Goal: Task Accomplishment & Management: Manage account settings

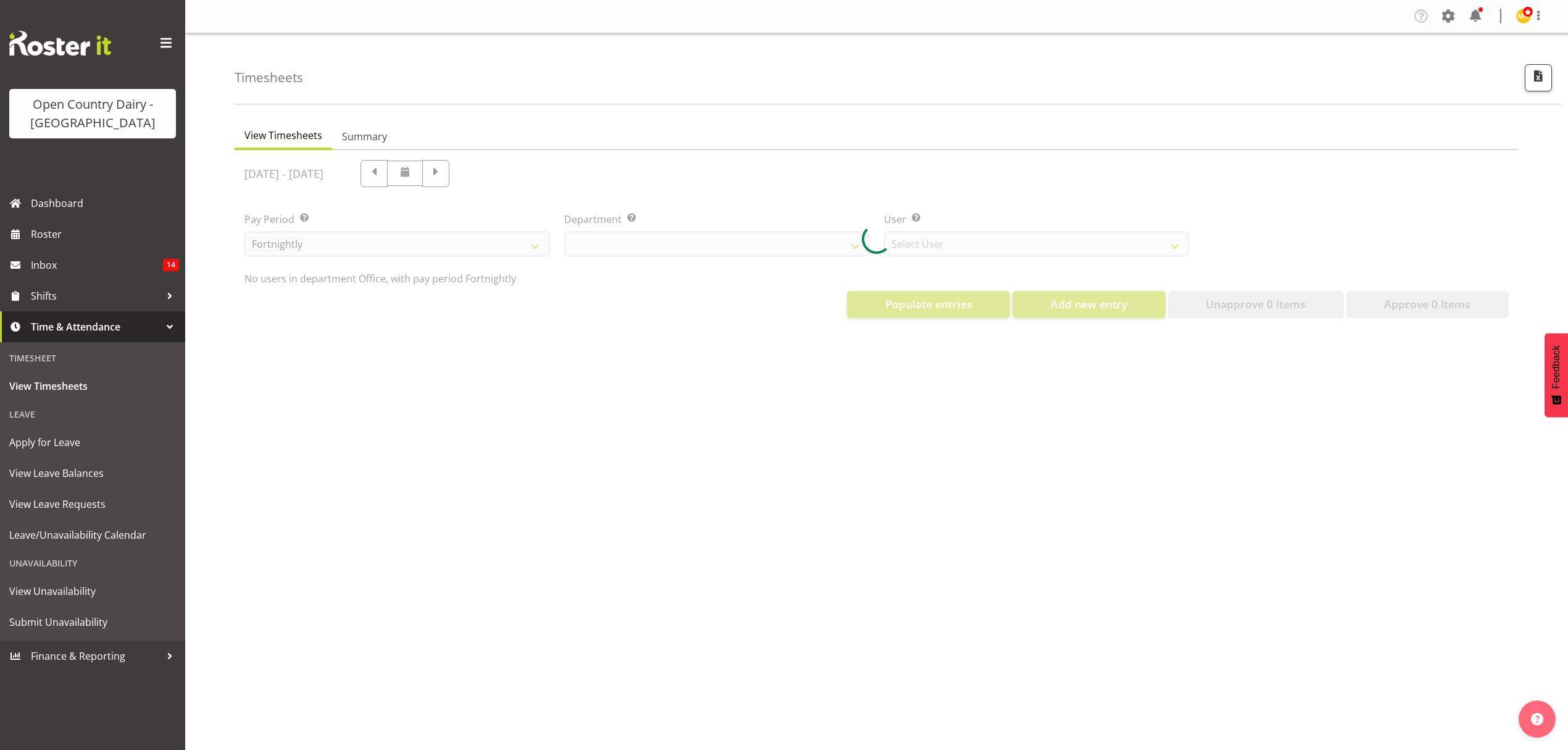
select select "699"
select select "8449"
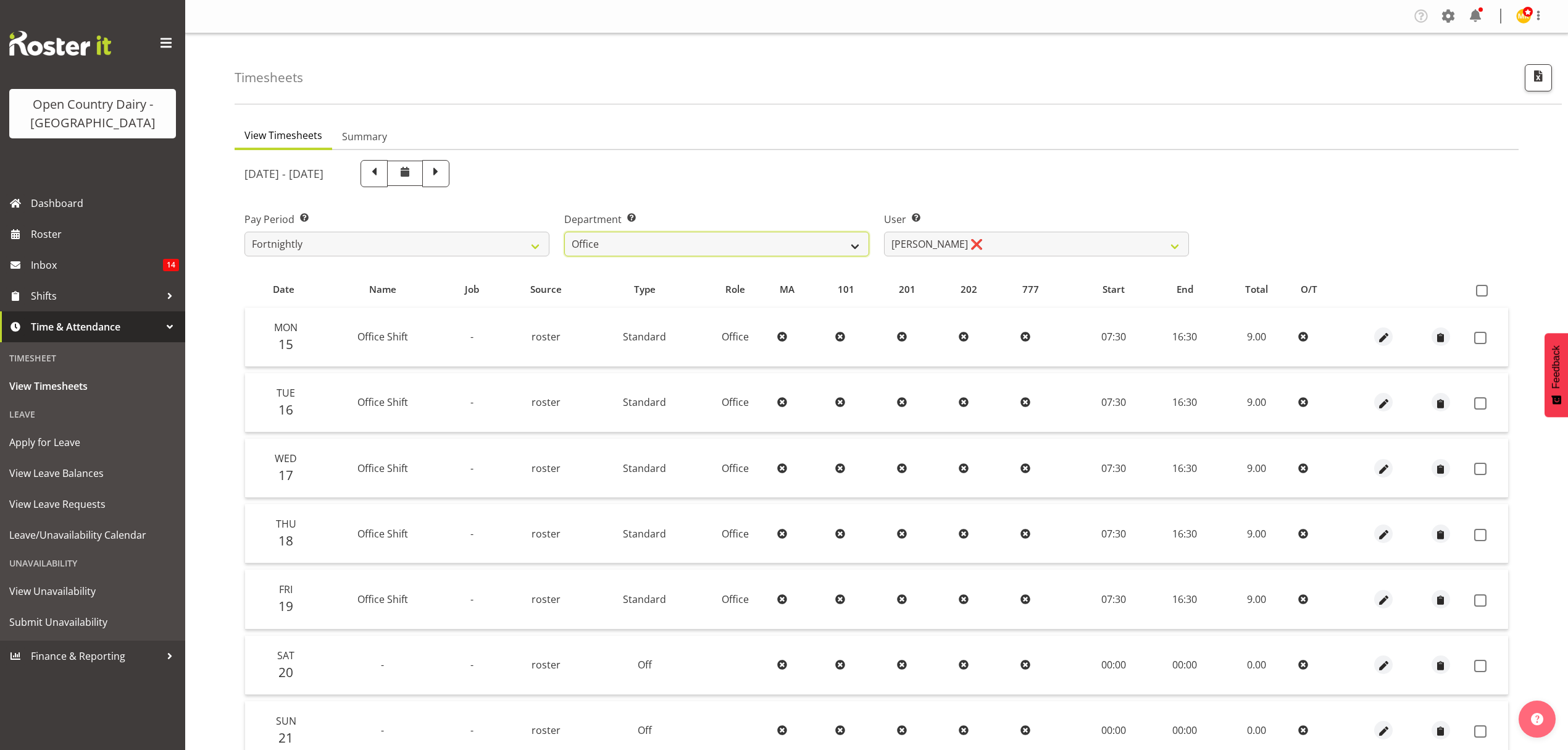
click at [843, 246] on select "734 735 736 737 738 739 851 853 854 855 856 858 861 862 865 867-9032 868 869 87…" at bounding box center [717, 243] width 305 height 24
click at [1042, 246] on select "[PERSON_NAME] ❌ [PERSON_NAME] ❌ [PERSON_NAME] ❌ [PERSON_NAME] ❌ [PERSON_NAME] ❌…" at bounding box center [1036, 243] width 305 height 24
click at [845, 243] on select "734 735 736 737 738 739 851 853 854 855 856 858 861 862 865 867-9032 868 869 87…" at bounding box center [717, 243] width 305 height 24
select select "696"
click at [565, 231] on select "734 735 736 737 738 739 851 853 854 855 856 858 861 862 865 867-9032 868 869 87…" at bounding box center [717, 243] width 305 height 24
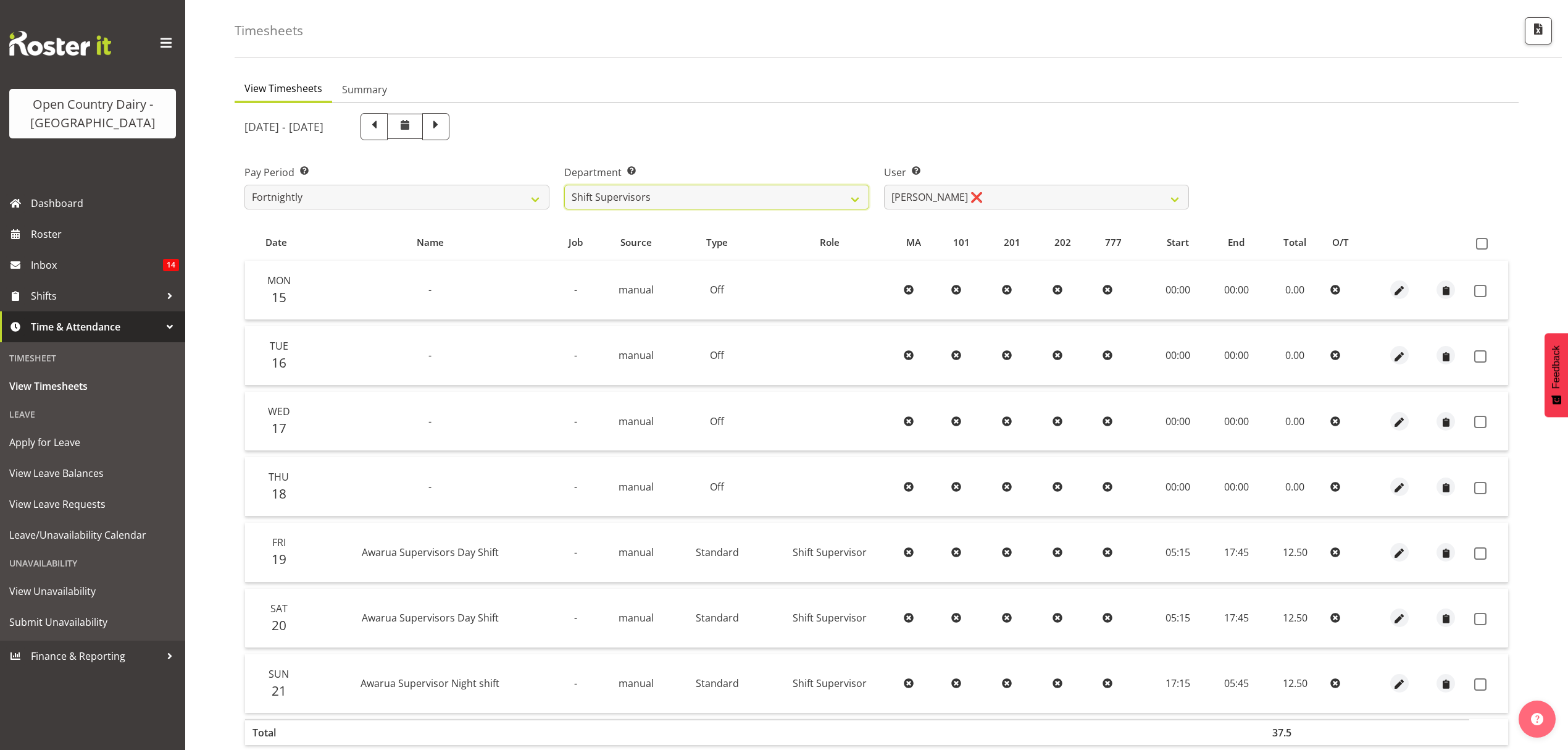
scroll to position [82, 0]
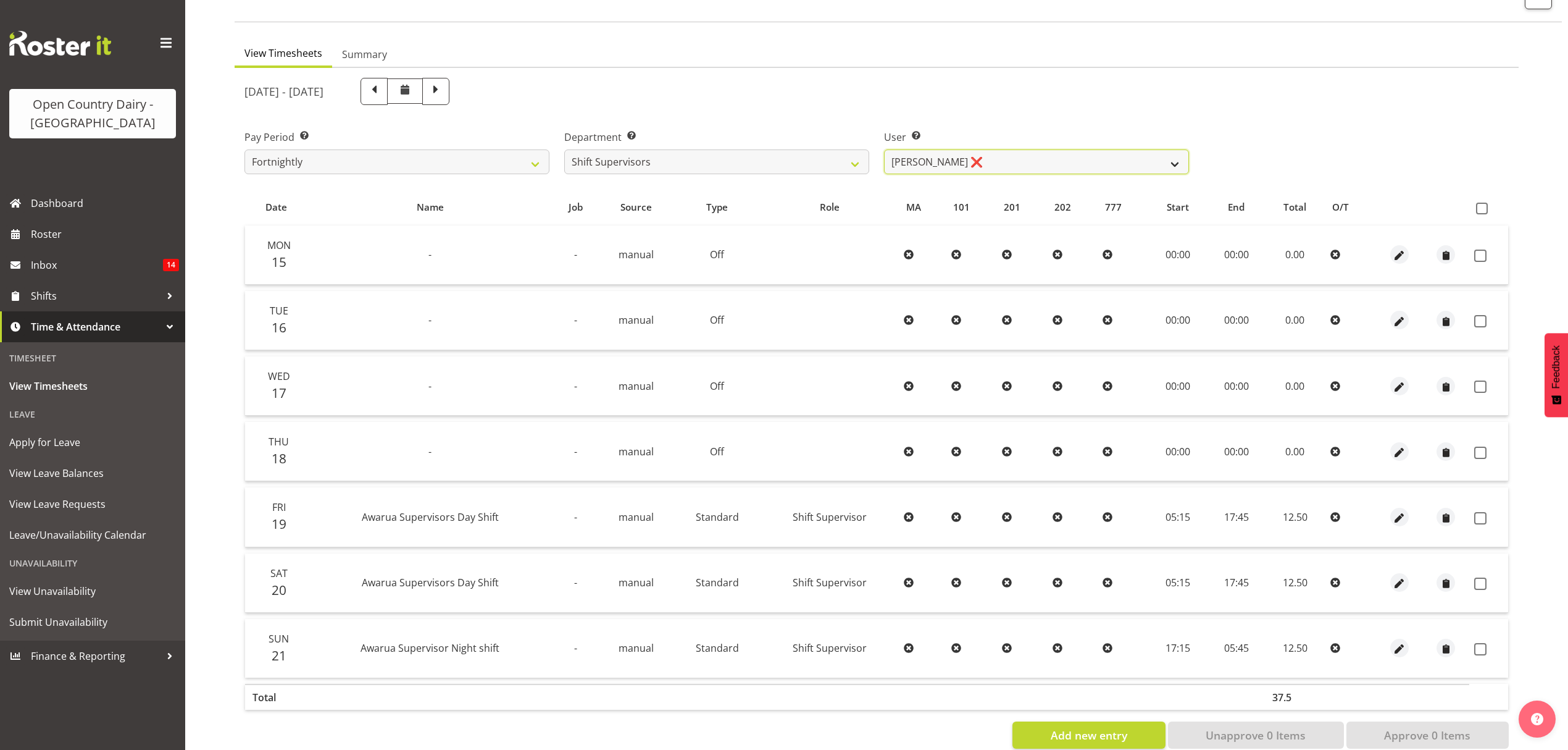
click at [1173, 166] on select "[PERSON_NAME] ❌ [PERSON_NAME] ❌ [PERSON_NAME] ❌ [PERSON_NAME] ❌" at bounding box center [1036, 161] width 305 height 24
click at [884, 149] on select "[PERSON_NAME] ❌ [PERSON_NAME] ❌ [PERSON_NAME] ❌ [PERSON_NAME] ❌" at bounding box center [1036, 161] width 305 height 24
click at [1171, 163] on select "[PERSON_NAME] ❌ [PERSON_NAME] ❌ [PERSON_NAME] ❌ [PERSON_NAME] ❌" at bounding box center [1036, 161] width 305 height 24
select select "7488"
click at [884, 149] on select "[PERSON_NAME] ❌ [PERSON_NAME] ❌ [PERSON_NAME] ❌ [PERSON_NAME] ❌" at bounding box center [1036, 161] width 305 height 24
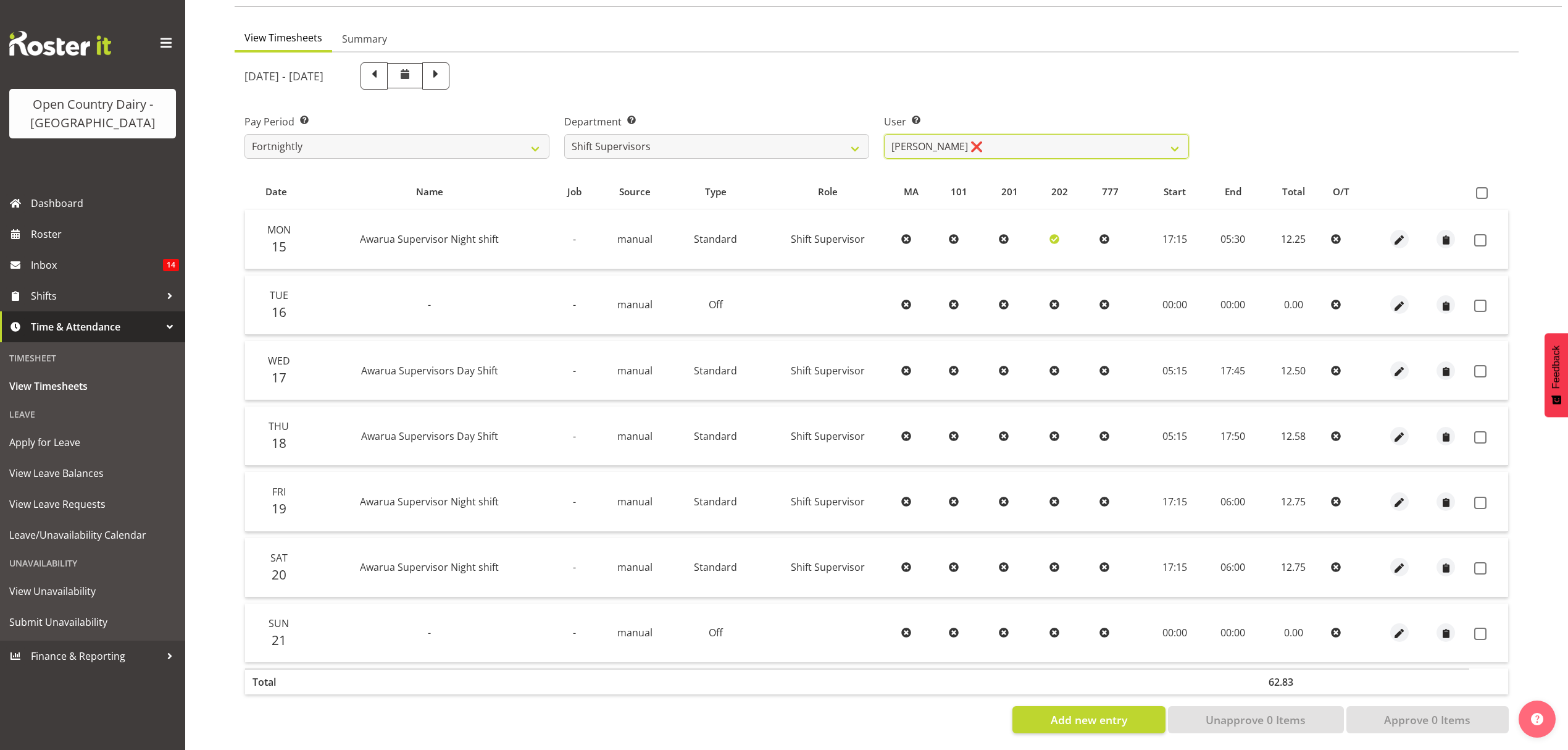
scroll to position [109, 0]
click at [450, 60] on span at bounding box center [436, 73] width 27 height 27
select select
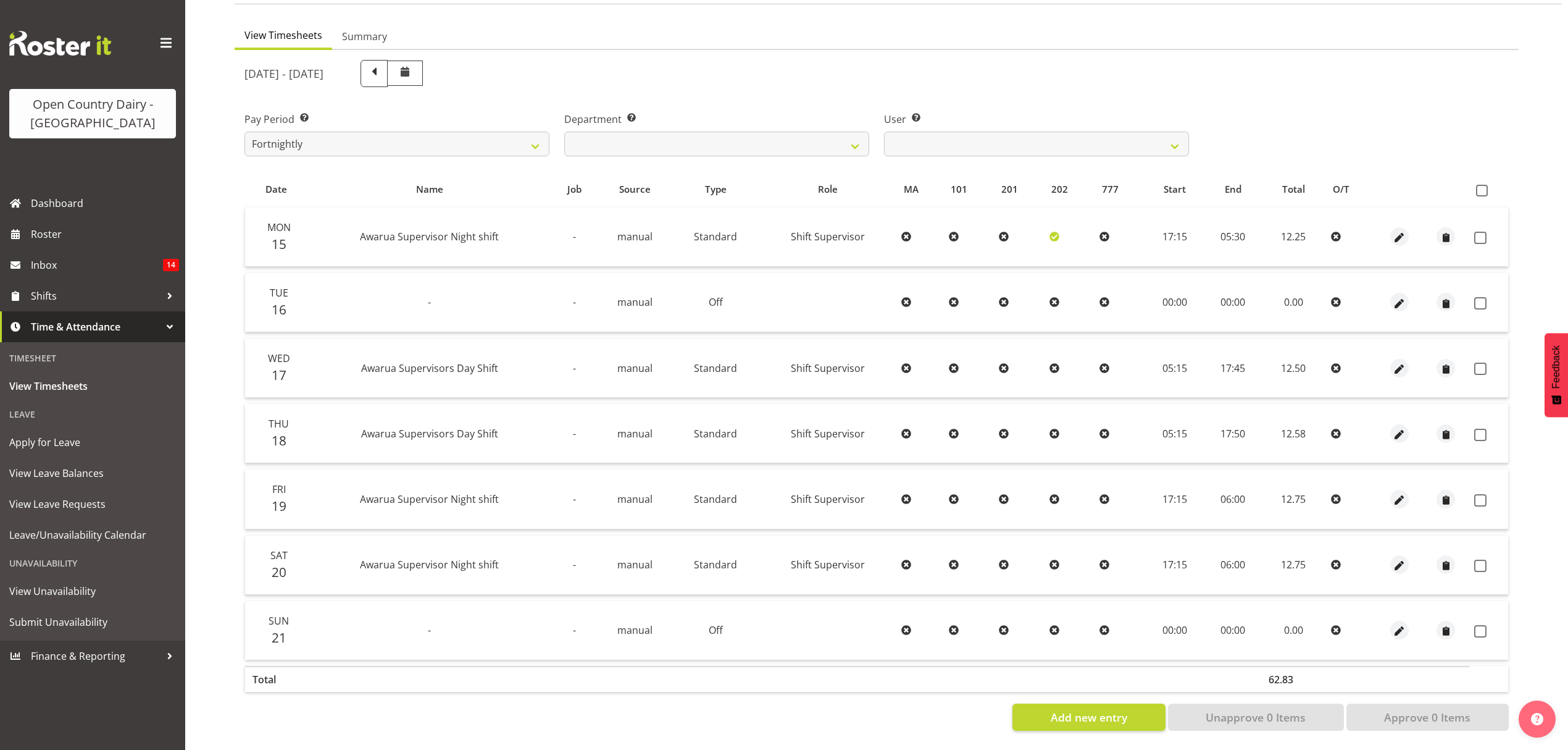
scroll to position [0, 0]
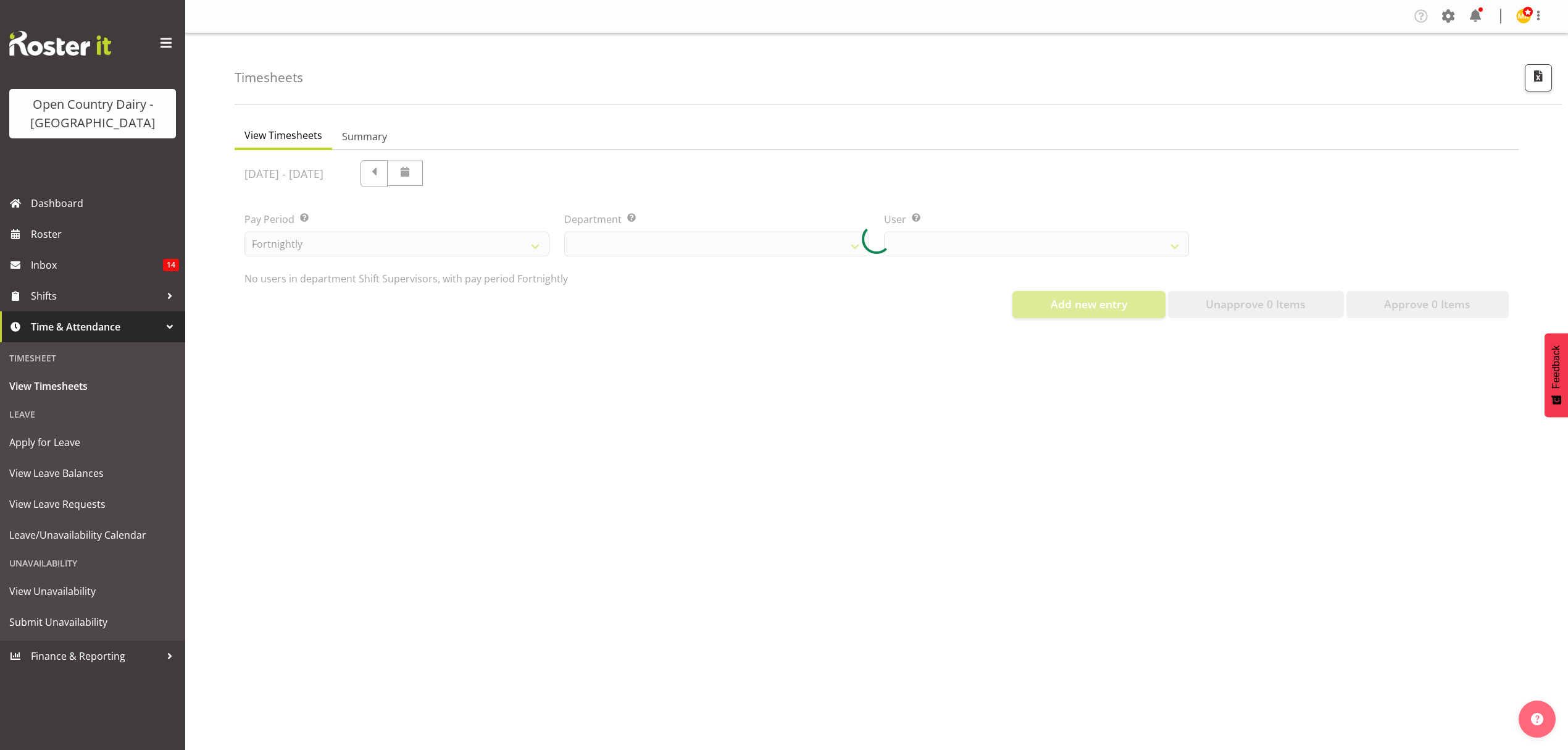
select select "696"
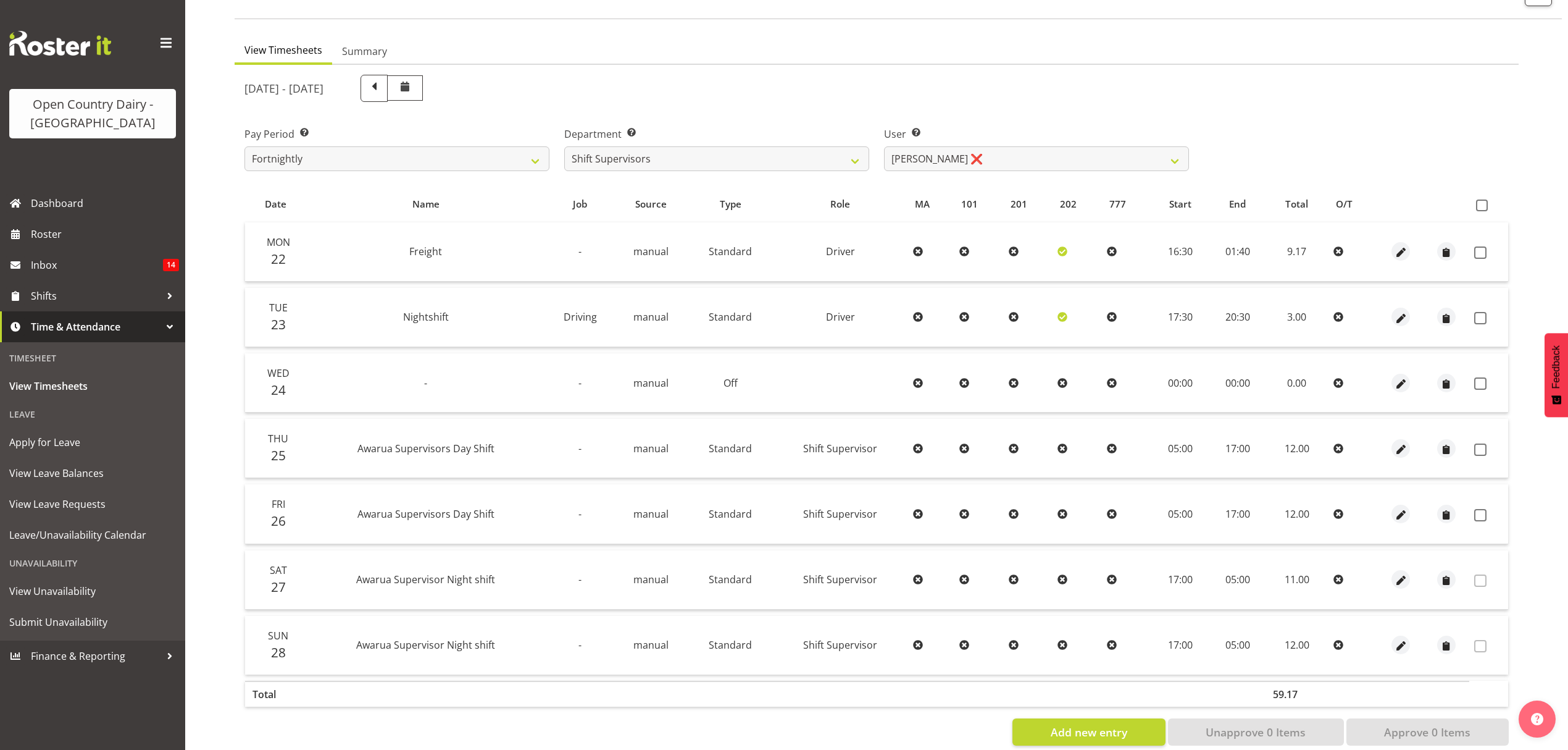
scroll to position [109, 0]
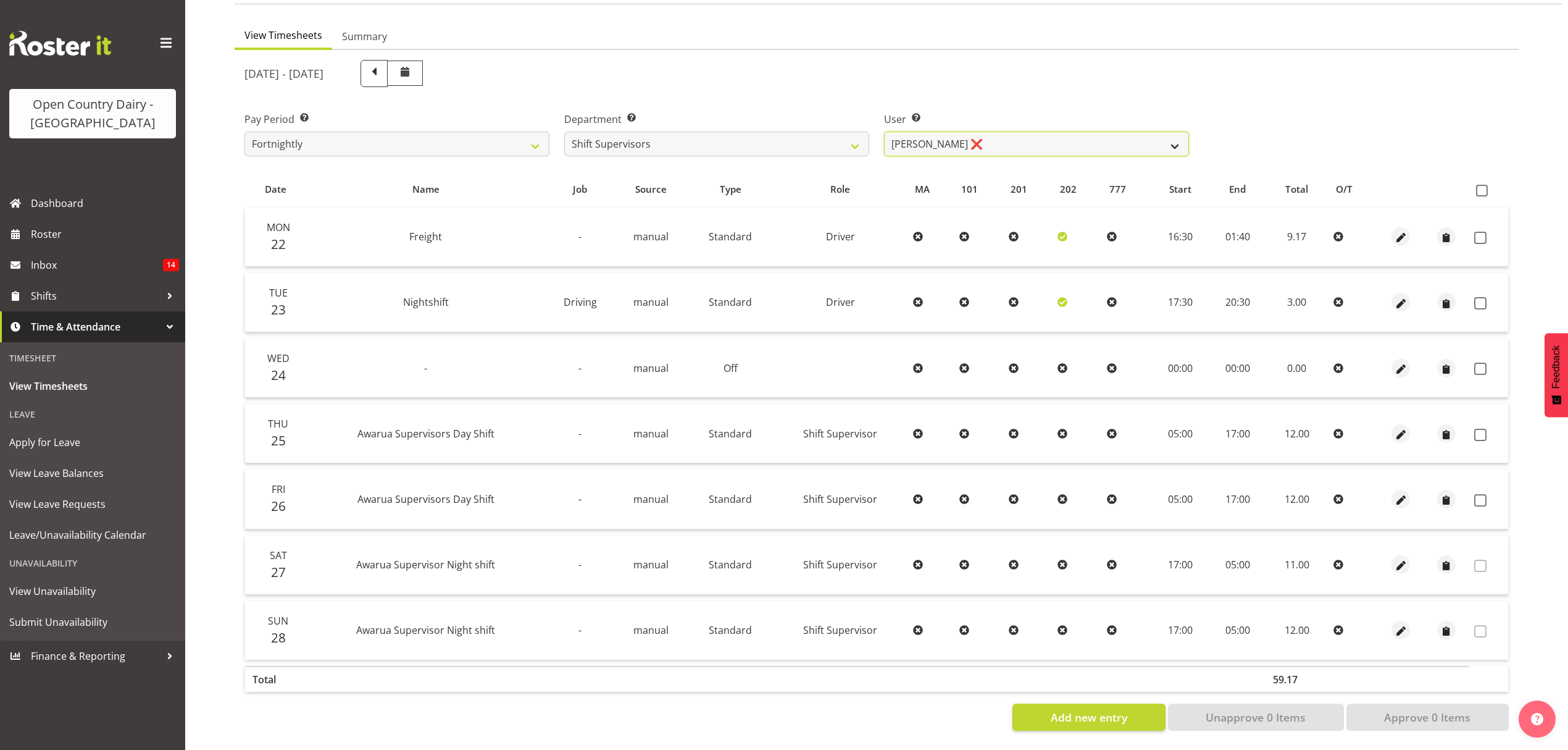
click at [1090, 132] on select "[PERSON_NAME] ❌ [PERSON_NAME] ❌ [PERSON_NAME] ❌ [PERSON_NAME] ❌" at bounding box center [1036, 144] width 305 height 24
click at [884, 132] on select "[PERSON_NAME] ❌ [PERSON_NAME] ❌ [PERSON_NAME] ❌ [PERSON_NAME] ❌" at bounding box center [1036, 144] width 305 height 24
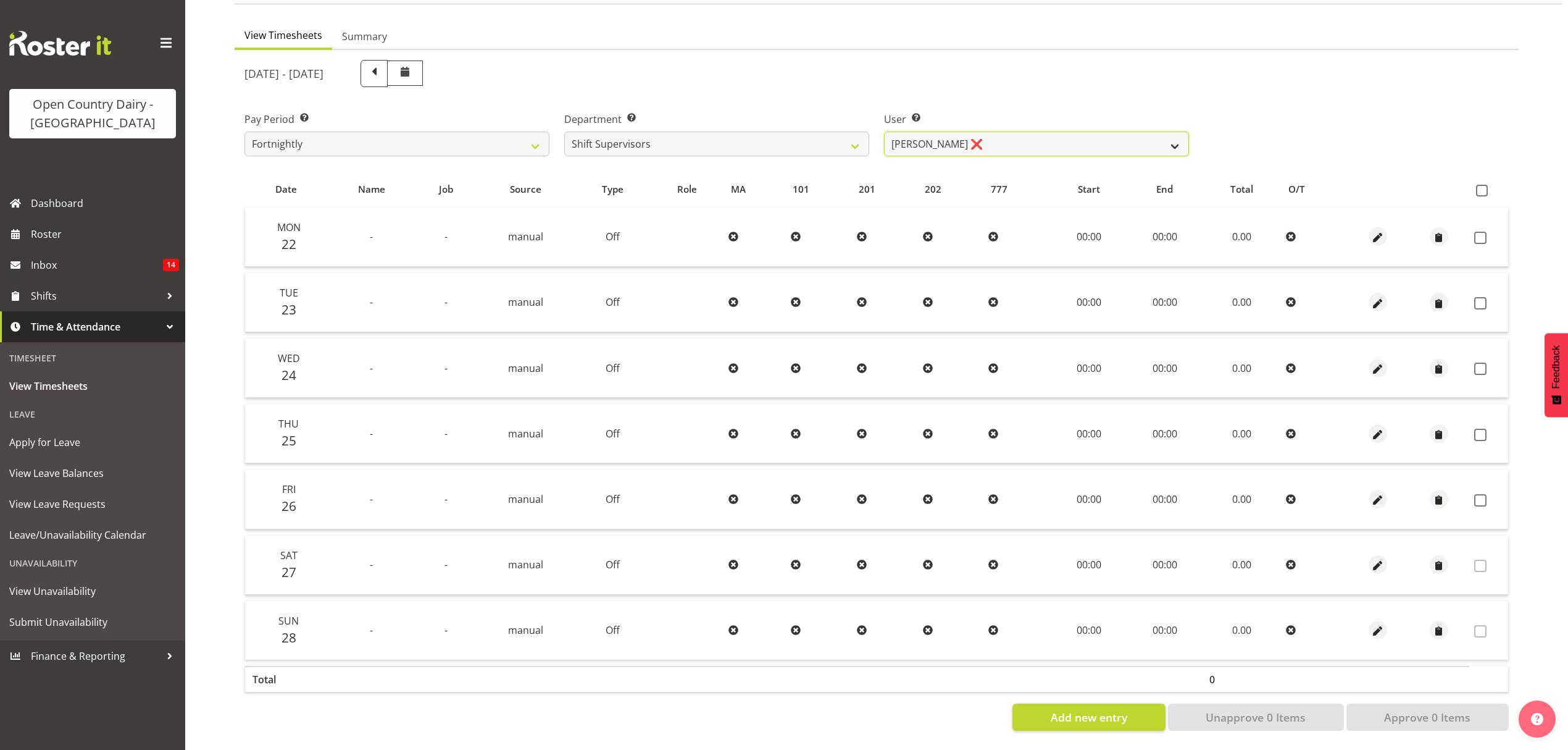
click at [1168, 136] on select "[PERSON_NAME] ❌ [PERSON_NAME] ❌ [PERSON_NAME] ❌ [PERSON_NAME] ❌" at bounding box center [1036, 144] width 305 height 24
click at [884, 132] on select "[PERSON_NAME] ❌ [PERSON_NAME] ❌ [PERSON_NAME] ❌ [PERSON_NAME] ❌" at bounding box center [1036, 144] width 305 height 24
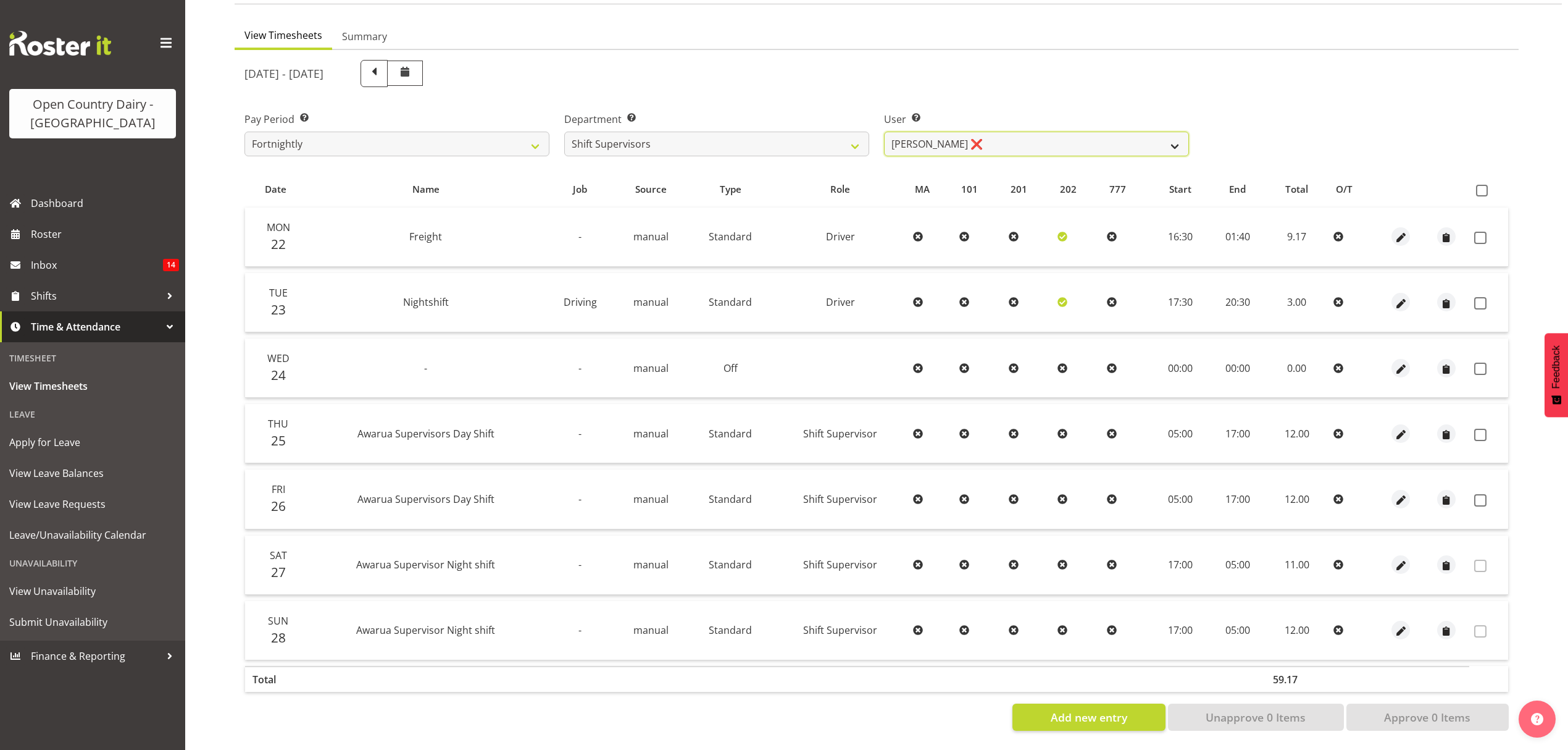
click at [1083, 142] on select "[PERSON_NAME] ❌ [PERSON_NAME] ❌ [PERSON_NAME] ❌ [PERSON_NAME] ❌" at bounding box center [1036, 144] width 305 height 24
select select "7481"
click at [884, 132] on select "[PERSON_NAME] ❌ [PERSON_NAME] ❌ [PERSON_NAME] ❌ [PERSON_NAME] ❌" at bounding box center [1036, 144] width 305 height 24
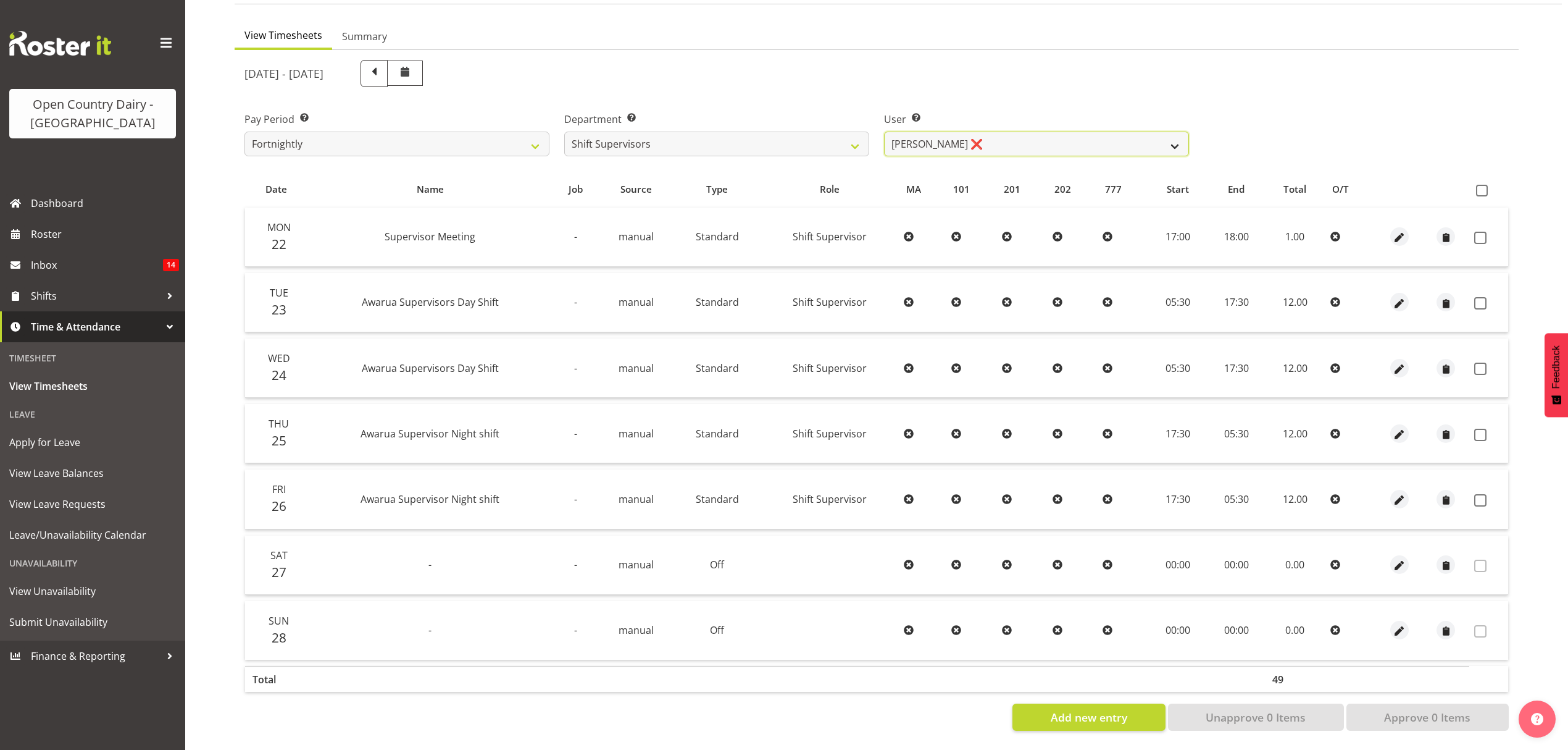
click at [1149, 134] on select "[PERSON_NAME] ❌ [PERSON_NAME] ❌ [PERSON_NAME] ❌ [PERSON_NAME] ❌" at bounding box center [1036, 144] width 305 height 24
click at [849, 135] on select "734 735 736 737 738 739 851 853 854 855 856 858 861 862 865 867-9032 868 869 87…" at bounding box center [717, 144] width 305 height 24
select select "905"
click at [565, 132] on select "734 735 736 737 738 739 851 853 854 855 856 858 861 862 865 867-9032 868 869 87…" at bounding box center [717, 144] width 305 height 24
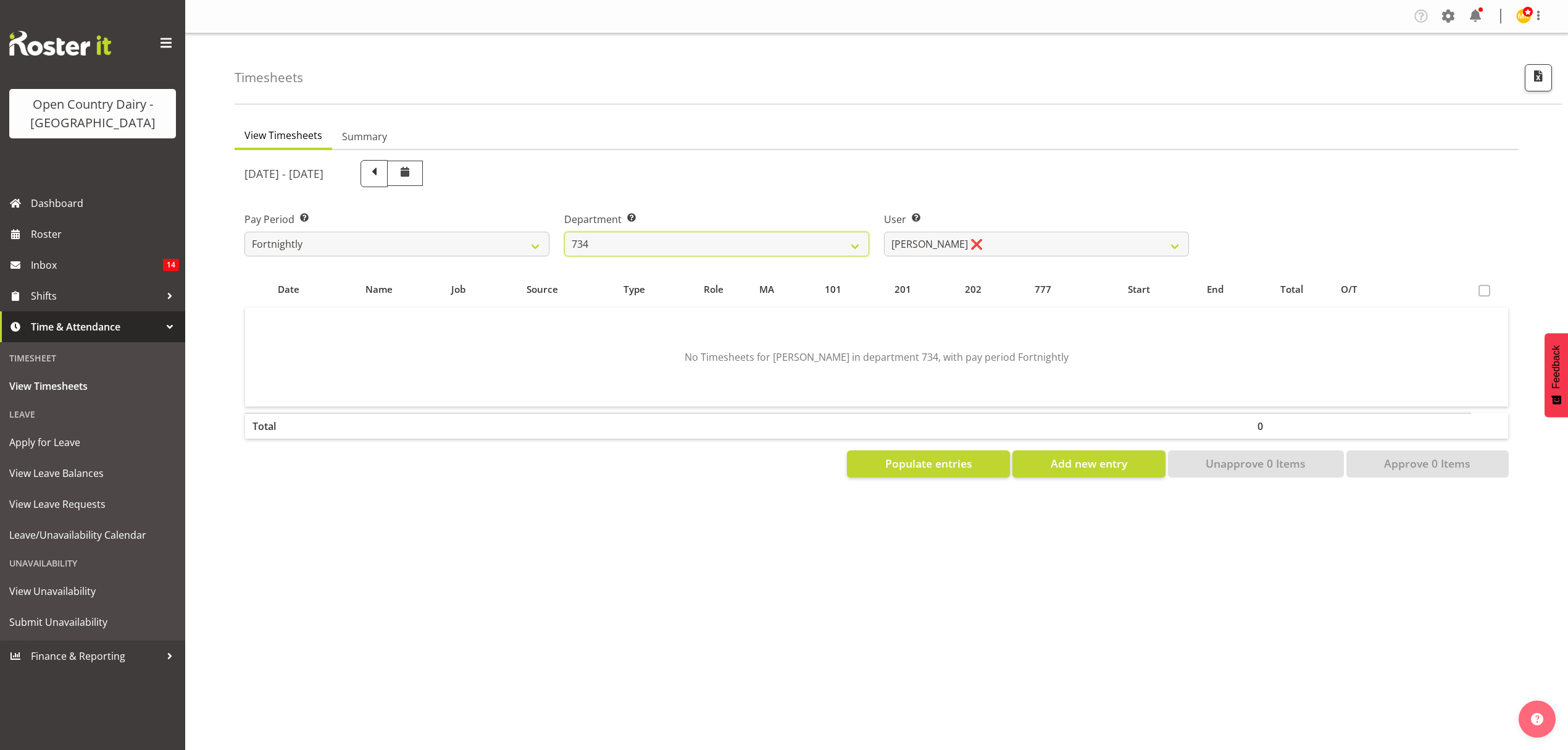
scroll to position [0, 0]
click at [1171, 247] on select "[PERSON_NAME] ❌ [PERSON_NAME] ❌ [PERSON_NAME] ❌ [PERSON_NAME] ❌" at bounding box center [1036, 243] width 305 height 24
select select "11220"
click at [884, 231] on select "[PERSON_NAME] ❌ [PERSON_NAME] ❌ [PERSON_NAME] ❌ [PERSON_NAME] ❌" at bounding box center [1036, 243] width 305 height 24
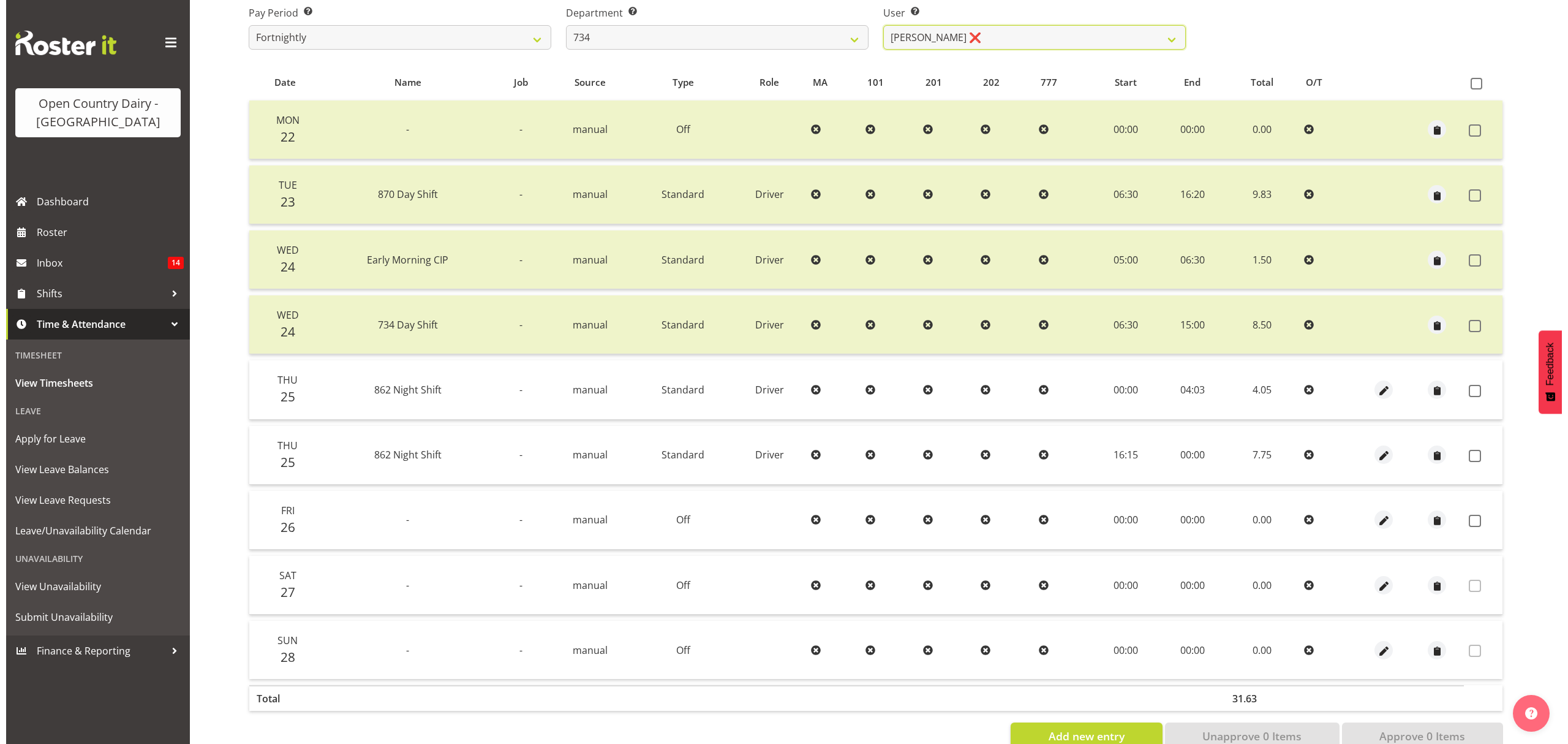
scroll to position [238, 0]
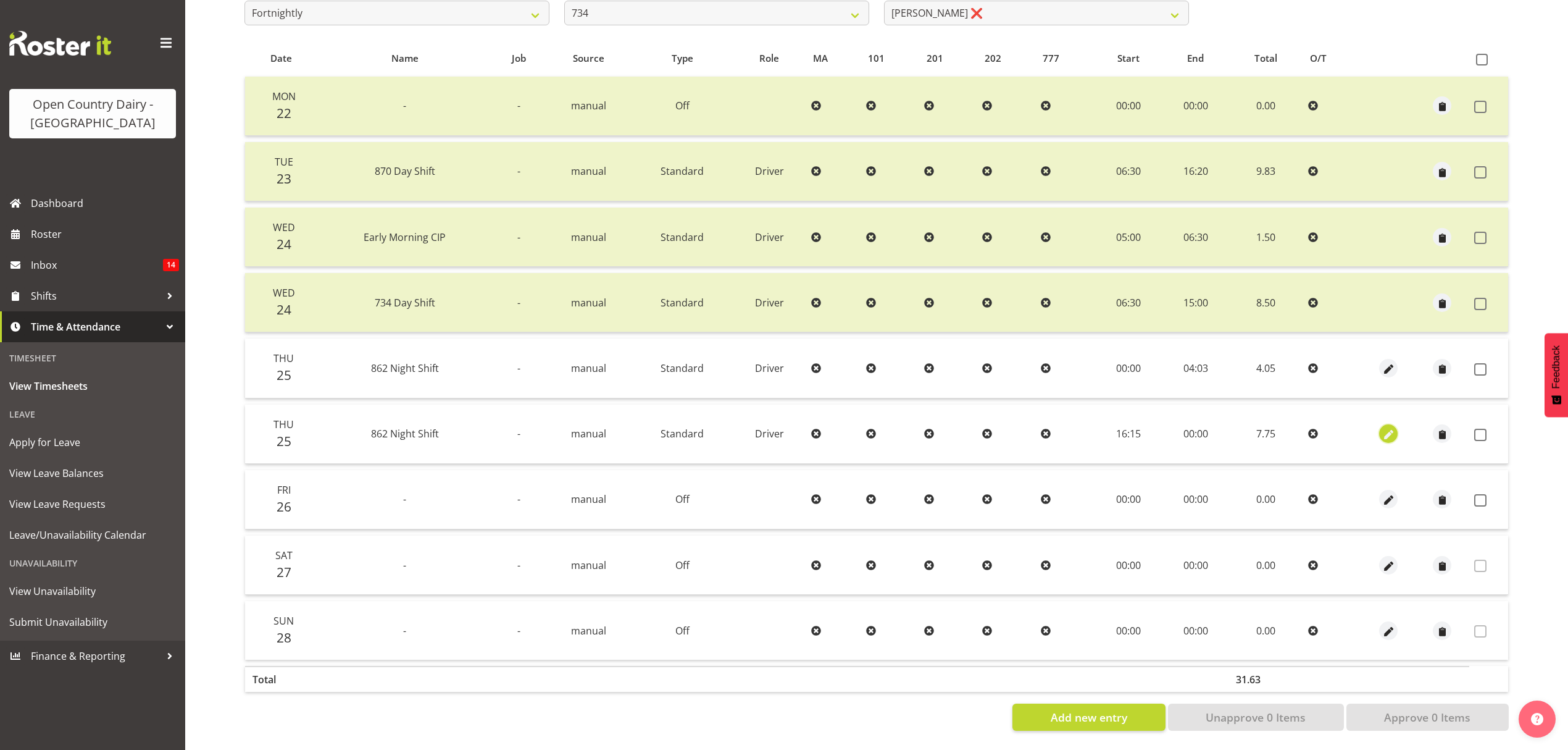
click at [1393, 431] on span "button" at bounding box center [1388, 435] width 14 height 14
select select "1154"
select select "Standard"
select select "676"
select select "8"
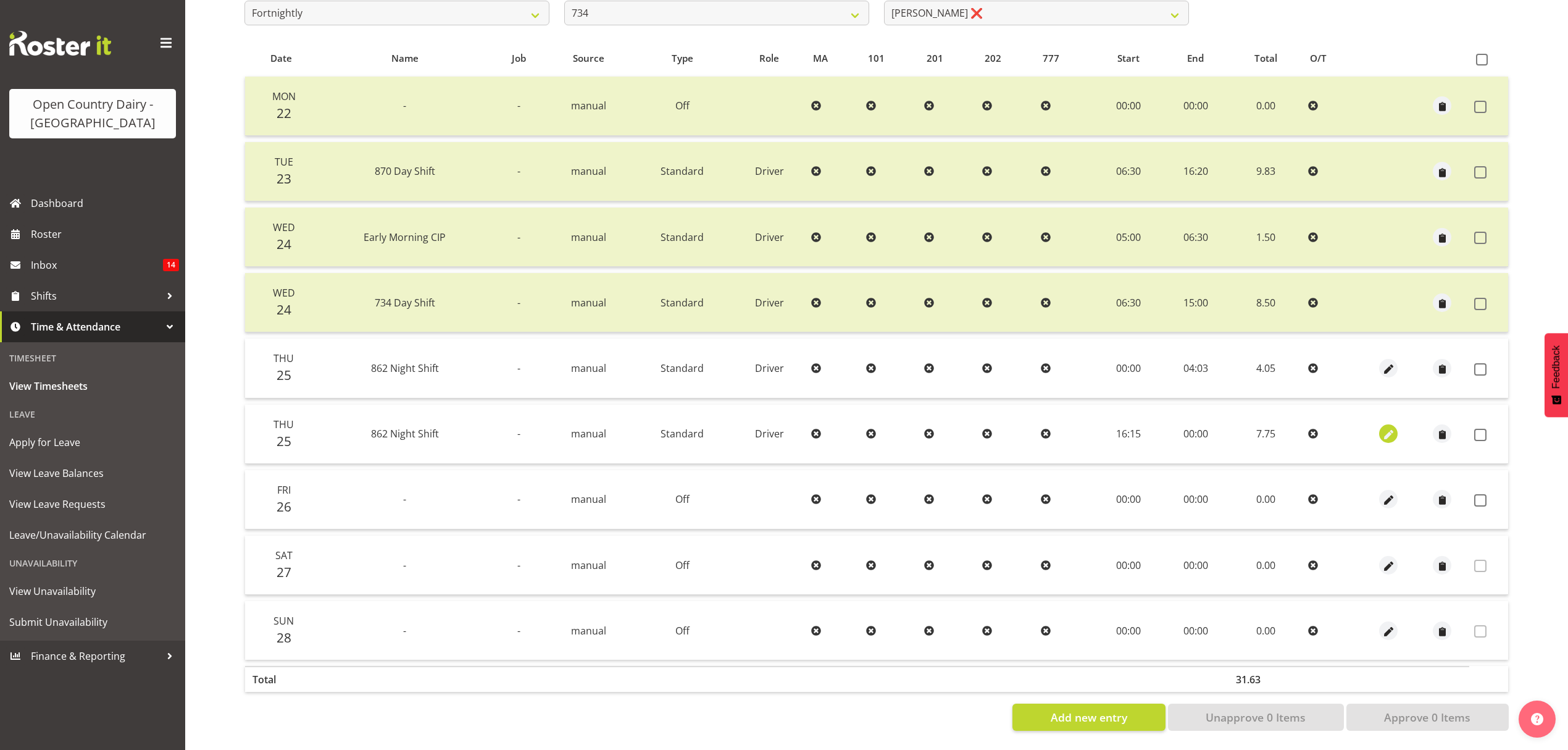
select select "2025"
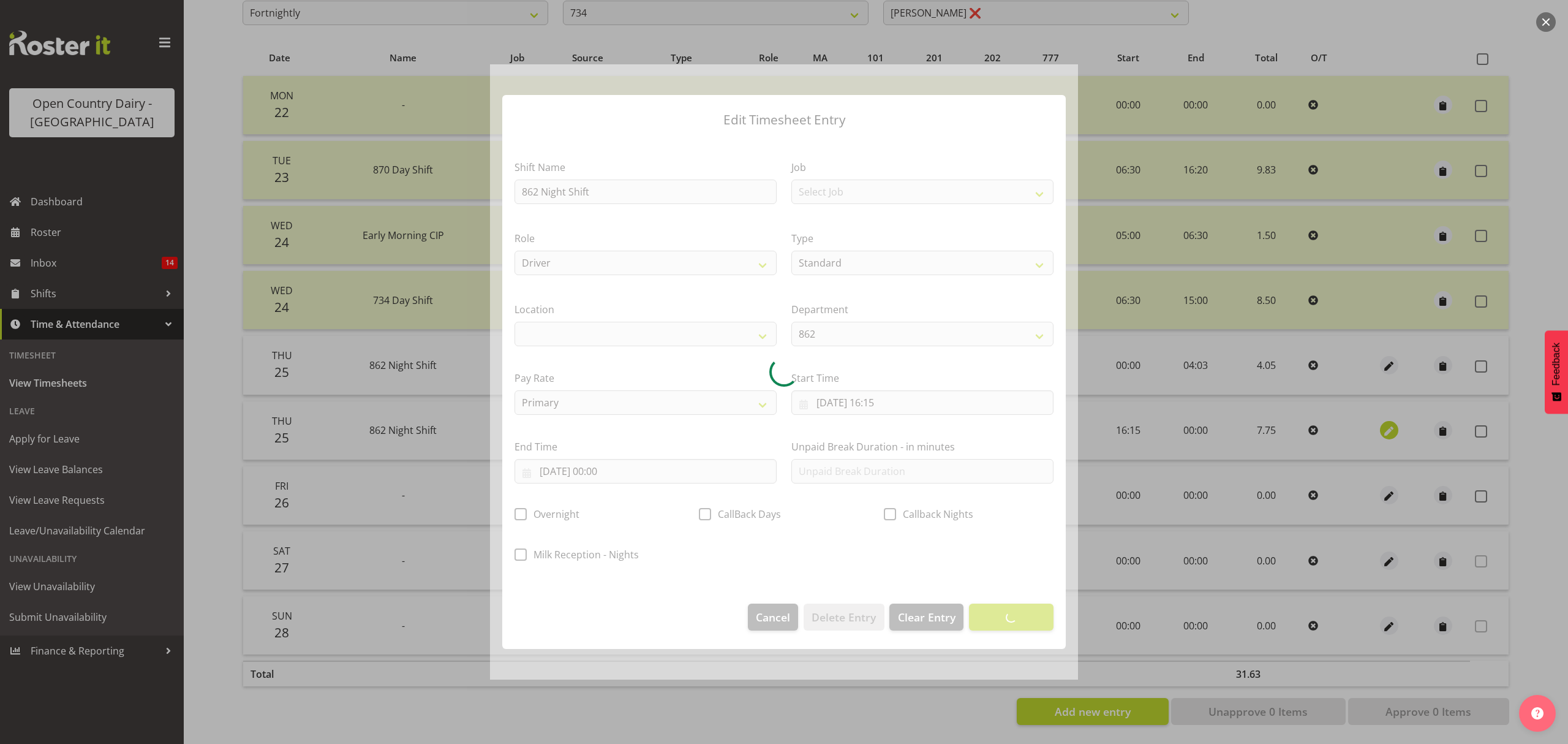
select select
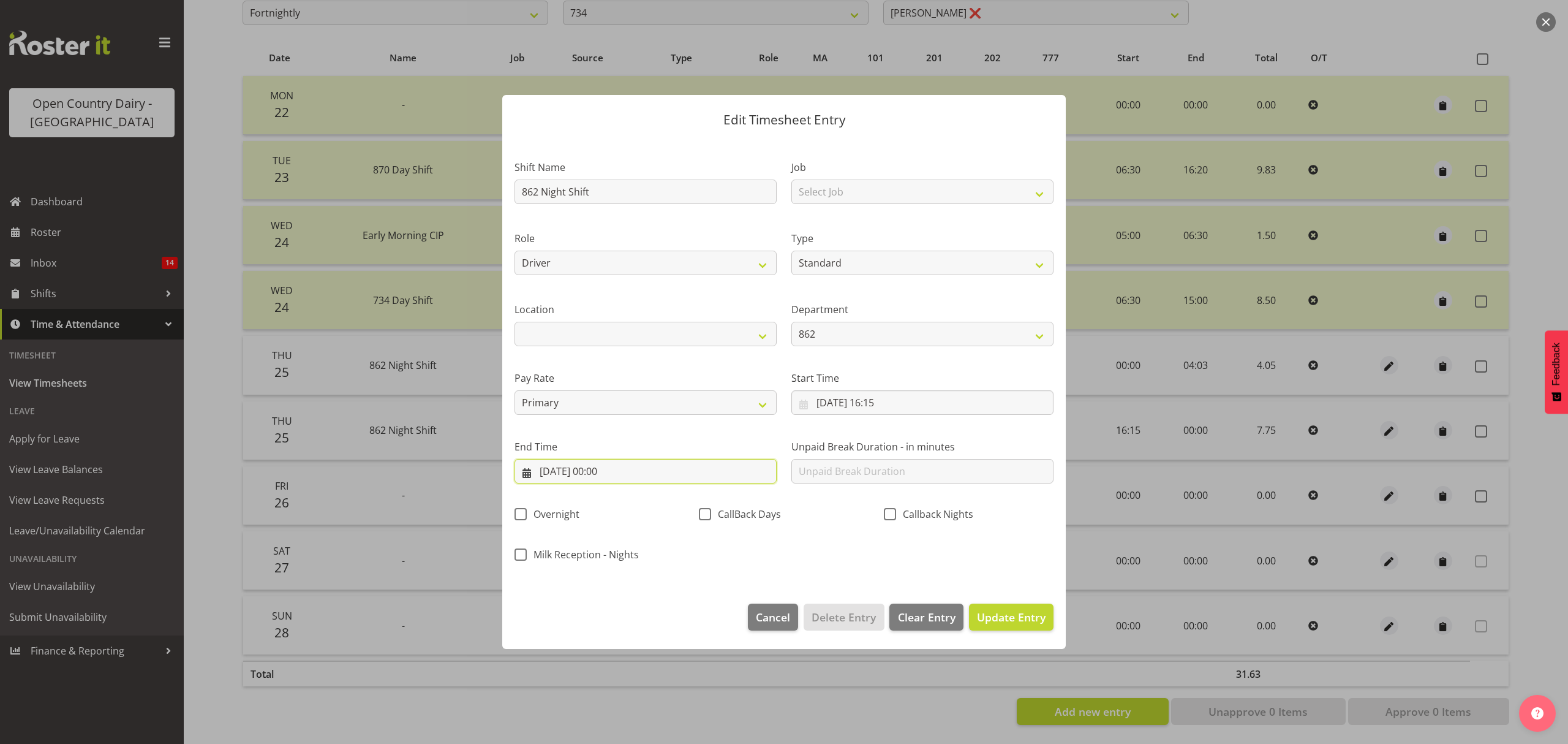
click at [609, 476] on input "[DATE] 00:00" at bounding box center [646, 471] width 262 height 24
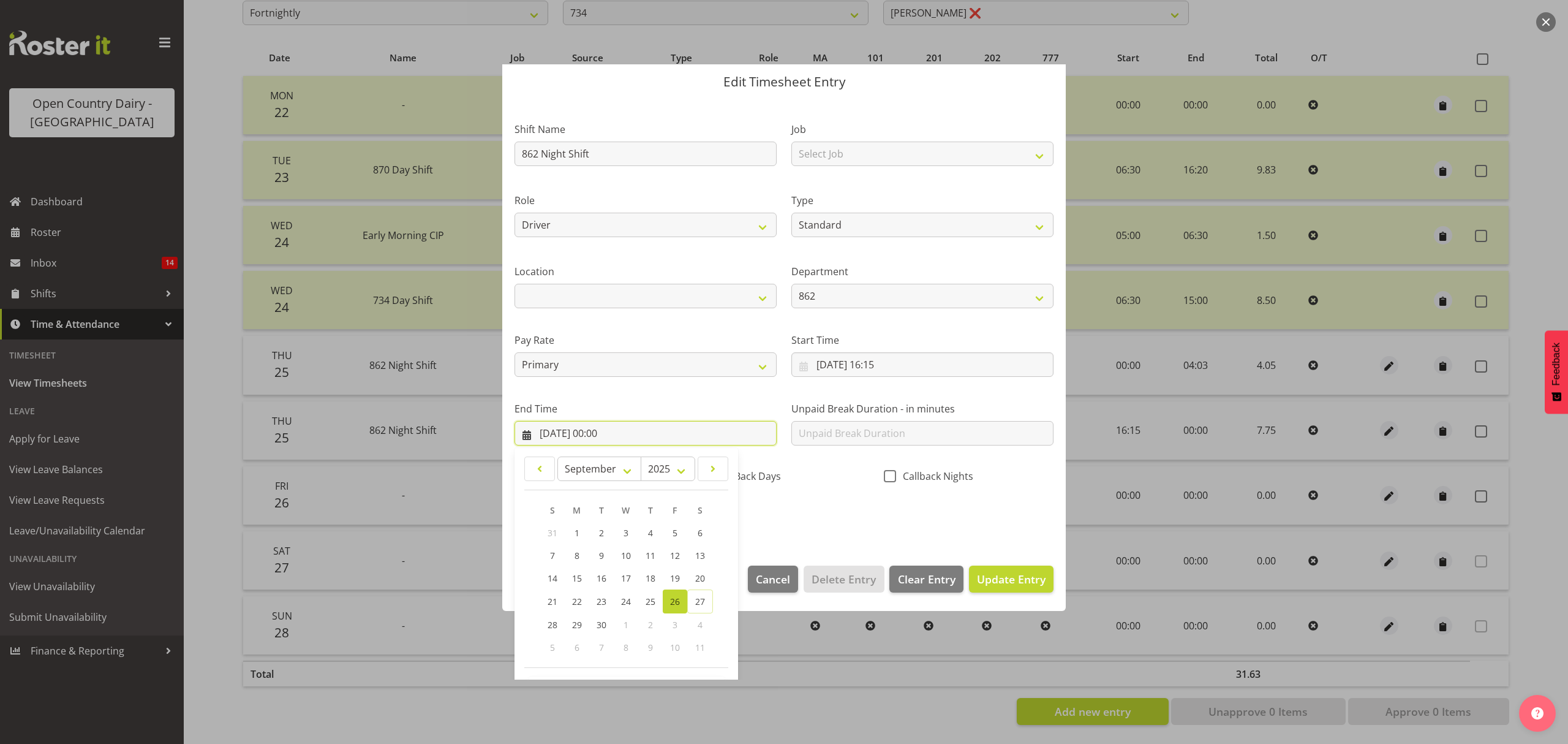
scroll to position [83, 0]
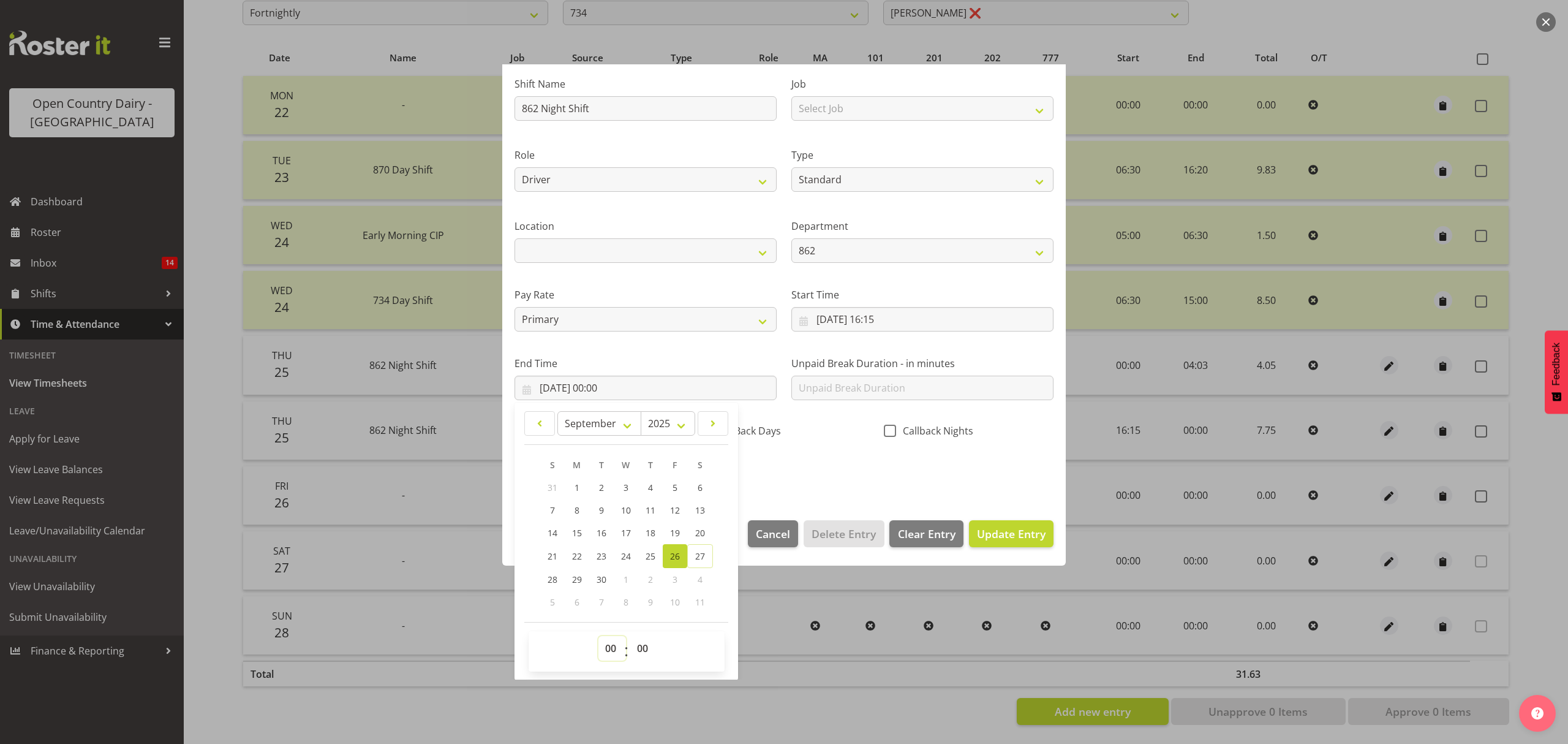
click at [617, 648] on select "00 01 02 03 04 05 06 07 08 09 10 11 12 13 14 15 16 17 18 19 20 21 22 23" at bounding box center [612, 648] width 28 height 24
select select "4"
click at [598, 636] on select "00 01 02 03 04 05 06 07 08 09 10 11 12 13 14 15 16 17 18 19 20 21 22 23" at bounding box center [612, 648] width 28 height 24
type input "[DATE] 04:00"
click at [1019, 534] on span "Update Entry" at bounding box center [1011, 533] width 69 height 14
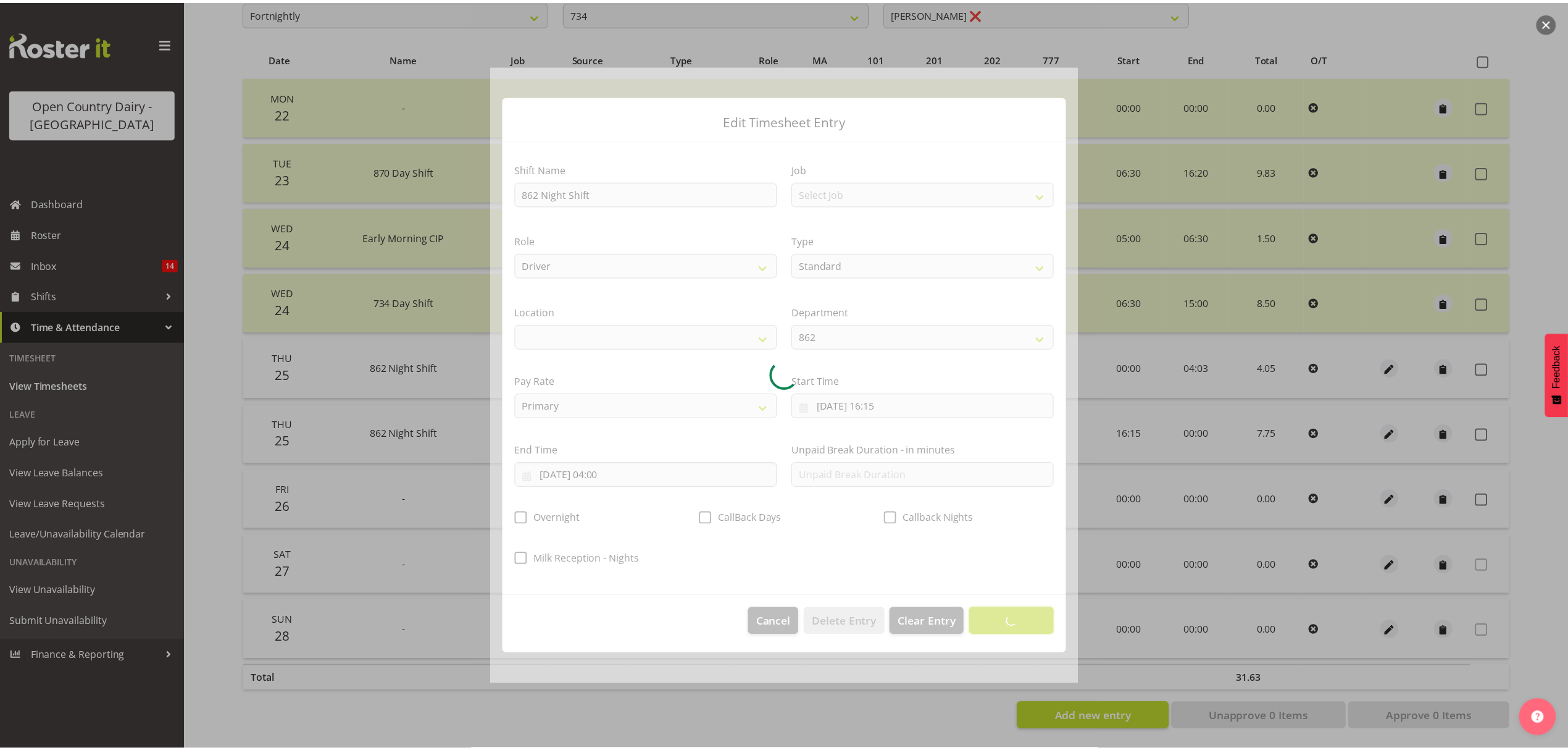
scroll to position [0, 0]
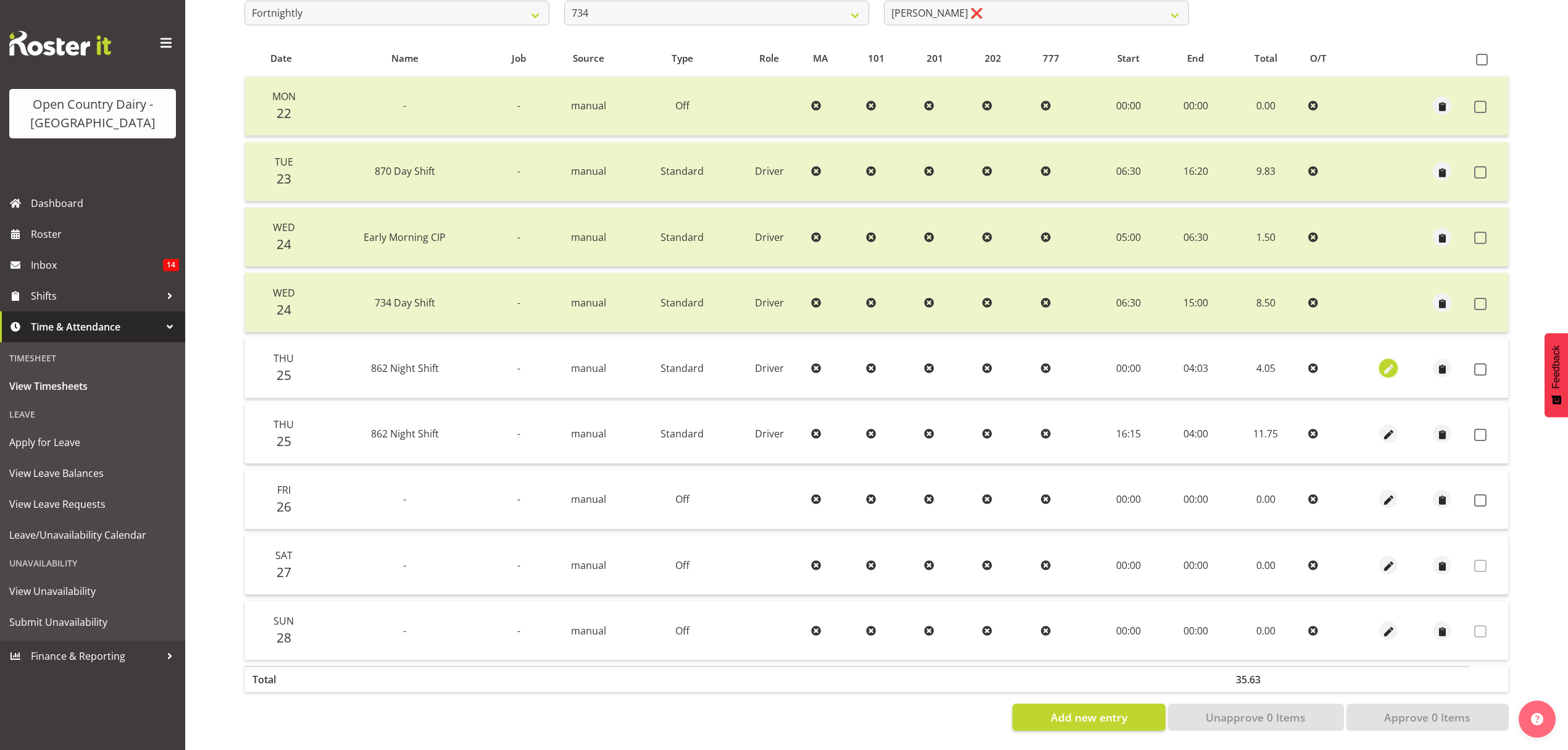
click at [1393, 362] on span "button" at bounding box center [1388, 368] width 14 height 14
select select "1154"
select select "Standard"
select select "676"
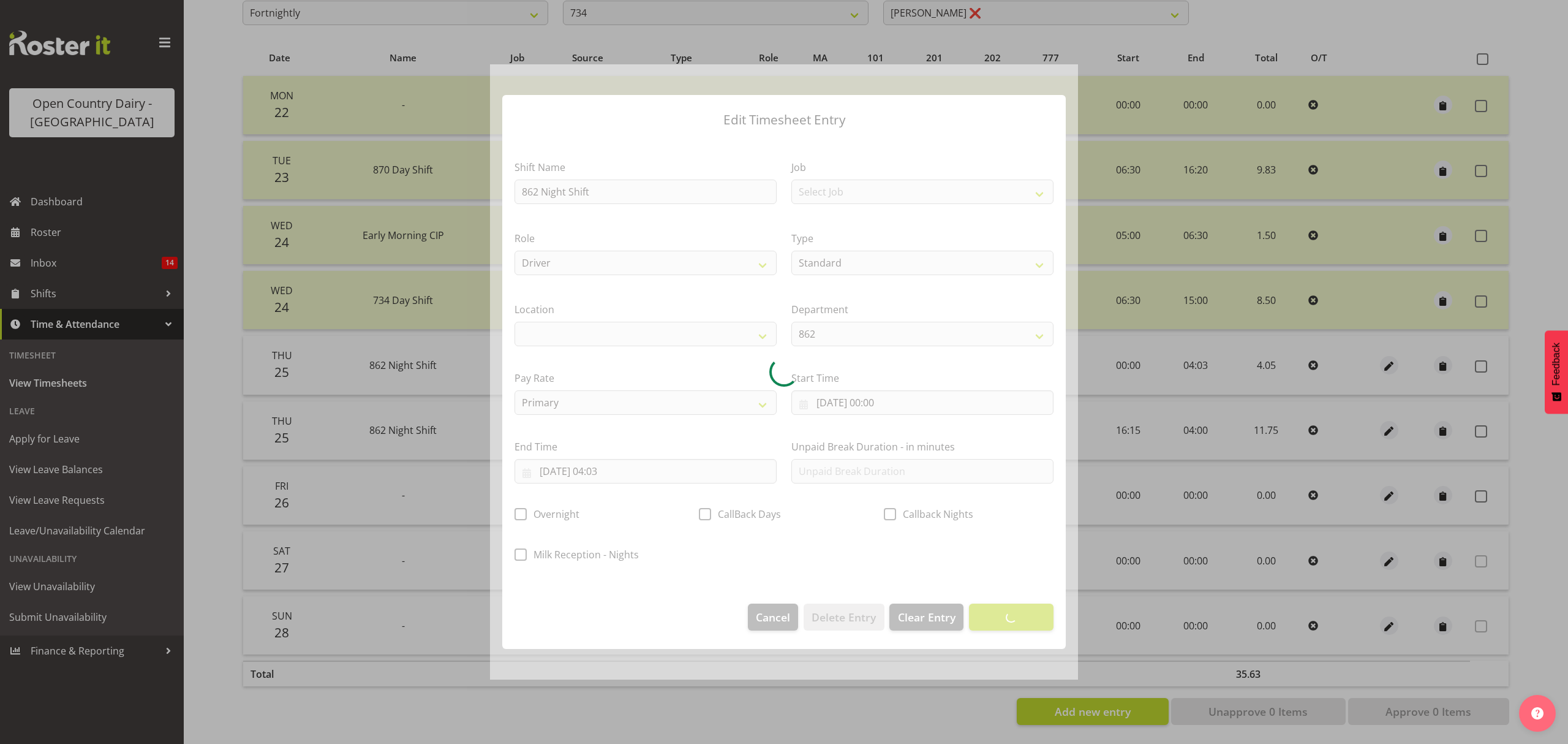
select select
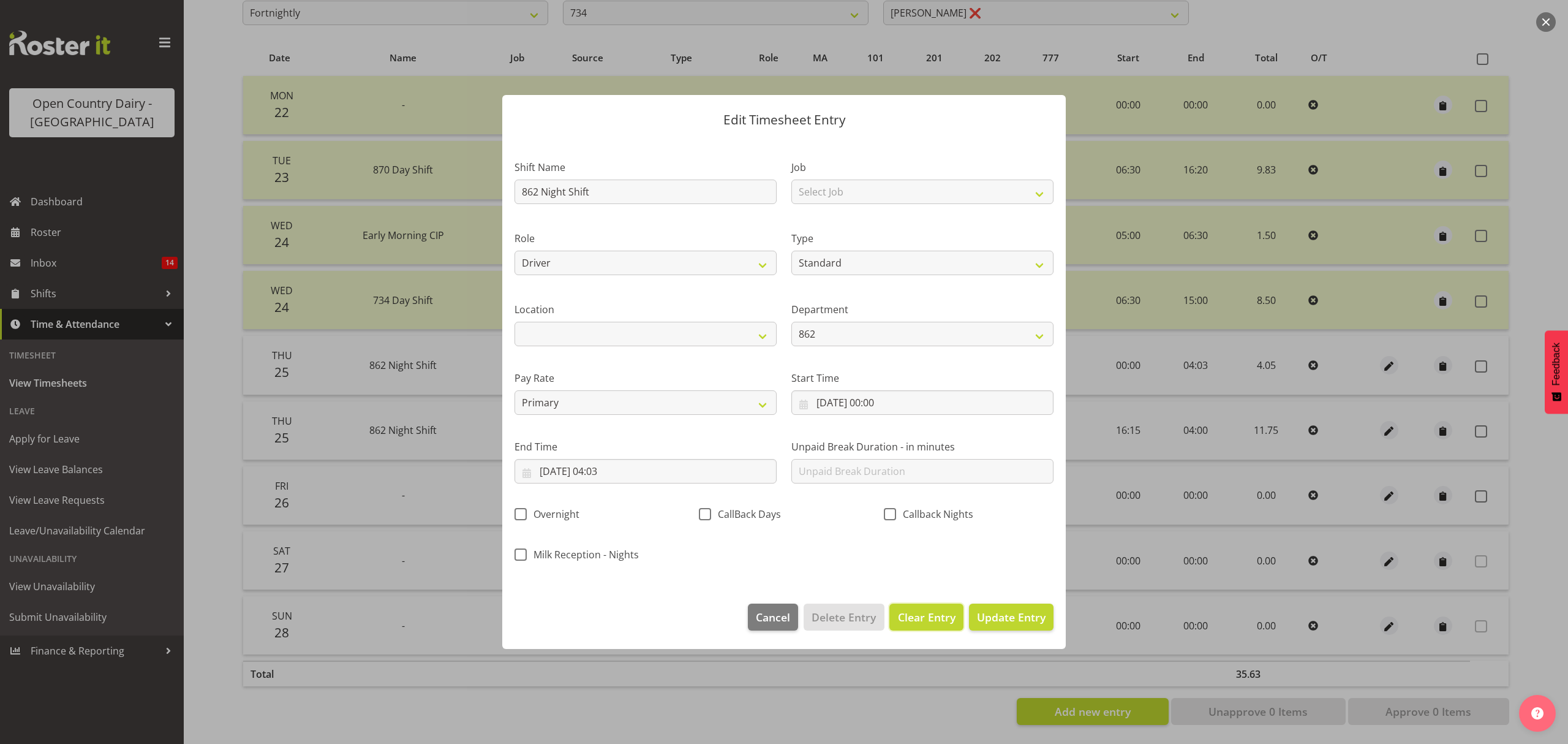
click at [923, 623] on span "Clear Entry" at bounding box center [927, 617] width 58 height 16
select select "Off"
type input "0"
select select
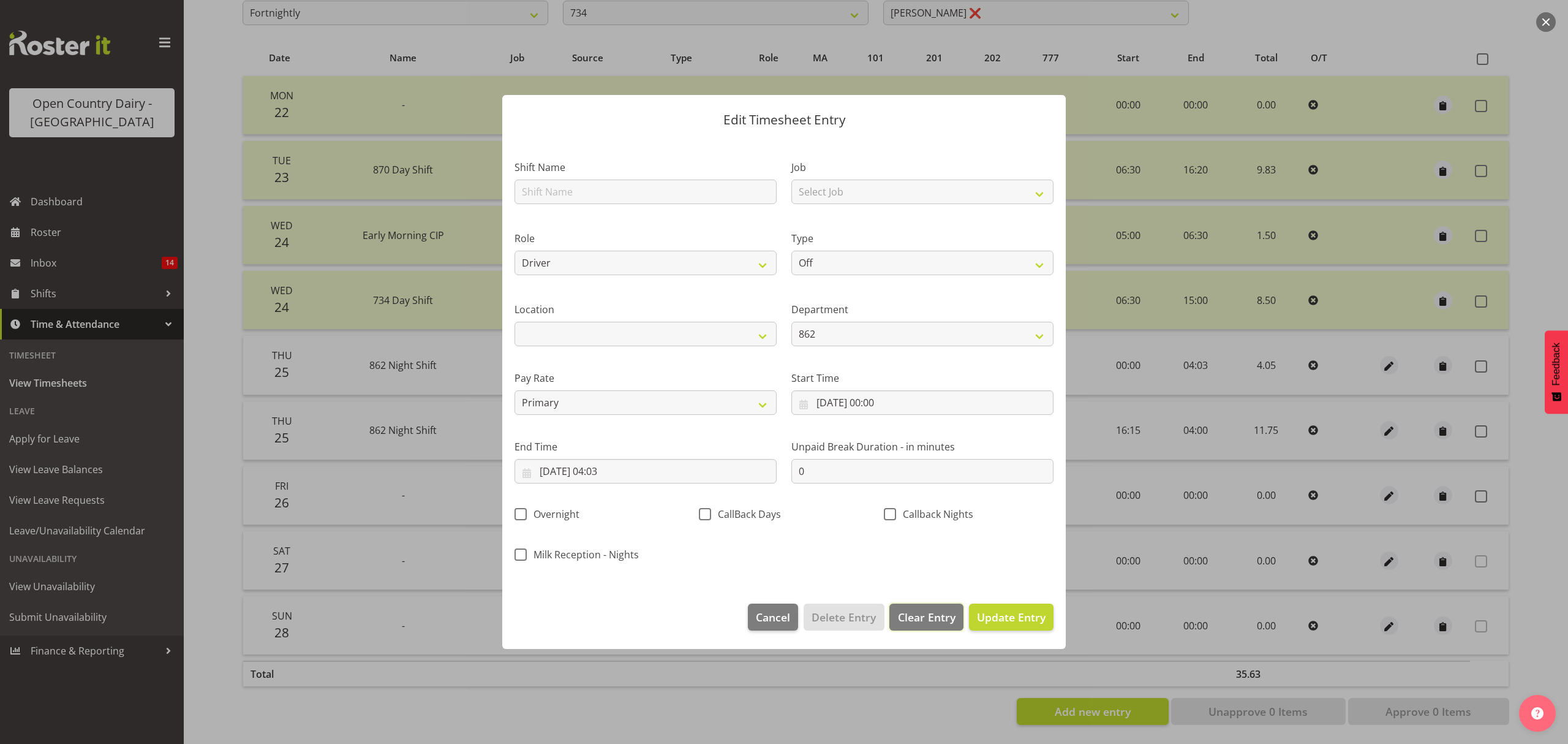
select select
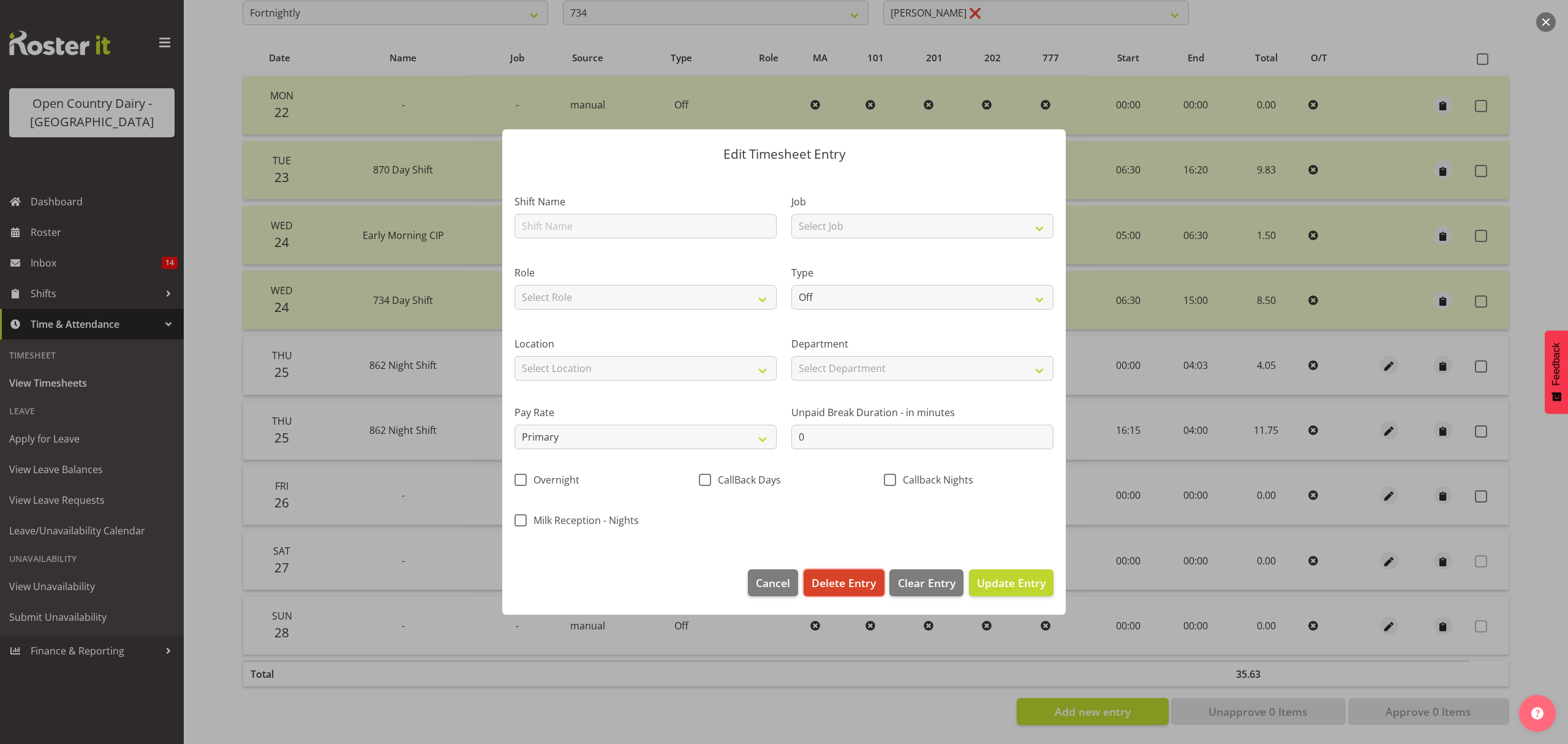
click at [849, 580] on span "Delete Entry" at bounding box center [843, 583] width 64 height 16
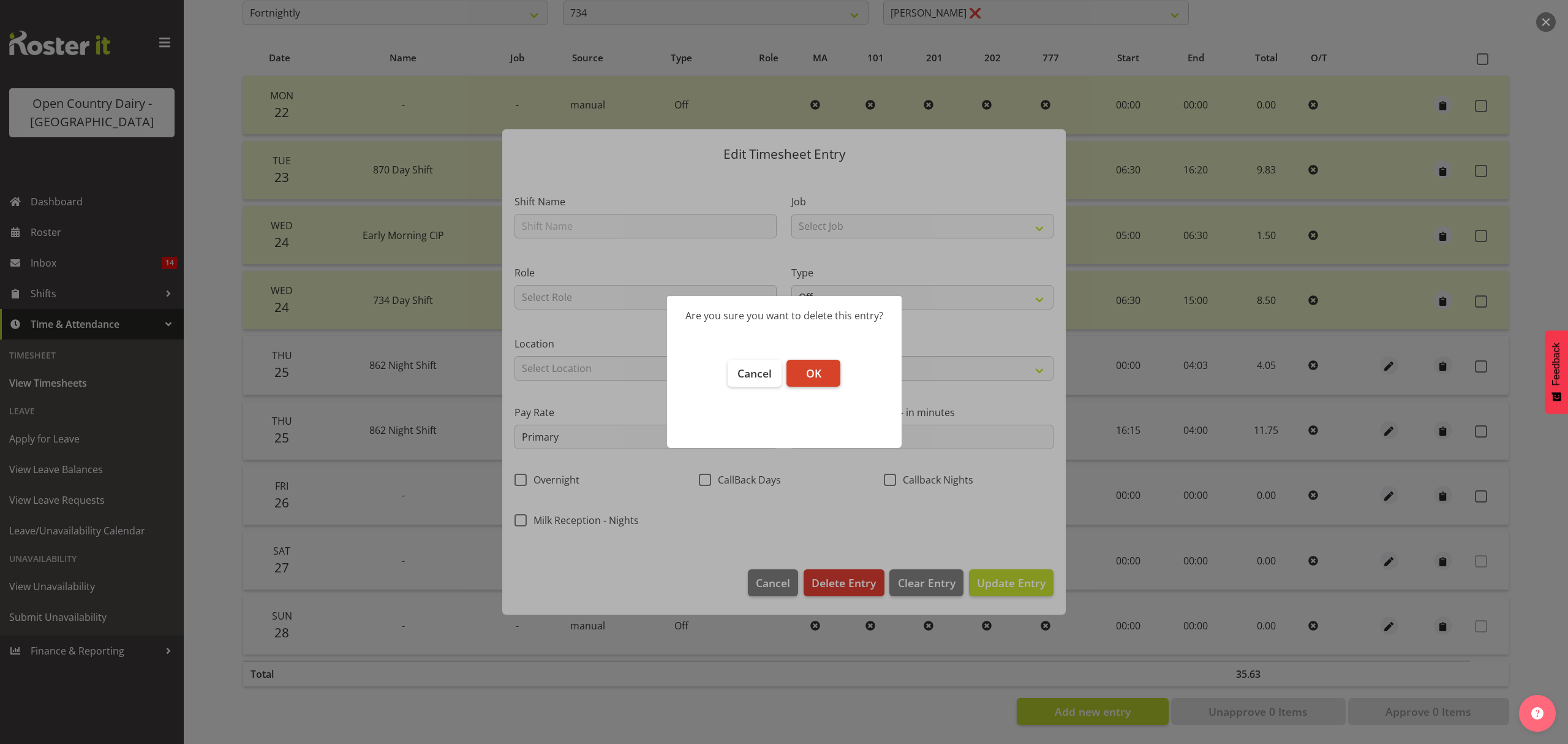
click at [807, 369] on span "OK" at bounding box center [813, 373] width 15 height 14
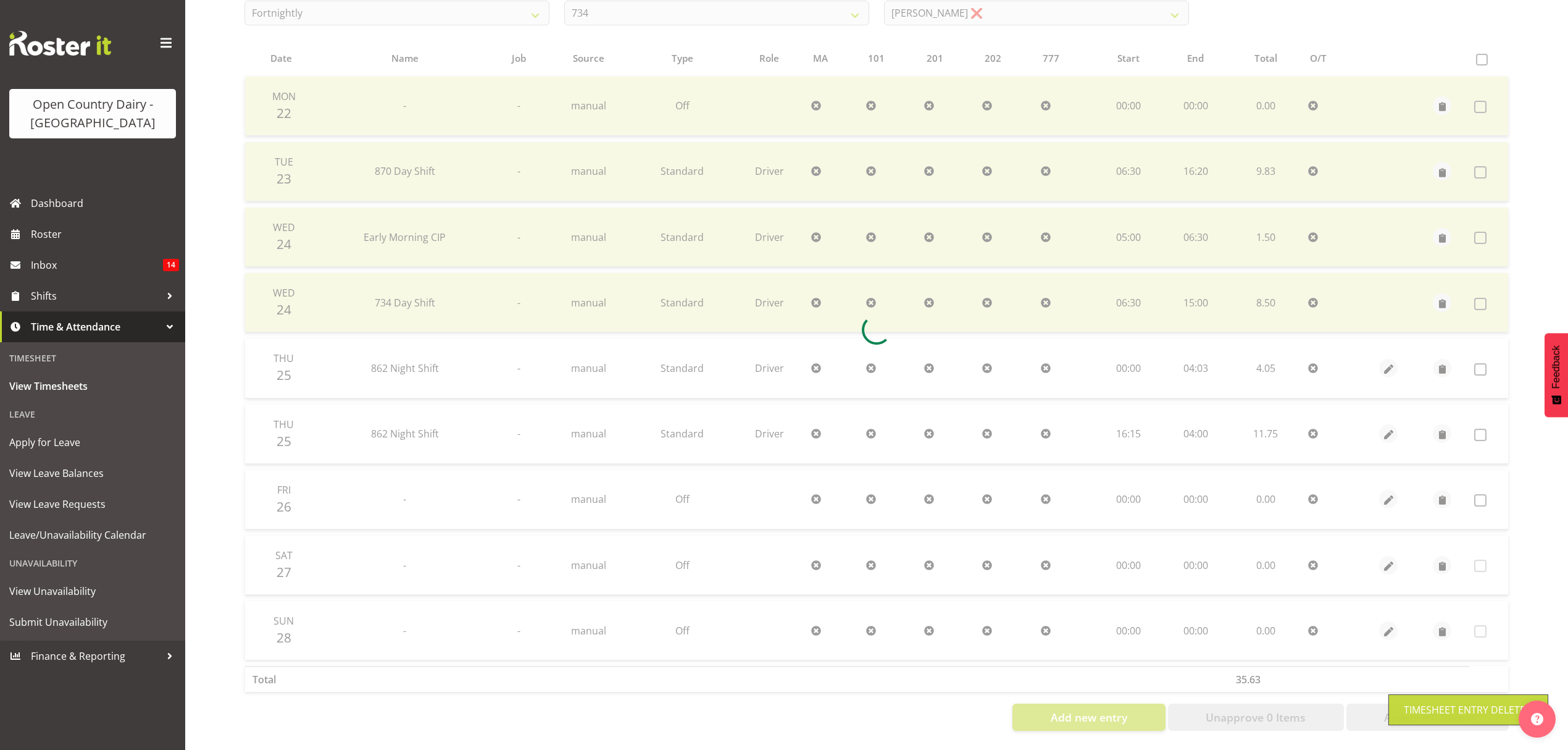
scroll to position [174, 0]
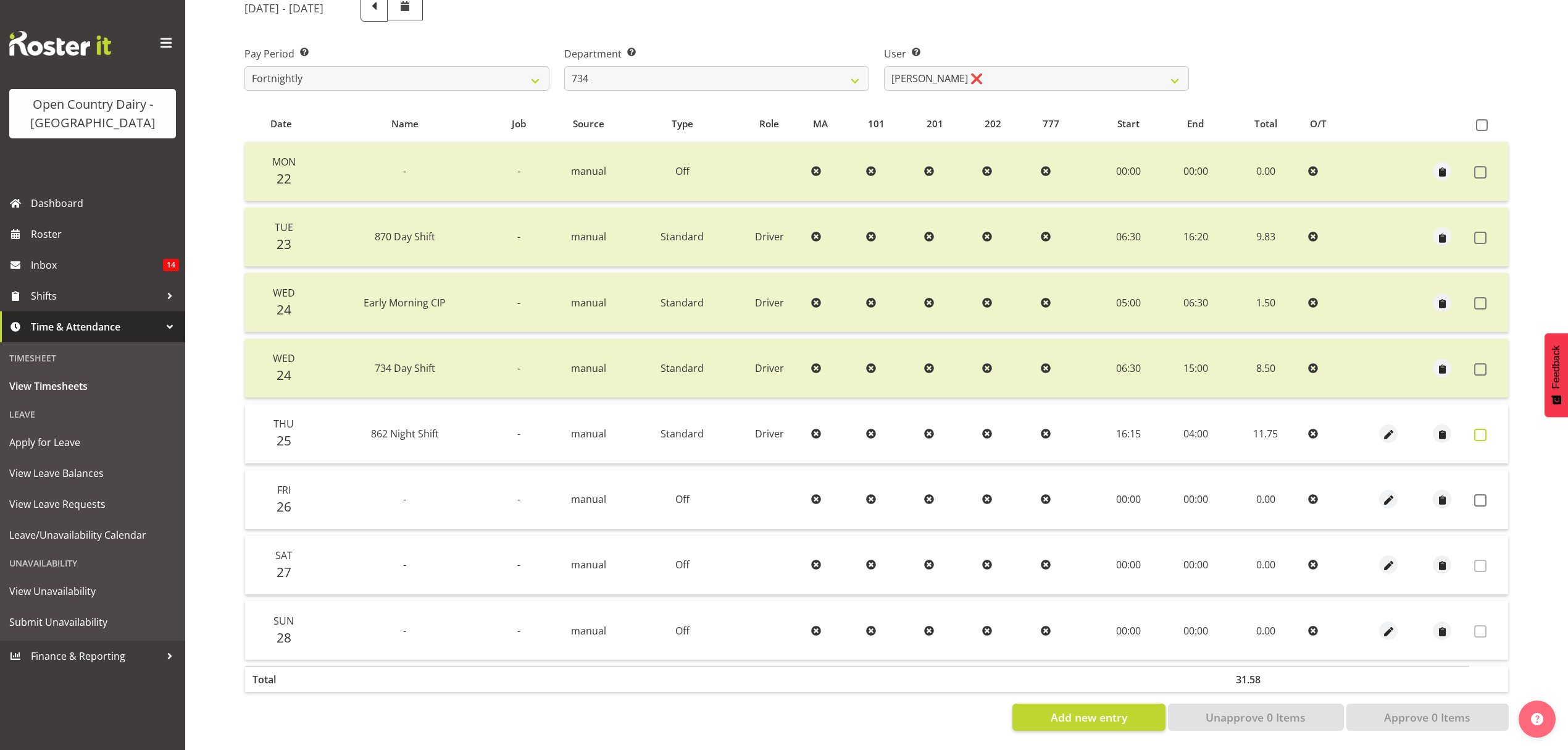
click at [1479, 429] on span at bounding box center [1480, 435] width 13 height 13
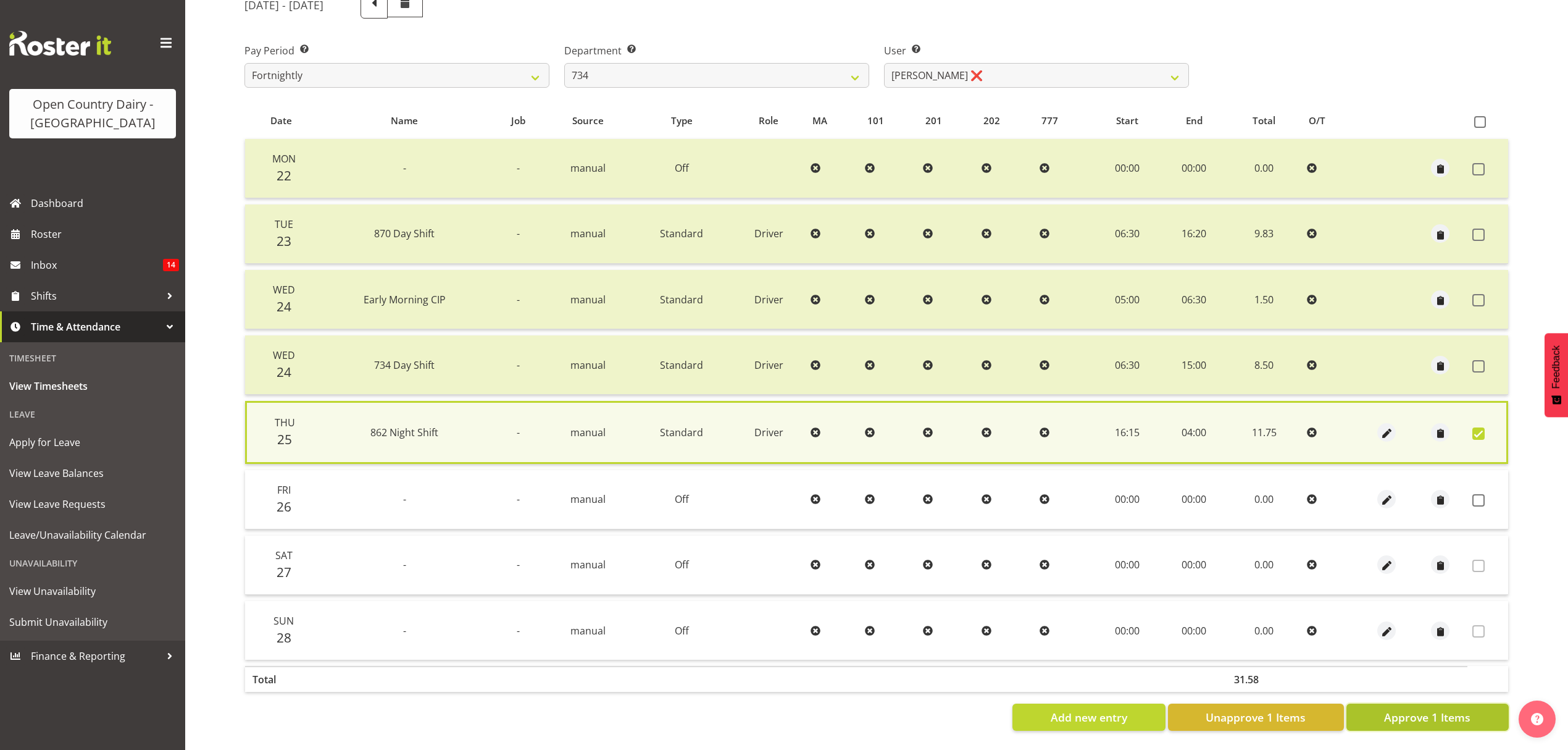
click at [1430, 712] on span "Approve 1 Items" at bounding box center [1427, 717] width 87 height 16
checkbox input "false"
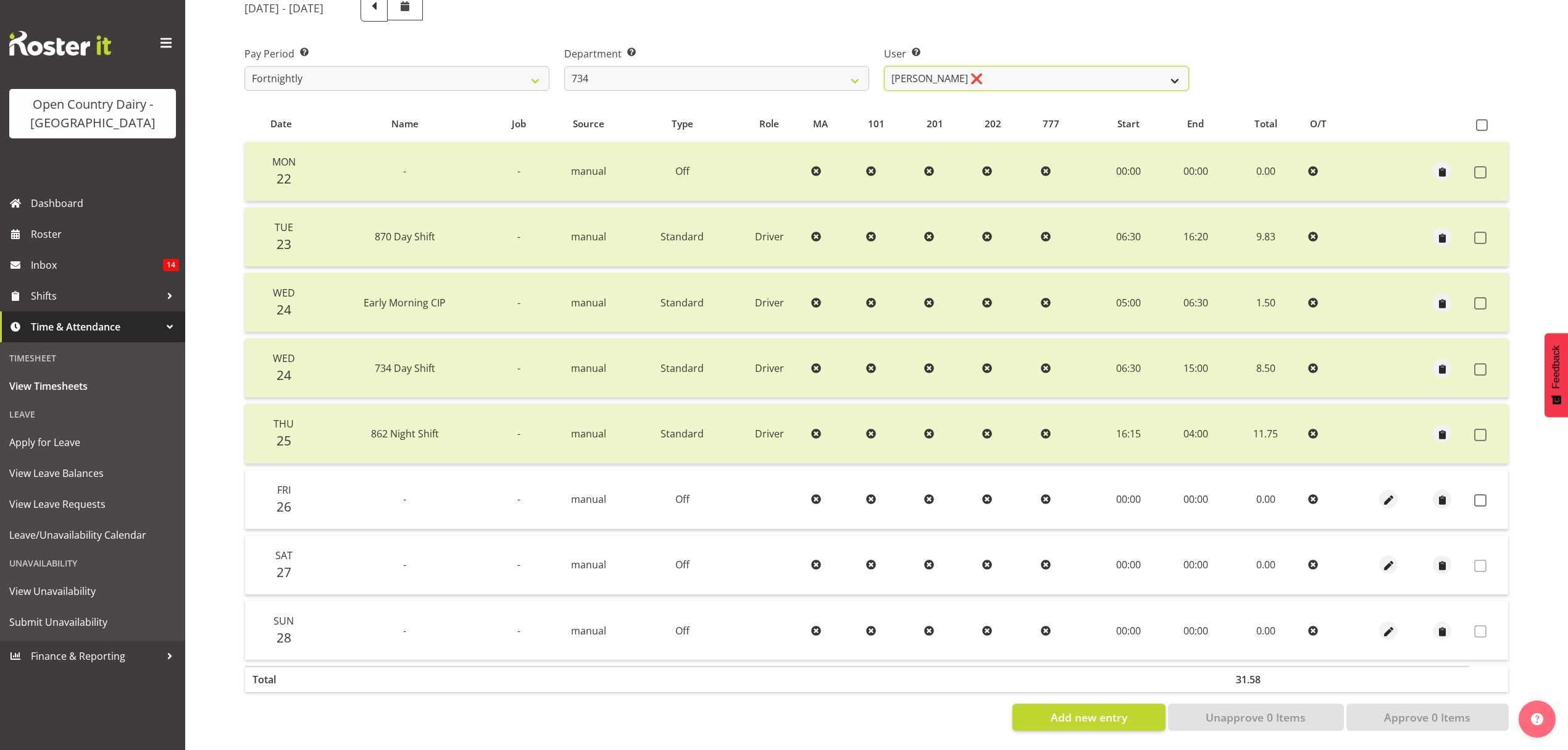
click at [1171, 66] on select "[PERSON_NAME] ❌ [PERSON_NAME] ❌ [PERSON_NAME] ❌ [PERSON_NAME] ❌" at bounding box center [1036, 78] width 305 height 24
click at [884, 66] on select "[PERSON_NAME] ❌ [PERSON_NAME] ❌ [PERSON_NAME] ❌ [PERSON_NAME] ❌" at bounding box center [1036, 78] width 305 height 24
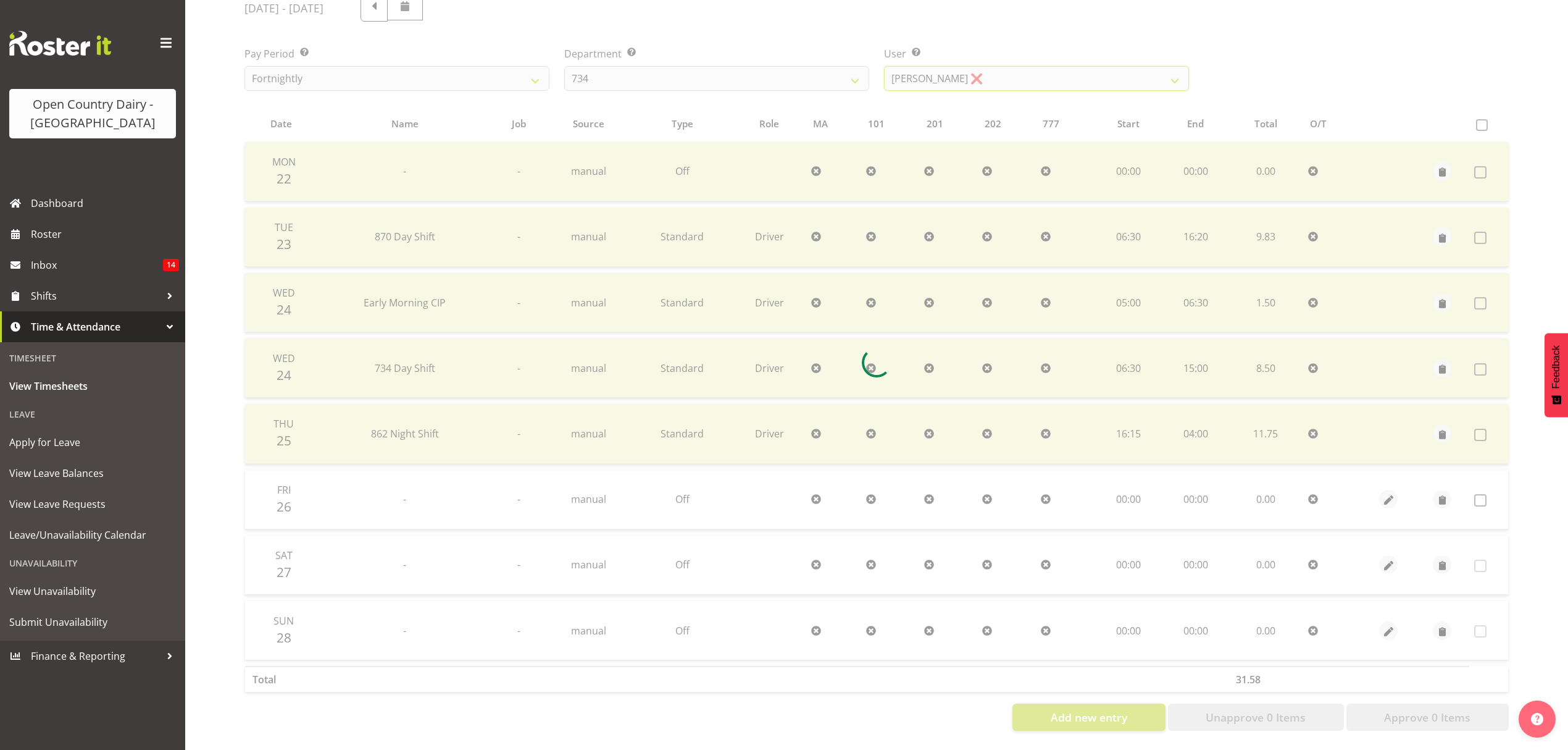
scroll to position [0, 0]
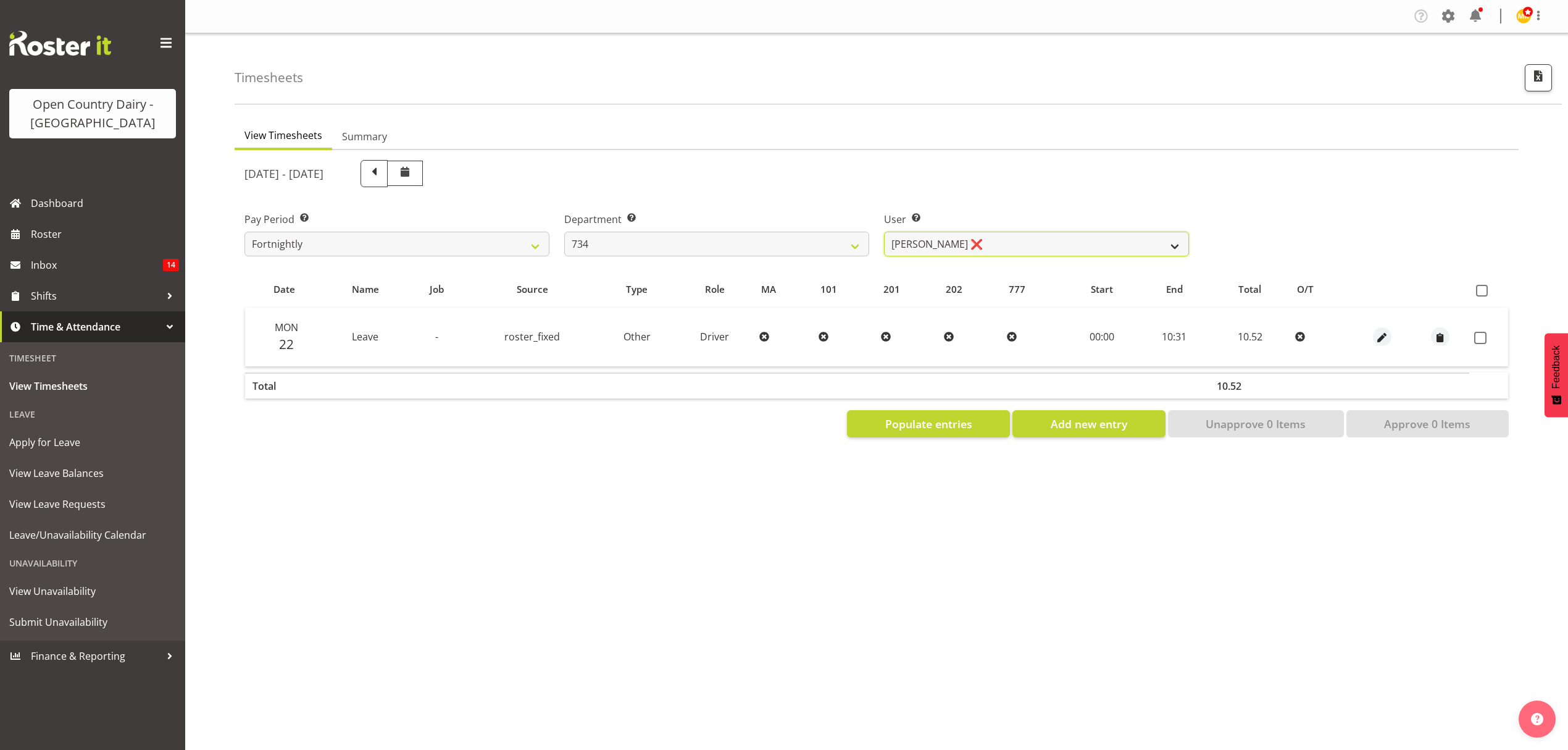
click at [1162, 233] on select "[PERSON_NAME] ❌ [PERSON_NAME] ❌ [PERSON_NAME] ❌ [PERSON_NAME] ❌" at bounding box center [1036, 243] width 305 height 24
select select "7493"
click at [884, 231] on select "[PERSON_NAME] ❌ [PERSON_NAME] ❌ [PERSON_NAME] ❌ [PERSON_NAME] ❌" at bounding box center [1036, 243] width 305 height 24
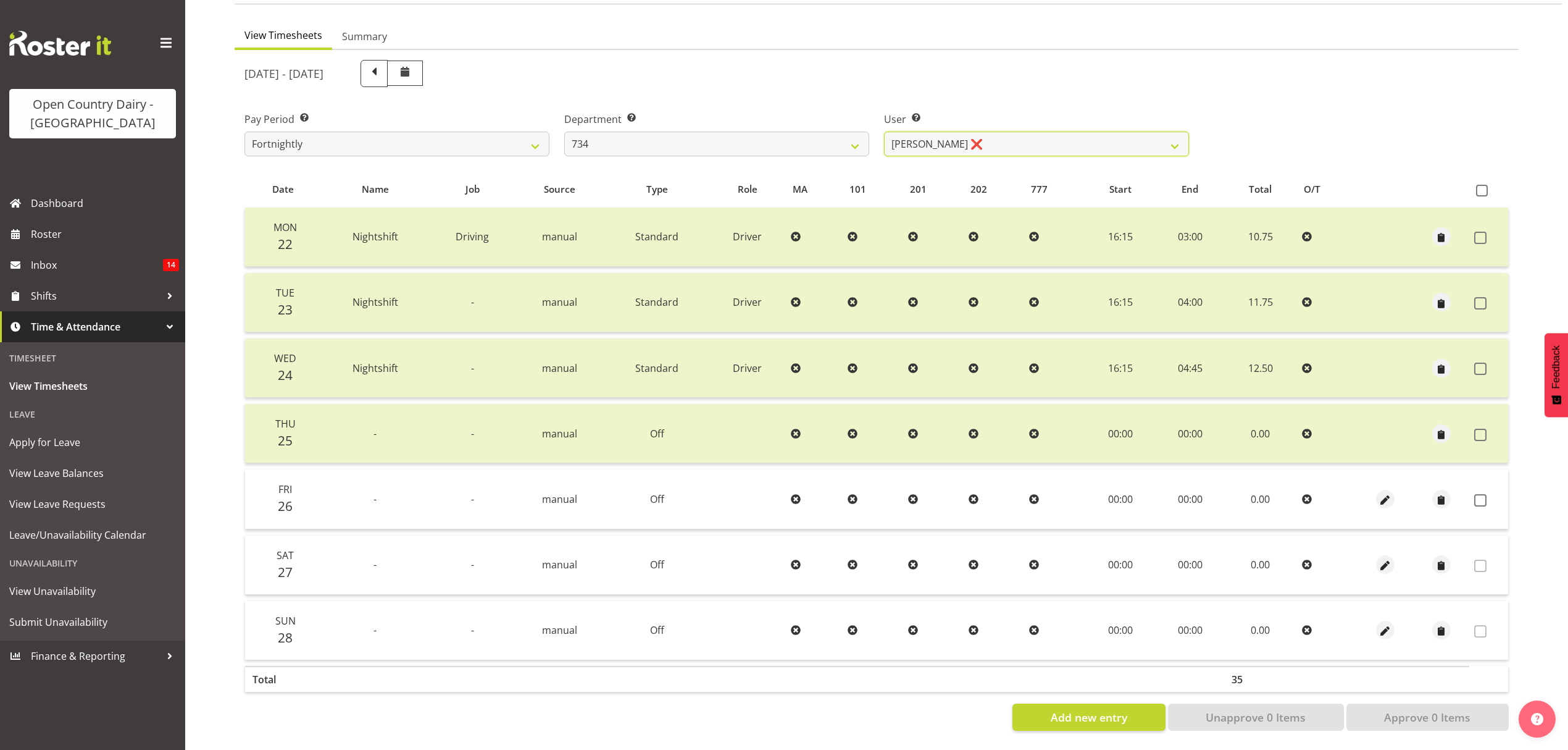
scroll to position [109, 0]
click at [1484, 494] on span at bounding box center [1480, 500] width 13 height 13
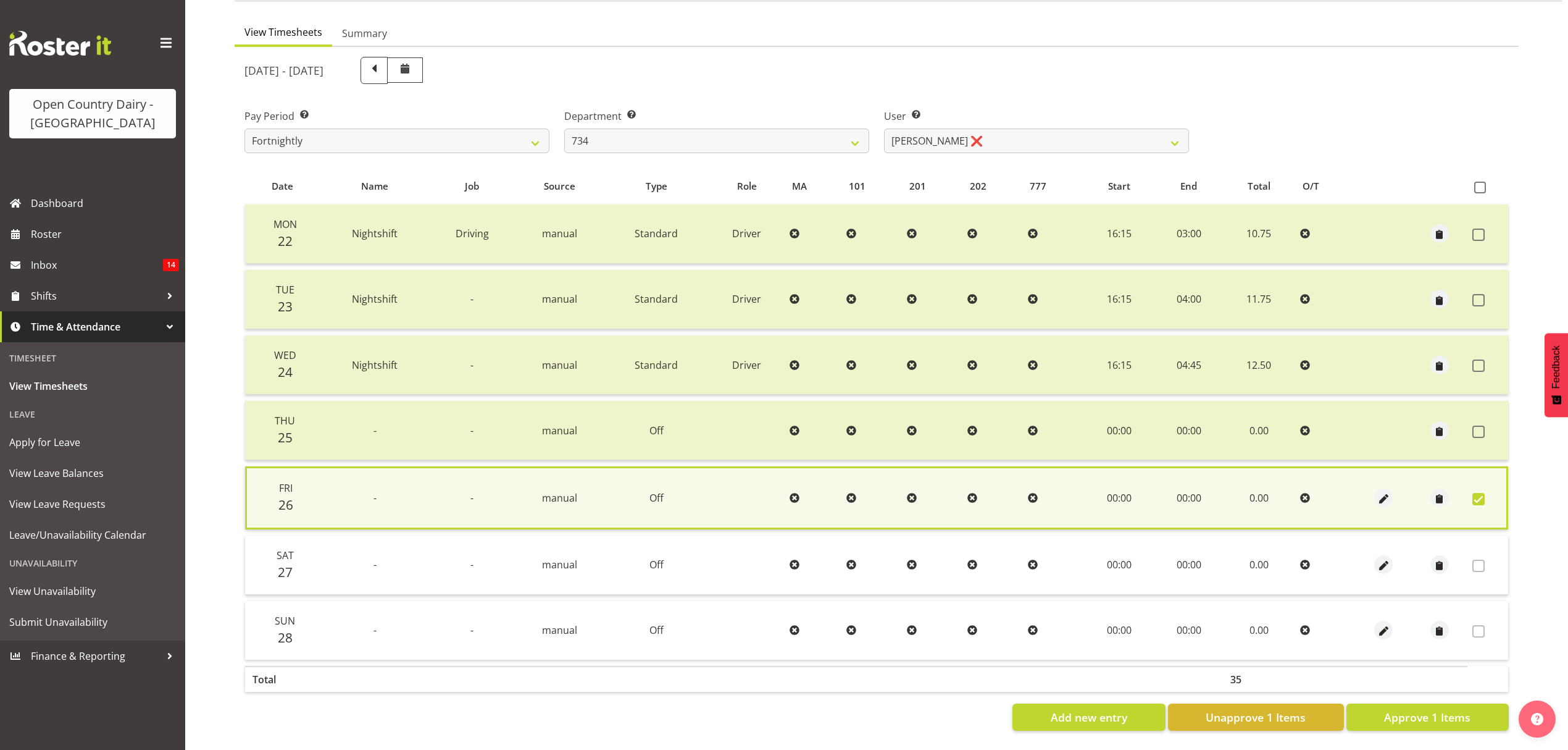
click at [1483, 493] on span at bounding box center [1478, 499] width 13 height 13
checkbox input "false"
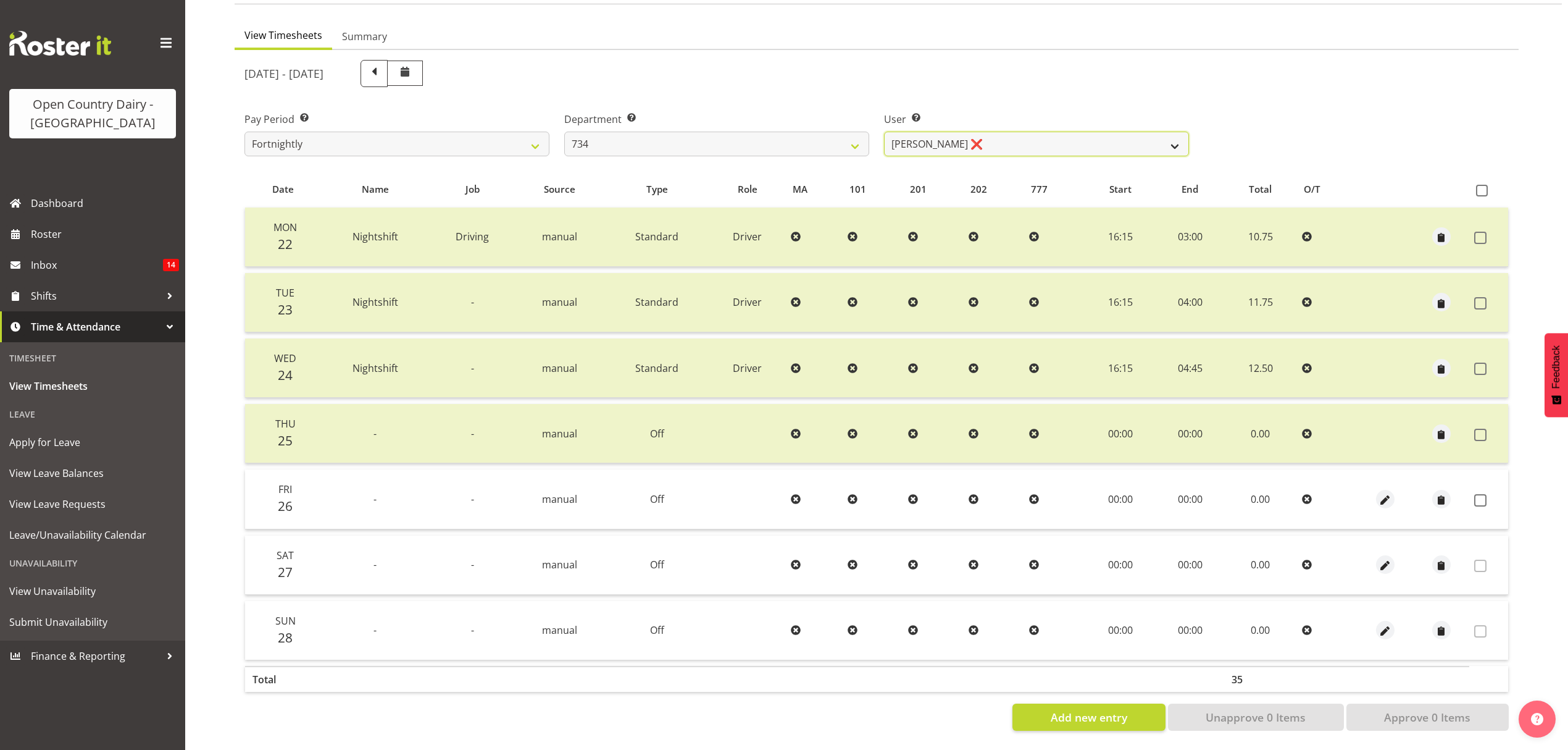
click at [1181, 132] on select "[PERSON_NAME] ❌ [PERSON_NAME] ❌ [PERSON_NAME] ❌ [PERSON_NAME] ❌" at bounding box center [1036, 144] width 305 height 24
click at [853, 132] on select "734 735 736 737 738 739 851 853 854 855 856 858 861 862 865 867-9032 868 869 87…" at bounding box center [717, 144] width 305 height 24
click at [957, 137] on select "[PERSON_NAME] ❌ [PERSON_NAME] ❌ [PERSON_NAME] ❌ [PERSON_NAME] ❌" at bounding box center [1036, 144] width 305 height 24
click at [859, 142] on select "734 735 736 737 738 739 851 853 854 855 856 858 861 862 865 867-9032 868 869 87…" at bounding box center [717, 144] width 305 height 24
select select "909"
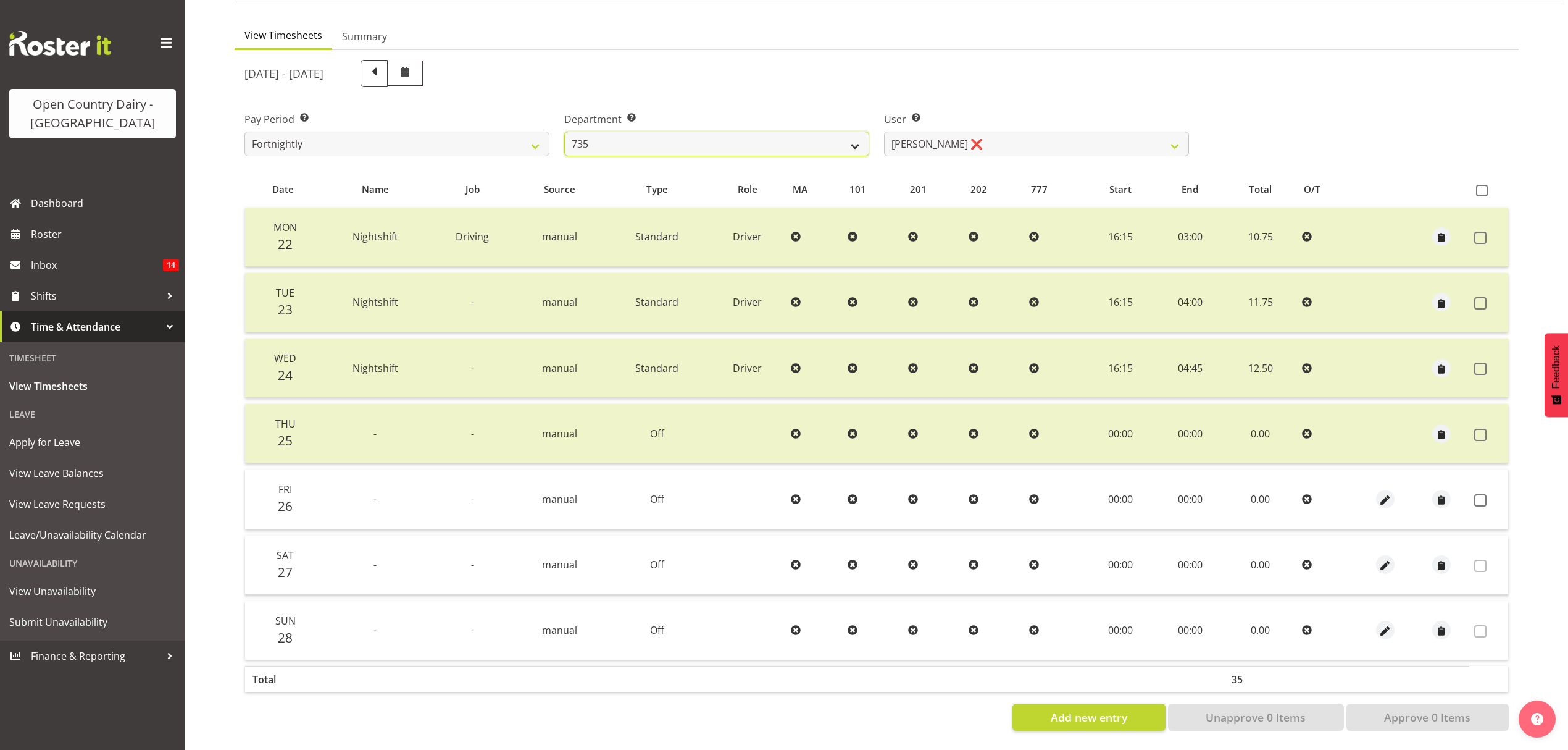
click at [565, 132] on select "734 735 736 737 738 739 851 853 854 855 856 858 861 862 865 867-9032 868 869 87…" at bounding box center [717, 144] width 305 height 24
select select "7397"
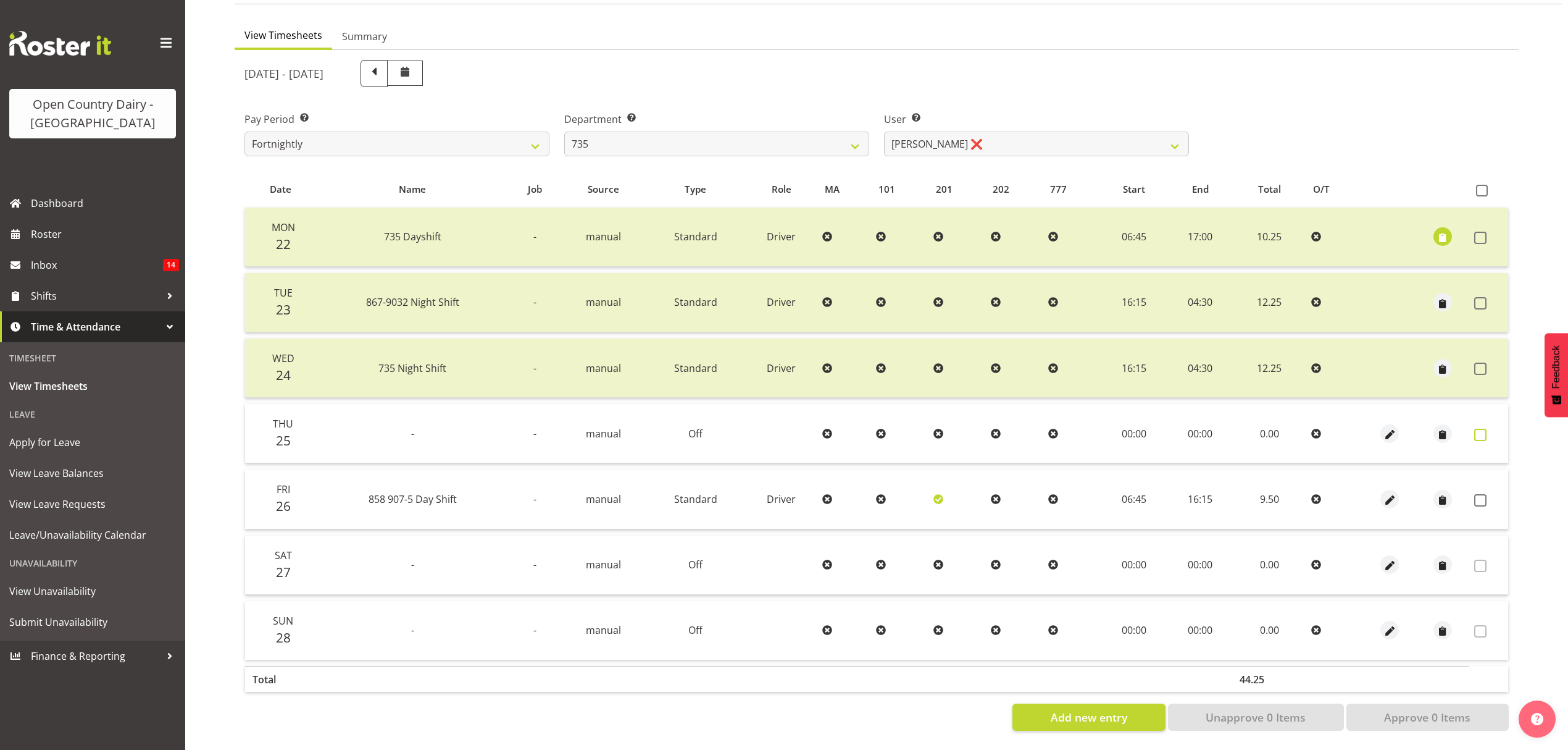
click at [1481, 429] on span at bounding box center [1480, 435] width 13 height 13
checkbox input "true"
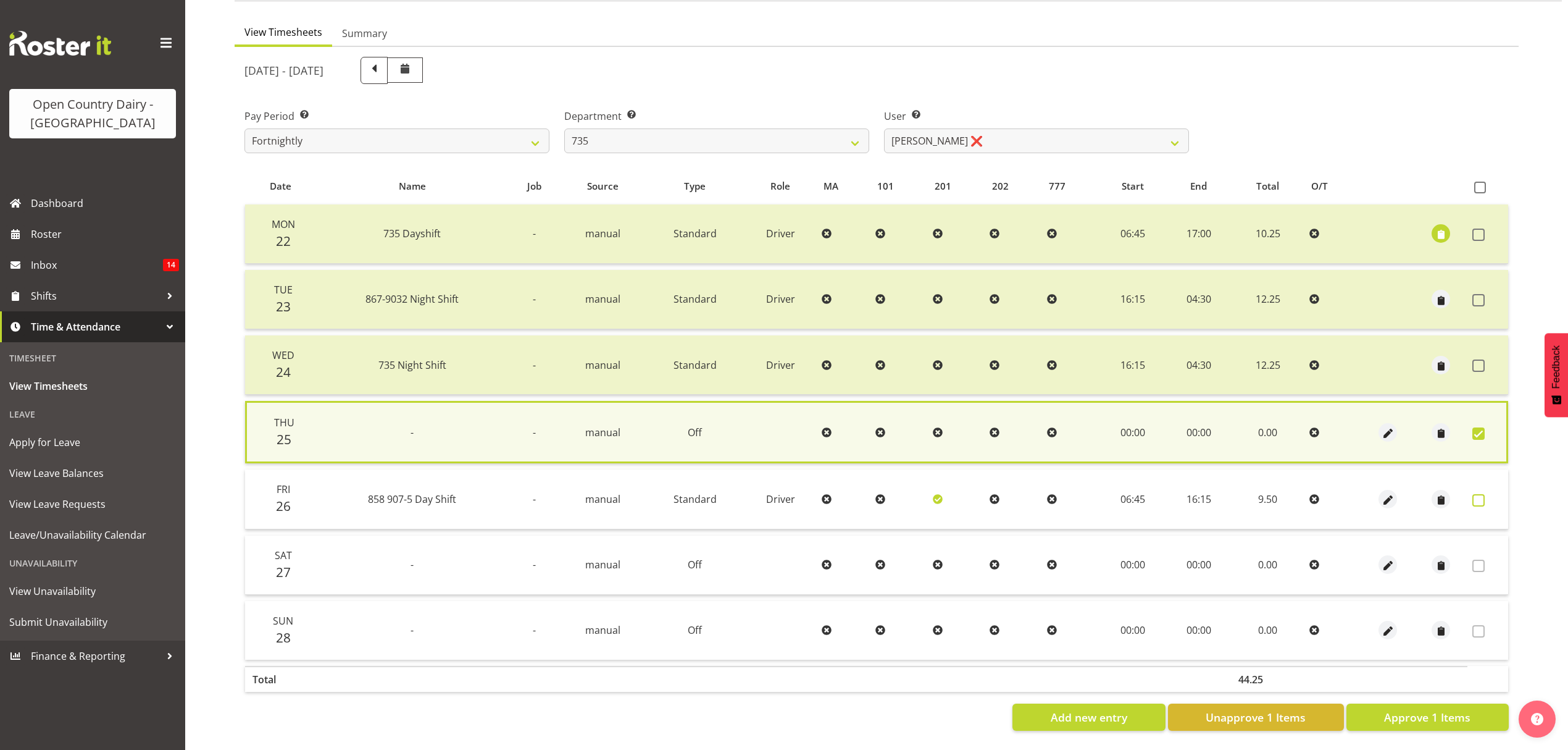
click at [1481, 494] on span at bounding box center [1478, 500] width 13 height 13
checkbox input "true"
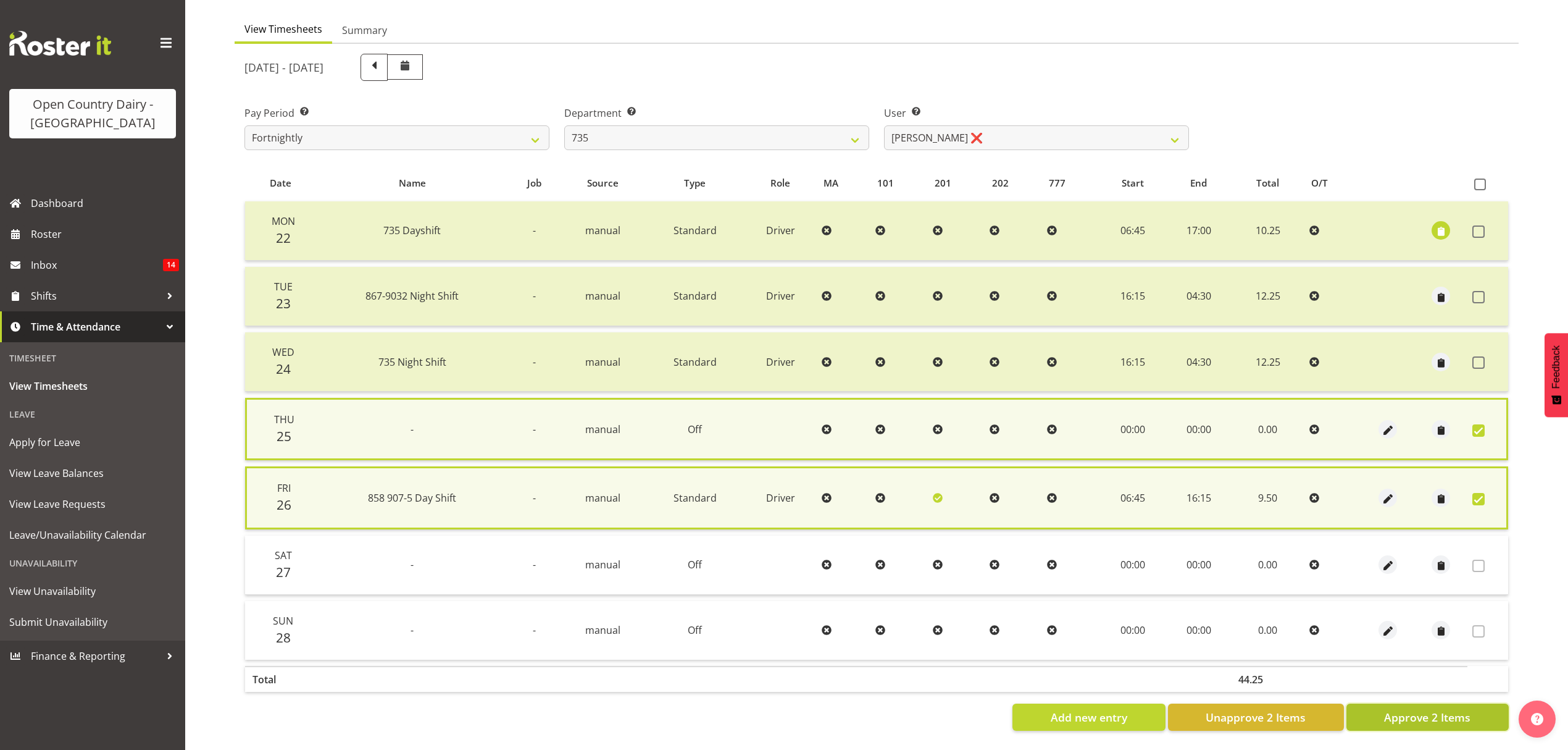
click at [1464, 709] on span "Approve 2 Items" at bounding box center [1427, 717] width 87 height 16
checkbox input "false"
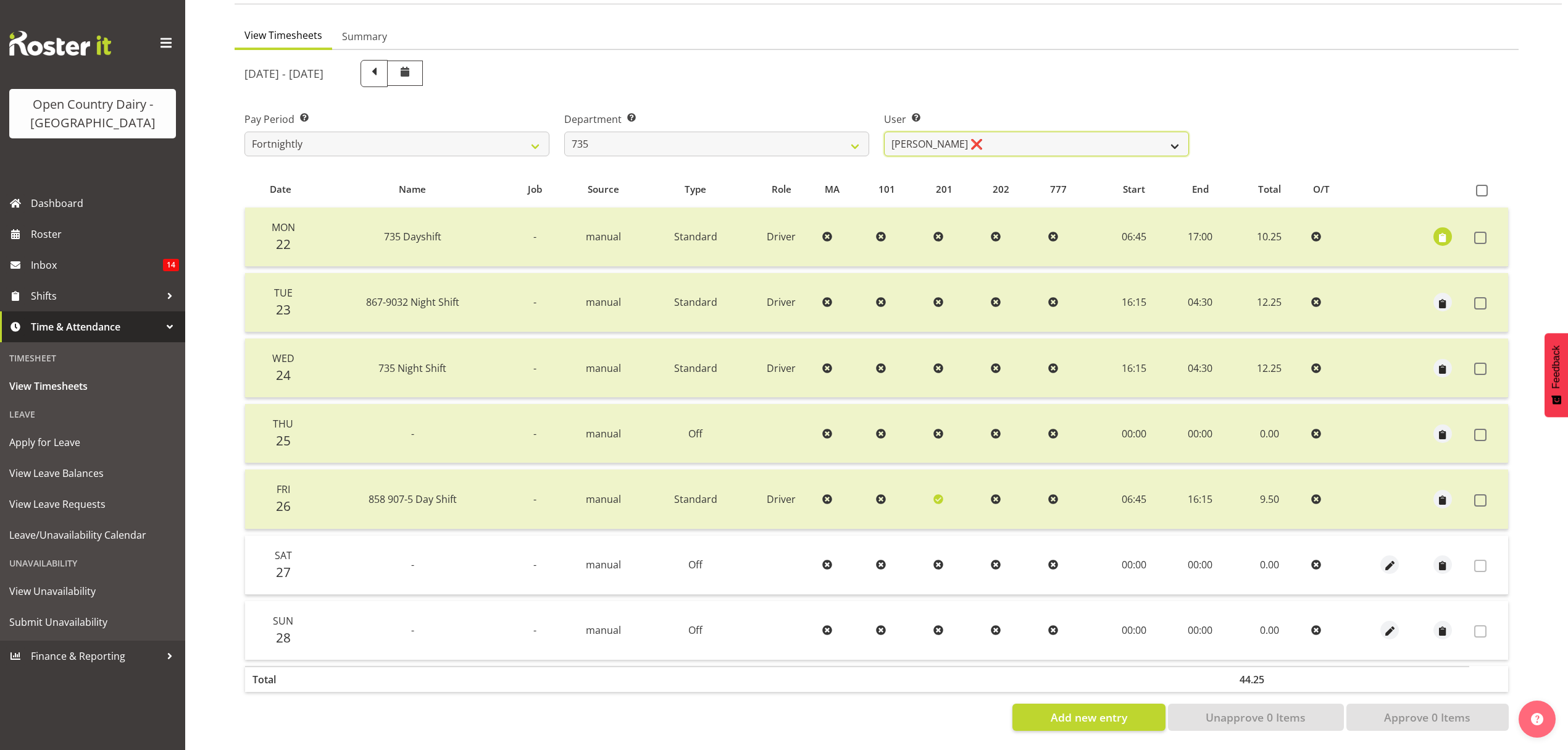
click at [1167, 132] on select "[PERSON_NAME] ❌ [PERSON_NAME] ❌ [PERSON_NAME] ❌ [PERSON_NAME] ❌" at bounding box center [1036, 144] width 305 height 24
click at [884, 132] on select "[PERSON_NAME] ❌ [PERSON_NAME] ❌ [PERSON_NAME] ❌ [PERSON_NAME] ❌" at bounding box center [1036, 144] width 305 height 24
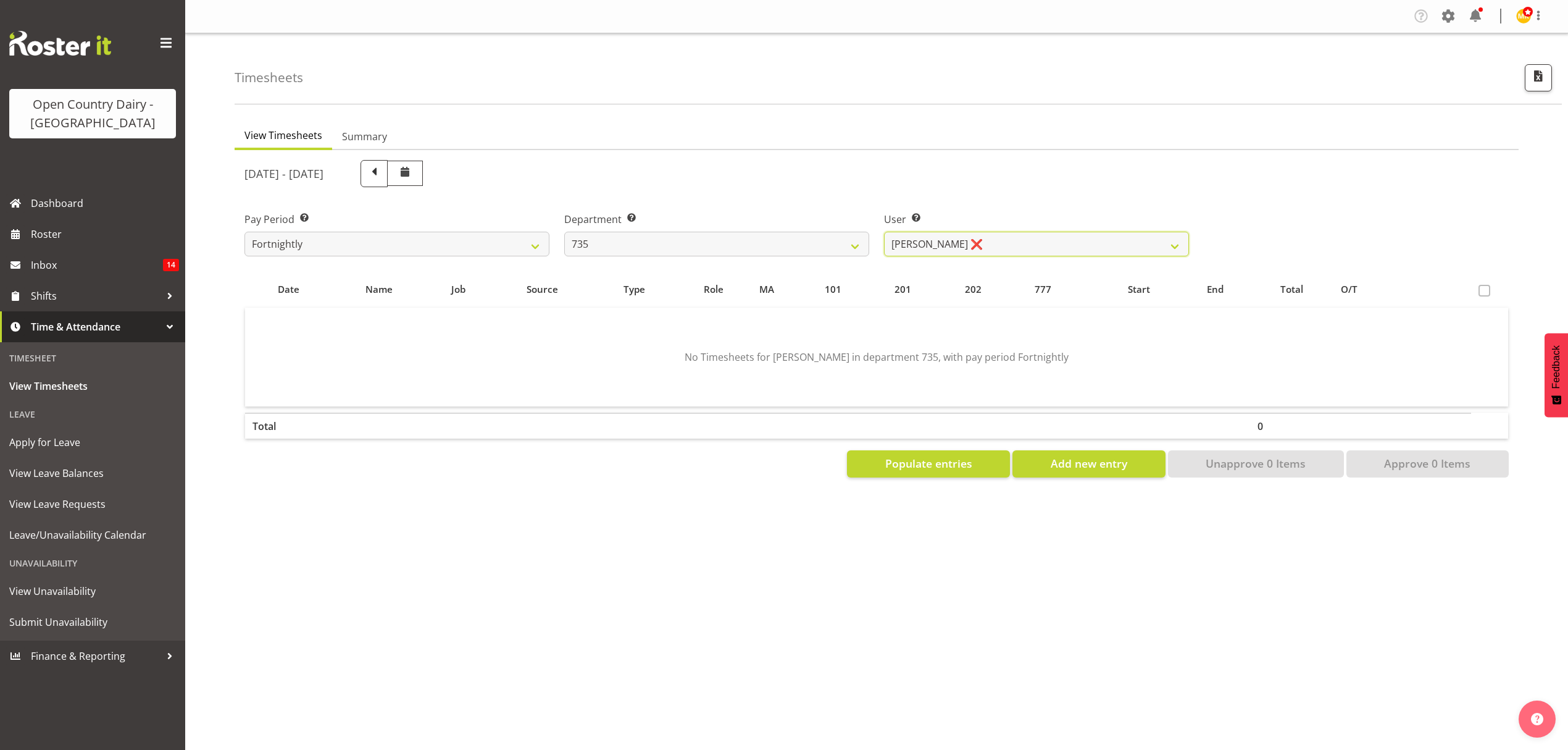
scroll to position [0, 0]
click at [1142, 242] on select "[PERSON_NAME] ❌ [PERSON_NAME] ❌ [PERSON_NAME] ❌ [PERSON_NAME] ❌" at bounding box center [1036, 243] width 305 height 24
select select "9865"
click at [884, 231] on select "[PERSON_NAME] ❌ [PERSON_NAME] ❌ [PERSON_NAME] ❌ [PERSON_NAME] ❌" at bounding box center [1036, 243] width 305 height 24
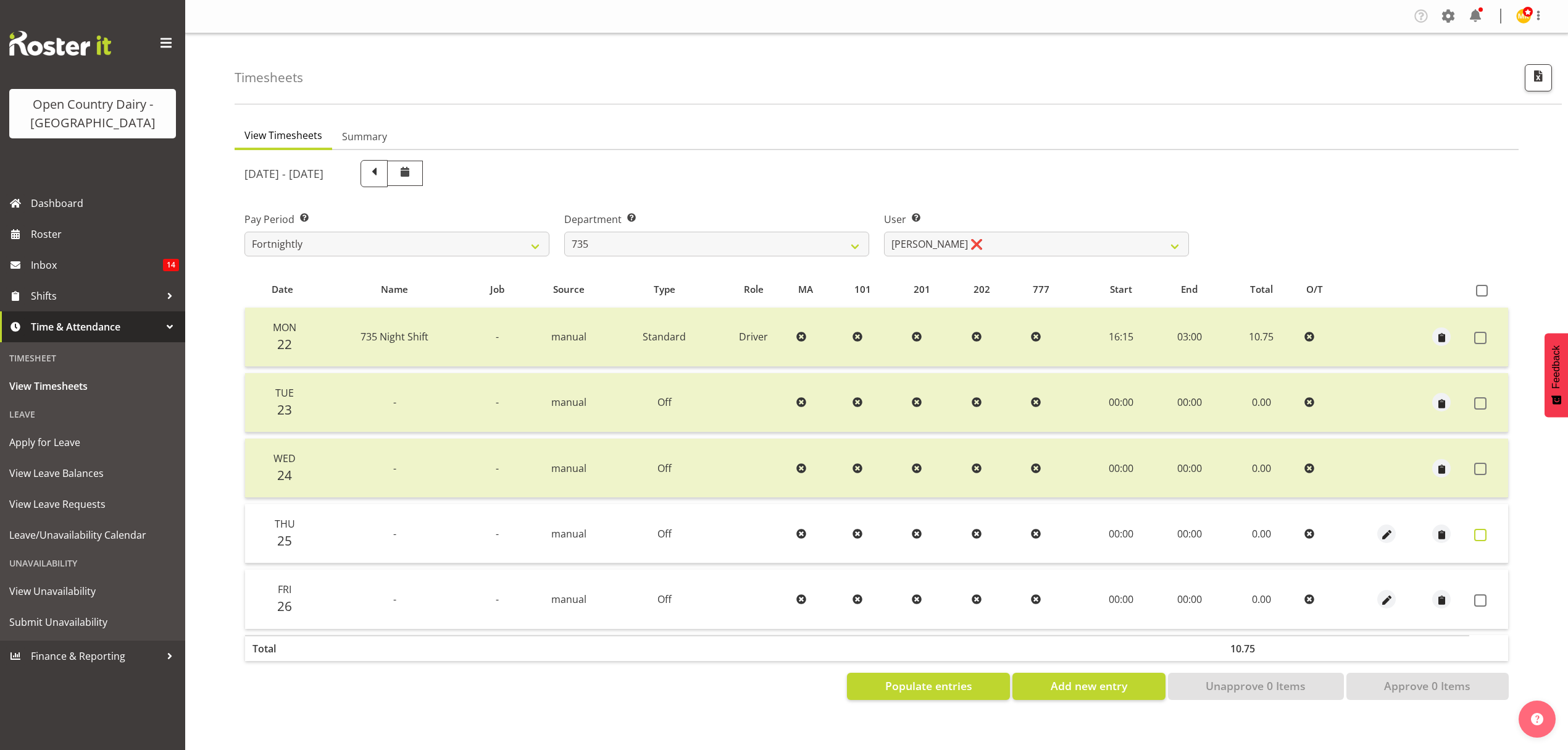
click at [1488, 530] on label at bounding box center [1483, 534] width 19 height 13
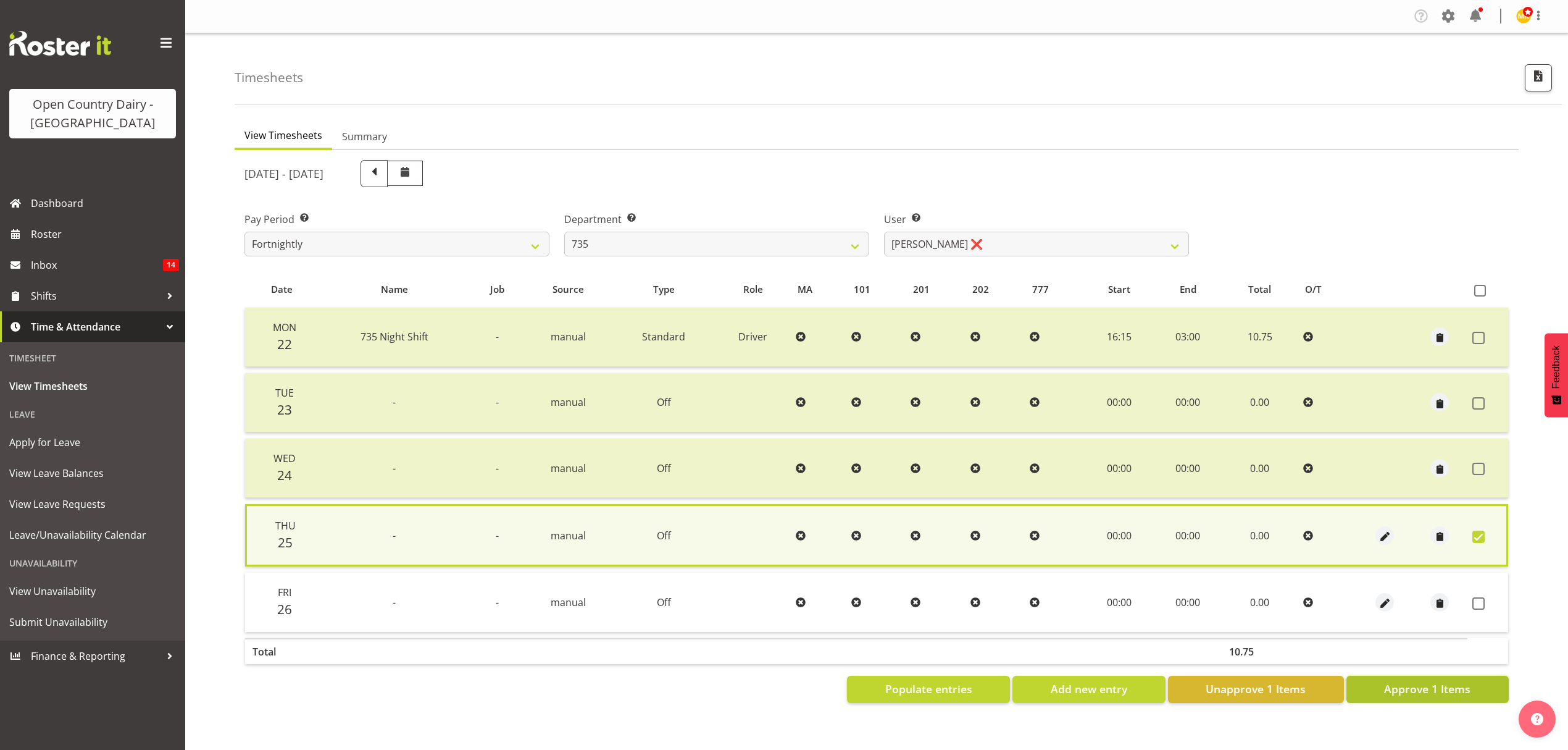
click at [1413, 685] on span "Approve 1 Items" at bounding box center [1427, 688] width 87 height 16
checkbox input "false"
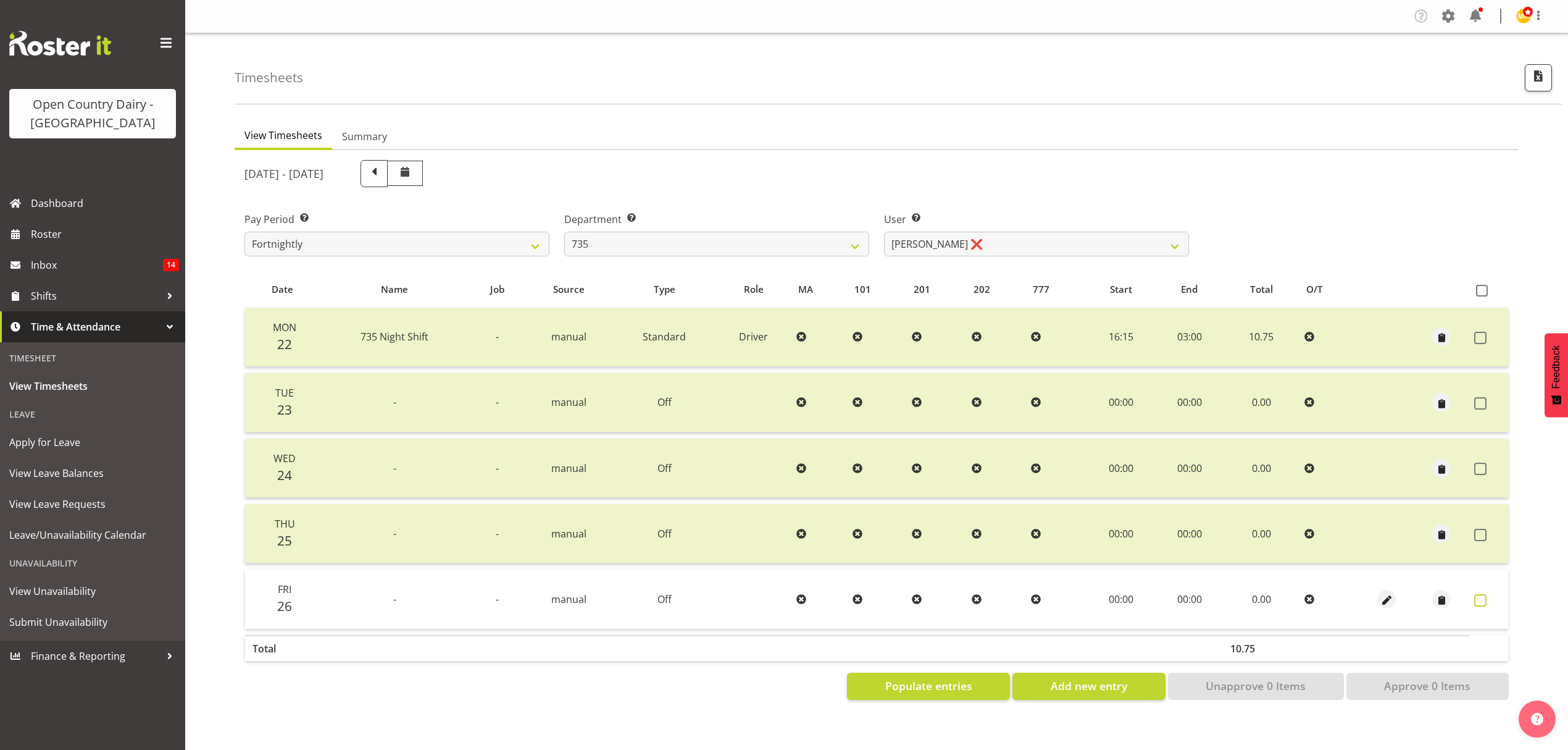
click at [1485, 599] on span at bounding box center [1480, 600] width 13 height 13
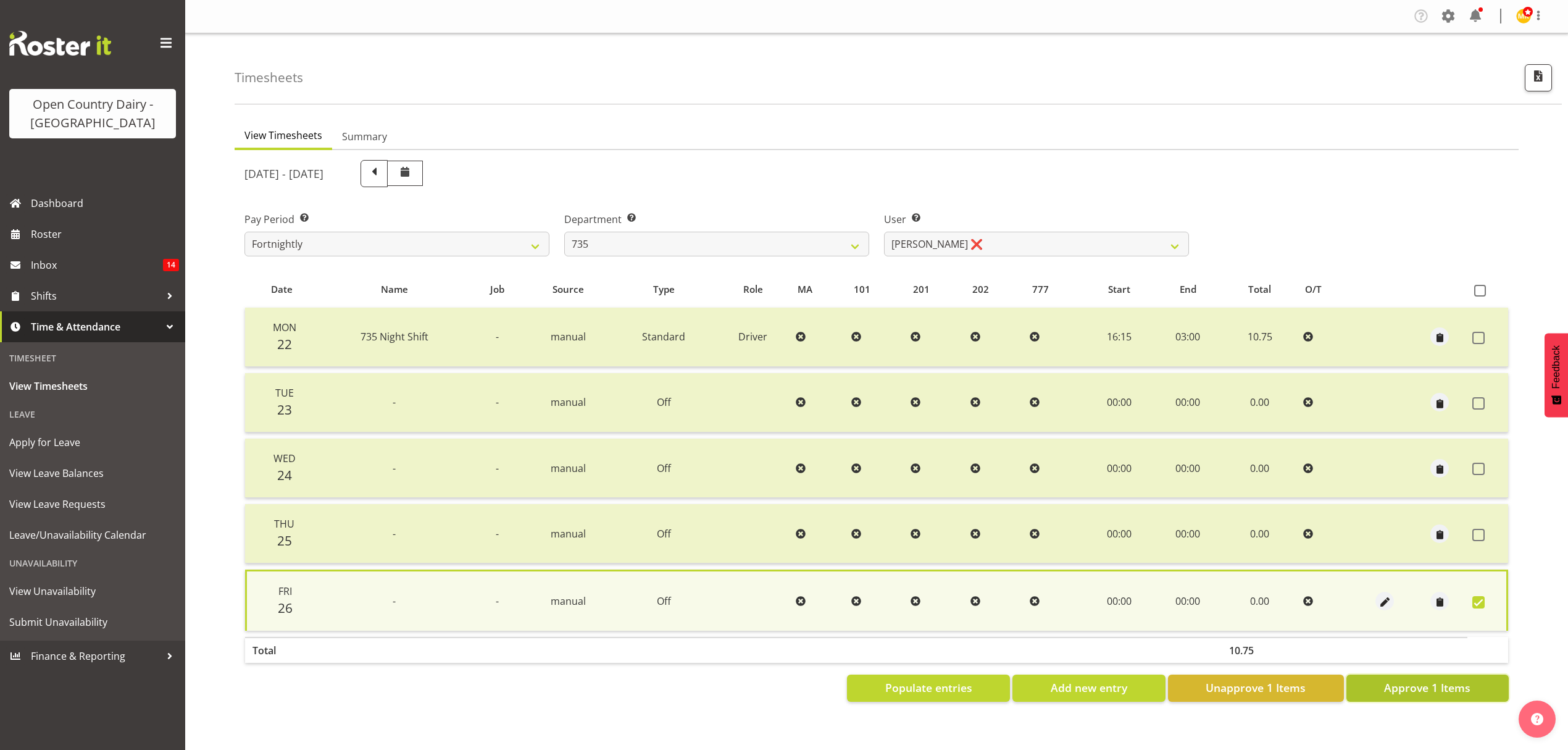
click at [1419, 688] on span "Approve 1 Items" at bounding box center [1427, 687] width 87 height 16
checkbox input "false"
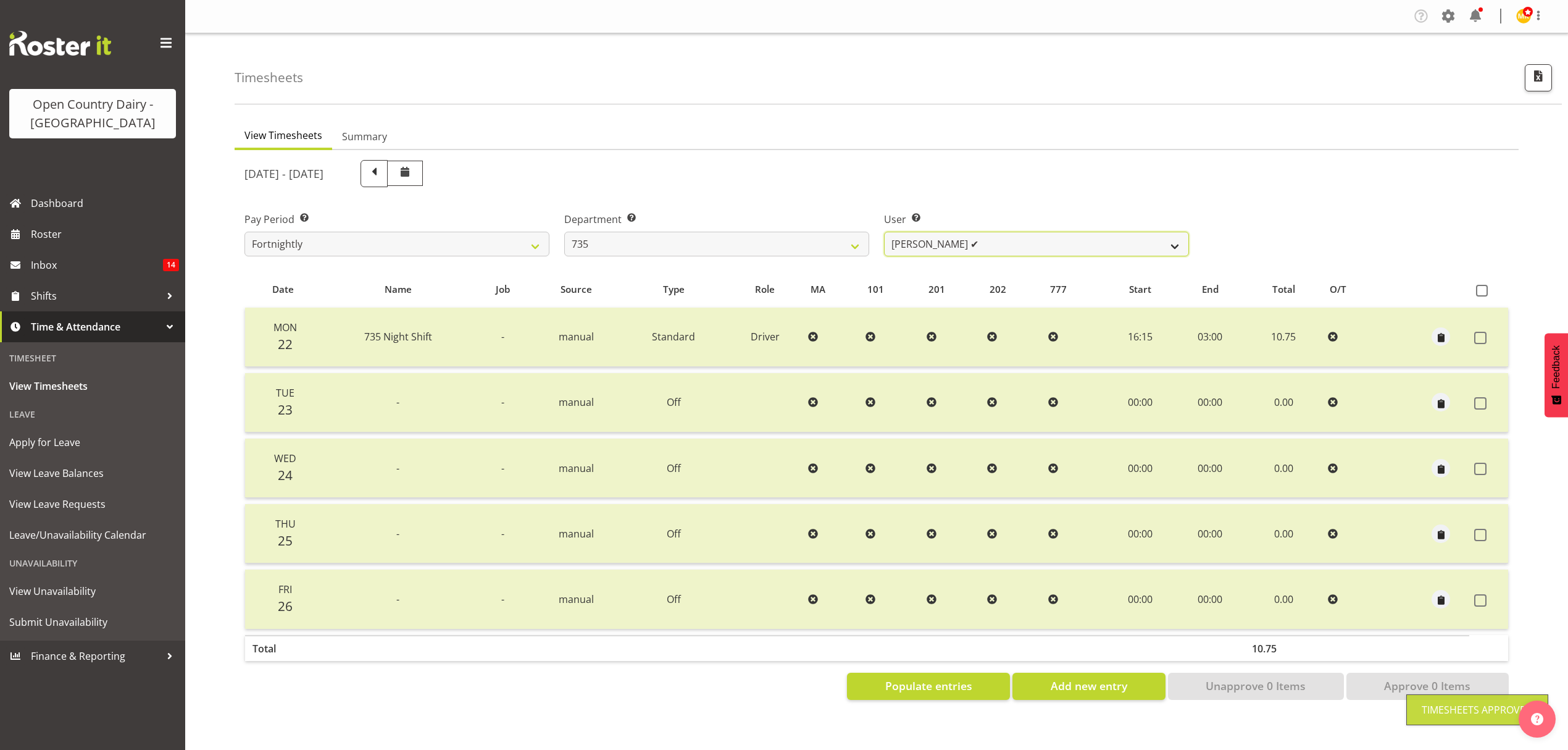
click at [1165, 248] on select "[PERSON_NAME] ❌ [PERSON_NAME] ❌ [PERSON_NAME] ✔ [PERSON_NAME] ❌" at bounding box center [1036, 243] width 305 height 24
select select "9761"
click at [884, 231] on select "[PERSON_NAME] ❌ [PERSON_NAME] ❌ [PERSON_NAME] ✔ [PERSON_NAME] ❌" at bounding box center [1036, 243] width 305 height 24
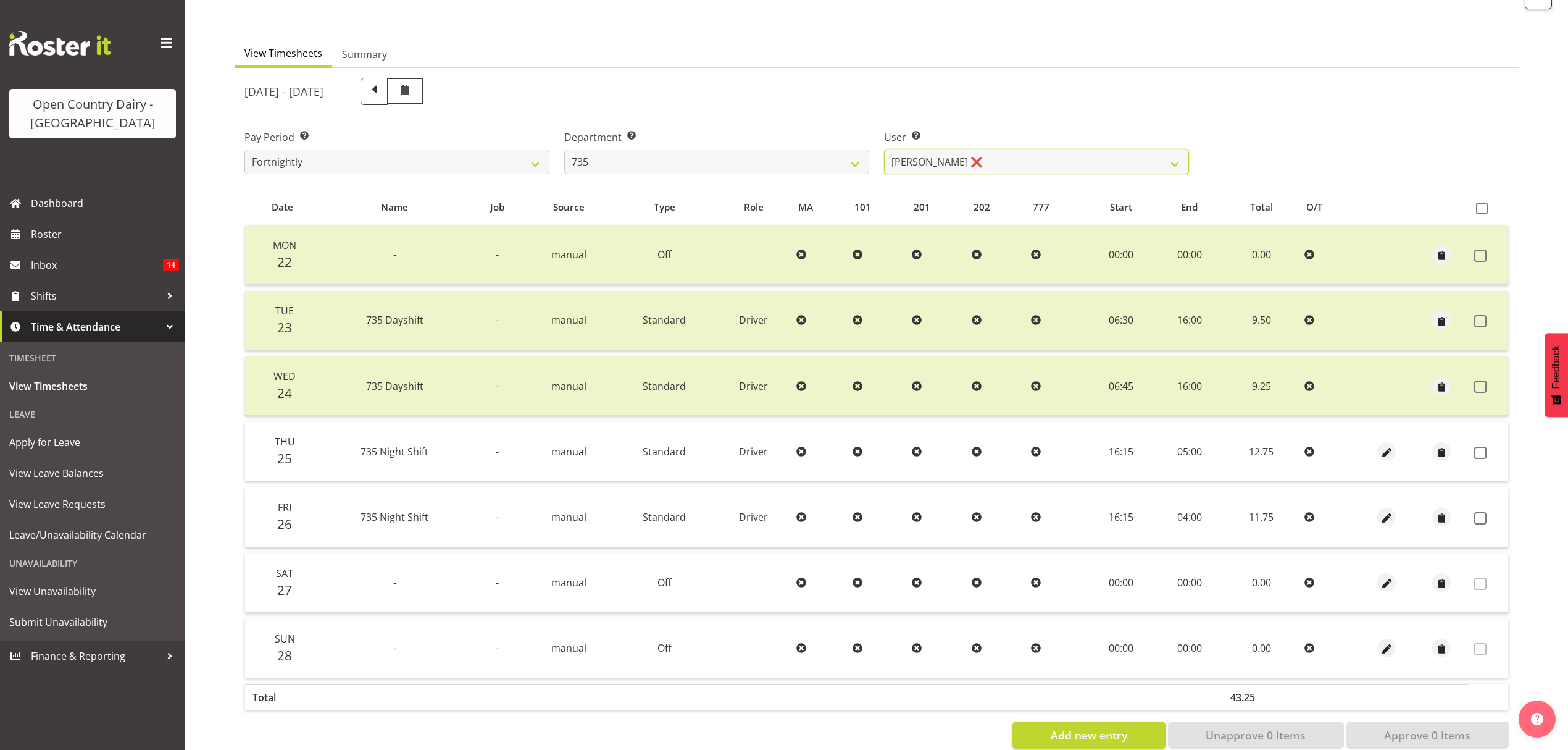
scroll to position [109, 0]
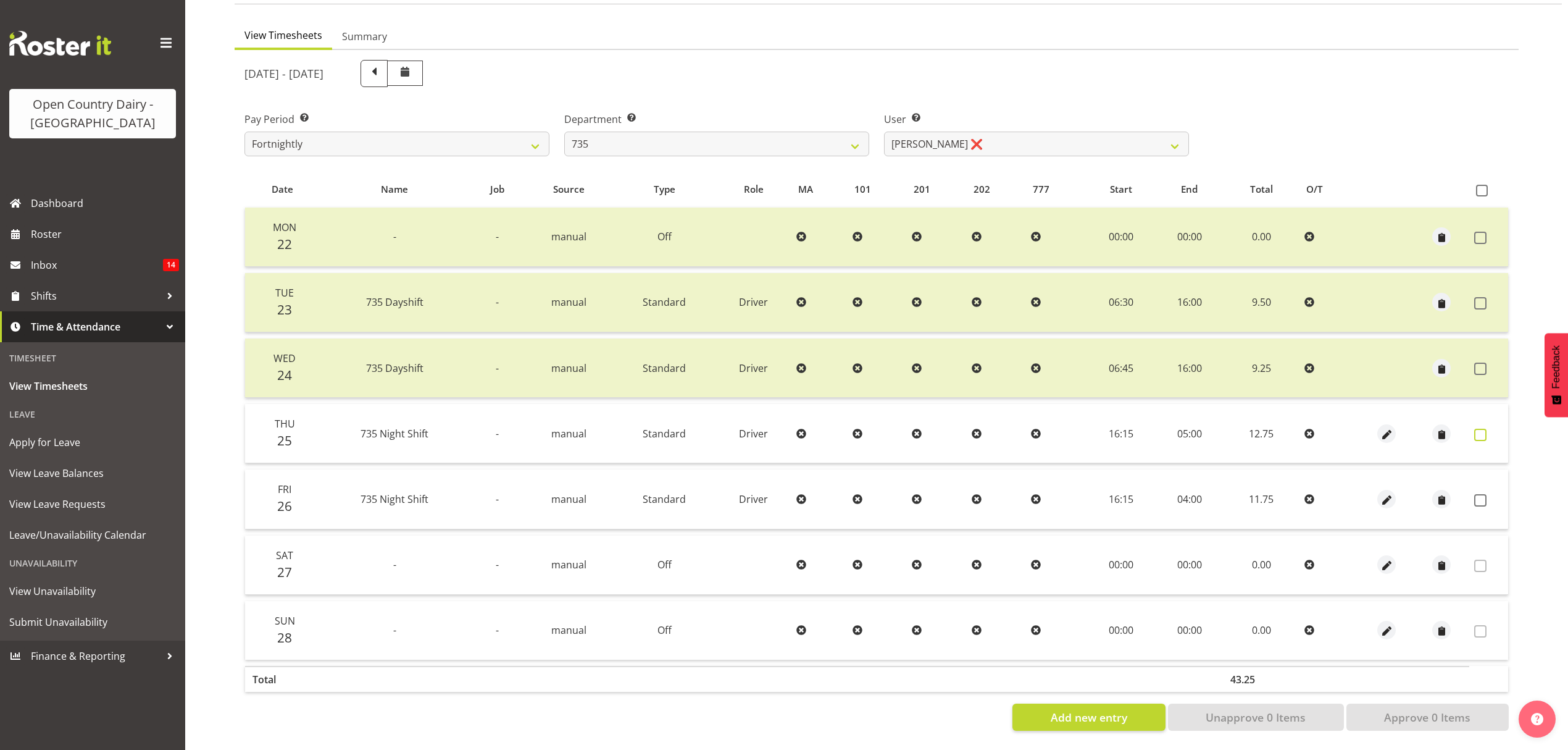
click at [1483, 429] on span at bounding box center [1480, 435] width 13 height 13
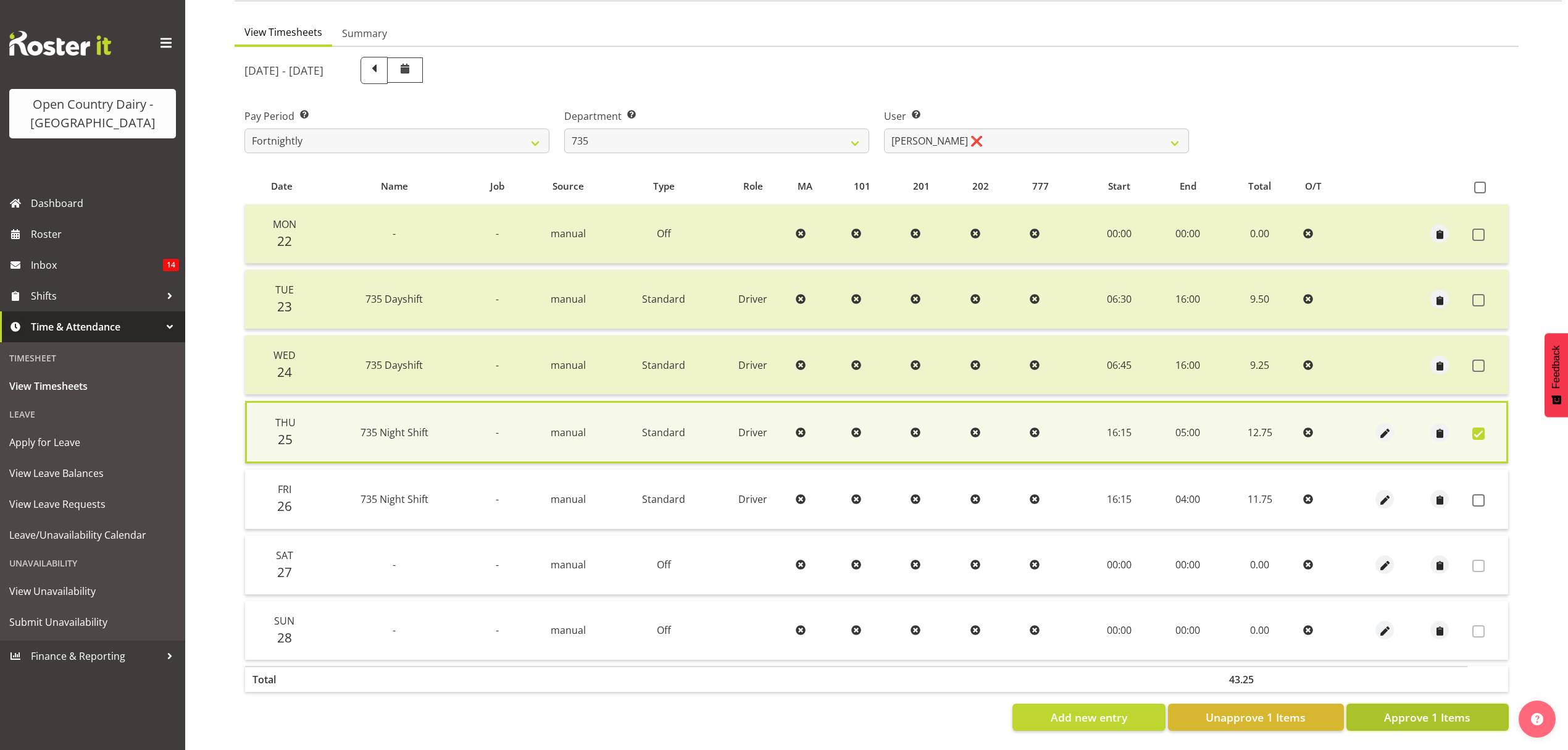
click at [1432, 709] on span "Approve 1 Items" at bounding box center [1427, 717] width 87 height 16
checkbox input "false"
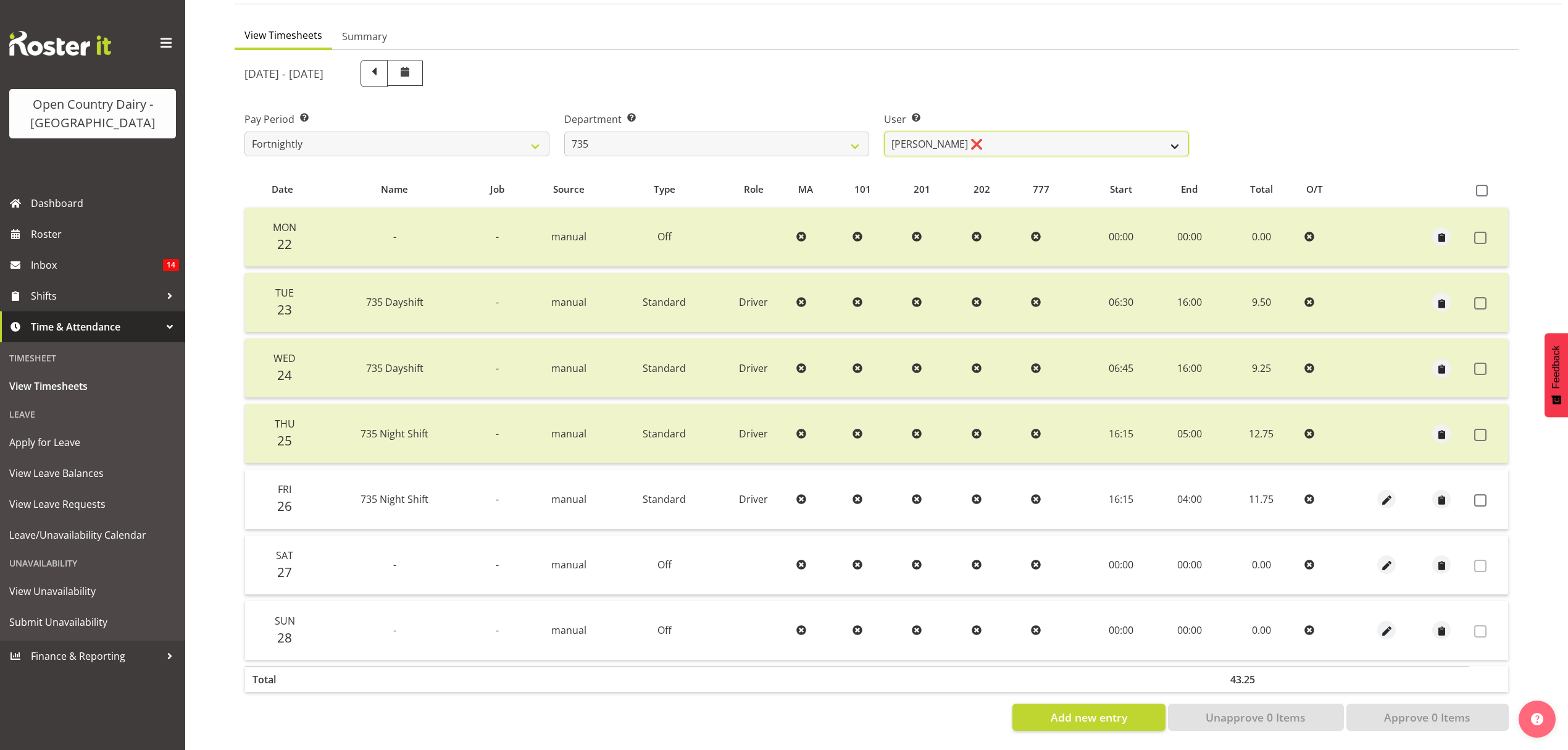
click at [1171, 134] on select "[PERSON_NAME] ❌ [PERSON_NAME] ❌ [PERSON_NAME] ✔ [PERSON_NAME] ❌" at bounding box center [1036, 144] width 305 height 24
click at [855, 137] on select "734 735 736 737 738 739 851 853 854 855 856 858 861 862 865 867-9032 868 869 87…" at bounding box center [717, 144] width 305 height 24
select select "906"
click at [565, 132] on select "734 735 736 737 738 739 851 853 854 855 856 858 861 862 865 867-9032 868 869 87…" at bounding box center [717, 144] width 305 height 24
select select "9849"
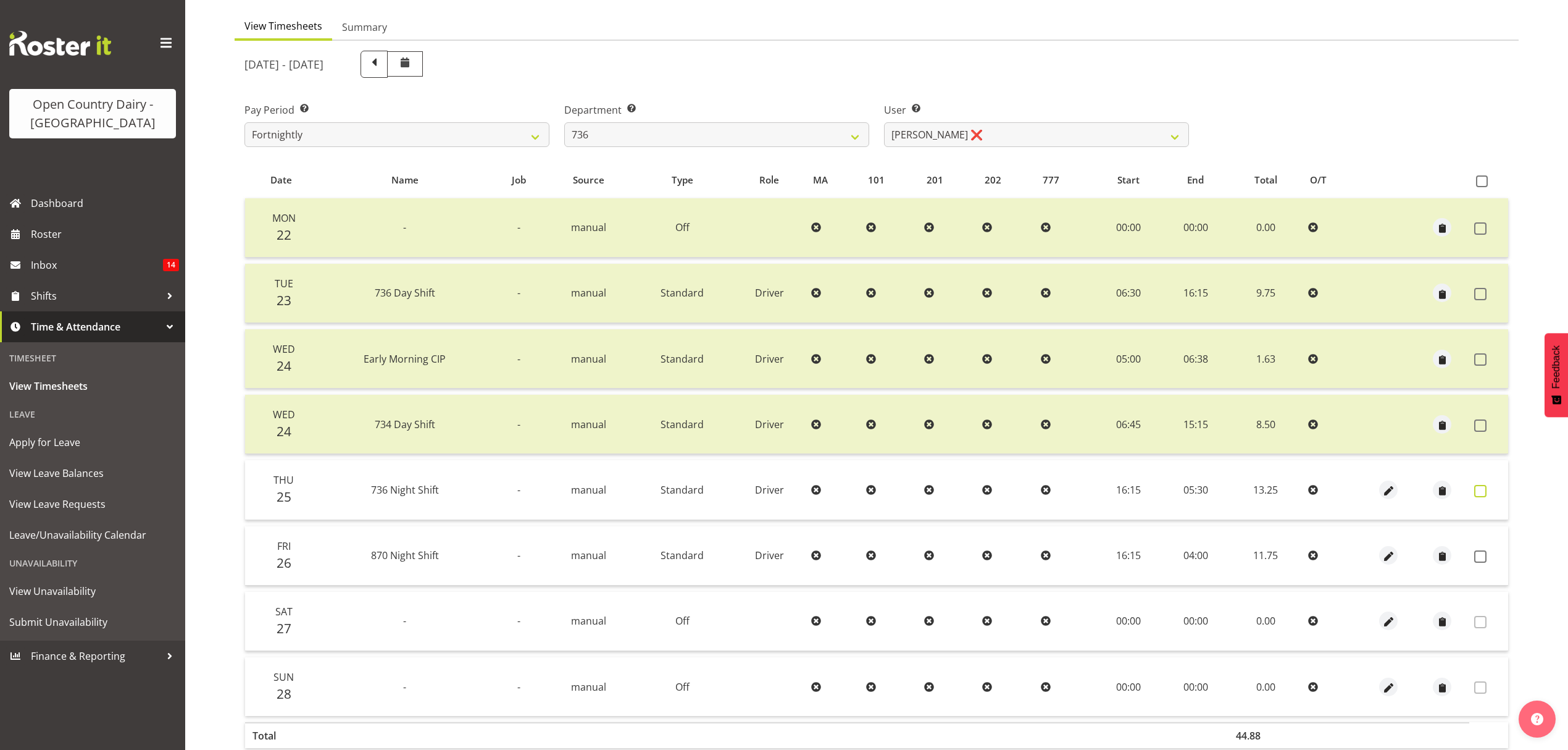
click at [1482, 487] on span at bounding box center [1480, 491] width 13 height 13
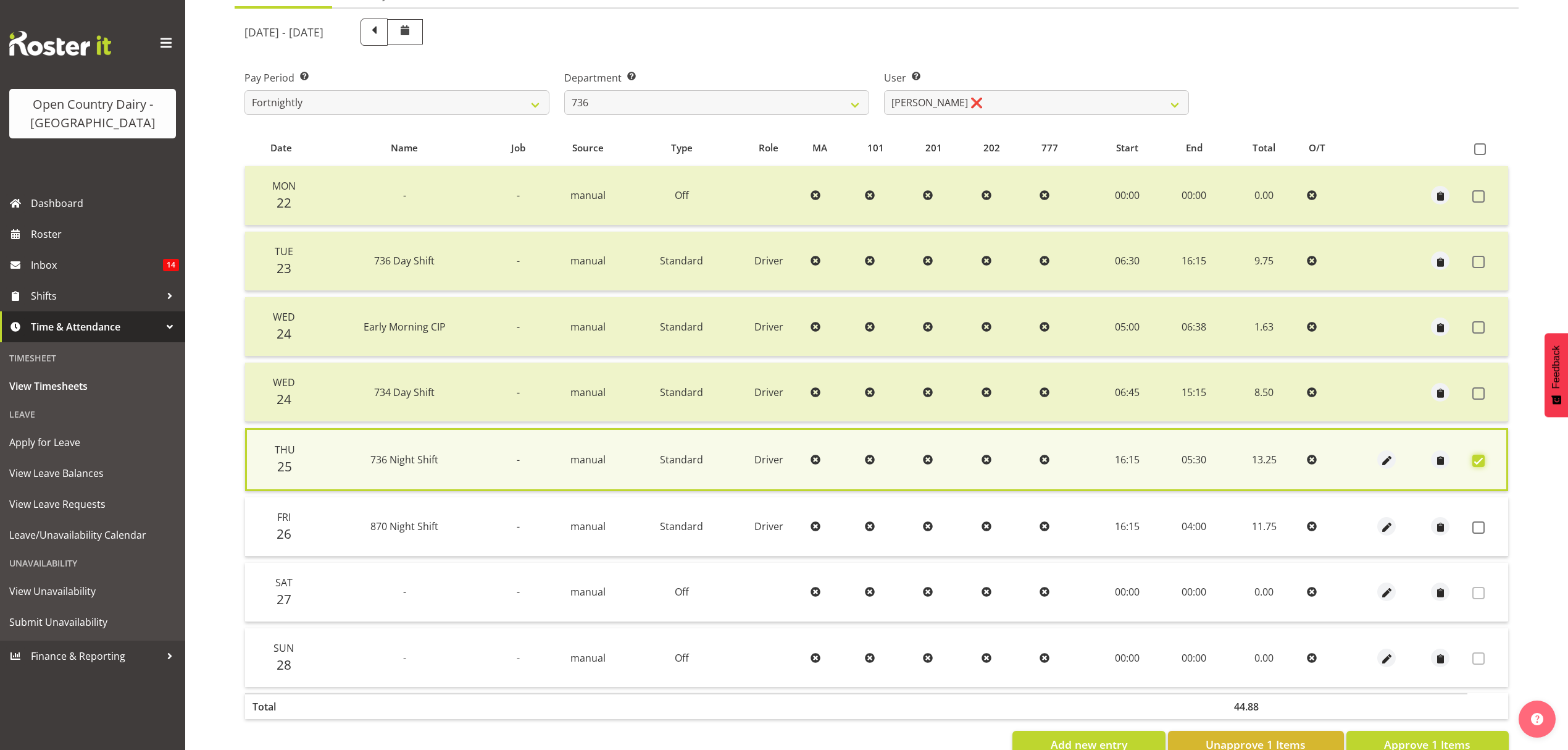
scroll to position [177, 0]
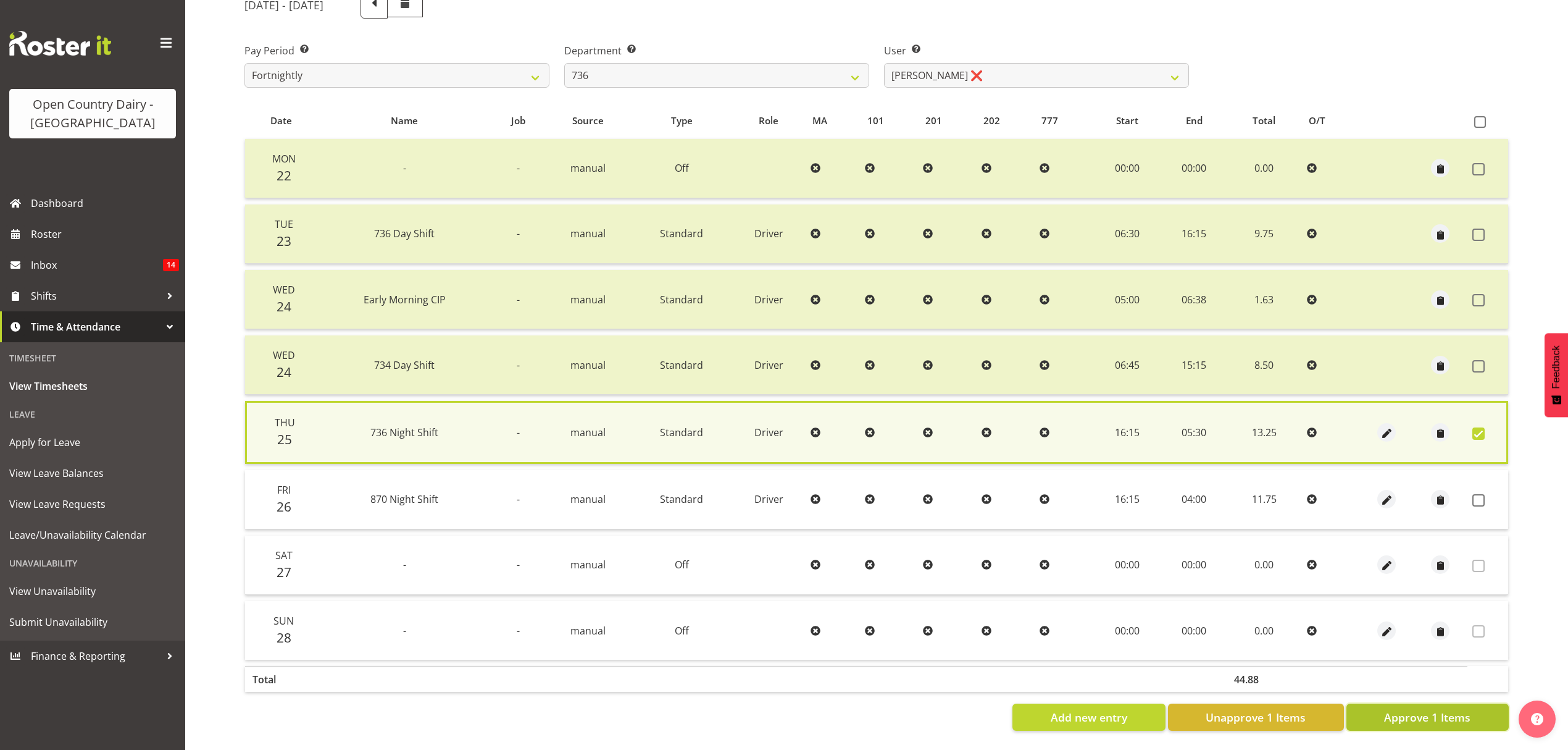
click at [1473, 704] on button "Approve 1 Items" at bounding box center [1428, 717] width 163 height 27
checkbox input "false"
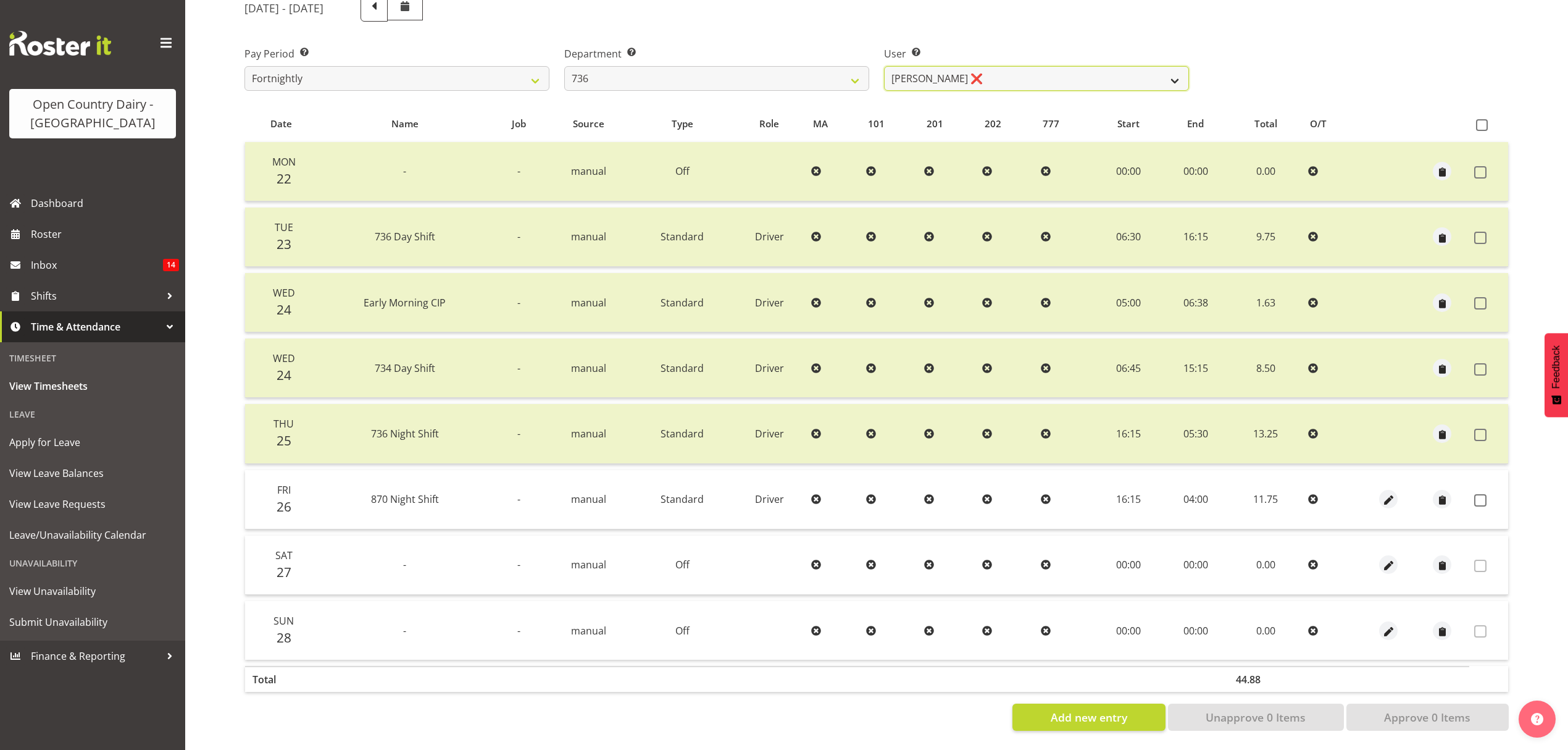
click at [1128, 67] on select "[PERSON_NAME] ❌ [PERSON_NAME] ❌ [PERSON_NAME] ❌ [PERSON_NAME] ❌" at bounding box center [1036, 78] width 305 height 24
select select "7419"
click at [884, 66] on select "[PERSON_NAME] ❌ [PERSON_NAME] ❌ [PERSON_NAME] ❌ [PERSON_NAME] ❌" at bounding box center [1036, 78] width 305 height 24
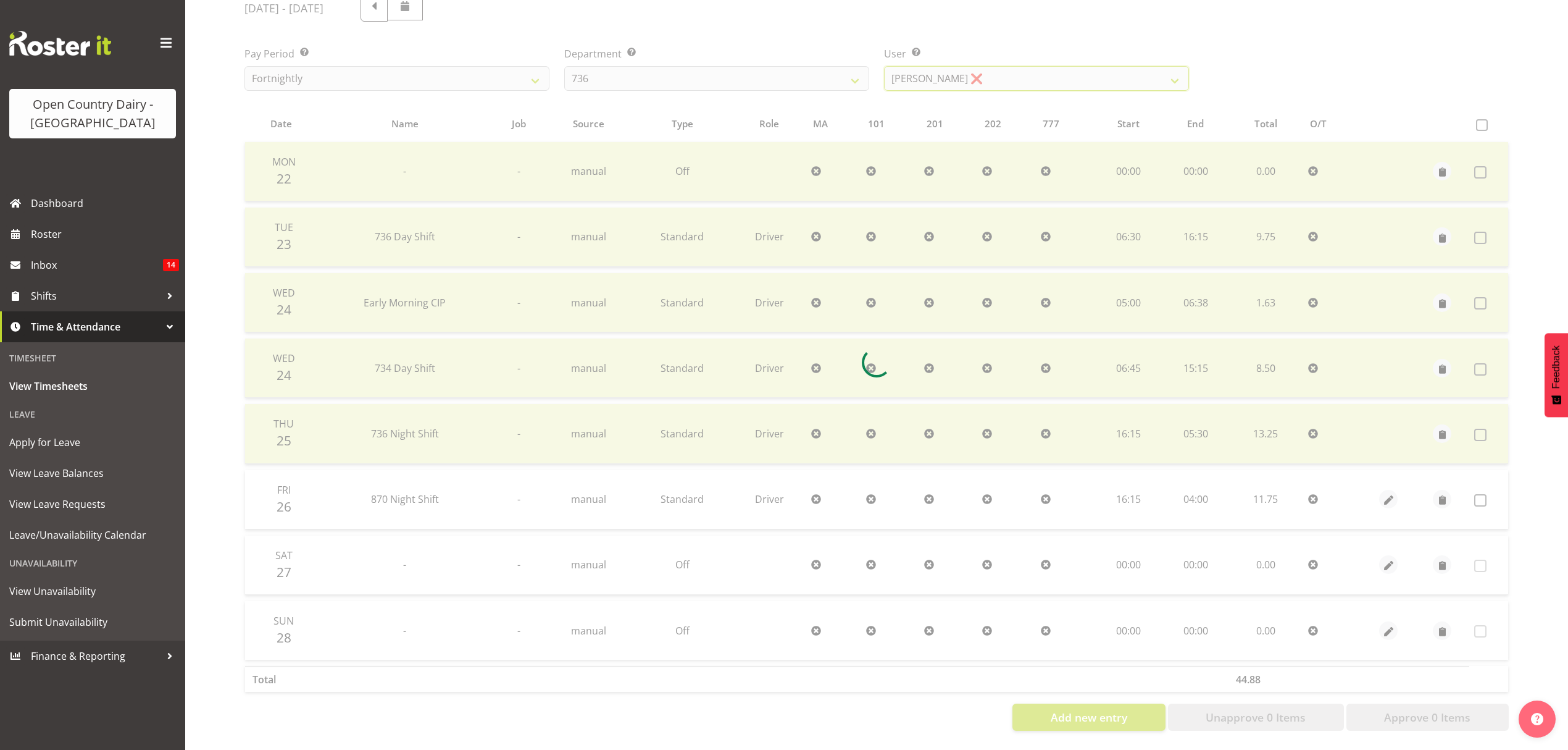
scroll to position [109, 0]
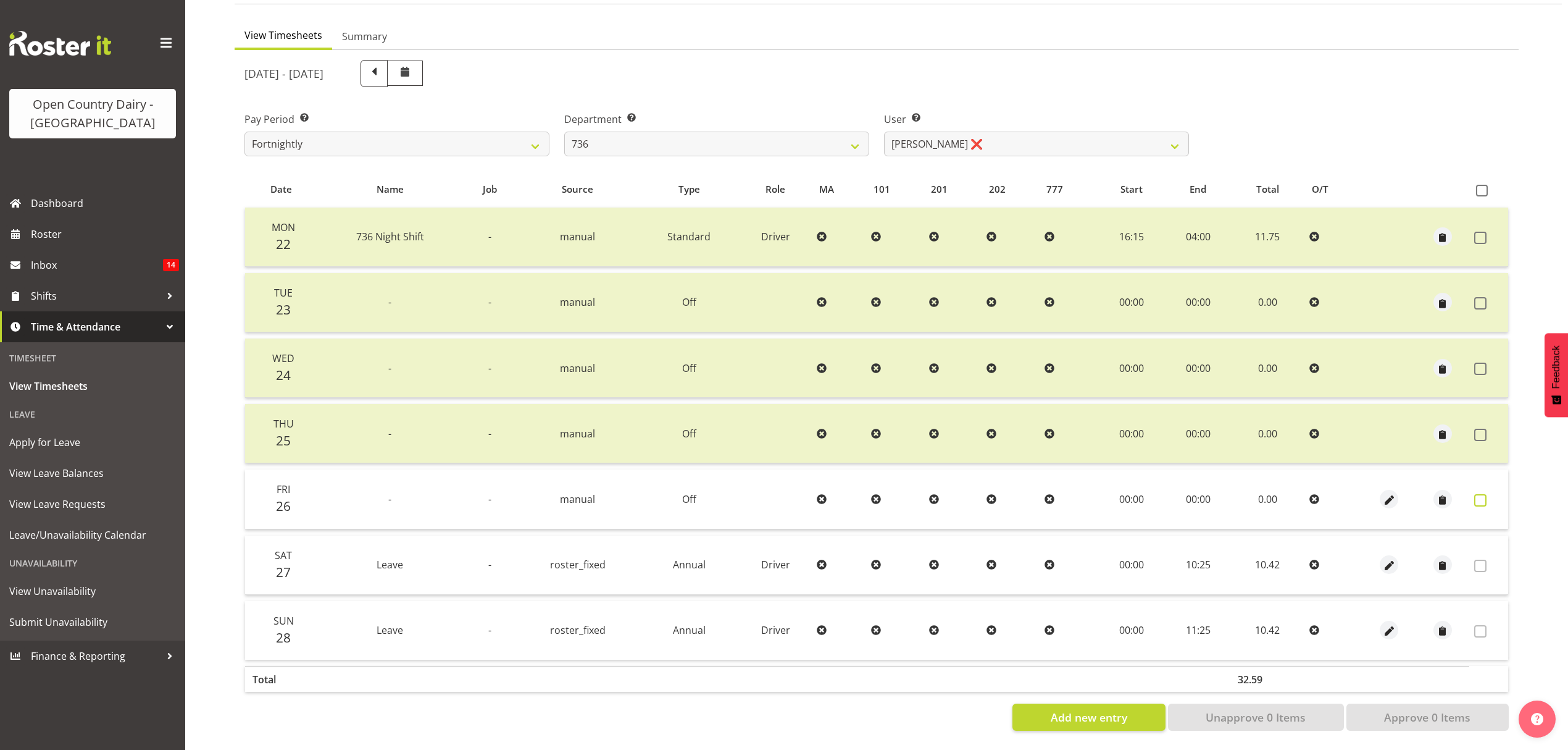
click at [1478, 494] on span at bounding box center [1480, 500] width 13 height 13
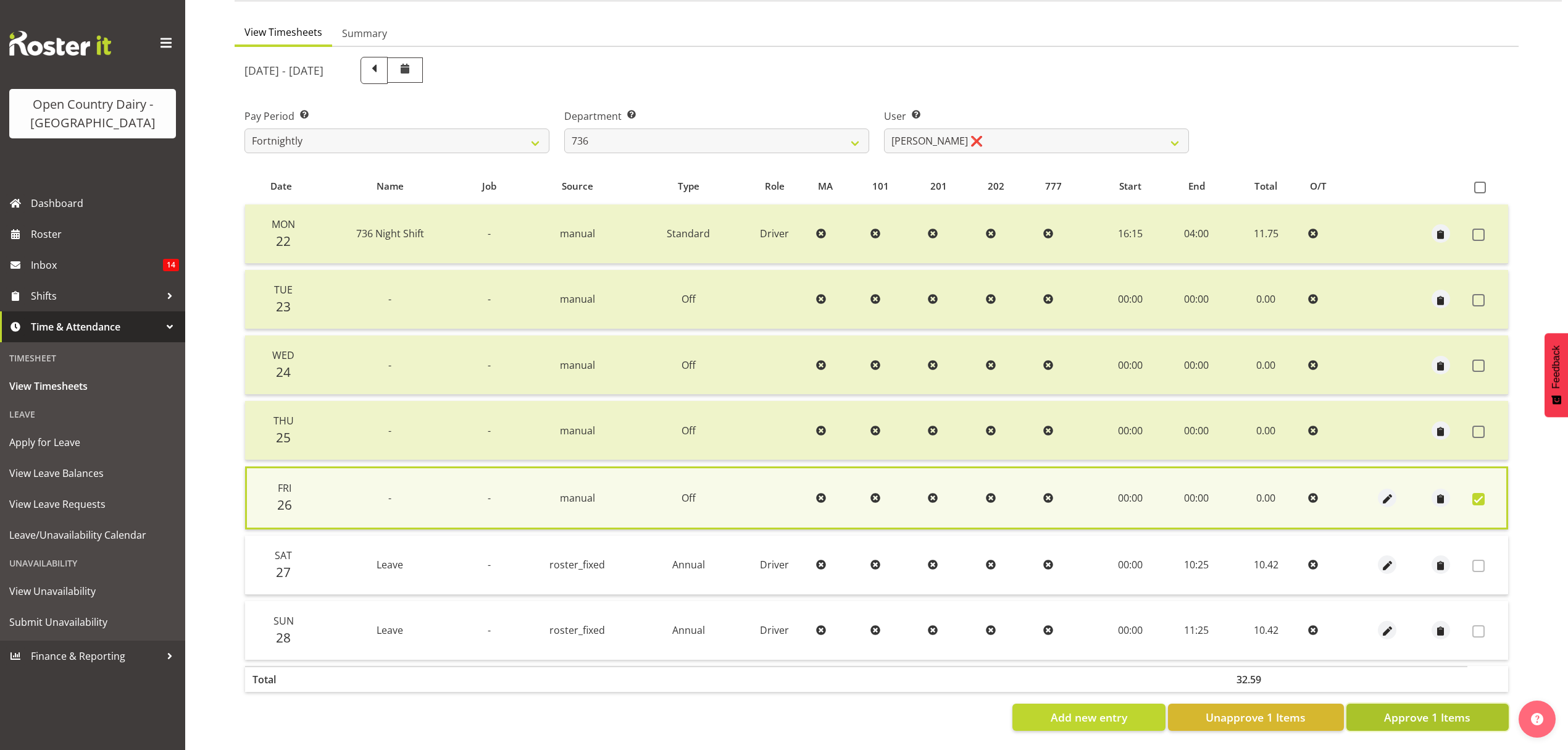
click at [1457, 709] on span "Approve 1 Items" at bounding box center [1427, 717] width 87 height 16
checkbox input "false"
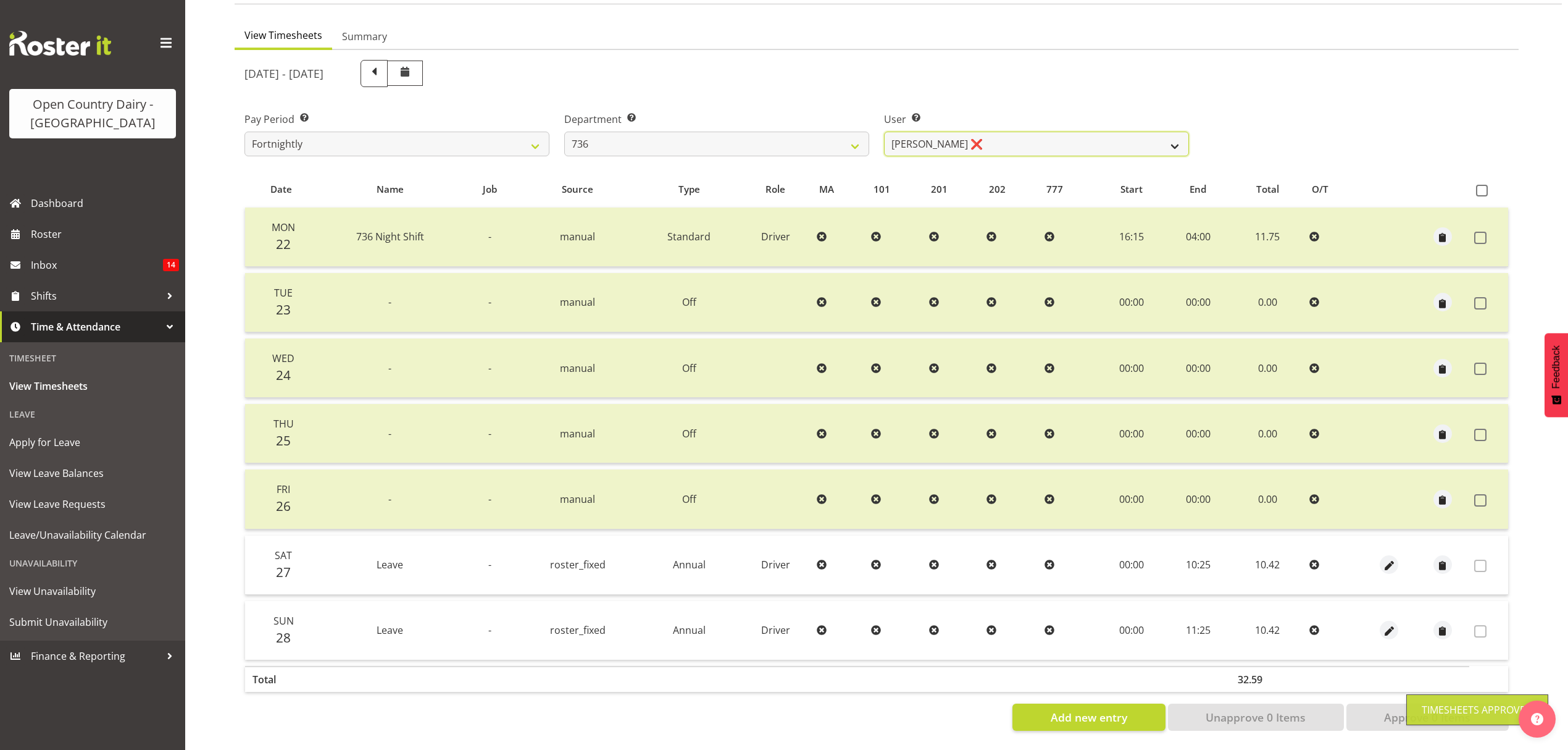
click at [1159, 134] on select "[PERSON_NAME] ❌ [PERSON_NAME] ❌ [PERSON_NAME] ❌ [PERSON_NAME] ❌" at bounding box center [1036, 144] width 305 height 24
select select "7434"
click at [884, 132] on select "[PERSON_NAME] ❌ [PERSON_NAME] ❌ [PERSON_NAME] ❌ [PERSON_NAME] ❌" at bounding box center [1036, 144] width 305 height 24
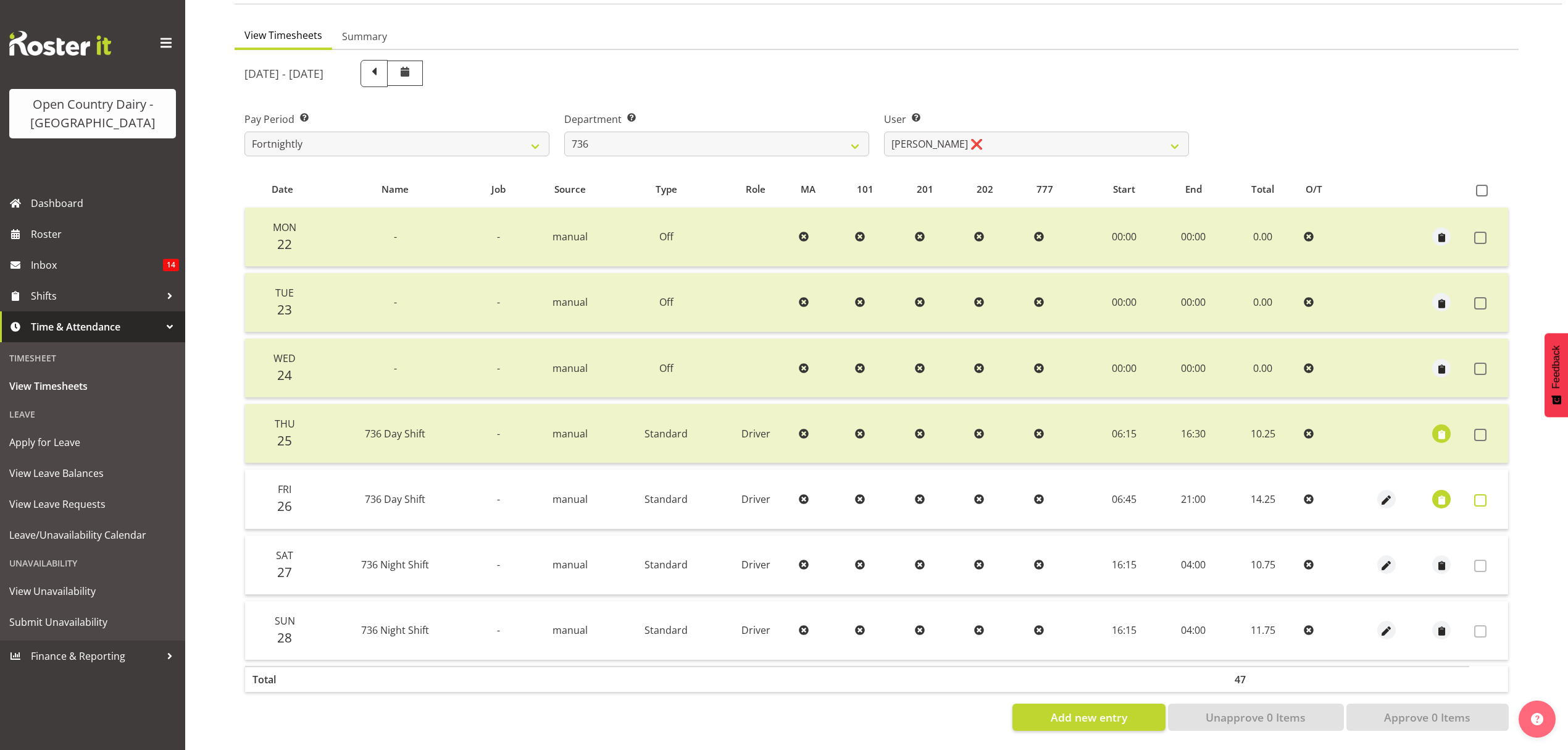
click at [1480, 494] on span at bounding box center [1480, 500] width 13 height 13
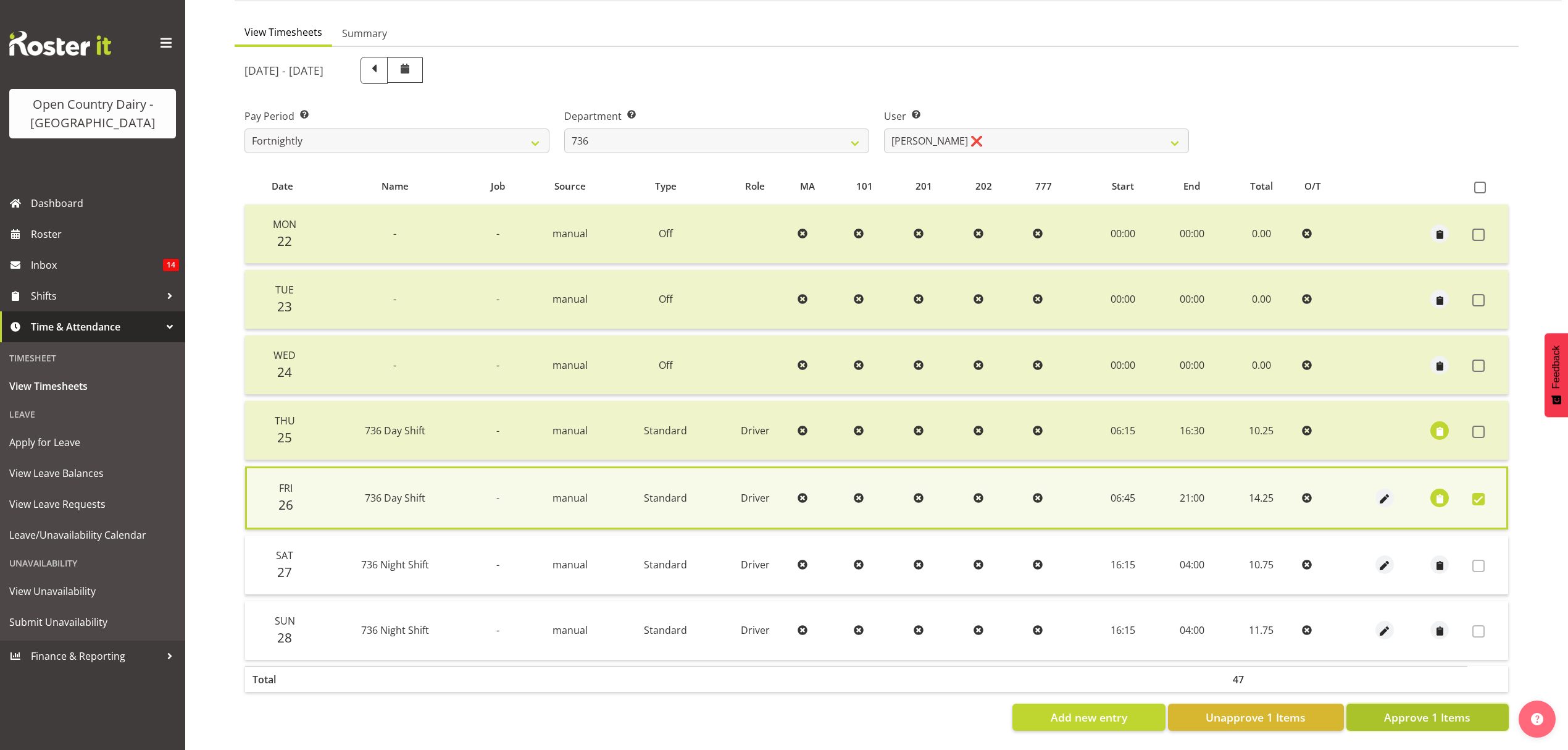
click at [1462, 710] on span "Approve 1 Items" at bounding box center [1427, 717] width 87 height 16
checkbox input "false"
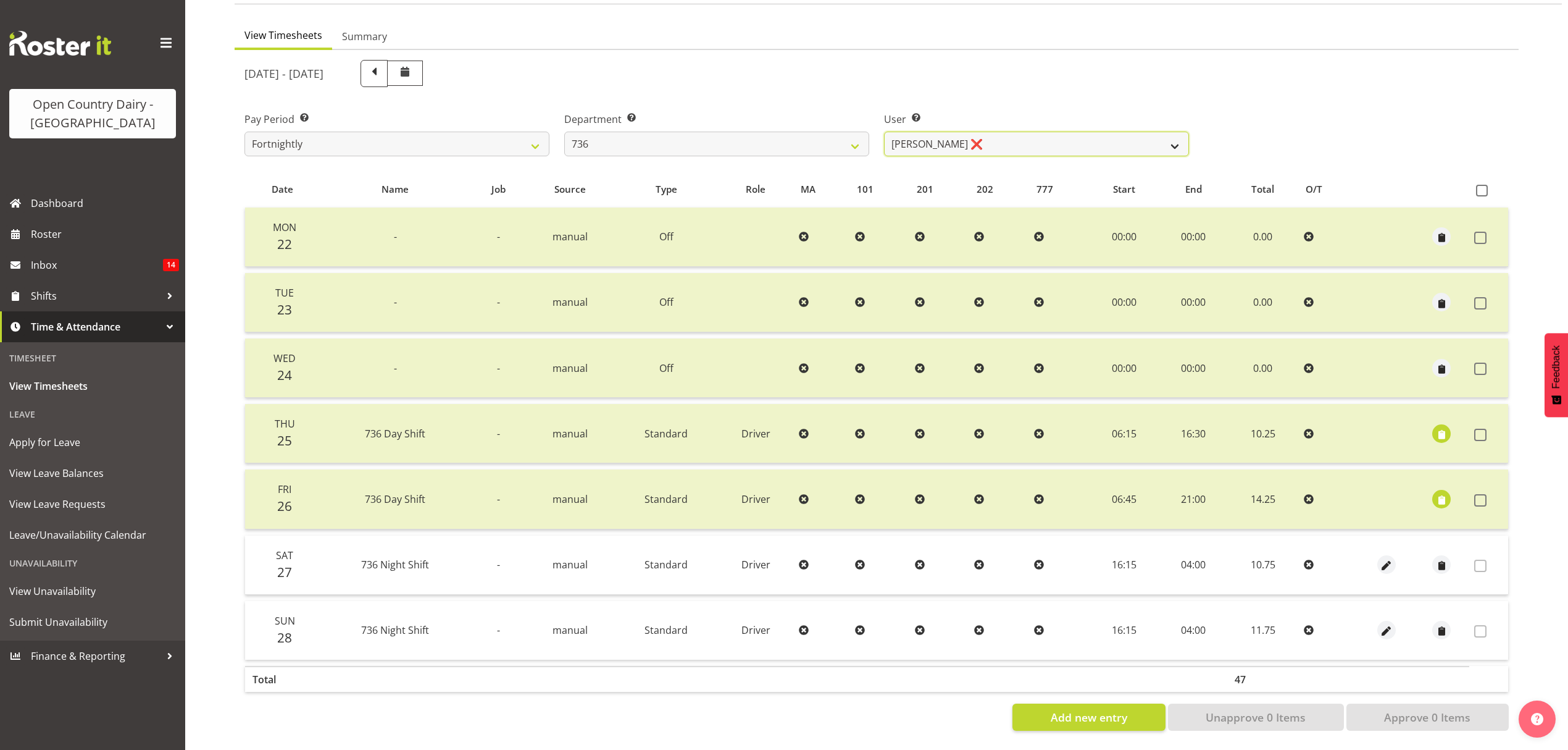
click at [1166, 144] on select "[PERSON_NAME] ❌ [PERSON_NAME] ❌ [PERSON_NAME] ❌ [PERSON_NAME] ❌" at bounding box center [1036, 144] width 305 height 24
select select "11647"
click at [884, 132] on select "[PERSON_NAME] ❌ [PERSON_NAME] ❌ [PERSON_NAME] ❌ [PERSON_NAME] ❌" at bounding box center [1036, 144] width 305 height 24
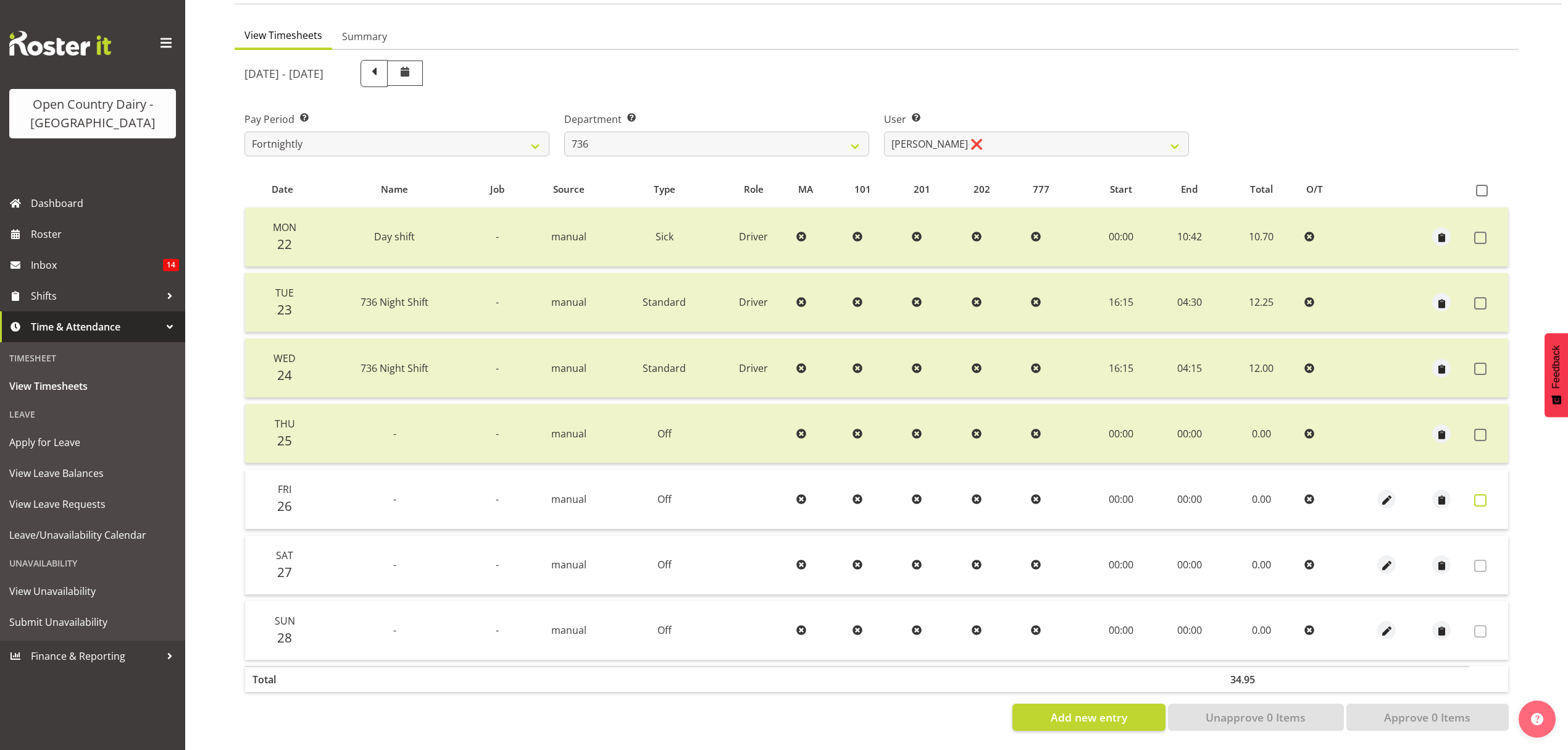
click at [1479, 494] on span at bounding box center [1480, 500] width 13 height 13
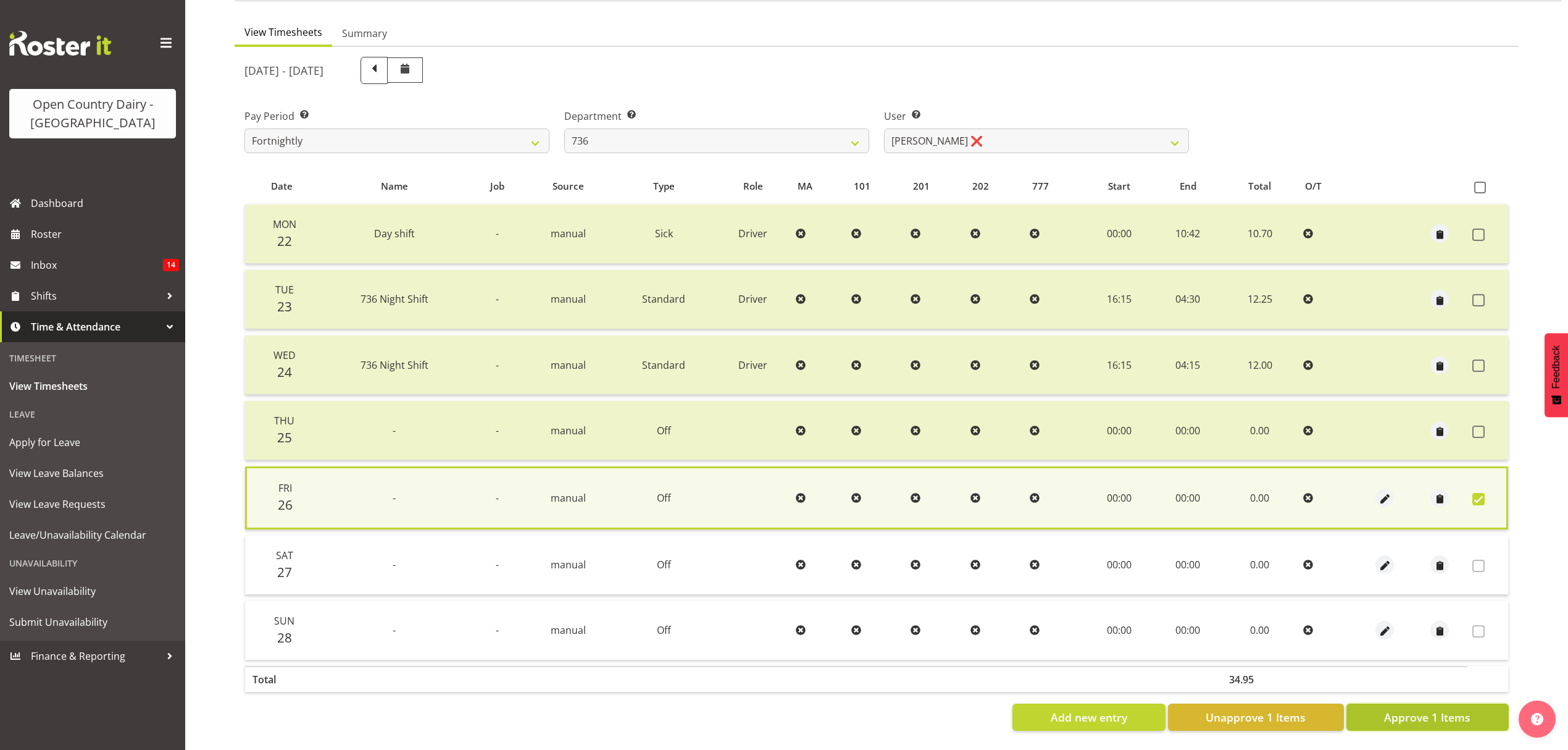
click at [1447, 709] on span "Approve 1 Items" at bounding box center [1427, 717] width 87 height 16
checkbox input "false"
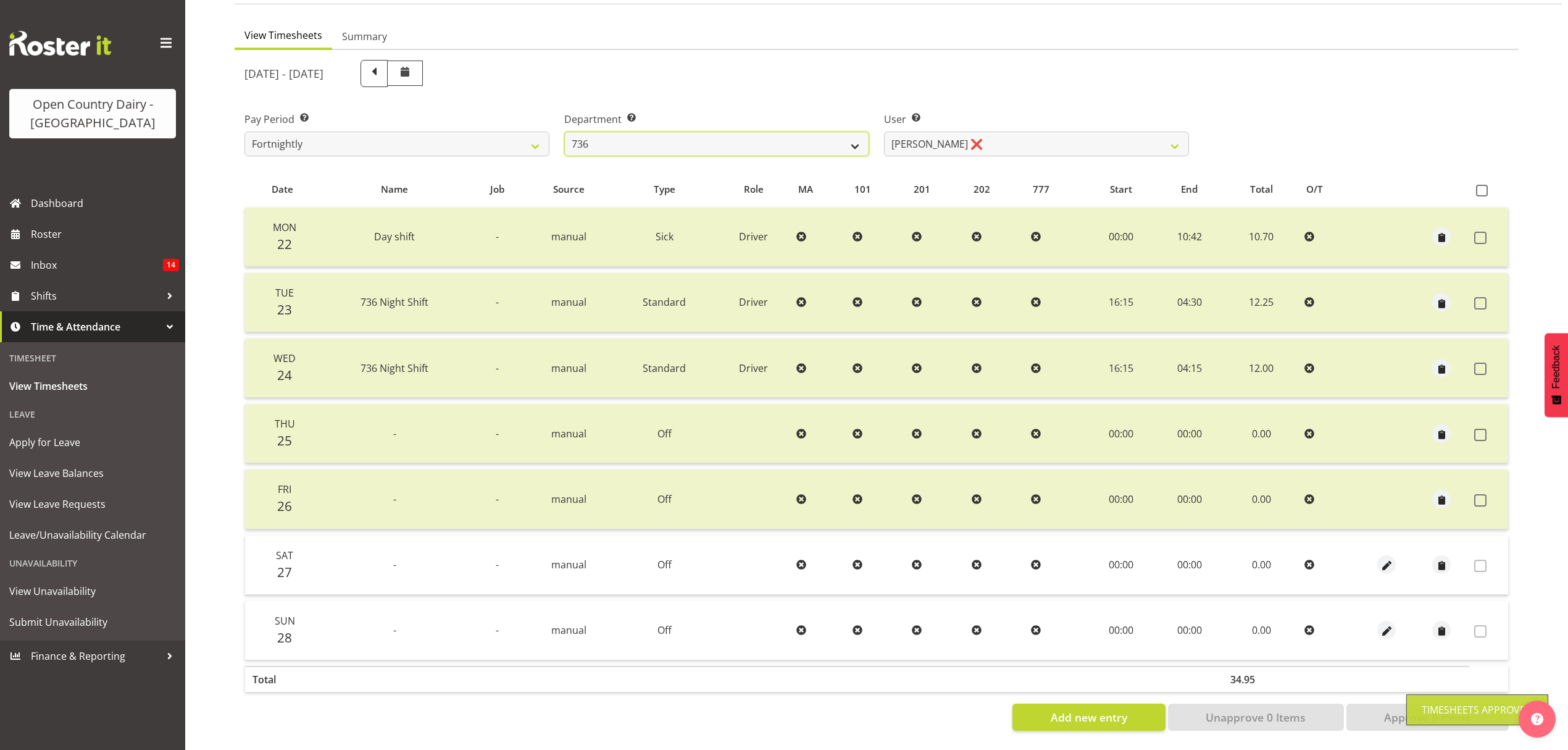
click at [843, 132] on select "734 735 736 737 738 739 851 853 854 855 856 858 861 862 865 867-9032 868 869 87…" at bounding box center [717, 144] width 305 height 24
select select "903"
click at [565, 132] on select "734 735 736 737 738 739 851 853 854 855 856 858 861 862 865 867-9032 868 869 87…" at bounding box center [717, 144] width 305 height 24
select select "10983"
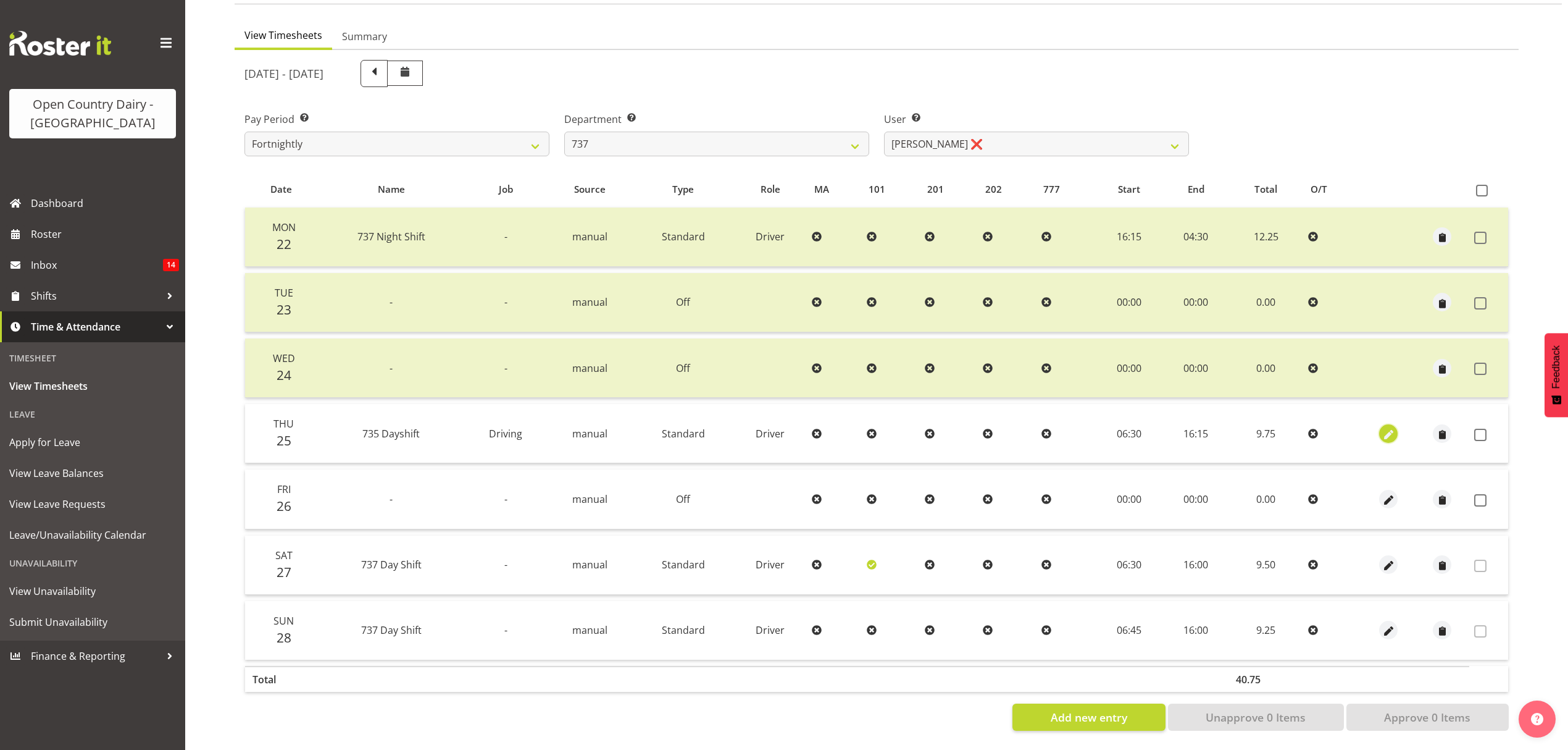
click at [1389, 427] on span "button" at bounding box center [1388, 434] width 14 height 14
select select "Standard"
select select "909"
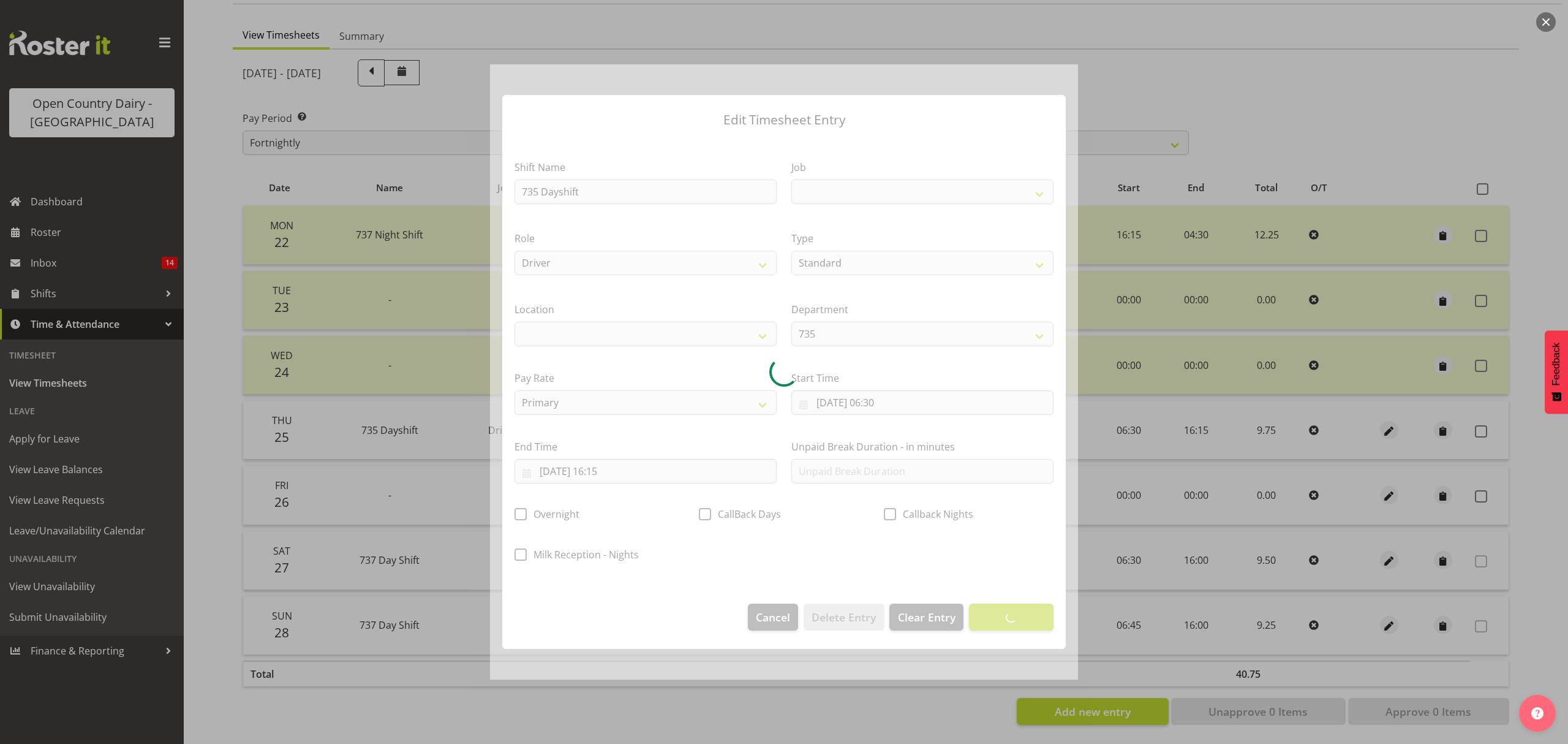
select select
select select "10670"
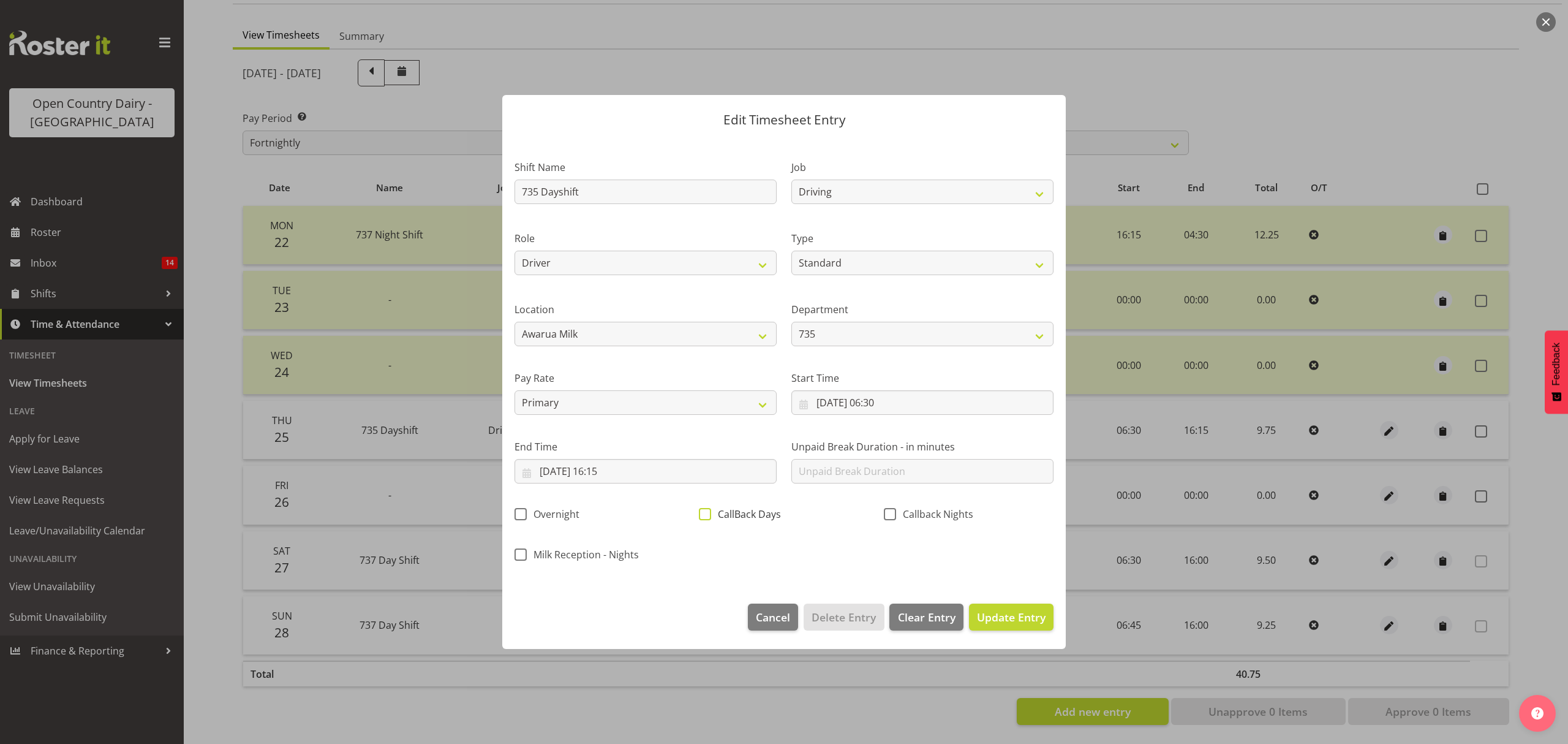
click at [709, 512] on span at bounding box center [705, 514] width 12 height 12
click at [707, 512] on input "CallBack Days" at bounding box center [703, 514] width 8 height 8
checkbox input "true"
click at [993, 617] on span "Update Entry" at bounding box center [1011, 617] width 69 height 14
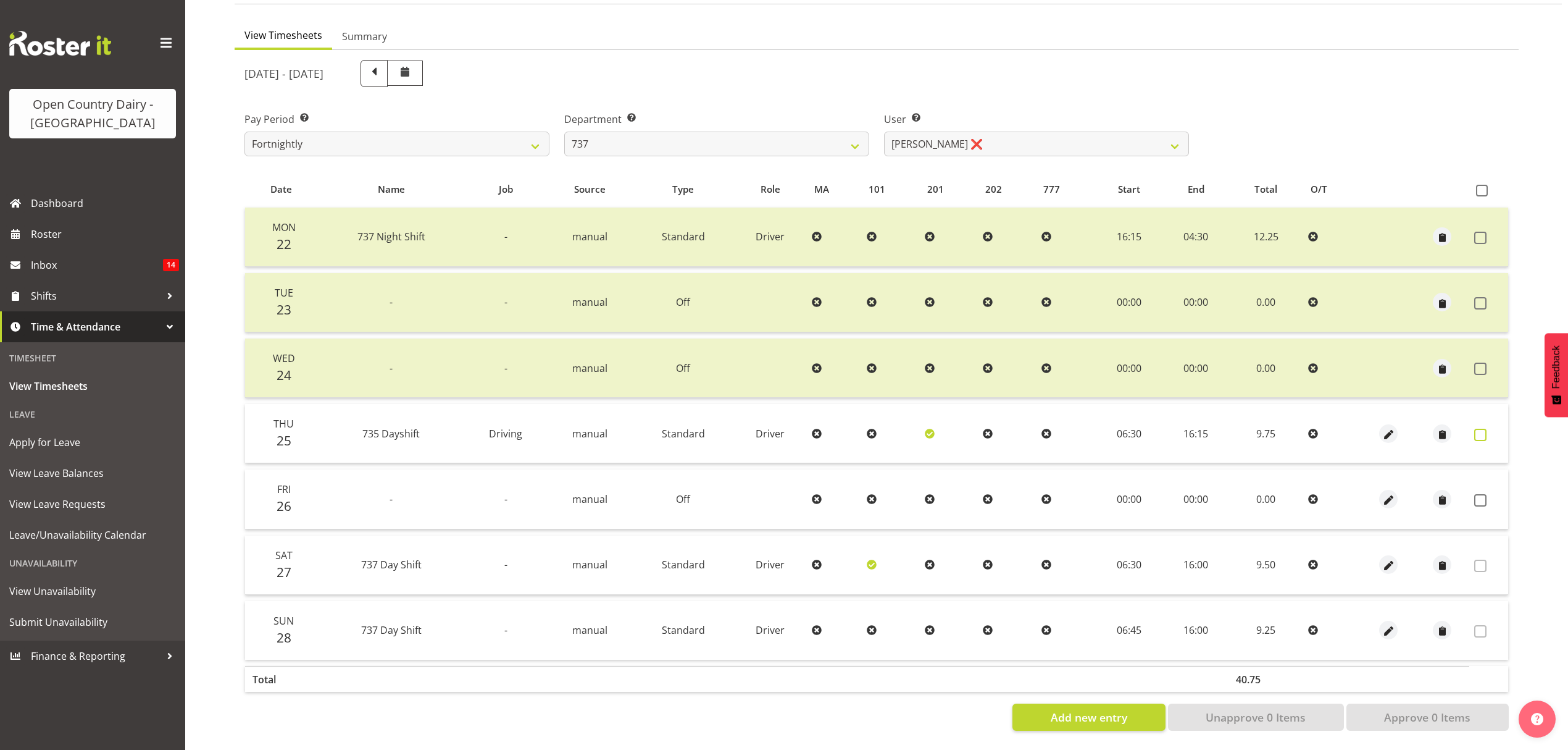
click at [1481, 429] on span at bounding box center [1480, 435] width 13 height 13
checkbox input "true"
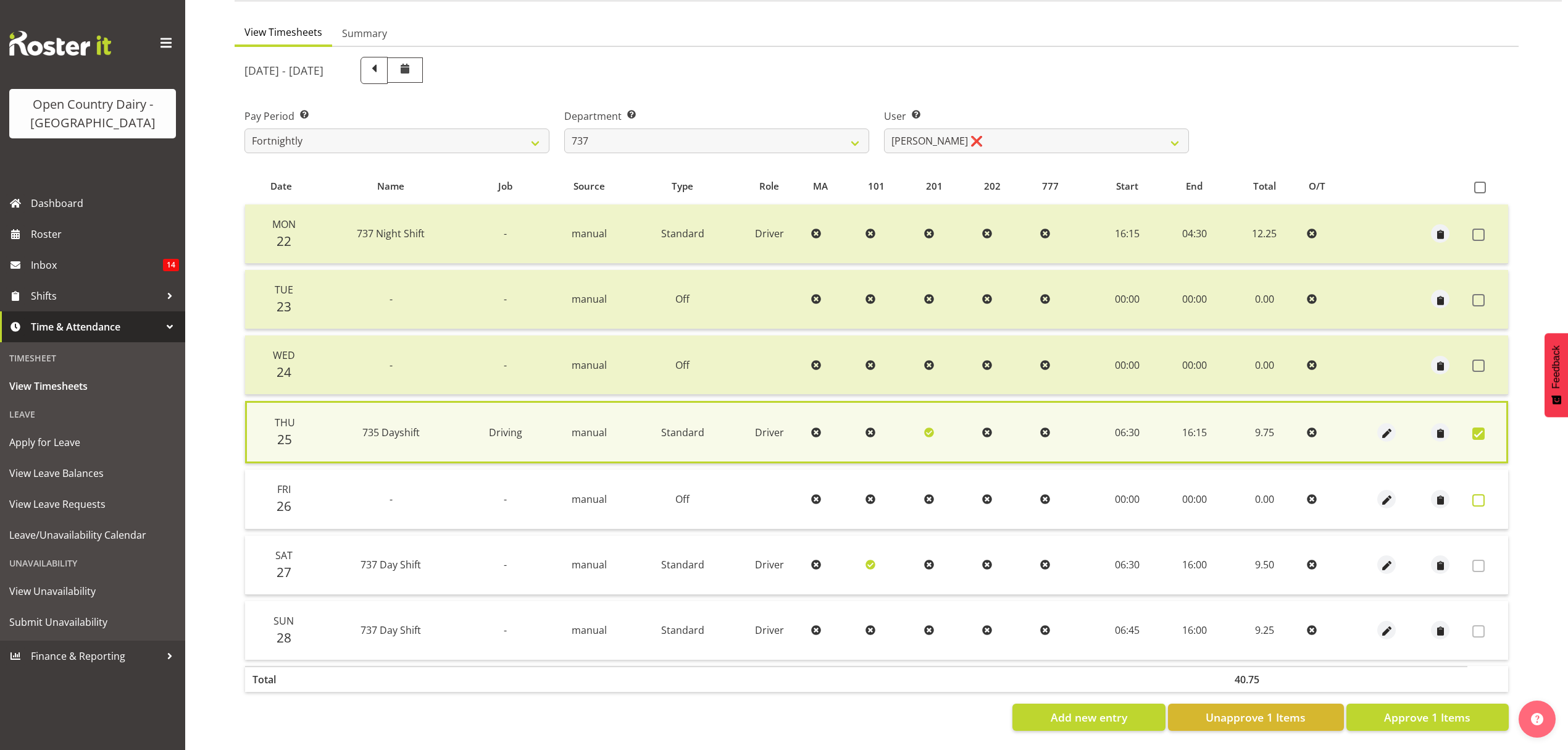
click at [1479, 494] on span at bounding box center [1478, 500] width 13 height 13
checkbox input "true"
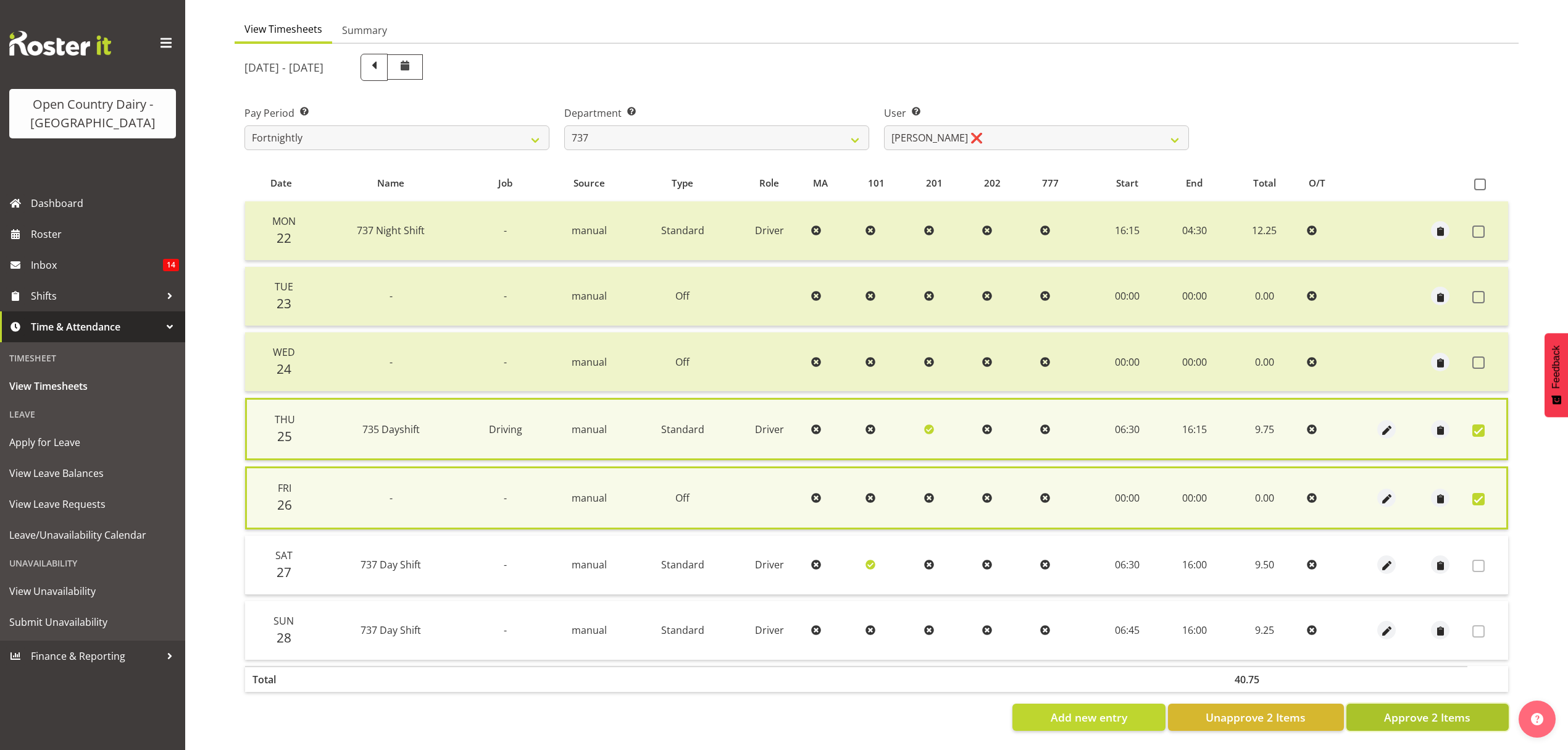
click at [1443, 709] on span "Approve 2 Items" at bounding box center [1427, 717] width 87 height 16
checkbox input "false"
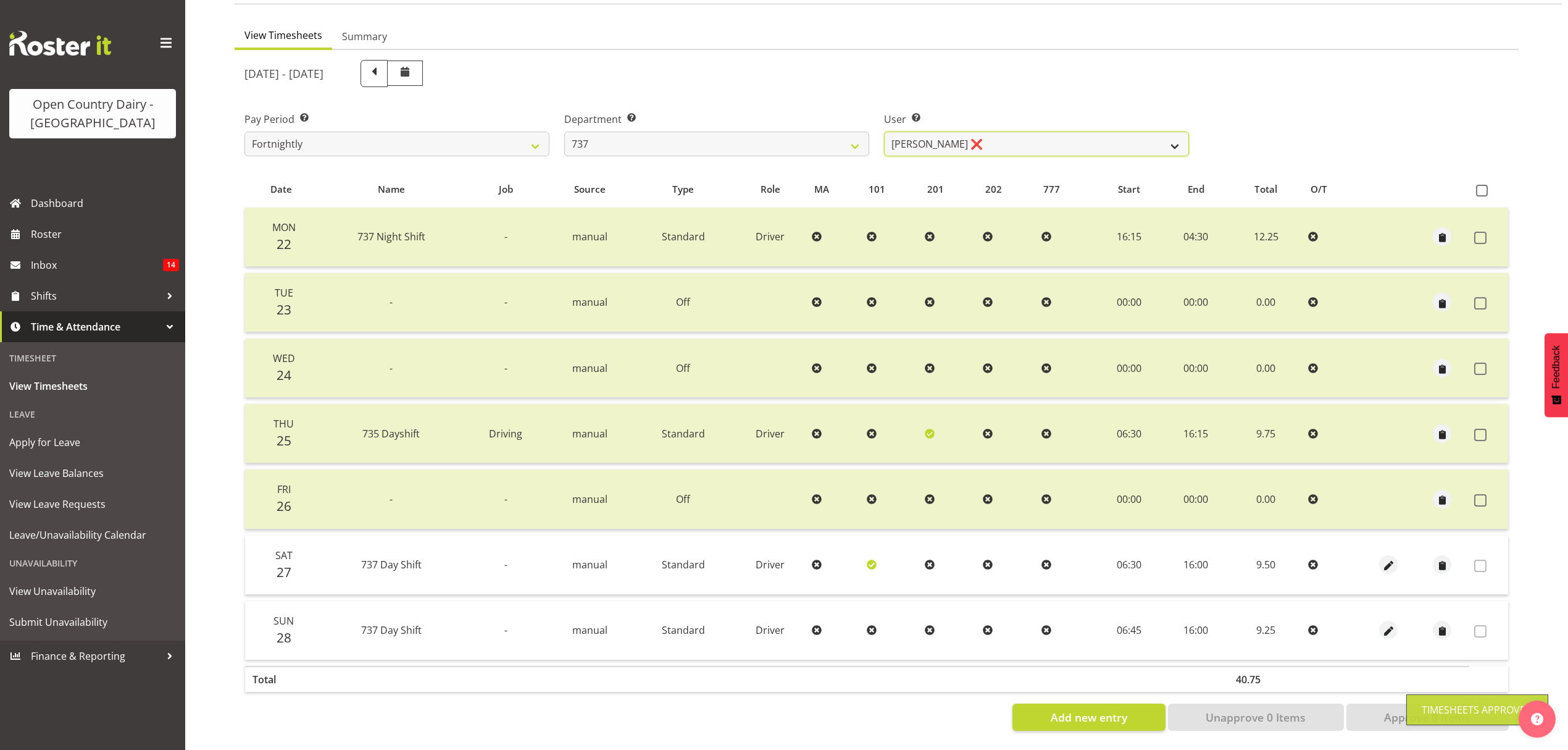
click at [1174, 132] on select "[PERSON_NAME] ❌ [PERSON_NAME] ❌ [PERSON_NAME] ❌ [PERSON_NAME] ❌" at bounding box center [1036, 144] width 305 height 24
select select "10317"
click at [884, 132] on select "[PERSON_NAME] ❌ [PERSON_NAME] ❌ [PERSON_NAME] ❌ [PERSON_NAME] ❌" at bounding box center [1036, 144] width 305 height 24
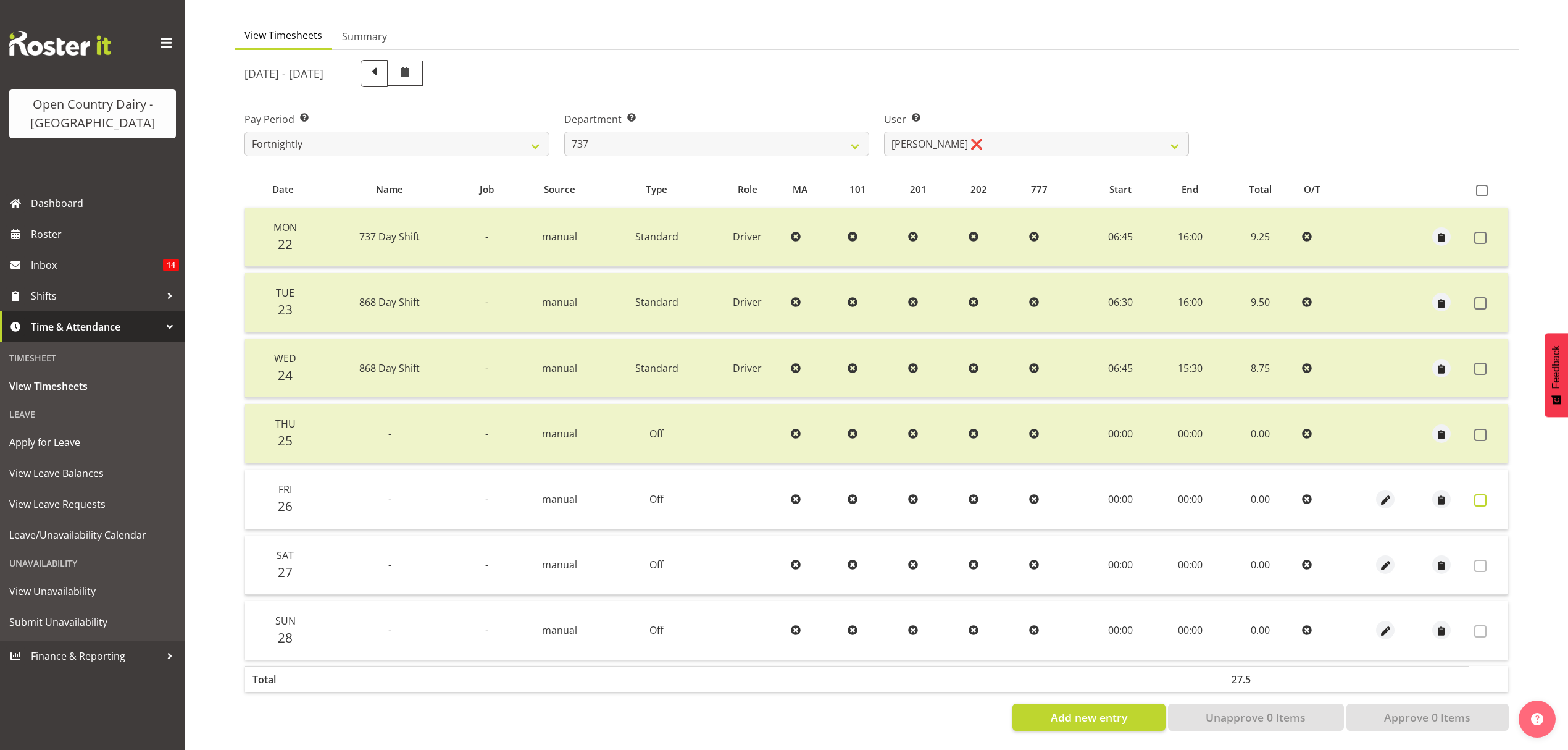
click at [1481, 494] on span at bounding box center [1480, 500] width 13 height 13
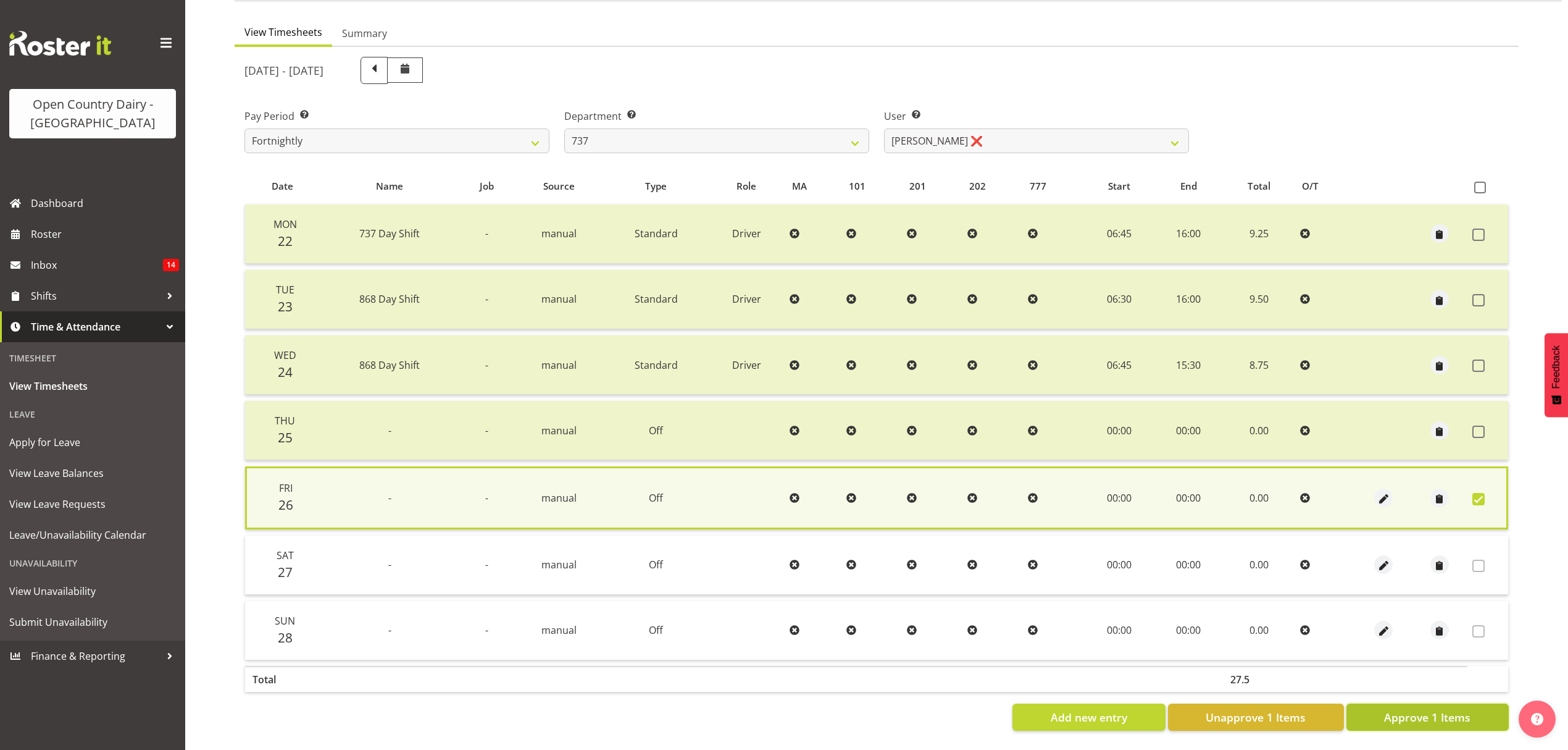
click at [1407, 709] on span "Approve 1 Items" at bounding box center [1427, 717] width 87 height 16
checkbox input "false"
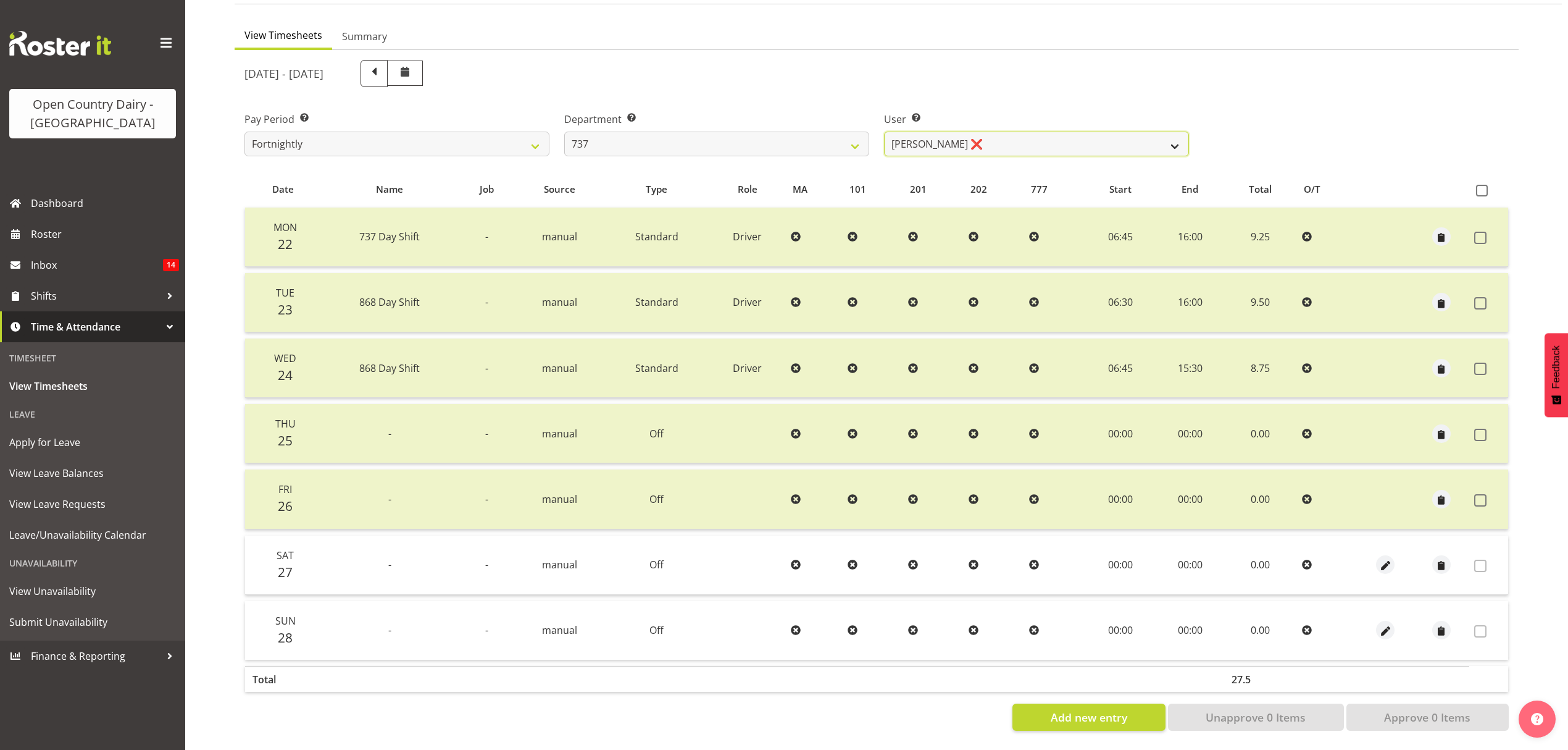
click at [1172, 132] on select "[PERSON_NAME] ❌ [PERSON_NAME] ❌ [PERSON_NAME] ❌ [PERSON_NAME] ❌" at bounding box center [1036, 144] width 305 height 24
select select "11648"
click at [884, 132] on select "[PERSON_NAME] ❌ [PERSON_NAME] ❌ [PERSON_NAME] ❌ [PERSON_NAME] ❌" at bounding box center [1036, 144] width 305 height 24
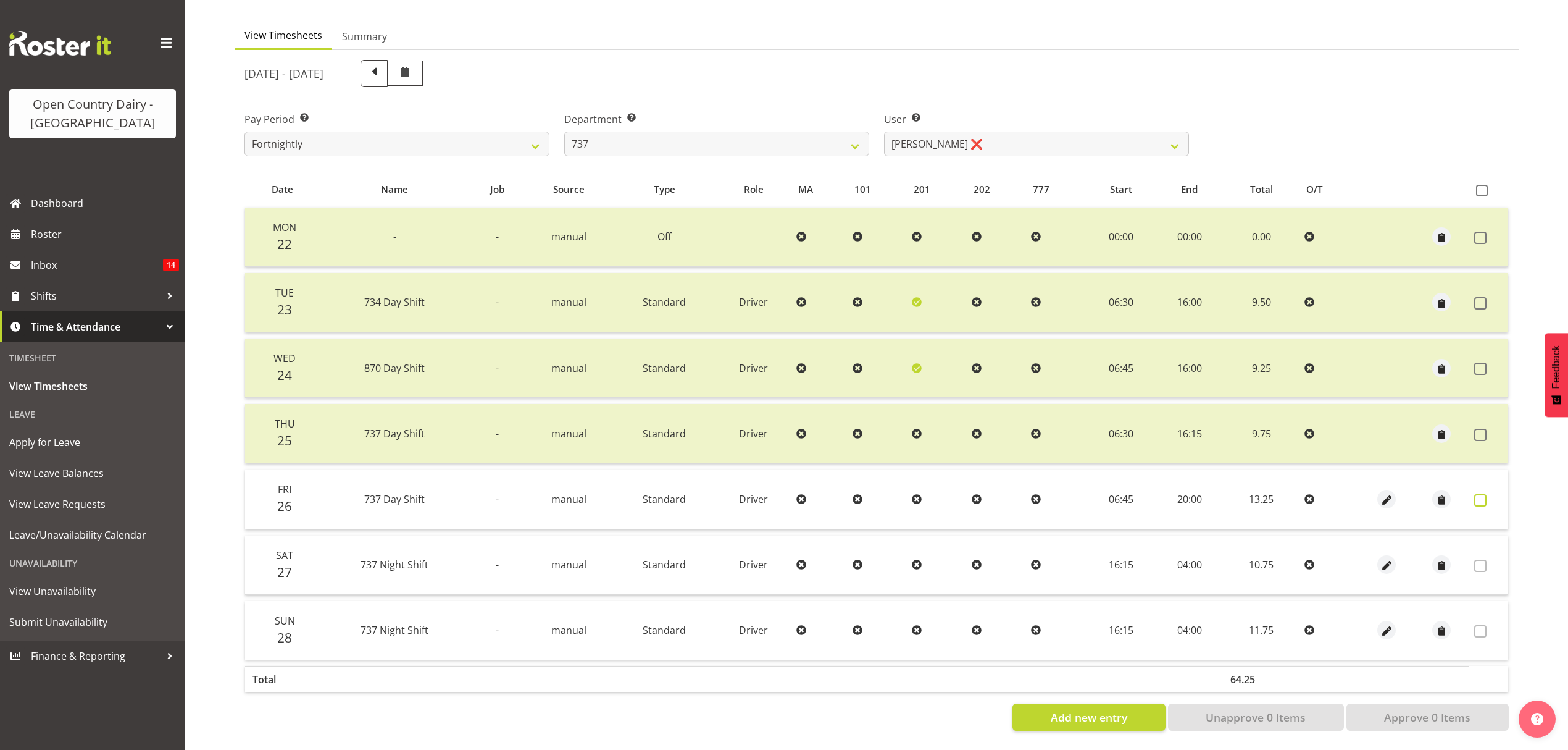
click at [1481, 494] on span at bounding box center [1480, 500] width 13 height 13
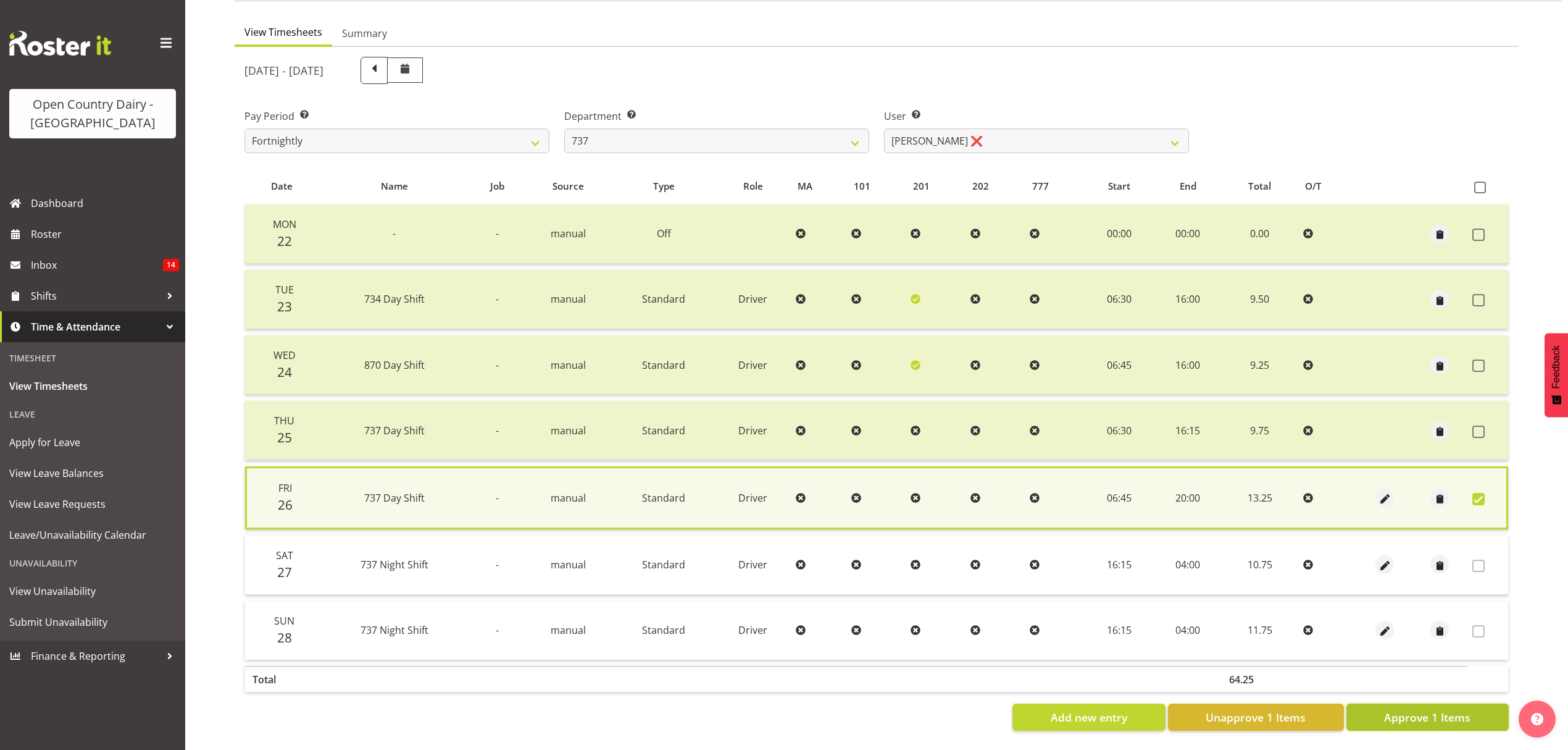
click at [1430, 709] on span "Approve 1 Items" at bounding box center [1427, 717] width 87 height 16
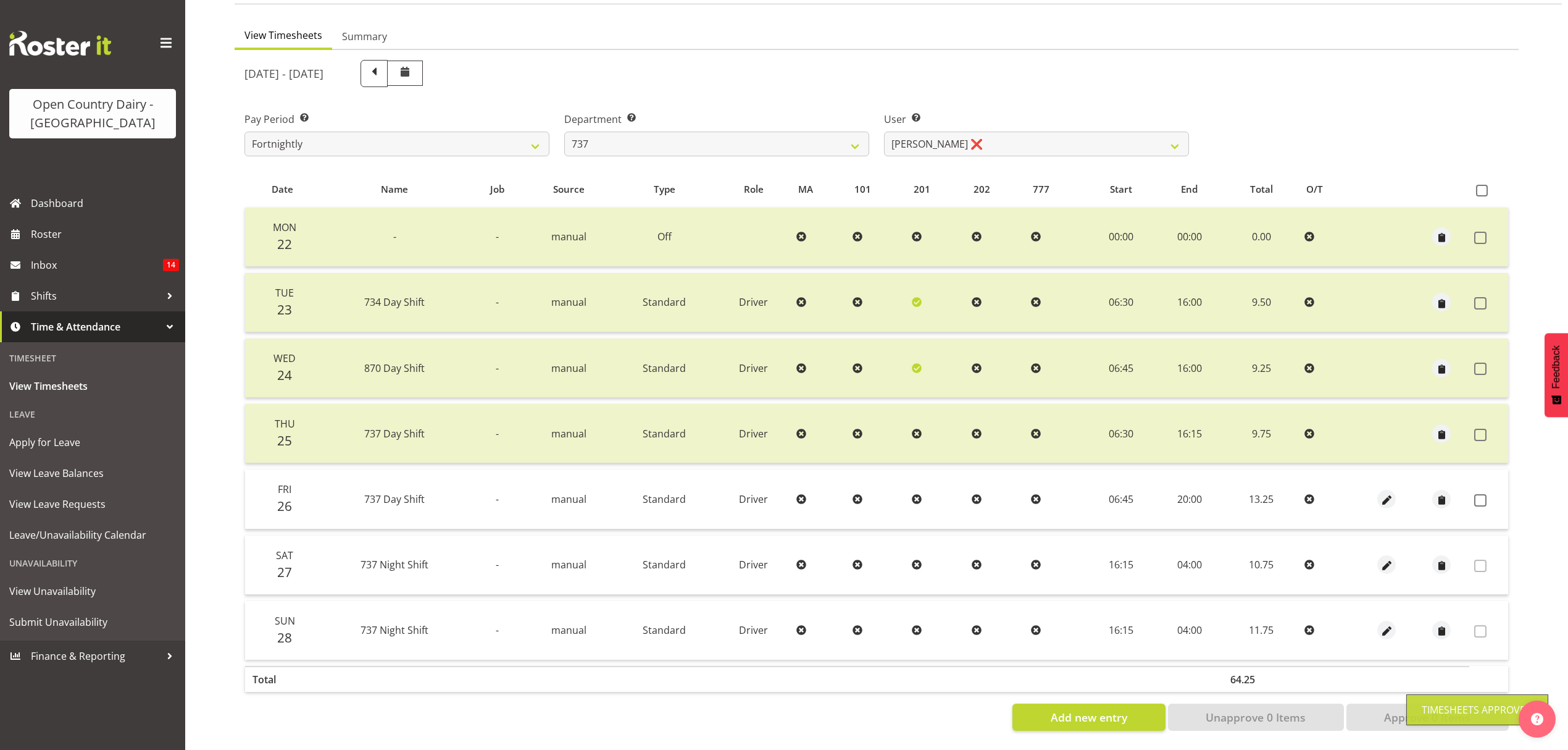
checkbox input "false"
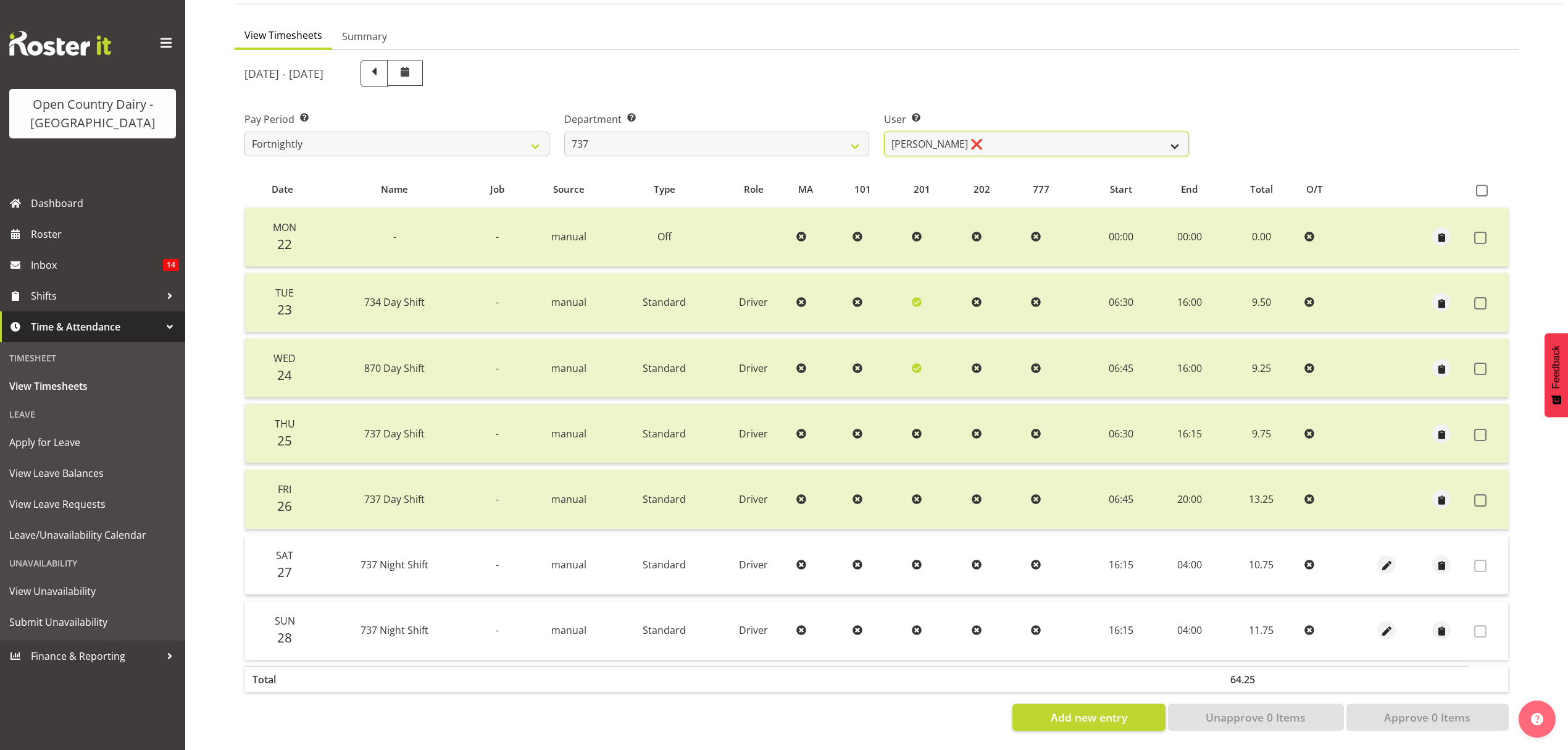
click at [1179, 136] on select "[PERSON_NAME] ❌ [PERSON_NAME] ❌ [PERSON_NAME] ❌ [PERSON_NAME] ❌" at bounding box center [1036, 144] width 305 height 24
select select "10918"
click at [884, 132] on select "[PERSON_NAME] ❌ [PERSON_NAME] ❌ [PERSON_NAME] ❌ [PERSON_NAME] ❌" at bounding box center [1036, 144] width 305 height 24
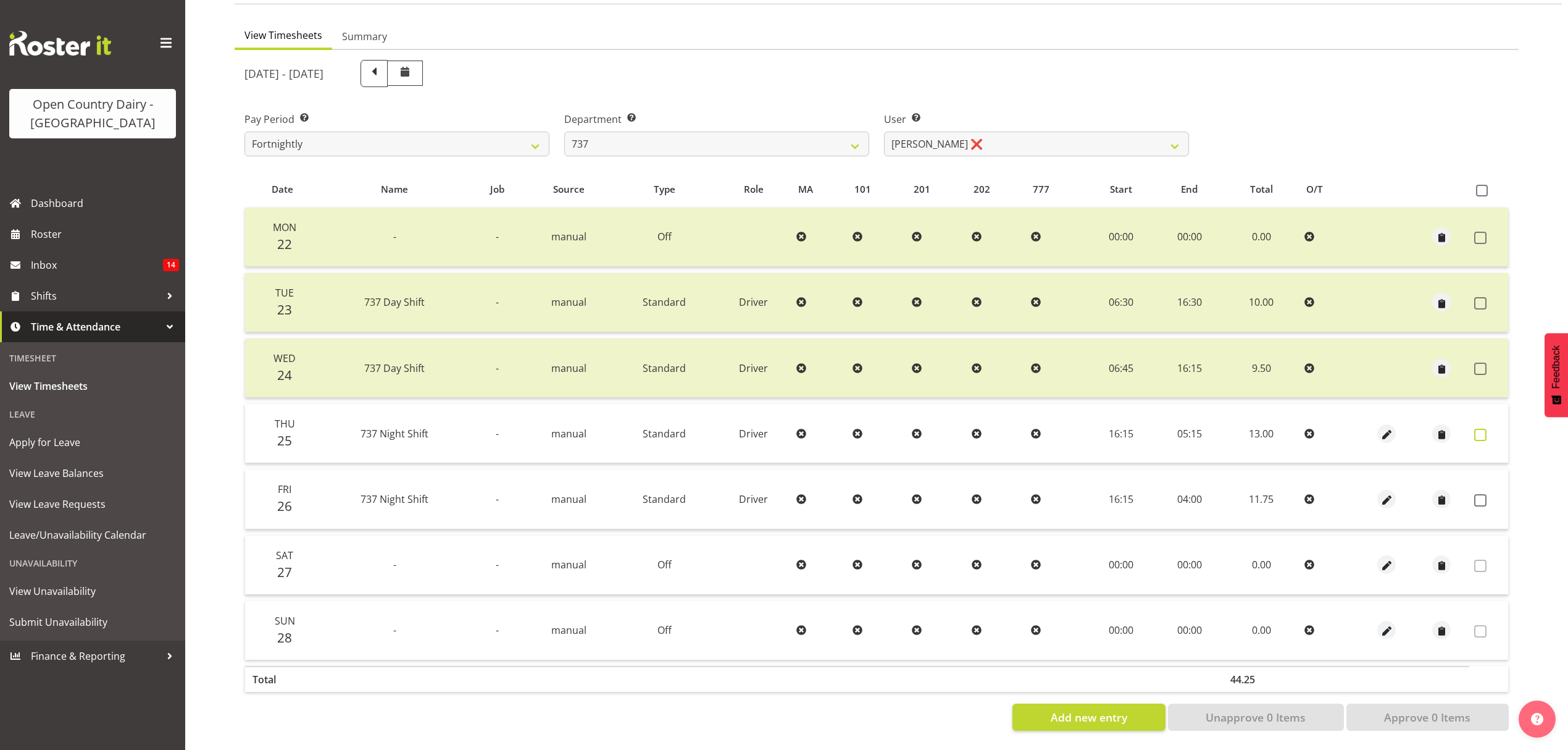
click at [1479, 429] on span at bounding box center [1480, 435] width 13 height 13
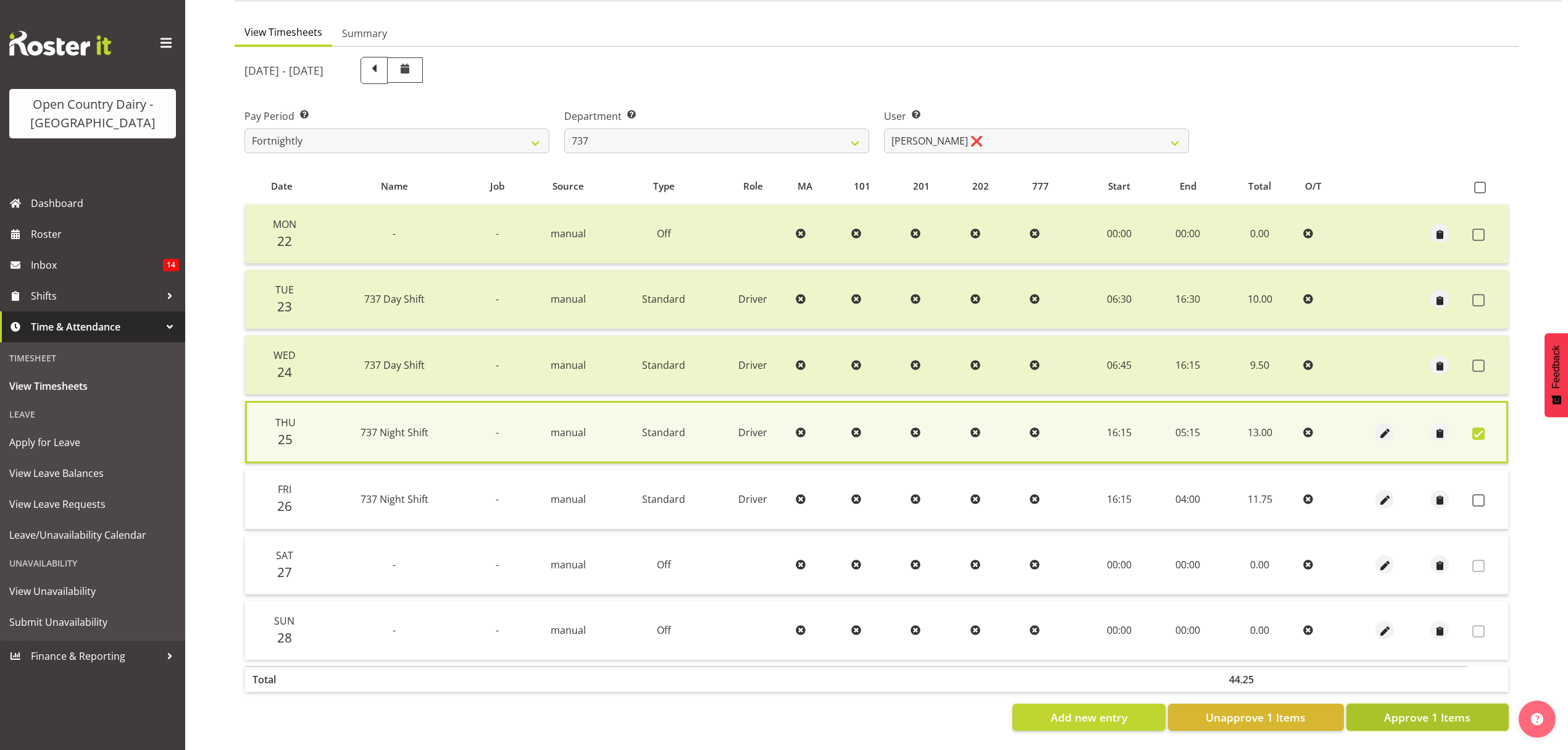
click at [1425, 709] on span "Approve 1 Items" at bounding box center [1427, 717] width 87 height 16
checkbox input "false"
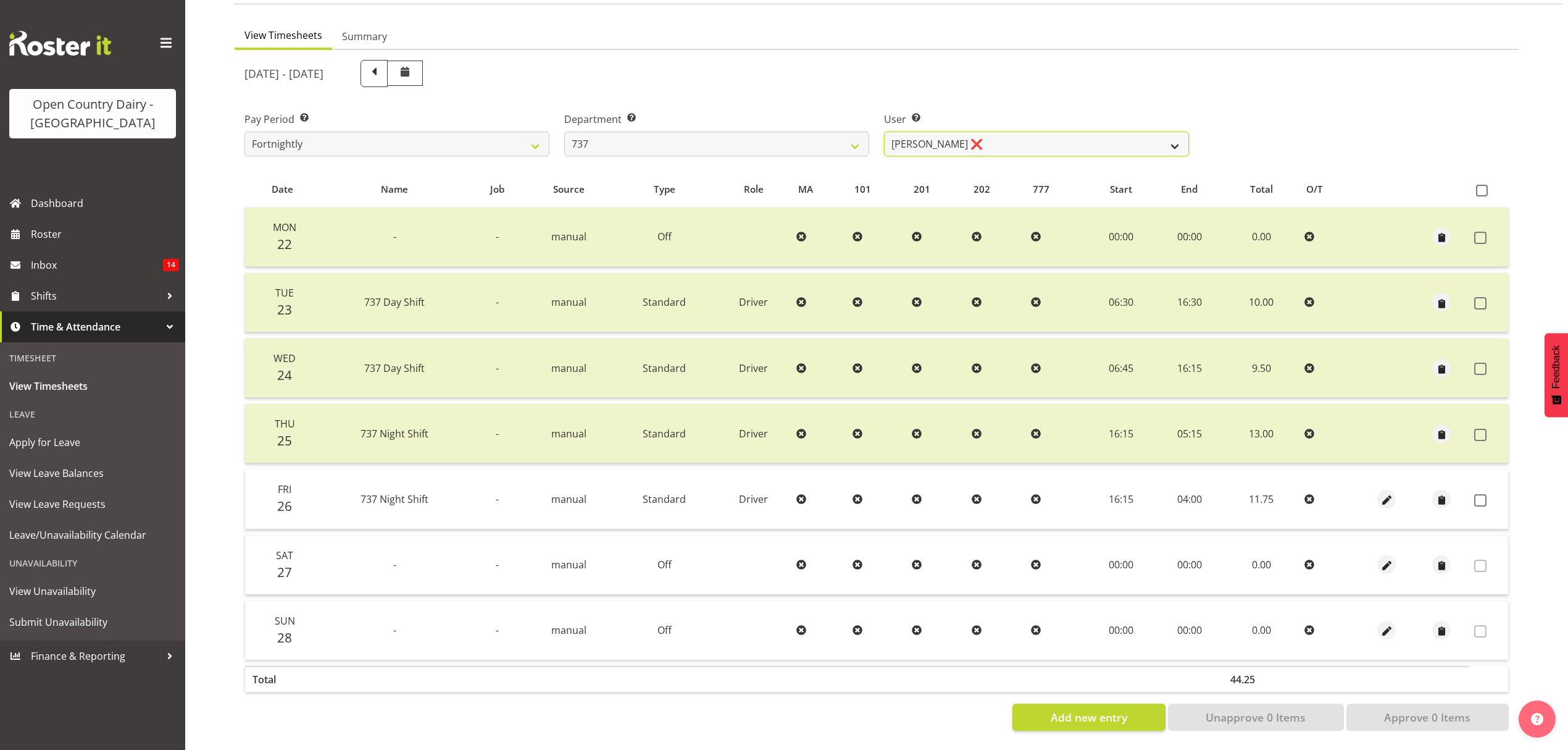
click at [1169, 139] on select "[PERSON_NAME] ❌ [PERSON_NAME] ❌ [PERSON_NAME] ❌ [PERSON_NAME] ❌" at bounding box center [1036, 144] width 305 height 24
click at [853, 132] on select "734 735 736 737 738 739 851 853 854 855 856 858 861 862 865 867-9032 868 869 87…" at bounding box center [717, 144] width 305 height 24
select select "904"
click at [565, 132] on select "734 735 736 737 738 739 851 853 854 855 856 858 861 862 865 867-9032 868 869 87…" at bounding box center [717, 144] width 305 height 24
select select "10055"
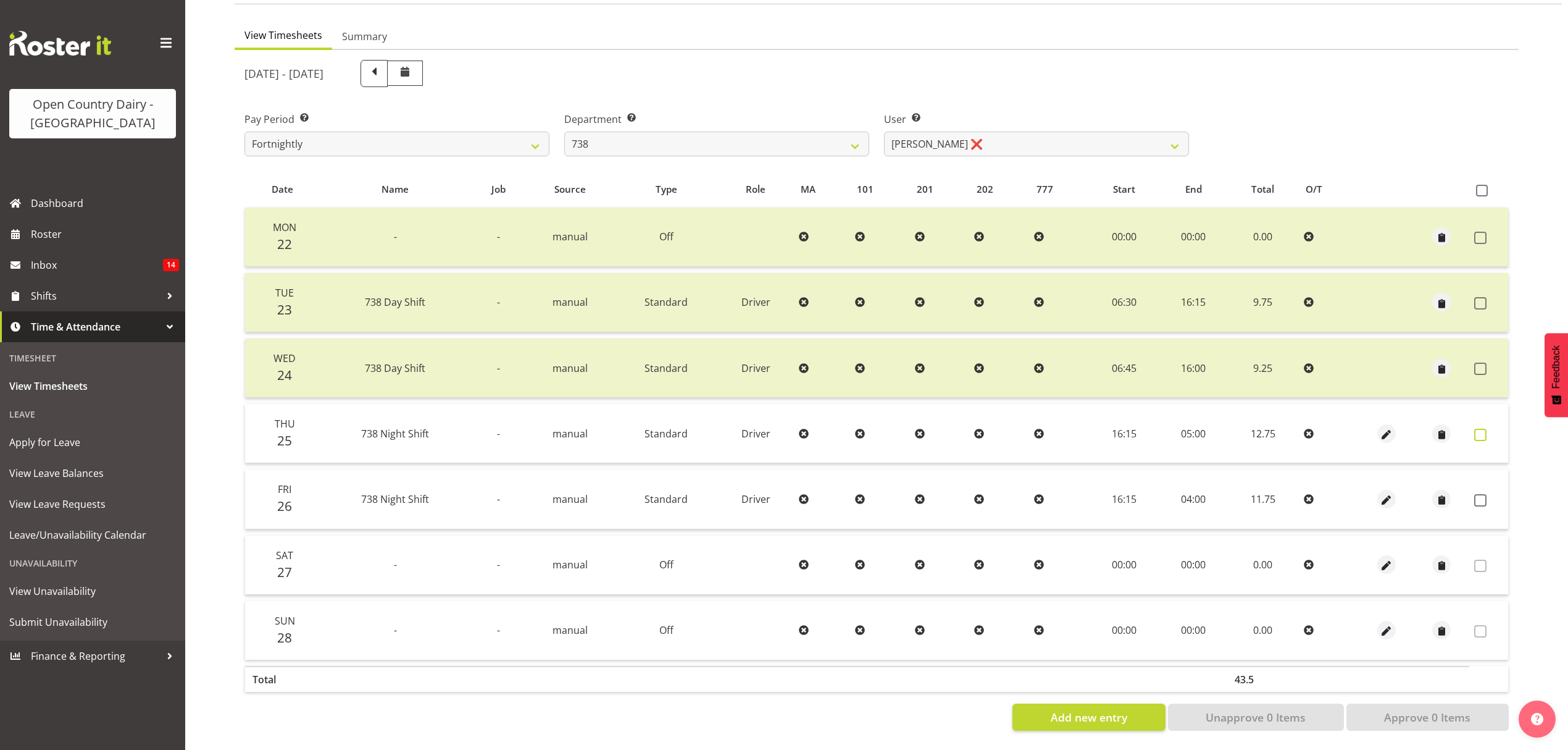
click at [1485, 429] on span at bounding box center [1480, 435] width 13 height 13
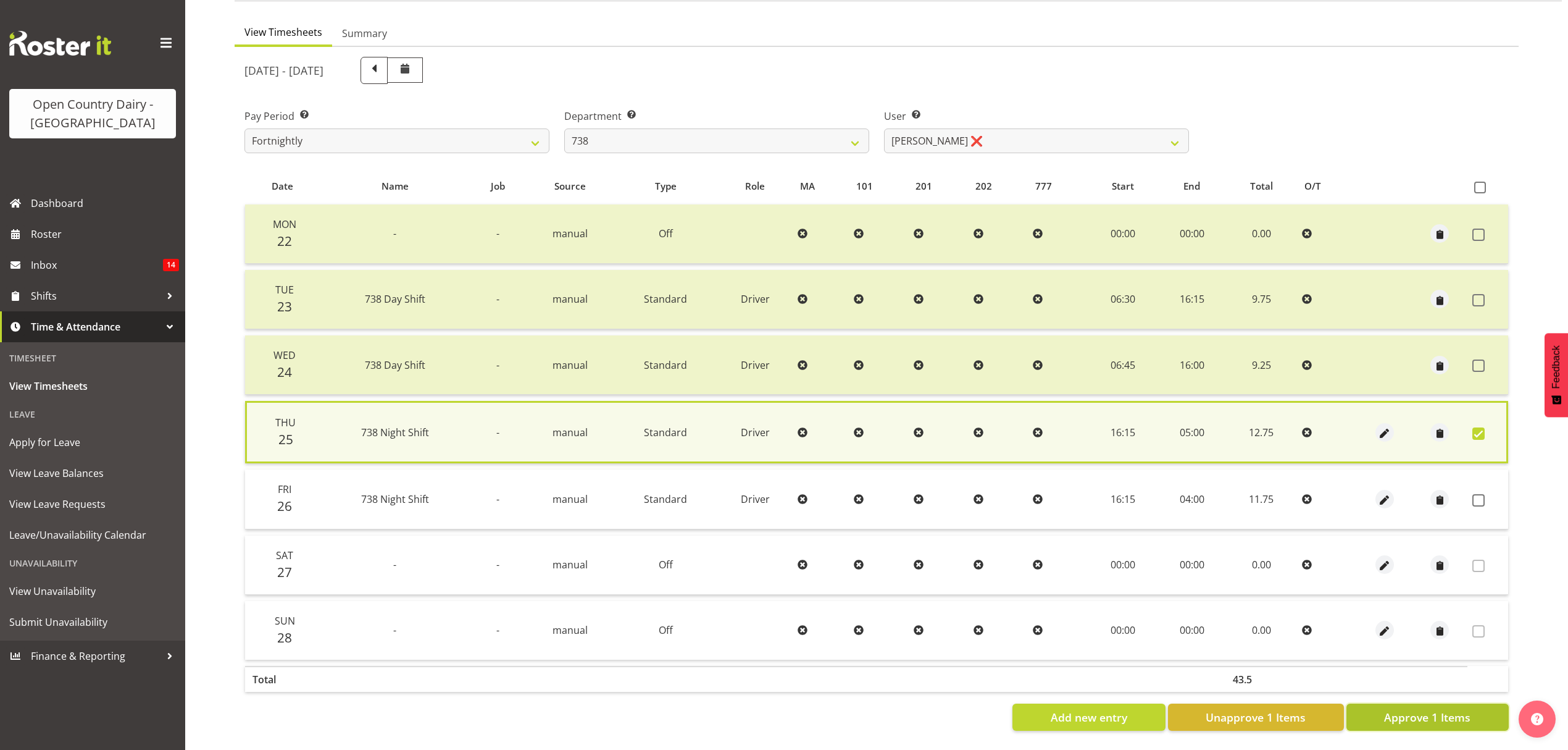
click at [1453, 709] on span "Approve 1 Items" at bounding box center [1427, 717] width 87 height 16
checkbox input "false"
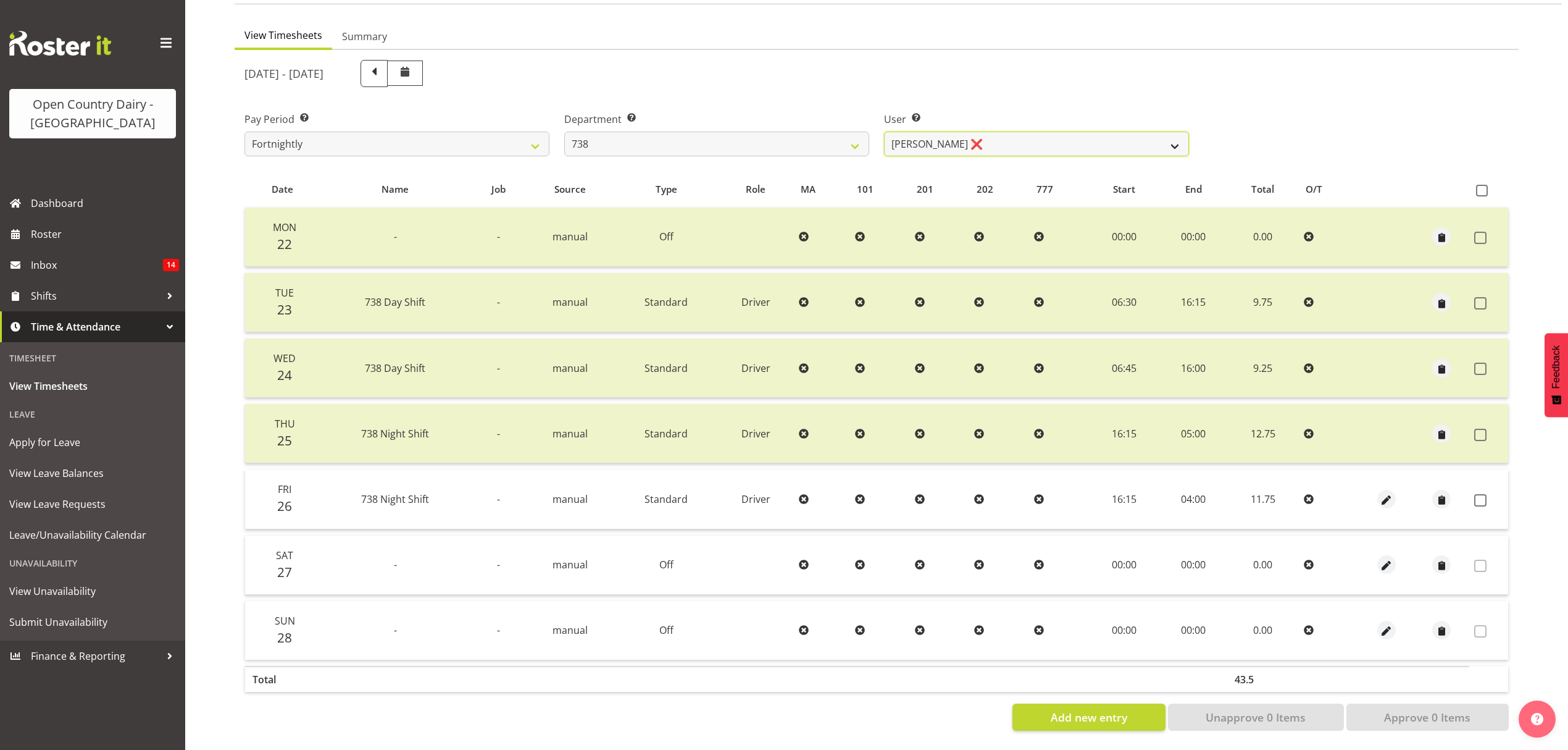
click at [1150, 132] on select "[PERSON_NAME] ❌ [PERSON_NAME] ❌ [PERSON_NAME] ❌ [PERSON_NAME] ❌" at bounding box center [1036, 144] width 305 height 24
select select "11703"
click at [884, 132] on select "[PERSON_NAME] ❌ [PERSON_NAME] ❌ [PERSON_NAME] ❌ [PERSON_NAME] ❌" at bounding box center [1036, 144] width 305 height 24
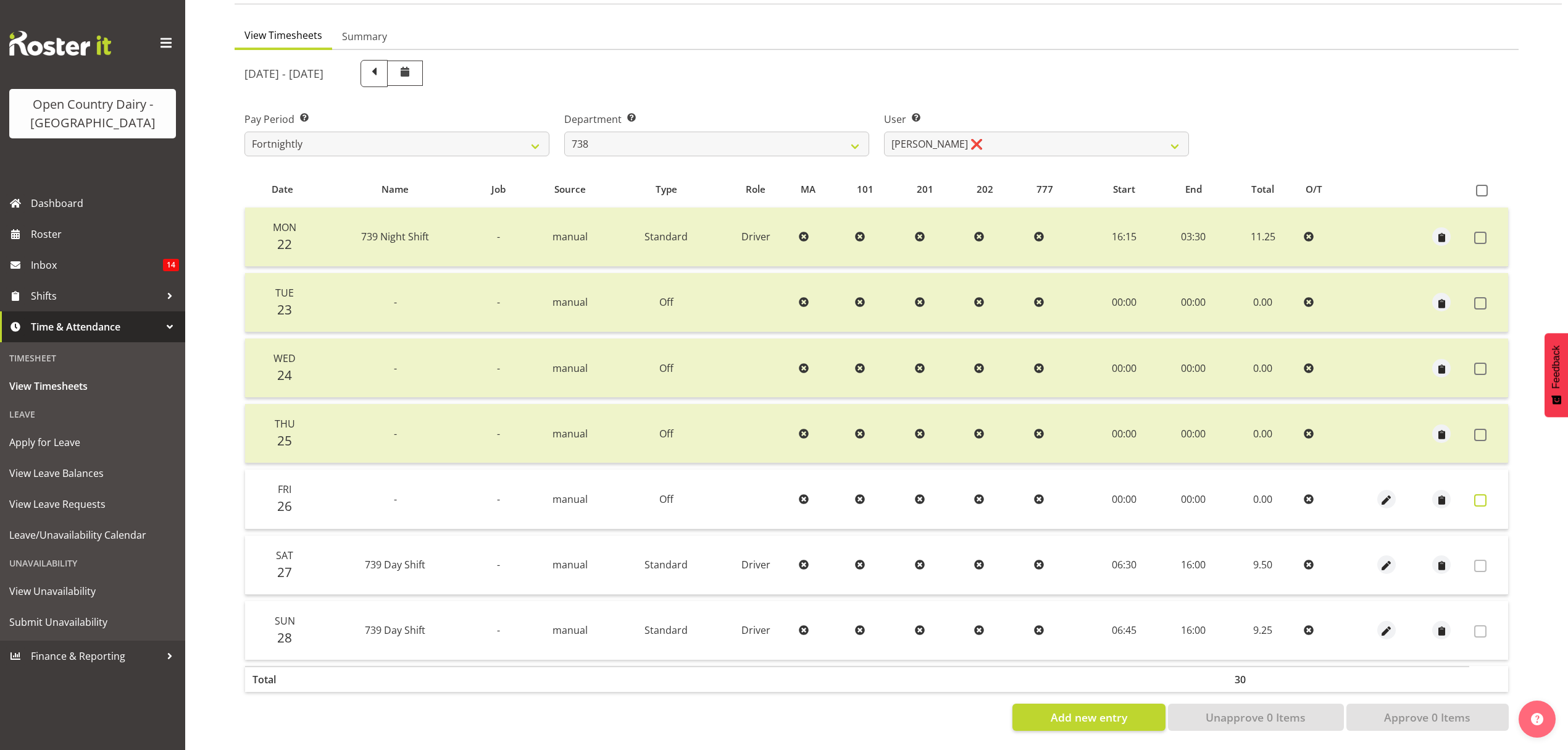
click at [1480, 494] on span at bounding box center [1480, 500] width 13 height 13
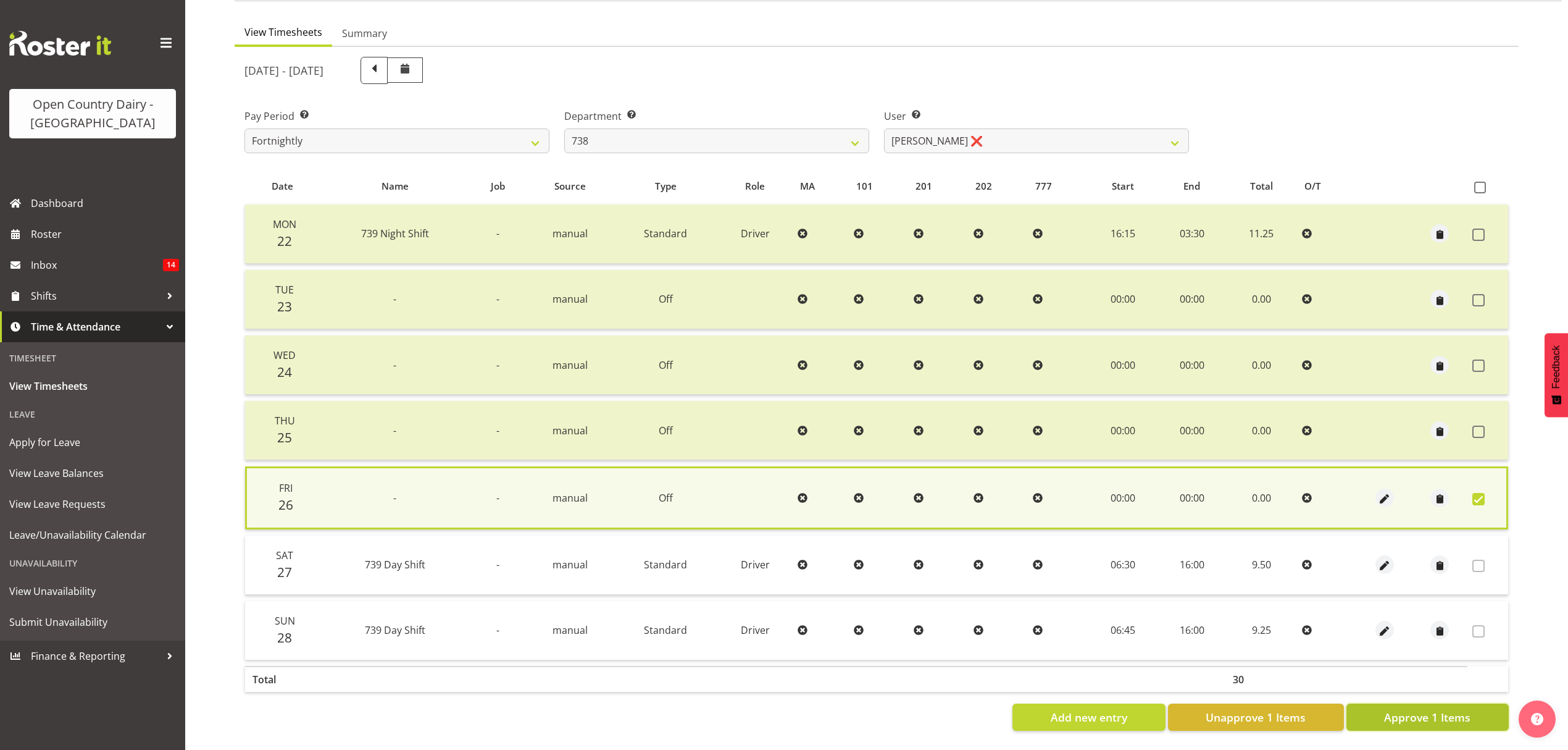
click at [1433, 709] on span "Approve 1 Items" at bounding box center [1427, 717] width 87 height 16
checkbox input "false"
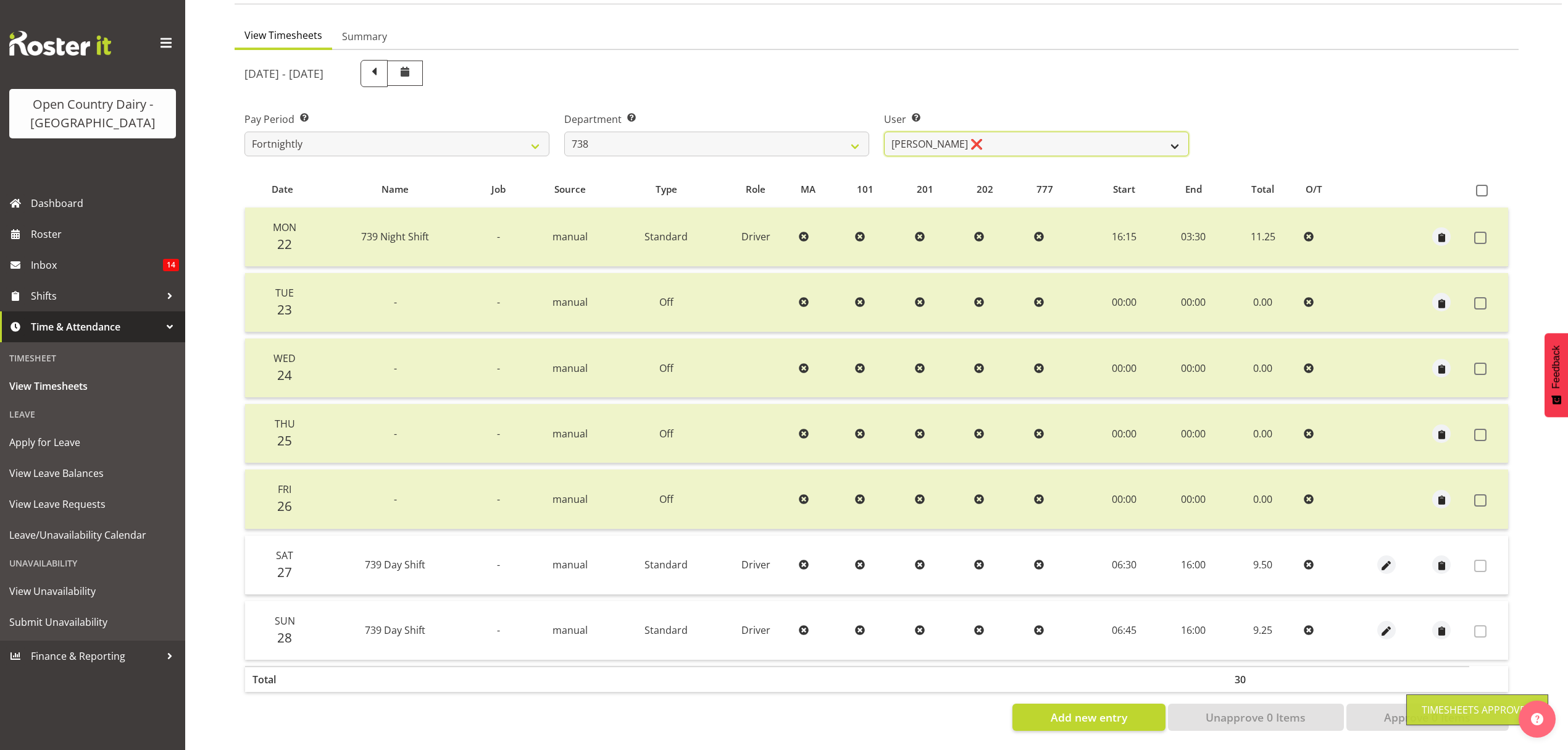
click at [1161, 134] on select "[PERSON_NAME] ❌ [PERSON_NAME] ❌ [PERSON_NAME] ❌ [PERSON_NAME] ❌" at bounding box center [1036, 144] width 305 height 24
select select "9020"
click at [884, 132] on select "[PERSON_NAME] ❌ [PERSON_NAME] ❌ [PERSON_NAME] ❌ [PERSON_NAME] ❌" at bounding box center [1036, 144] width 305 height 24
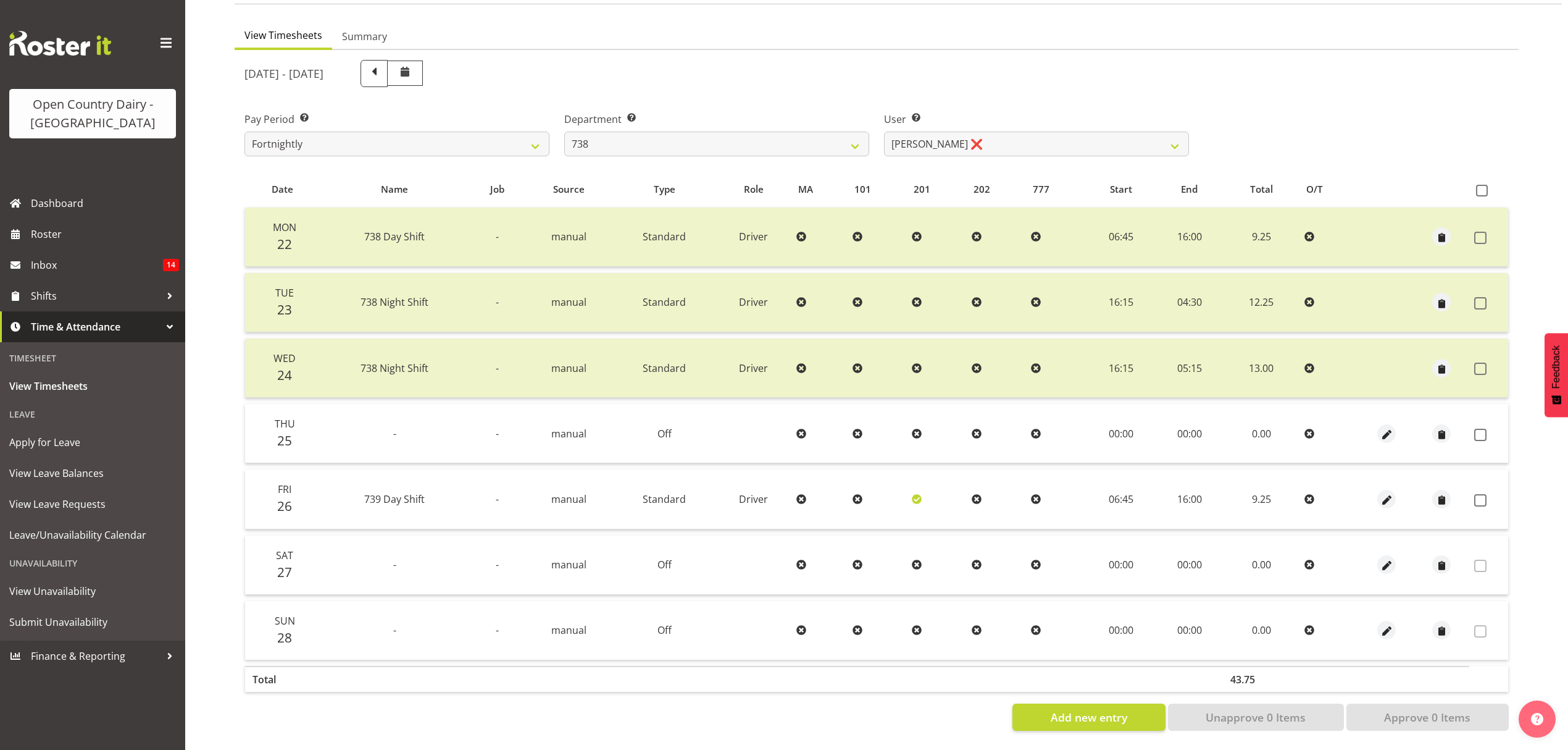
click at [1482, 416] on td at bounding box center [1489, 434] width 39 height 60
click at [1481, 429] on span at bounding box center [1480, 435] width 13 height 13
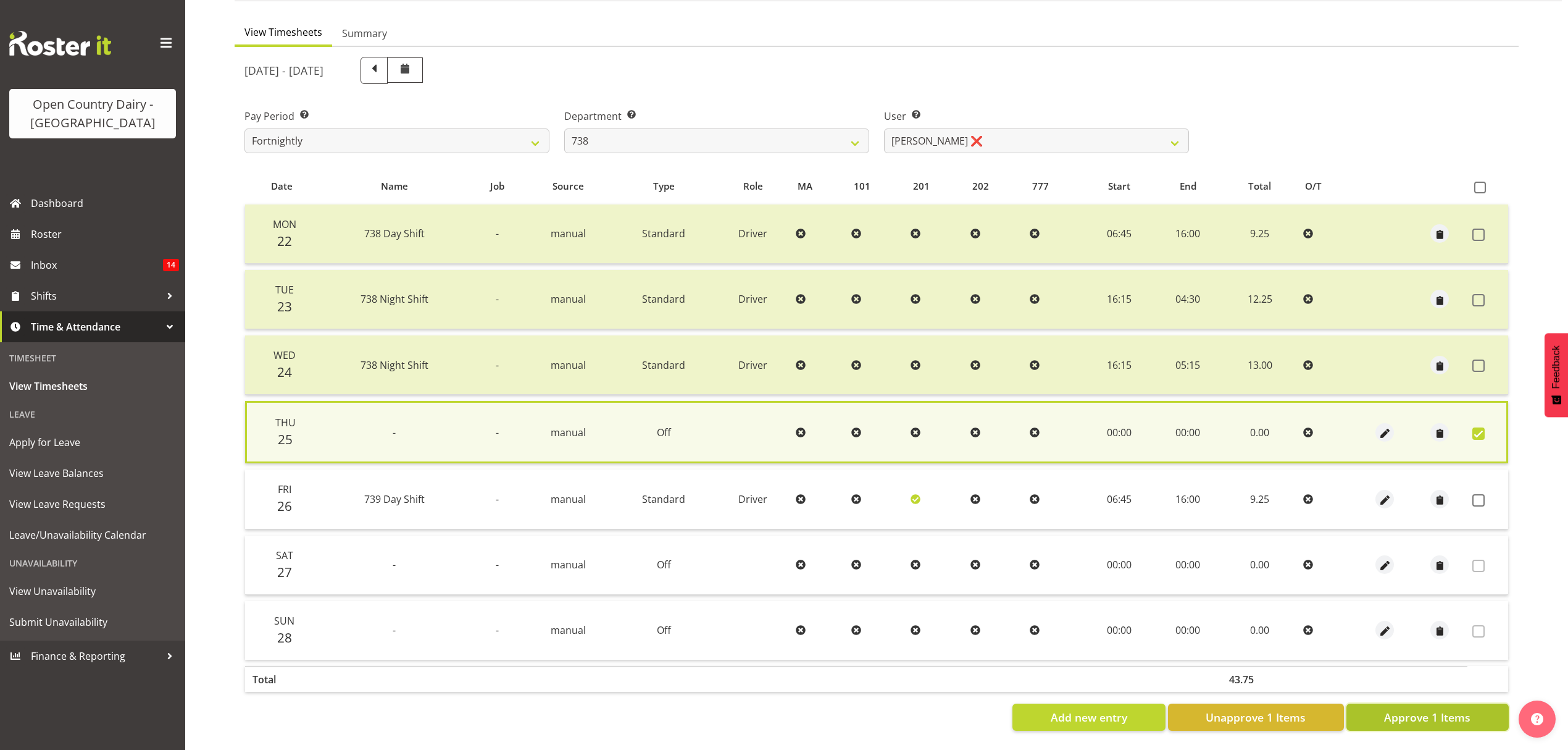
click at [1431, 715] on button "Approve 1 Items" at bounding box center [1428, 717] width 163 height 27
checkbox input "false"
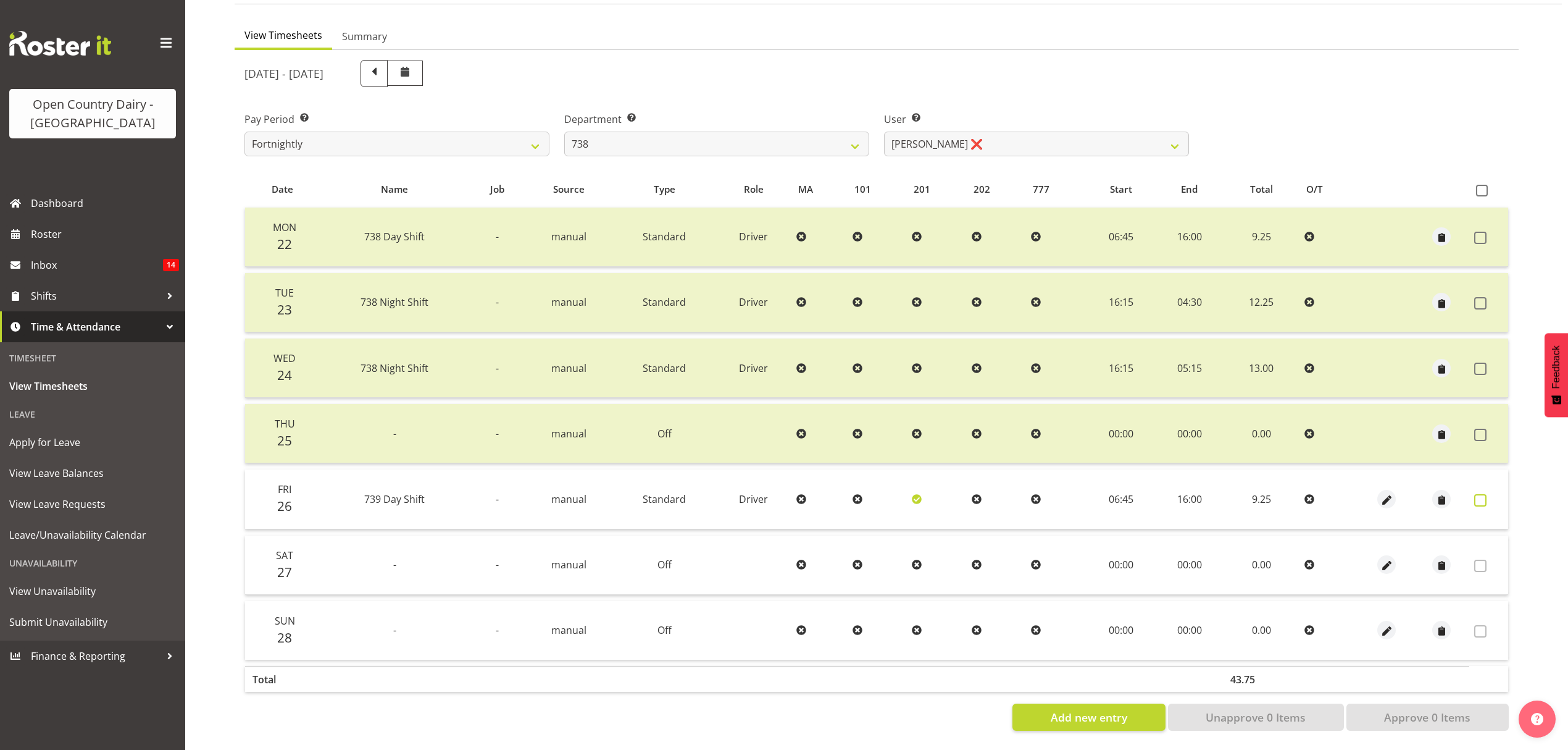
click at [1483, 494] on span at bounding box center [1480, 500] width 13 height 13
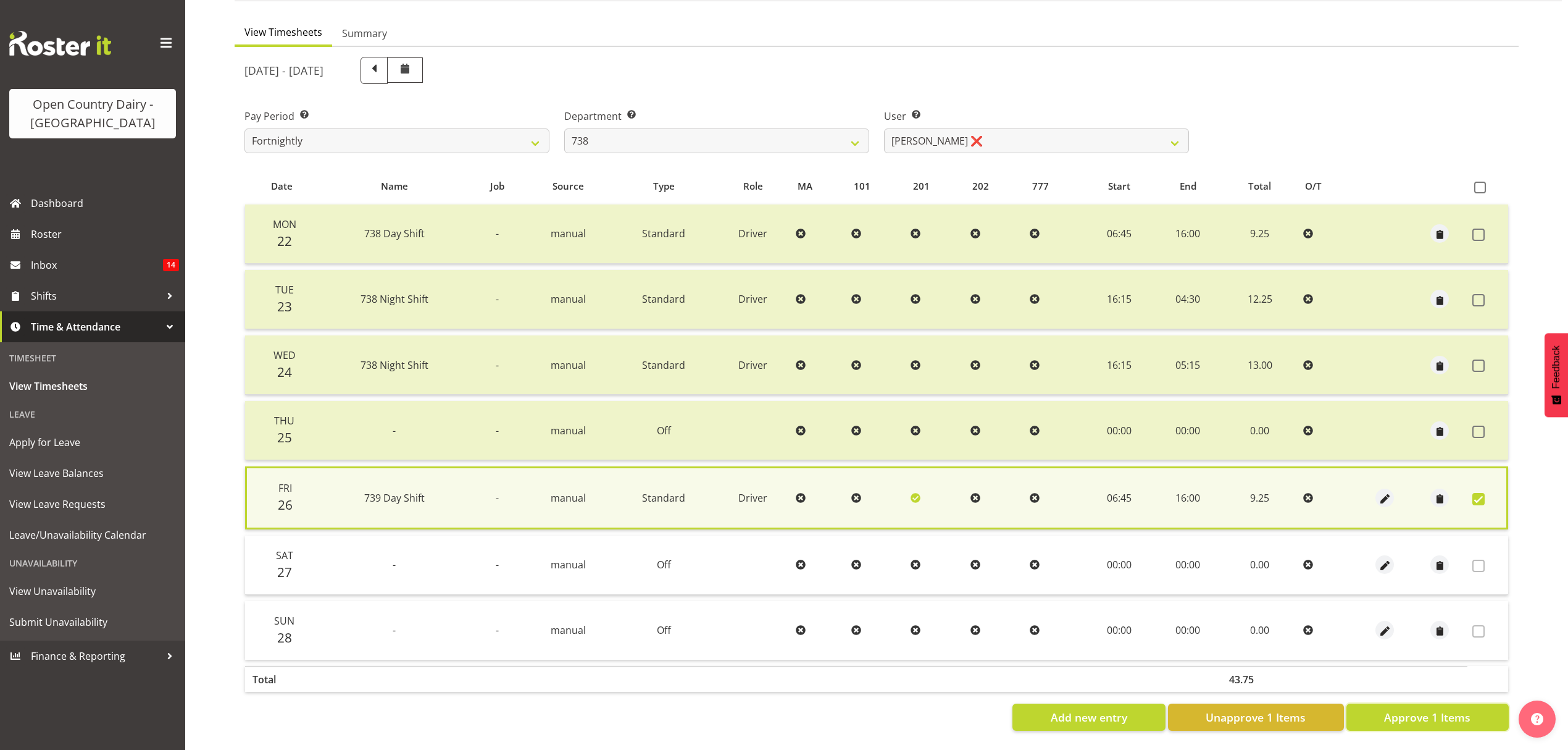
click at [1373, 705] on button "Approve 1 Items" at bounding box center [1428, 717] width 163 height 27
checkbox input "false"
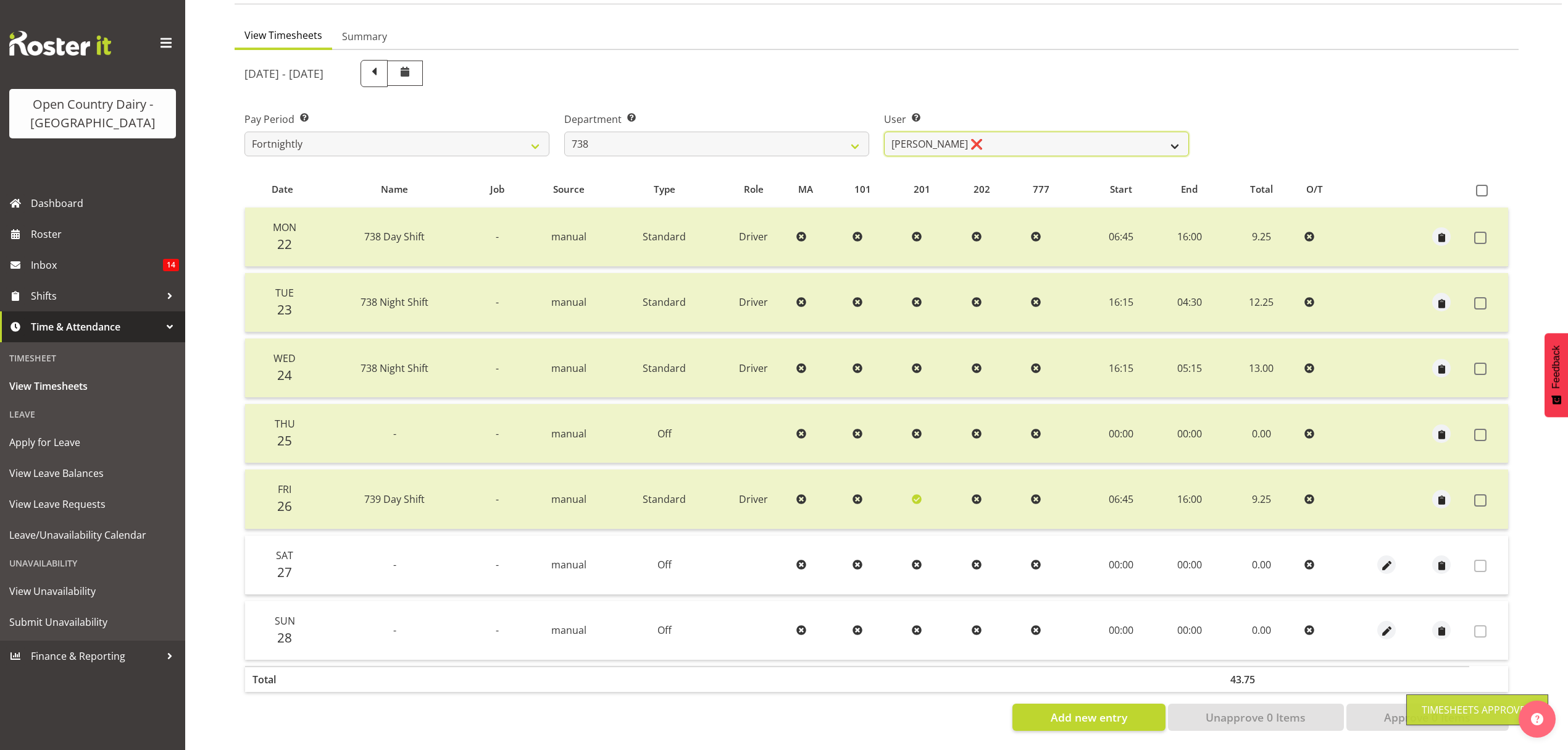
click at [1149, 137] on select "[PERSON_NAME] ❌ [PERSON_NAME] ❌ [PERSON_NAME] ❌ [PERSON_NAME] ❌" at bounding box center [1036, 144] width 305 height 24
select select "10093"
click at [884, 132] on select "[PERSON_NAME] ❌ [PERSON_NAME] ❌ [PERSON_NAME] ❌ [PERSON_NAME] ❌" at bounding box center [1036, 144] width 305 height 24
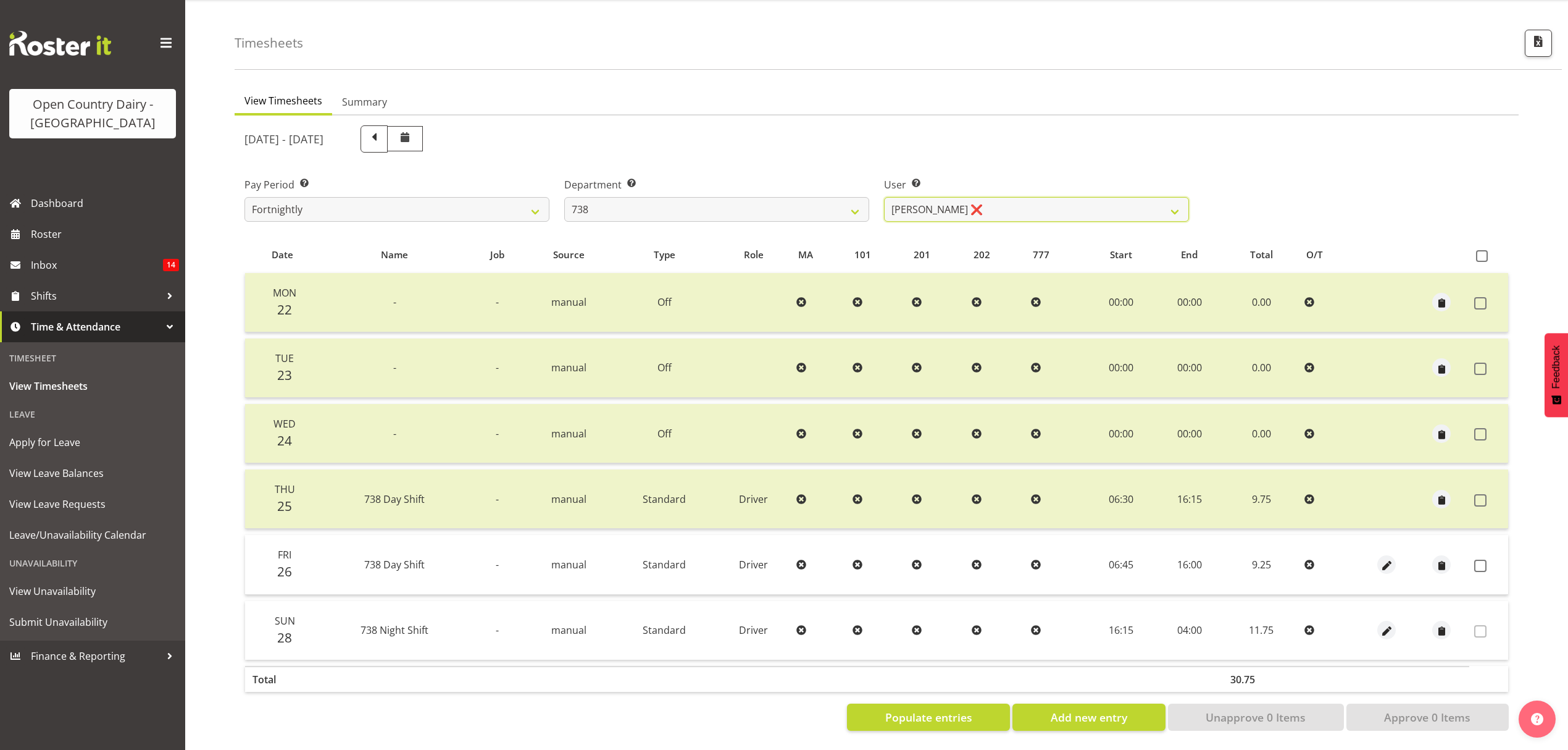
scroll to position [43, 0]
click at [1477, 560] on span at bounding box center [1480, 565] width 13 height 13
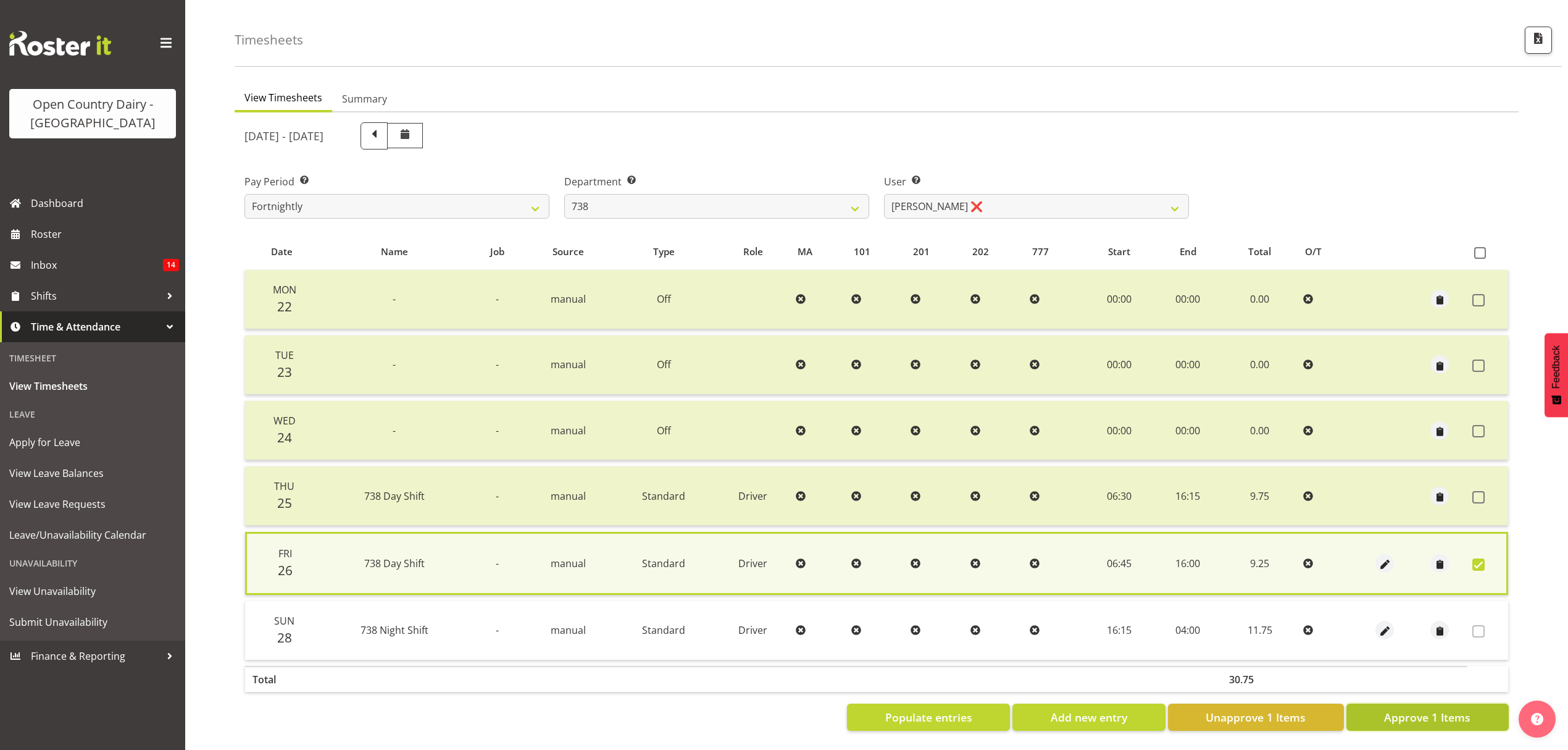
click at [1416, 709] on span "Approve 1 Items" at bounding box center [1427, 717] width 87 height 16
checkbox input "false"
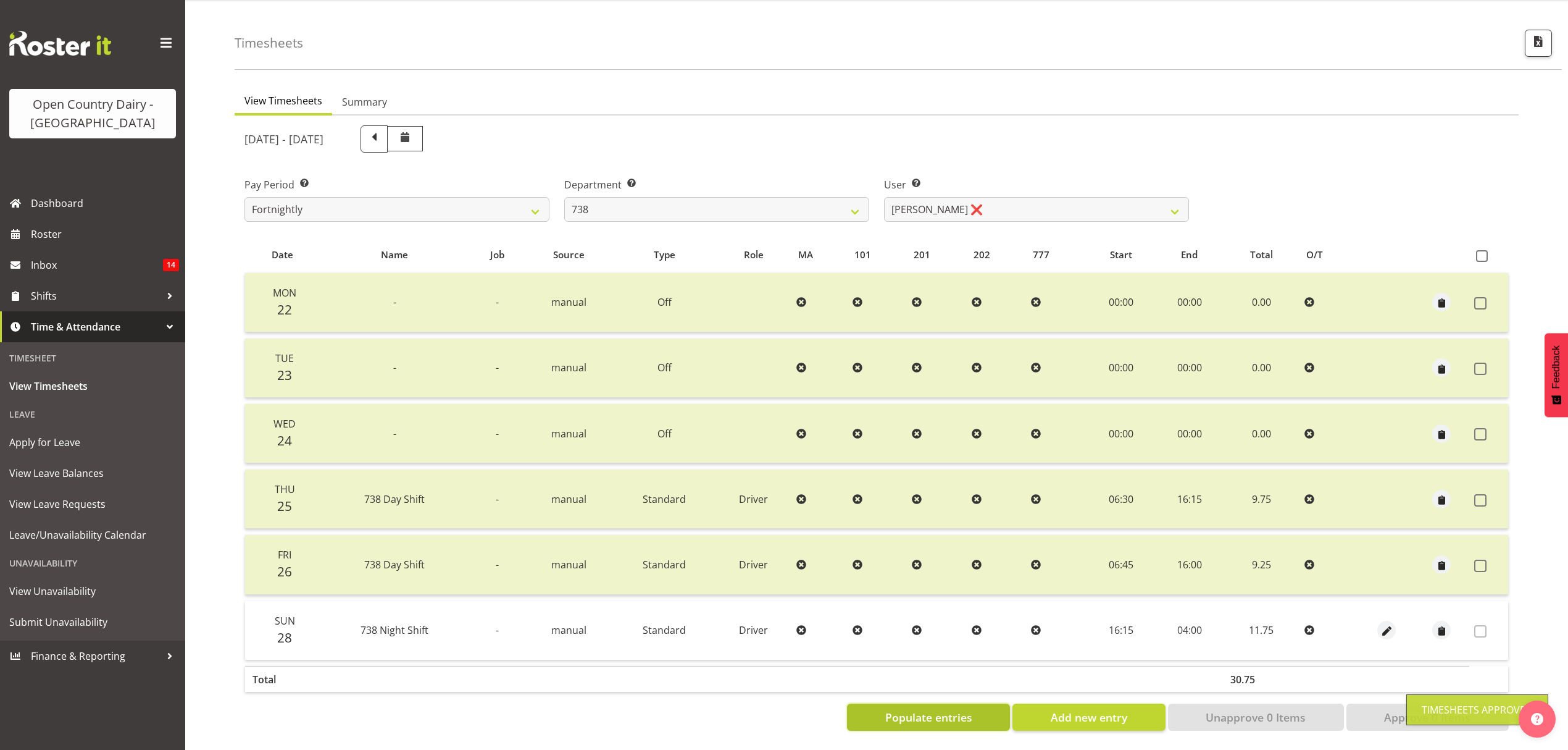
click at [920, 712] on span "Populate entries" at bounding box center [929, 717] width 87 height 16
click at [916, 709] on span "Populate entries" at bounding box center [929, 717] width 87 height 16
click at [1176, 197] on select "[PERSON_NAME] ❌ [PERSON_NAME] ❌ [PERSON_NAME] ❌ [PERSON_NAME] ❌" at bounding box center [1036, 209] width 305 height 24
click at [847, 201] on select "734 735 736 737 738 739 851 853 854 855 856 858 861 862 865 867-9032 868 869 87…" at bounding box center [717, 209] width 305 height 24
select select "902"
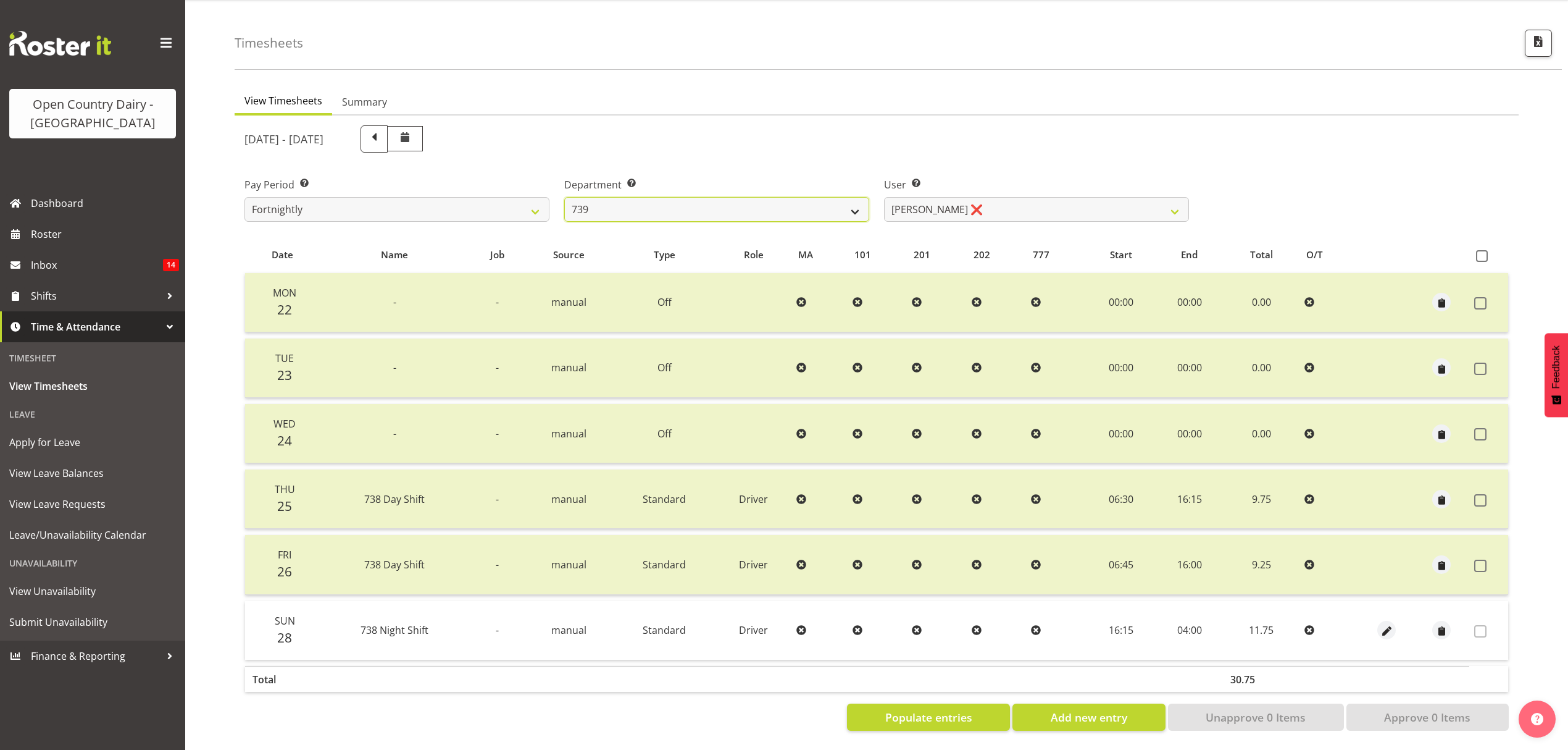
click at [565, 197] on select "734 735 736 737 738 739 851 853 854 855 856 858 861 862 865 867-9032 868 869 87…" at bounding box center [717, 209] width 305 height 24
select select "11649"
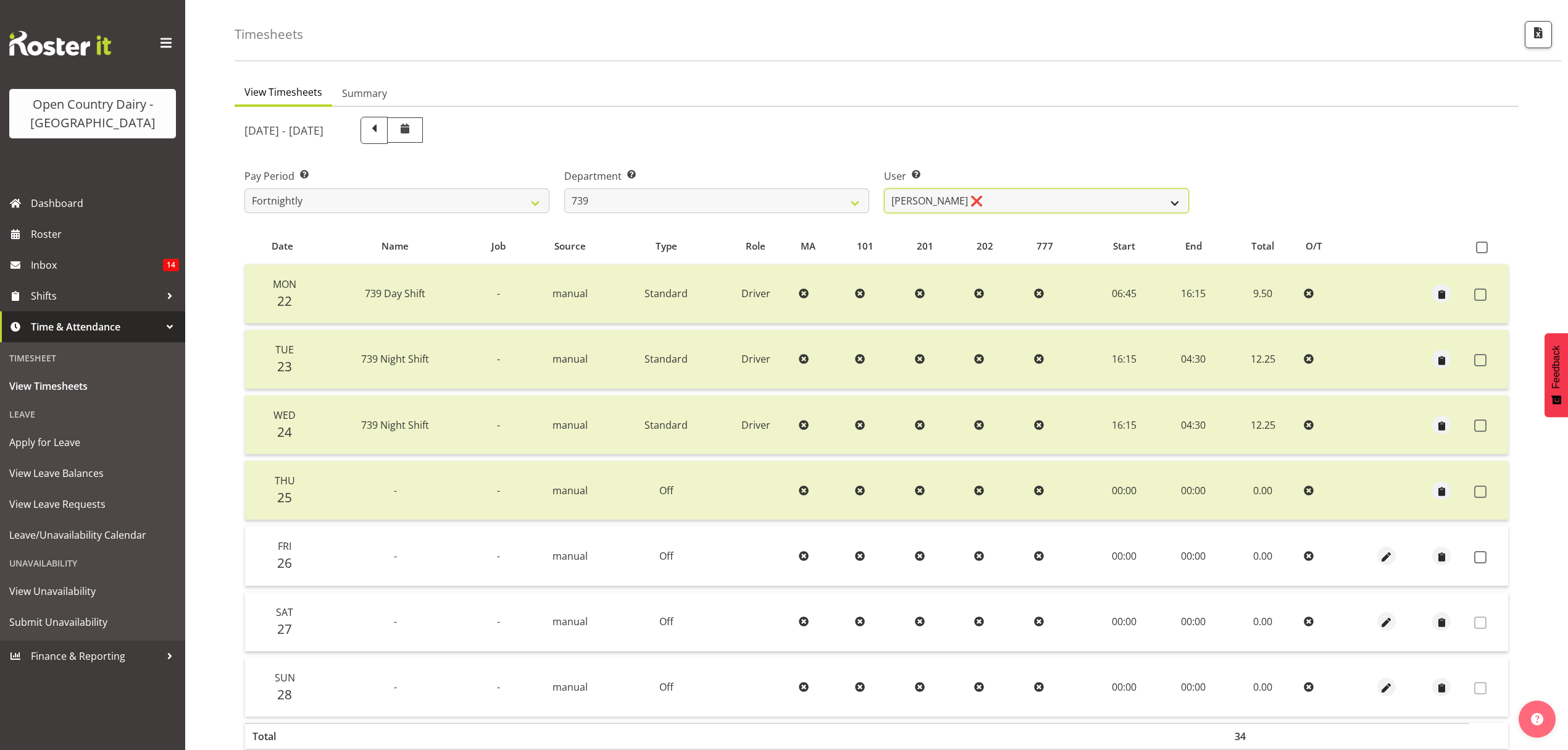
click at [1092, 208] on select "[PERSON_NAME] ❌ [PERSON_NAME] ❌ [PERSON_NAME] ❌ [PERSON_NAME] Veint ❌" at bounding box center [1036, 200] width 305 height 24
click at [837, 202] on select "734 735 736 737 738 739 851 853 854 855 856 858 861 862 865 867-9032 868 869 87…" at bounding box center [717, 200] width 305 height 24
click at [565, 188] on select "734 735 736 737 738 739 851 853 854 855 856 858 861 862 865 867-9032 868 869 87…" at bounding box center [717, 200] width 305 height 24
click at [1040, 201] on select "[PERSON_NAME] ❌ [PERSON_NAME] ❌ [PERSON_NAME] ❌ [PERSON_NAME] ❌" at bounding box center [1036, 200] width 305 height 24
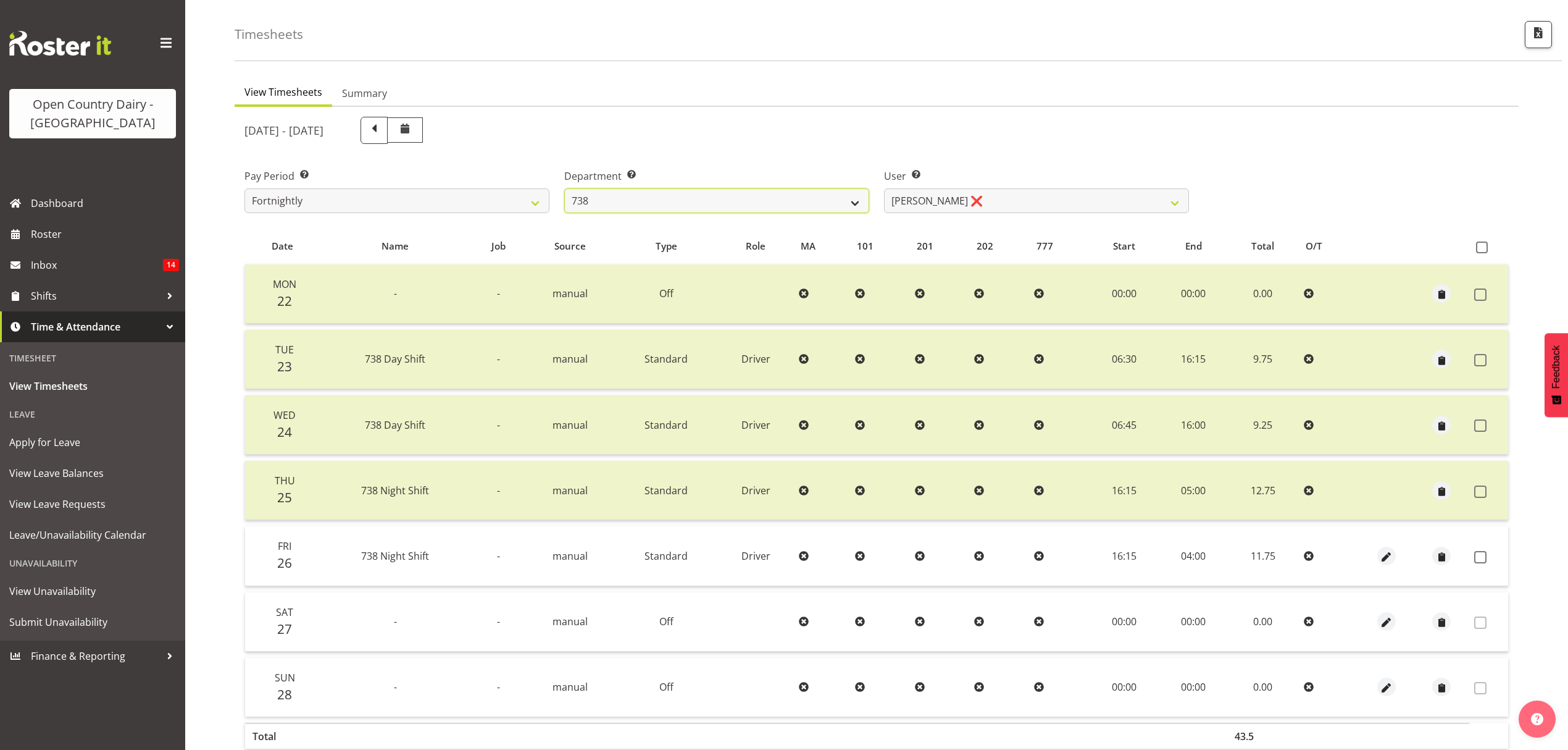
click at [830, 206] on select "734 735 736 737 738 739 851 853 854 855 856 858 861 862 865 867-9032 868 869 87…" at bounding box center [717, 200] width 305 height 24
select select "902"
click at [565, 188] on select "734 735 736 737 738 739 851 853 854 855 856 858 861 862 865 867-9032 868 869 87…" at bounding box center [717, 200] width 305 height 24
click at [1485, 556] on span at bounding box center [1480, 557] width 13 height 13
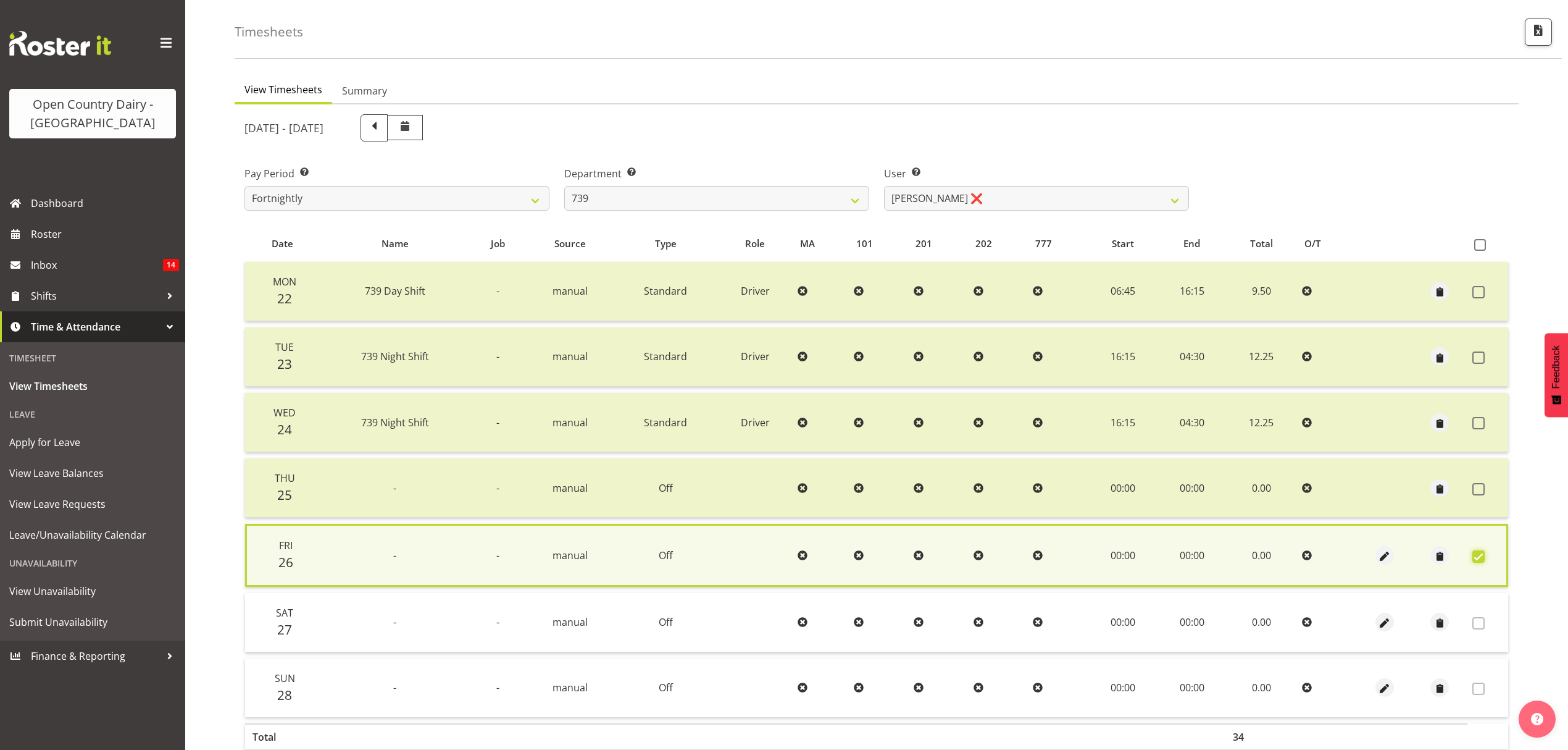
scroll to position [112, 0]
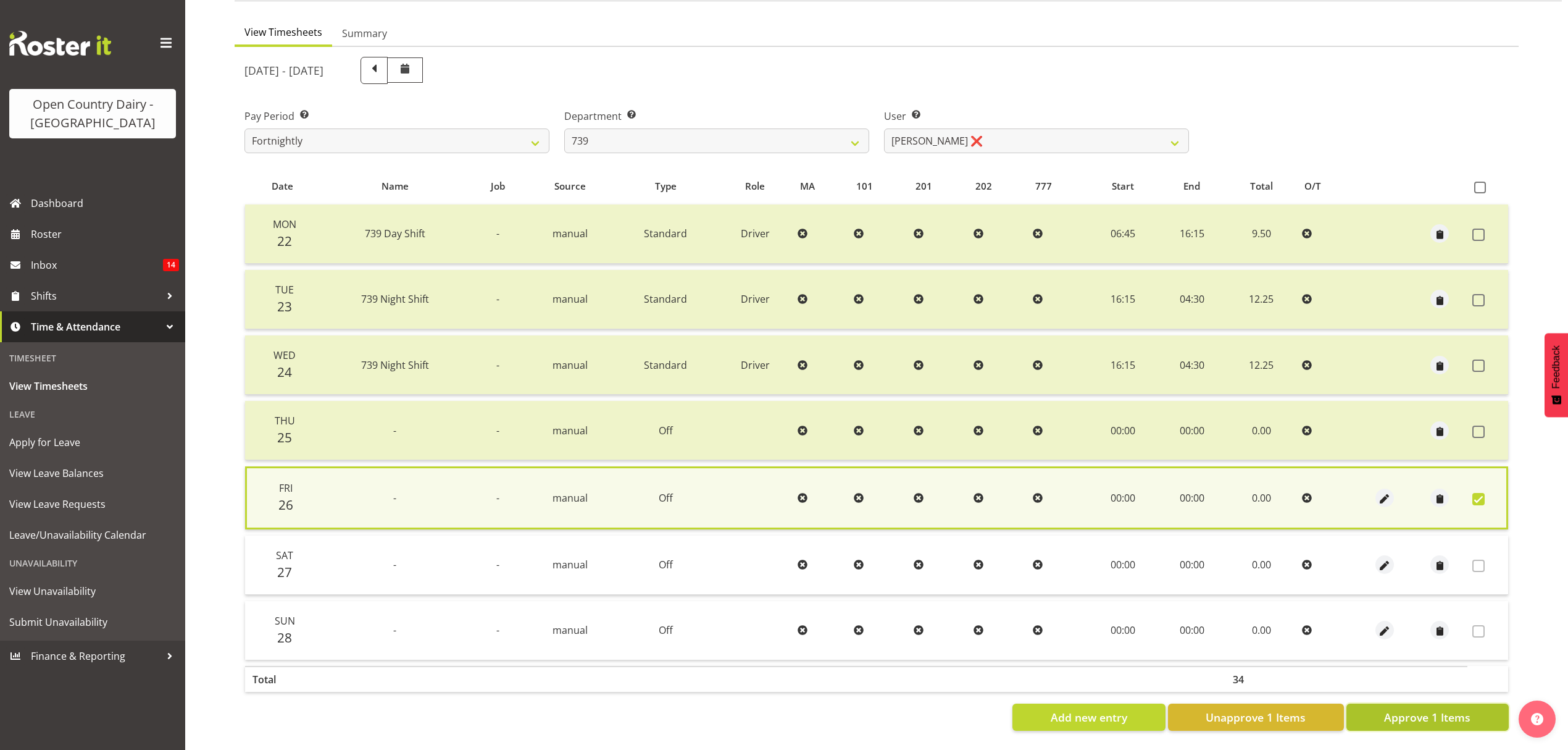
click at [1443, 712] on span "Approve 1 Items" at bounding box center [1427, 717] width 87 height 16
checkbox input "false"
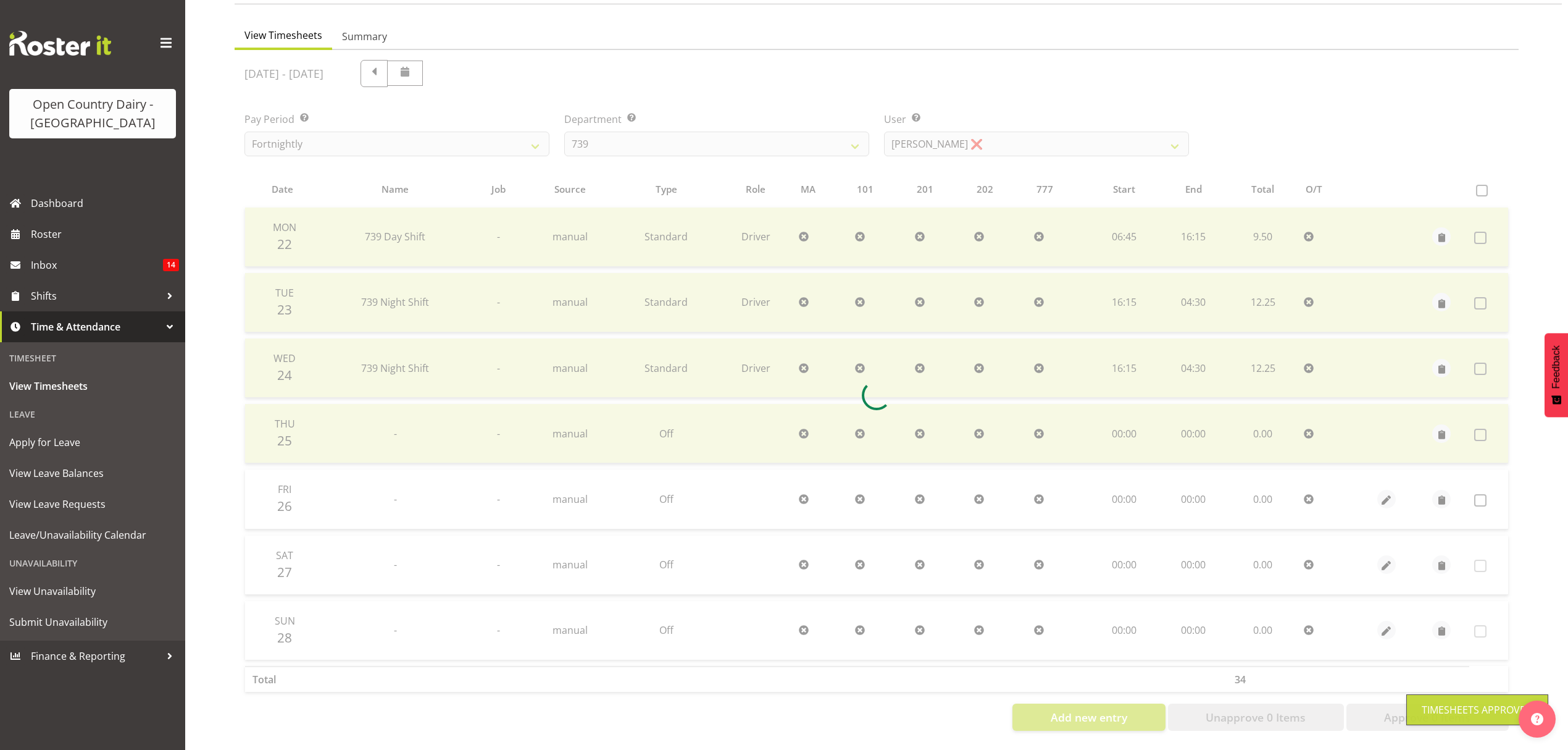
scroll to position [109, 0]
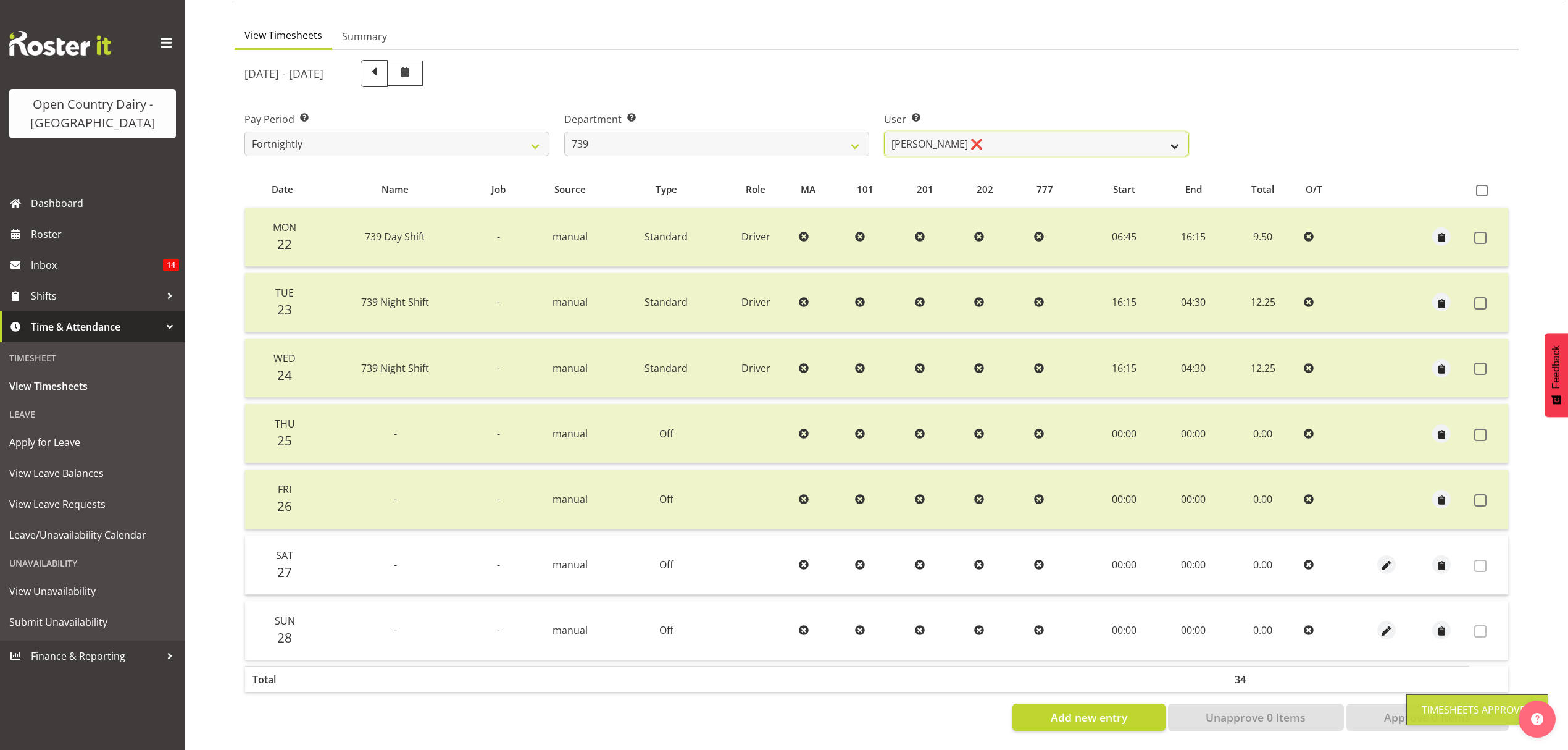
click at [1161, 132] on select "[PERSON_NAME] ❌ [PERSON_NAME] ❌ [PERSON_NAME] ❌ [PERSON_NAME] Veint ❌" at bounding box center [1036, 144] width 305 height 24
select select "7407"
click at [884, 132] on select "[PERSON_NAME] ❌ [PERSON_NAME] ❌ [PERSON_NAME] ❌ [PERSON_NAME] Veint ❌" at bounding box center [1036, 144] width 305 height 24
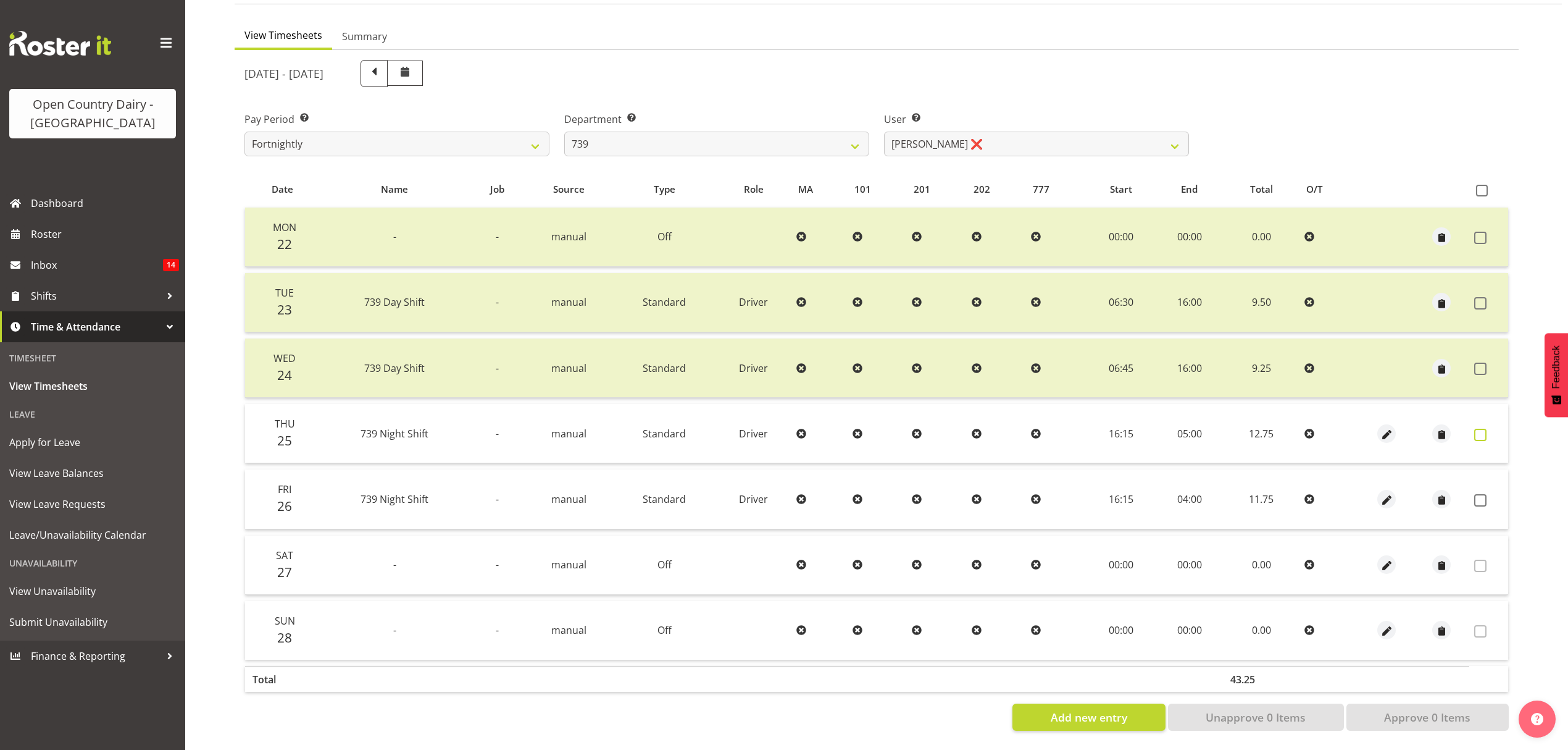
click at [1480, 429] on span at bounding box center [1480, 435] width 13 height 13
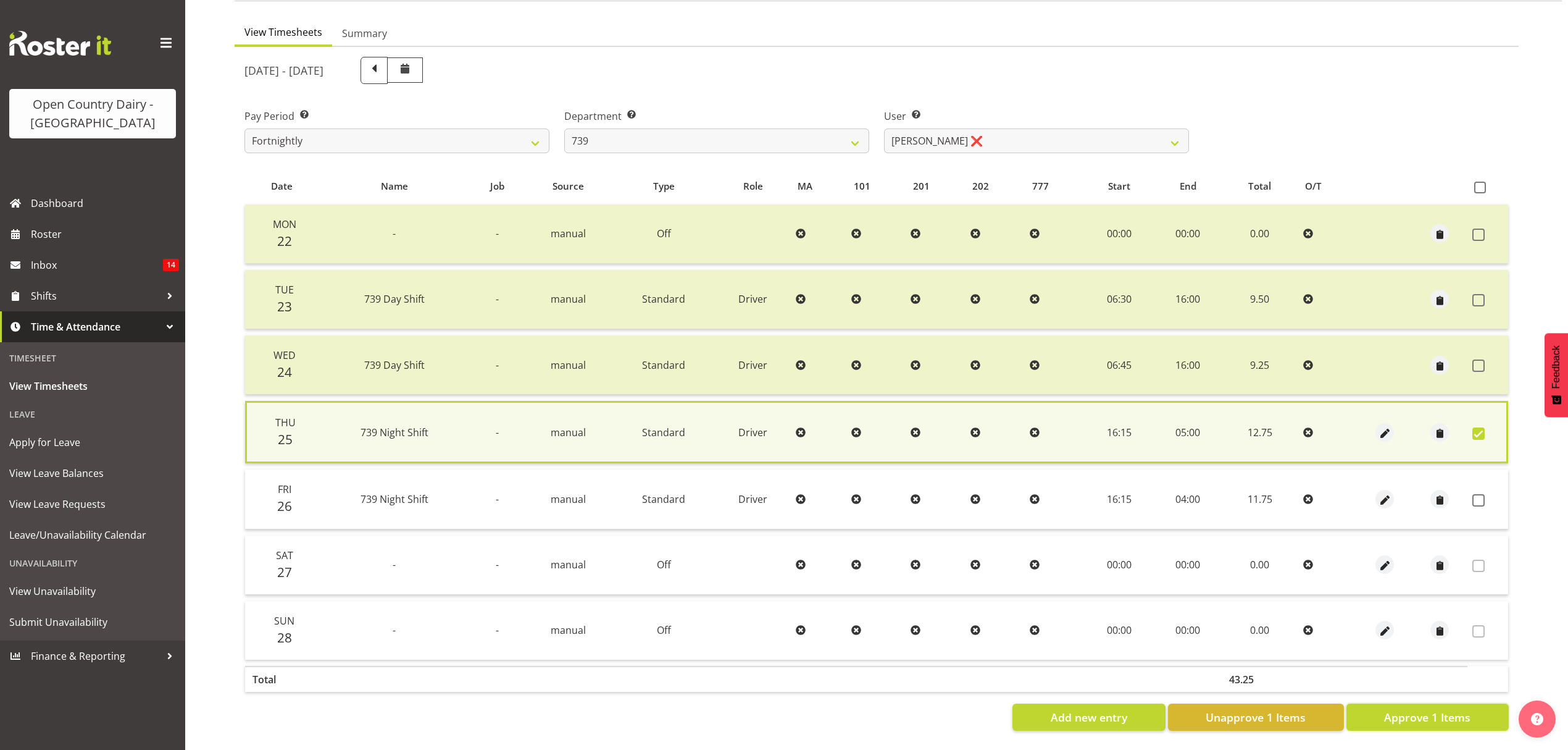
drag, startPoint x: 1428, startPoint y: 705, endPoint x: 1420, endPoint y: 705, distance: 8.0
click at [1428, 709] on span "Approve 1 Items" at bounding box center [1427, 717] width 87 height 16
checkbox input "false"
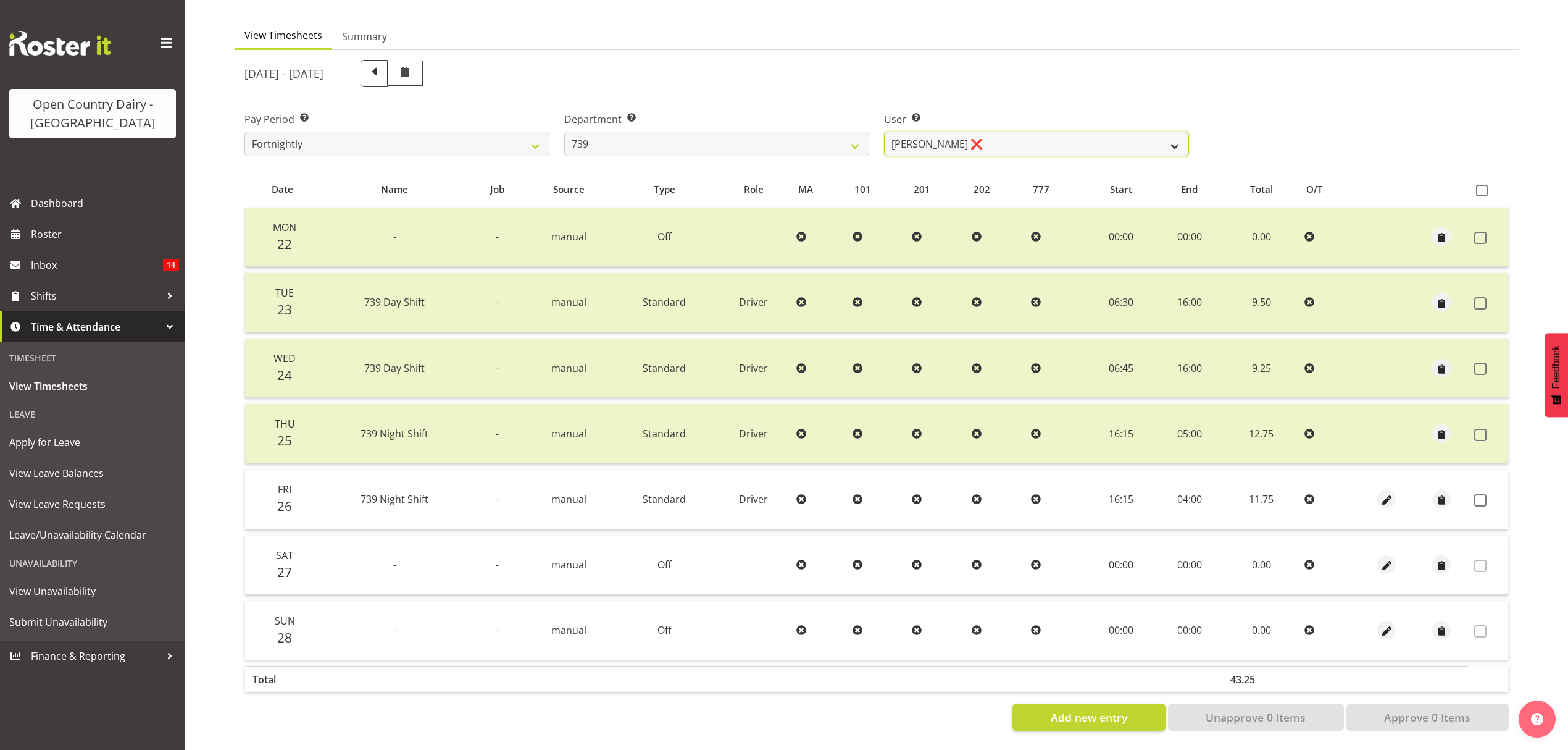
click at [1181, 136] on select "[PERSON_NAME] ❌ [PERSON_NAME] ❌ [PERSON_NAME] ❌ [PERSON_NAME] Veint ❌" at bounding box center [1036, 144] width 305 height 24
select select "11702"
click at [884, 132] on select "[PERSON_NAME] ❌ [PERSON_NAME] ❌ [PERSON_NAME] ❌ [PERSON_NAME] Veint ❌" at bounding box center [1036, 144] width 305 height 24
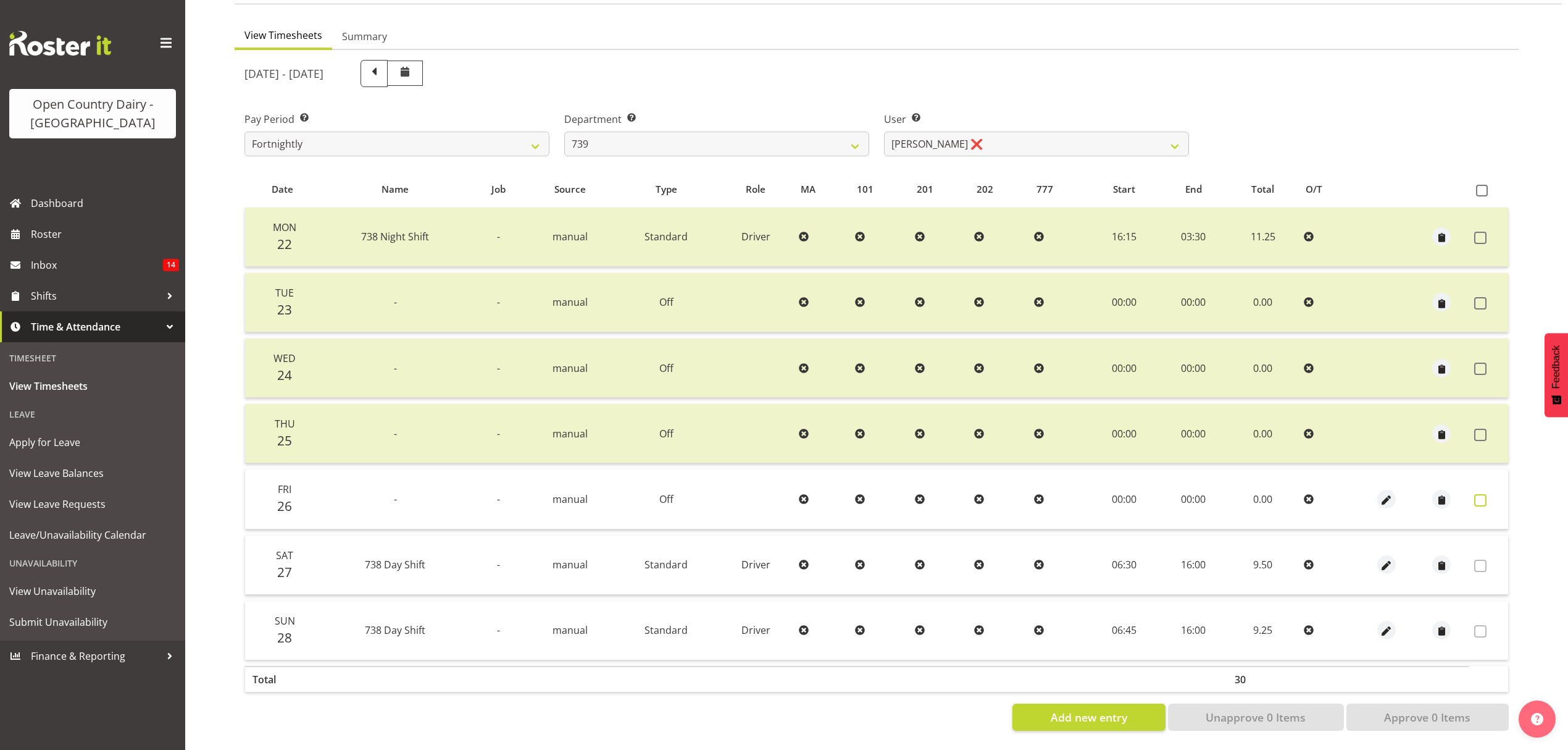
click at [1481, 494] on span at bounding box center [1480, 500] width 13 height 13
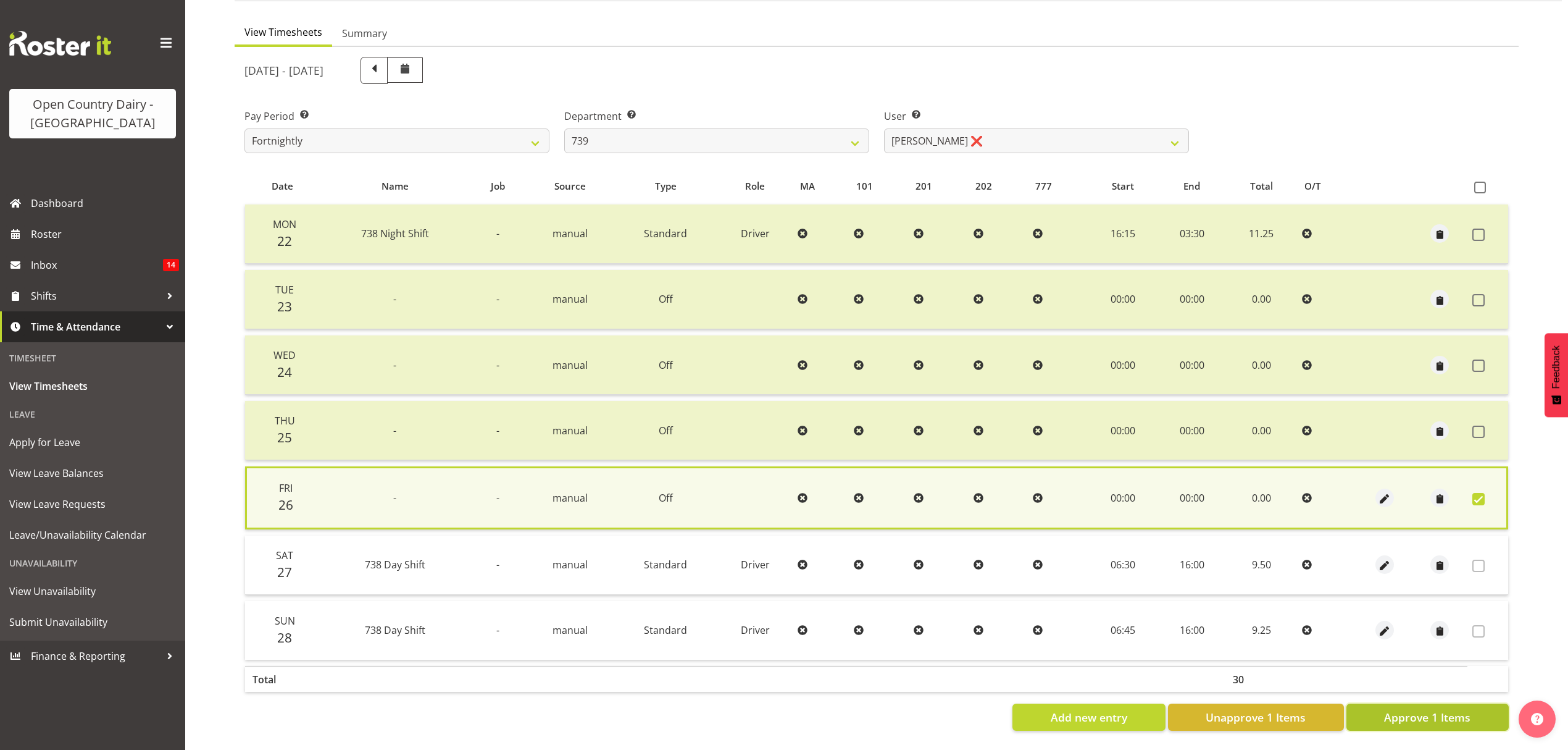
click at [1423, 709] on span "Approve 1 Items" at bounding box center [1427, 717] width 87 height 16
checkbox input "false"
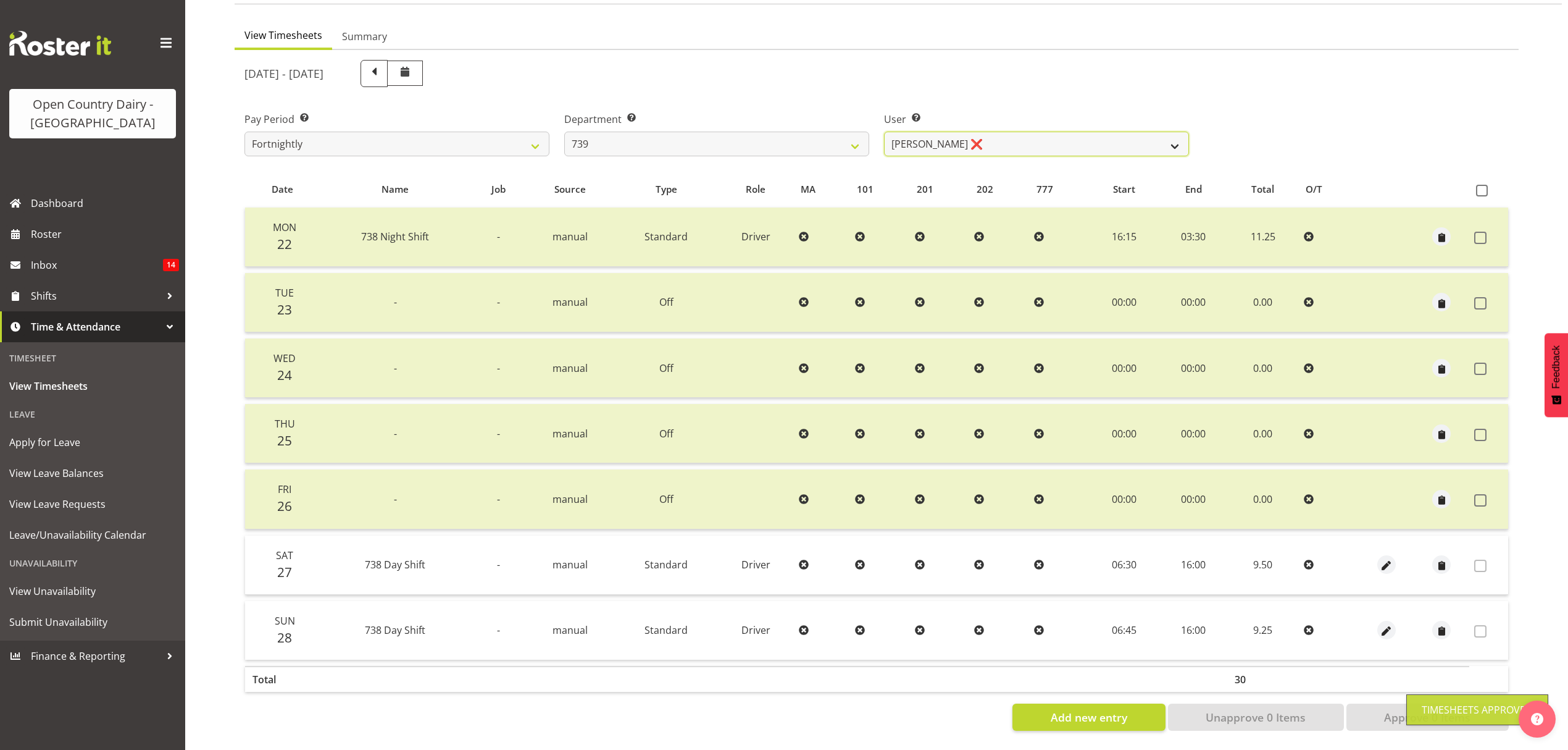
click at [1171, 132] on select "[PERSON_NAME] ❌ [PERSON_NAME] ❌ [PERSON_NAME] ❌ [PERSON_NAME] Veint ❌" at bounding box center [1036, 144] width 305 height 24
select select "9757"
click at [884, 132] on select "[PERSON_NAME] ❌ [PERSON_NAME] ❌ [PERSON_NAME] ❌ [PERSON_NAME] Veint ❌" at bounding box center [1036, 144] width 305 height 24
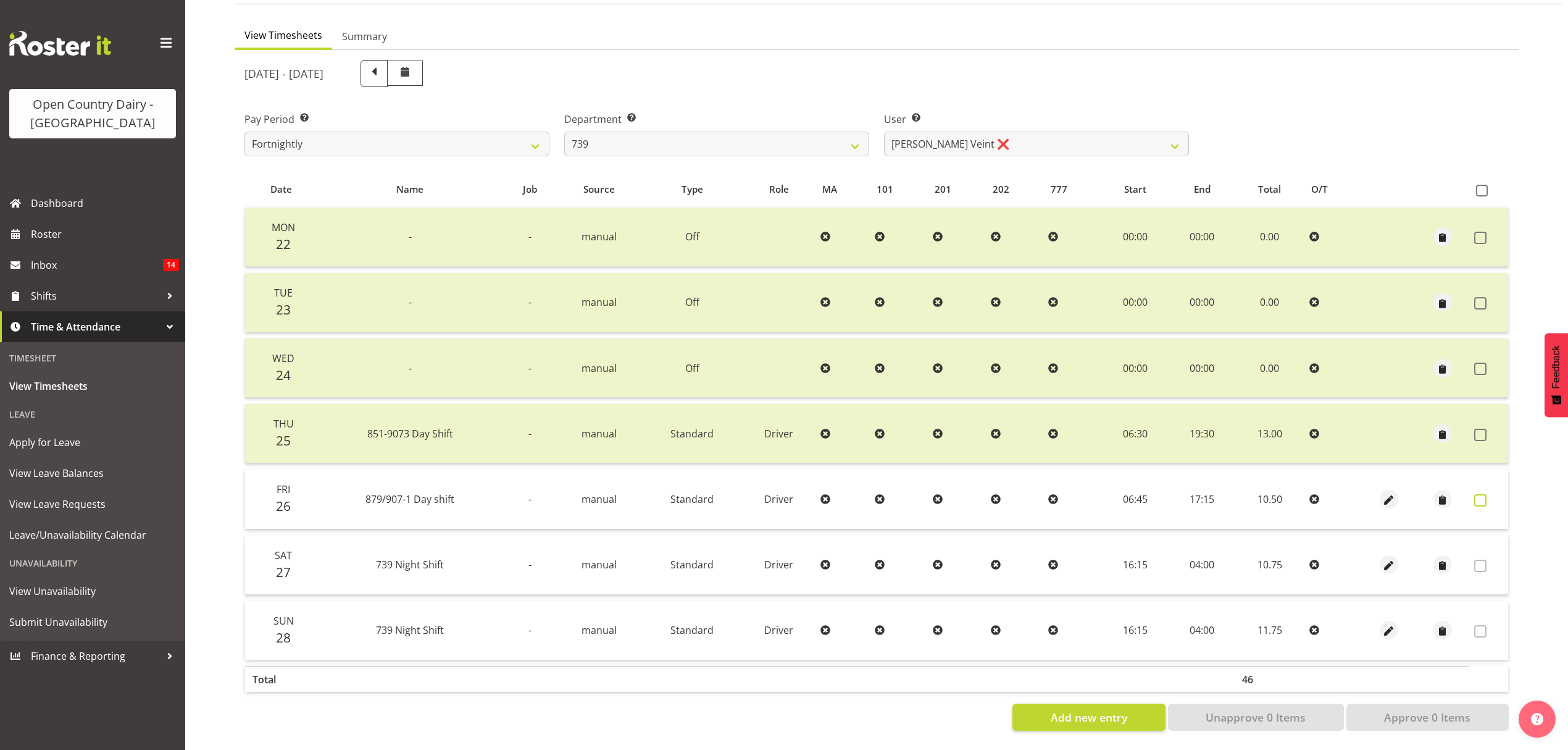
click at [1478, 494] on span at bounding box center [1480, 500] width 13 height 13
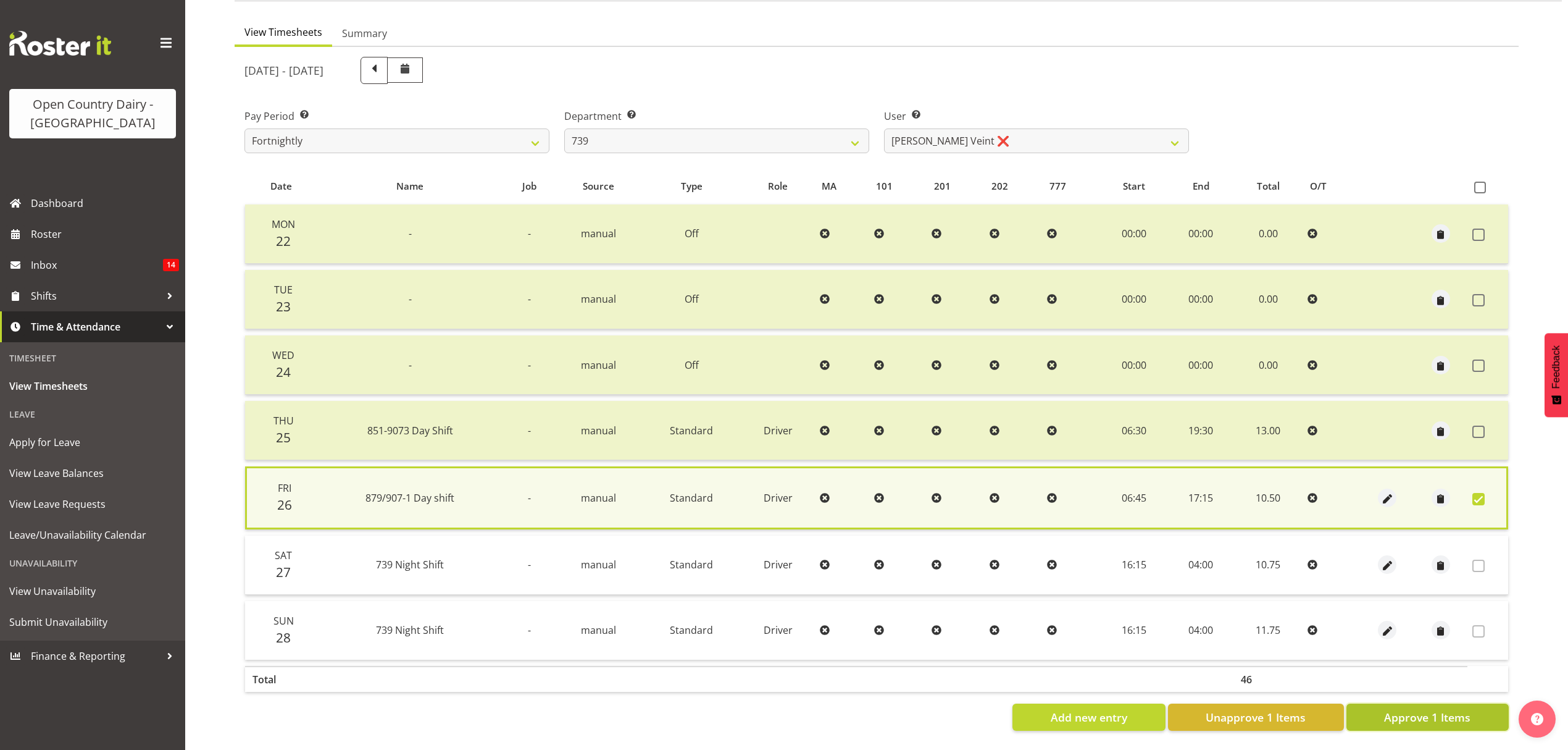
click at [1437, 710] on span "Approve 1 Items" at bounding box center [1427, 717] width 87 height 16
checkbox input "false"
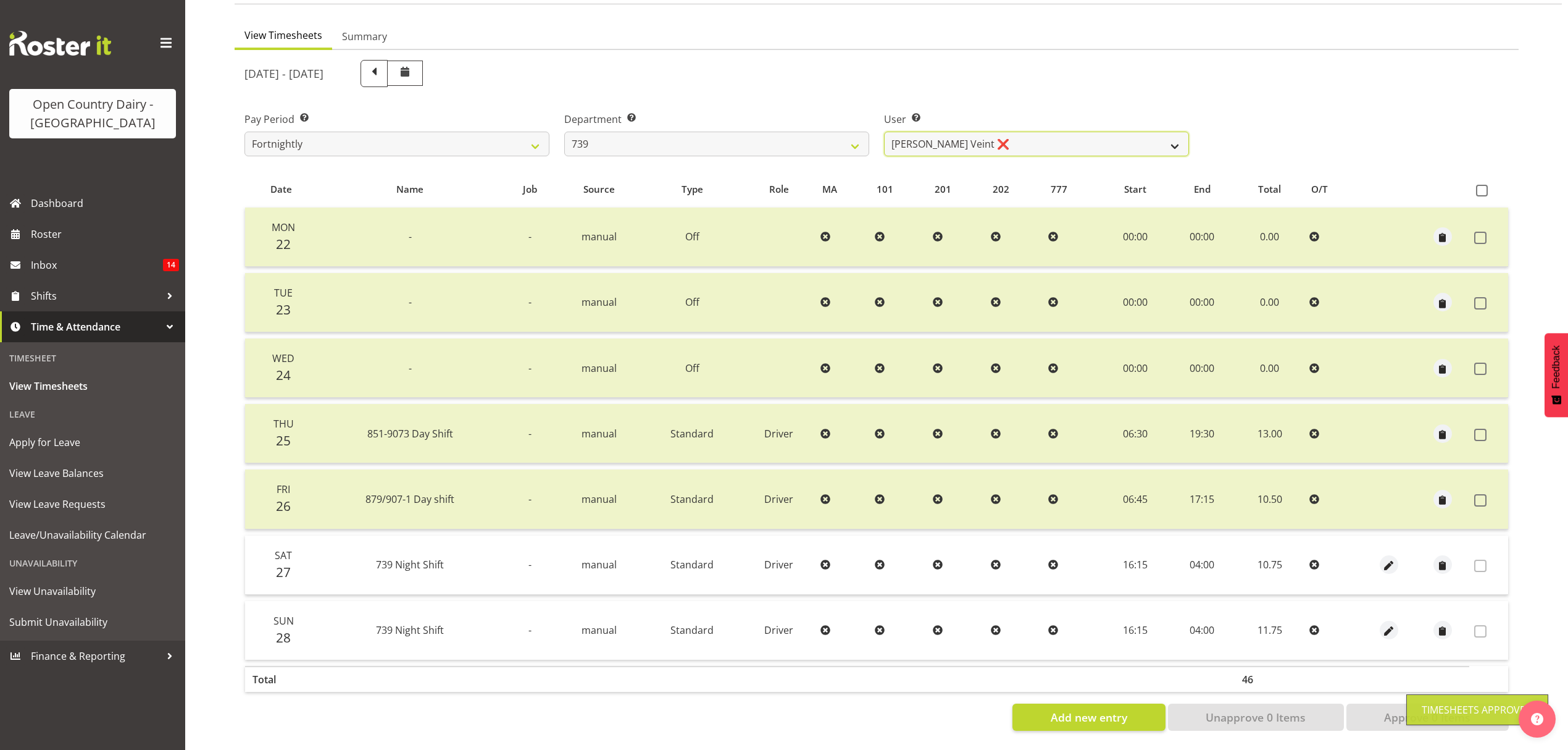
click at [1168, 134] on select "[PERSON_NAME] ❌ [PERSON_NAME] ❌ [PERSON_NAME] ❌ [PERSON_NAME] Veint ❌" at bounding box center [1036, 144] width 305 height 24
click at [840, 135] on select "734 735 736 737 738 739 851 853 854 855 856 858 861 862 865 867-9032 868 869 87…" at bounding box center [717, 144] width 305 height 24
select select "667"
click at [565, 132] on select "734 735 736 737 738 739 851 853 854 855 856 858 861 862 865 867-9032 868 869 87…" at bounding box center [717, 144] width 305 height 24
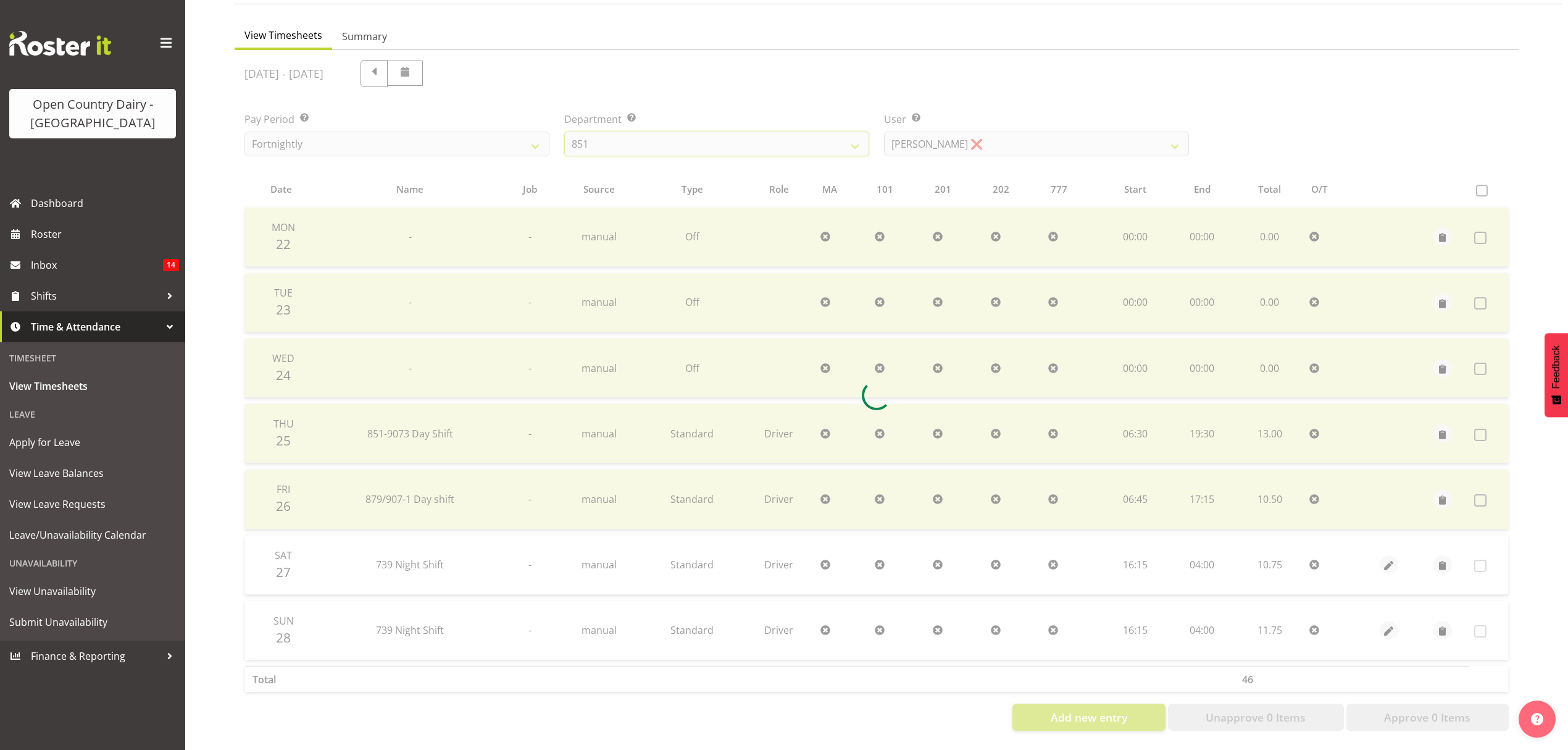
scroll to position [43, 0]
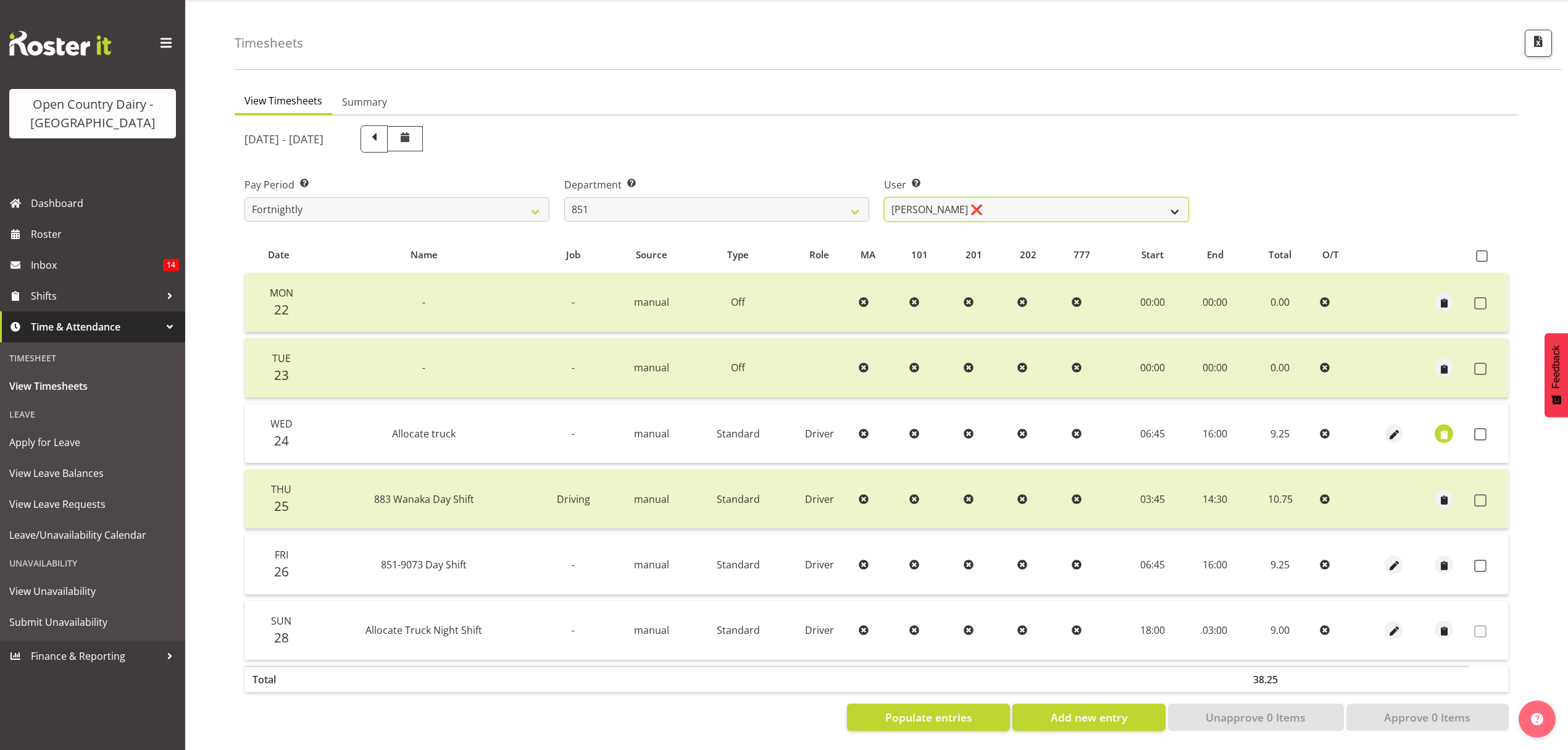
click at [1179, 199] on select "[PERSON_NAME] ❌ [PERSON_NAME] ❌ [PERSON_NAME] ❌" at bounding box center [1036, 209] width 305 height 24
select select "7425"
click at [884, 197] on select "[PERSON_NAME] ❌ [PERSON_NAME] ❌ [PERSON_NAME] ❌" at bounding box center [1036, 209] width 305 height 24
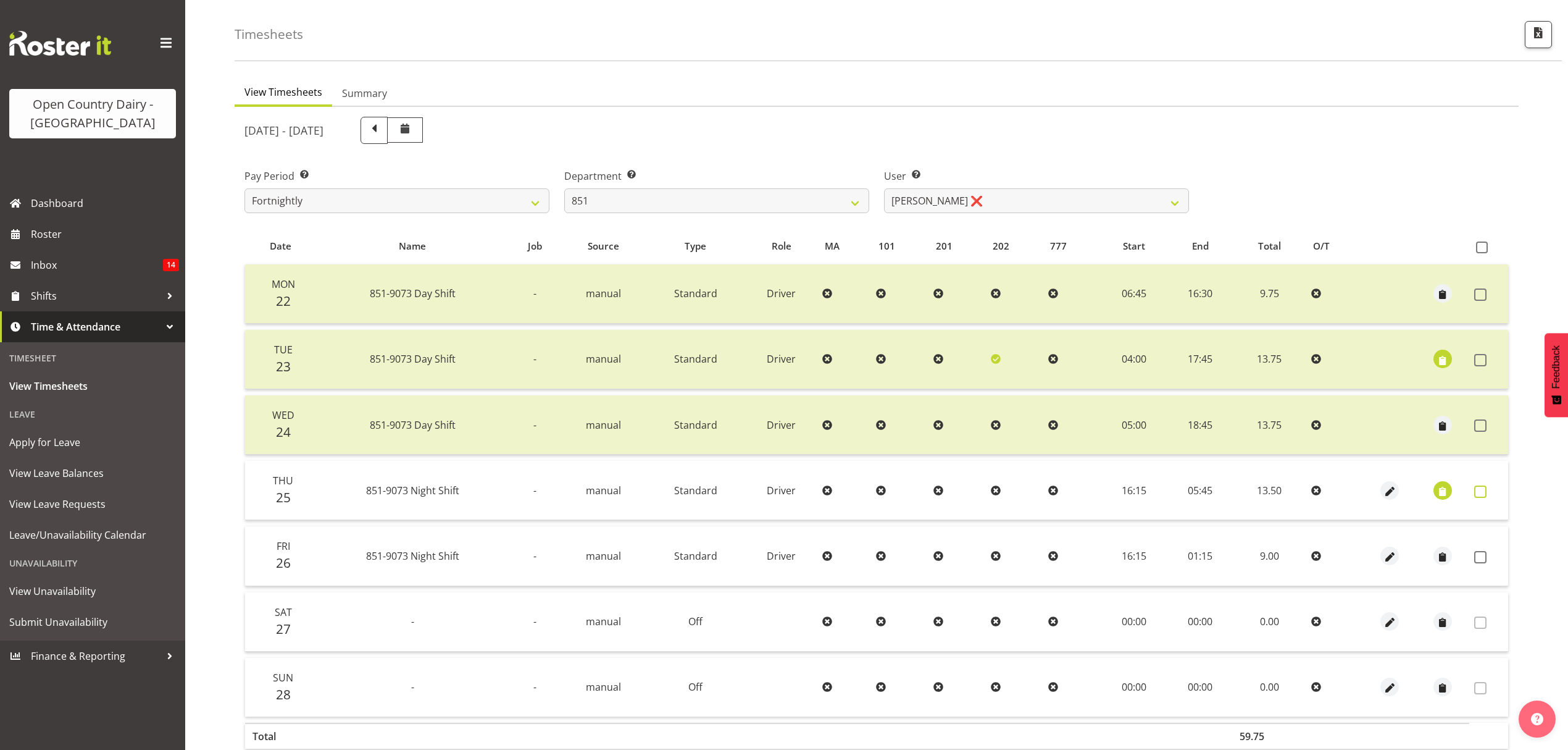
click at [1481, 491] on span at bounding box center [1480, 491] width 13 height 13
checkbox input "true"
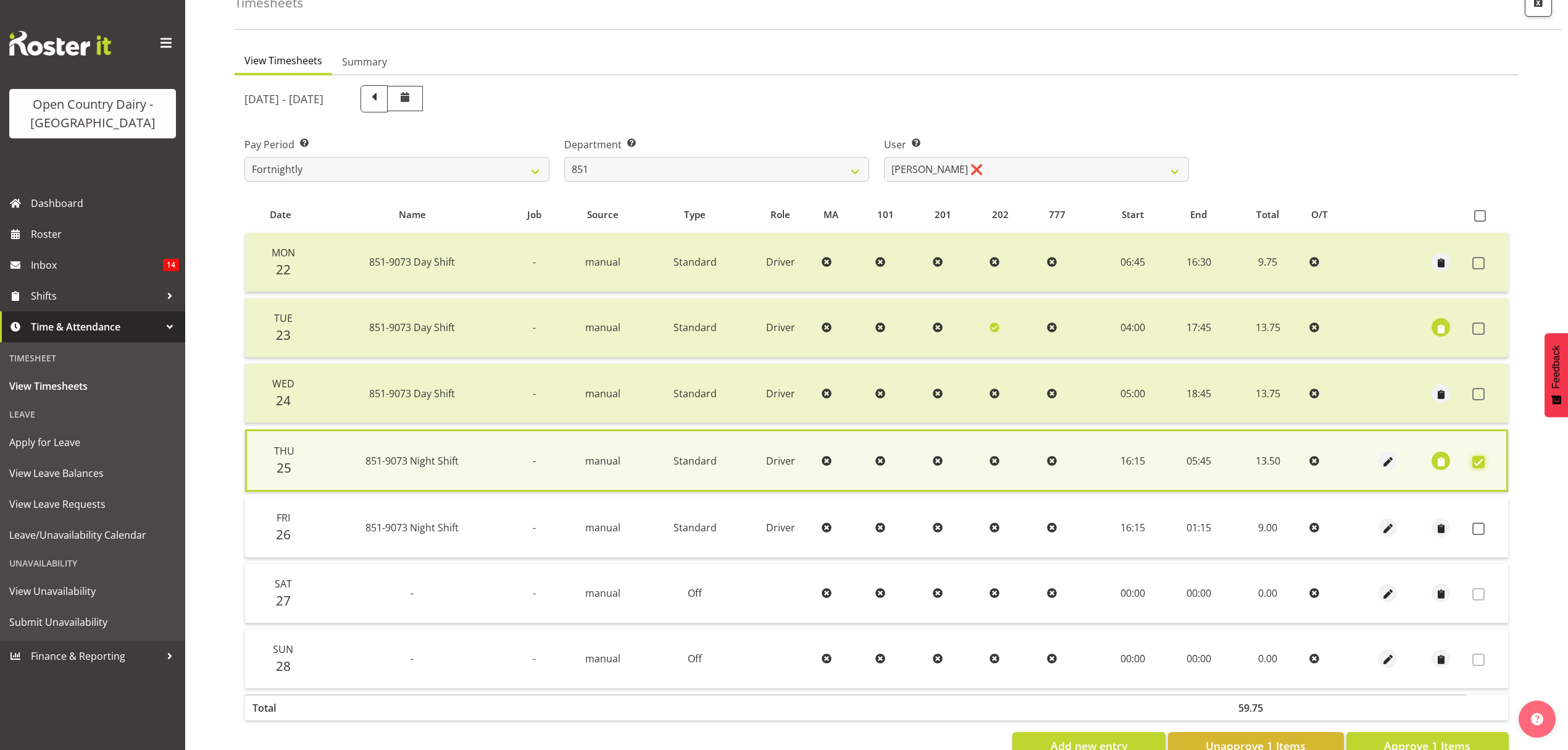
scroll to position [112, 0]
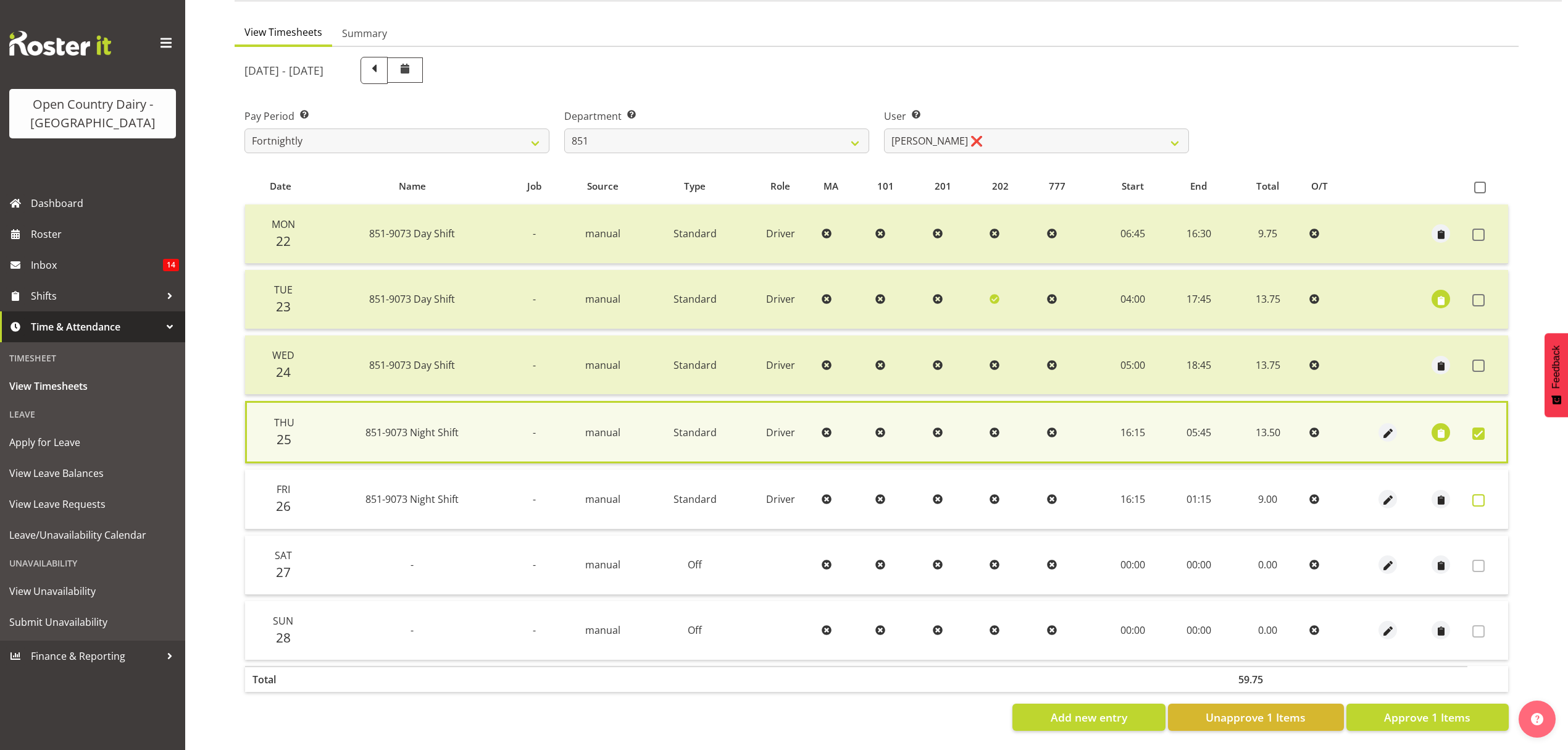
click at [1477, 494] on span at bounding box center [1478, 500] width 13 height 13
checkbox input "true"
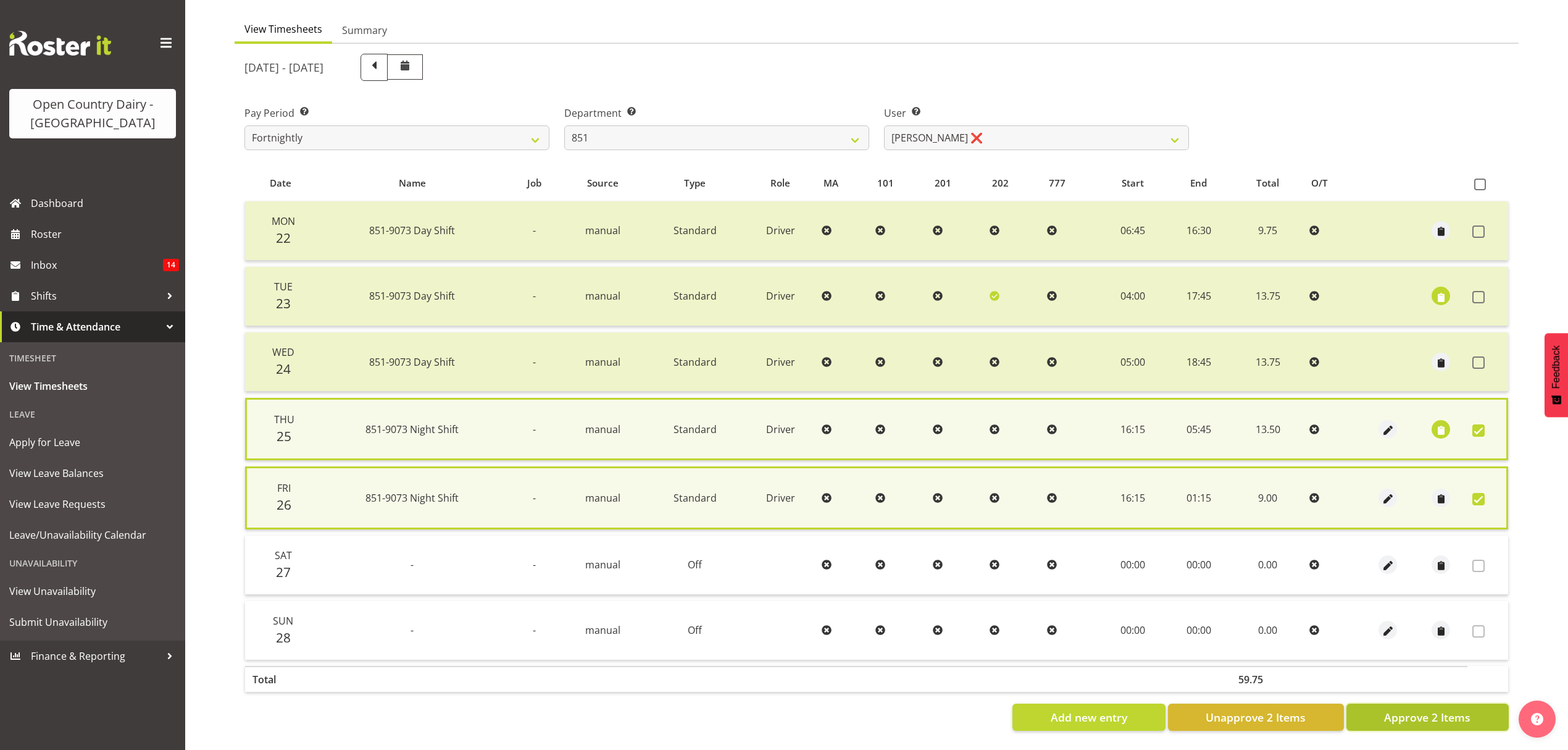
click at [1457, 709] on span "Approve 2 Items" at bounding box center [1427, 717] width 87 height 16
checkbox input "false"
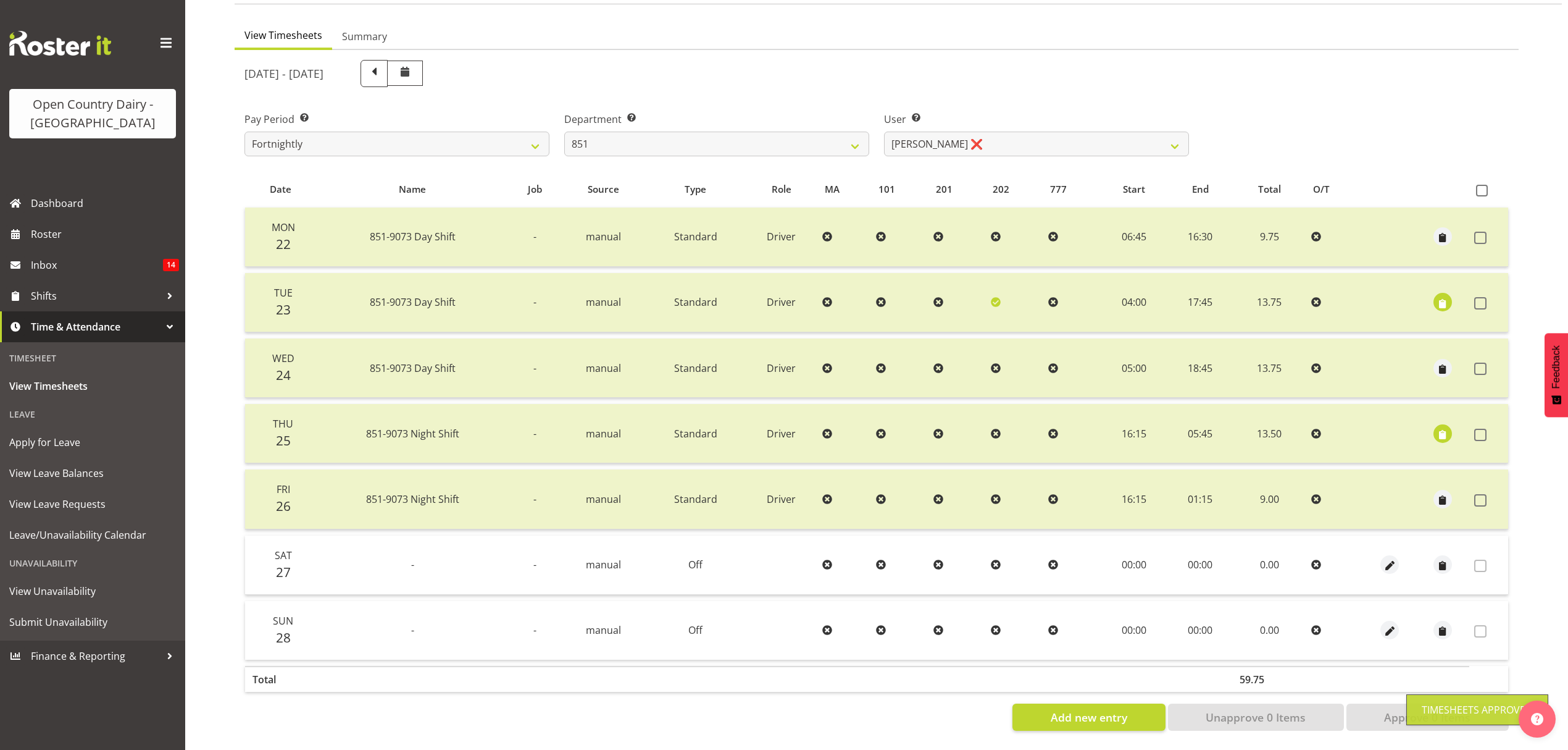
click at [382, 67] on span at bounding box center [374, 72] width 16 height 16
select select
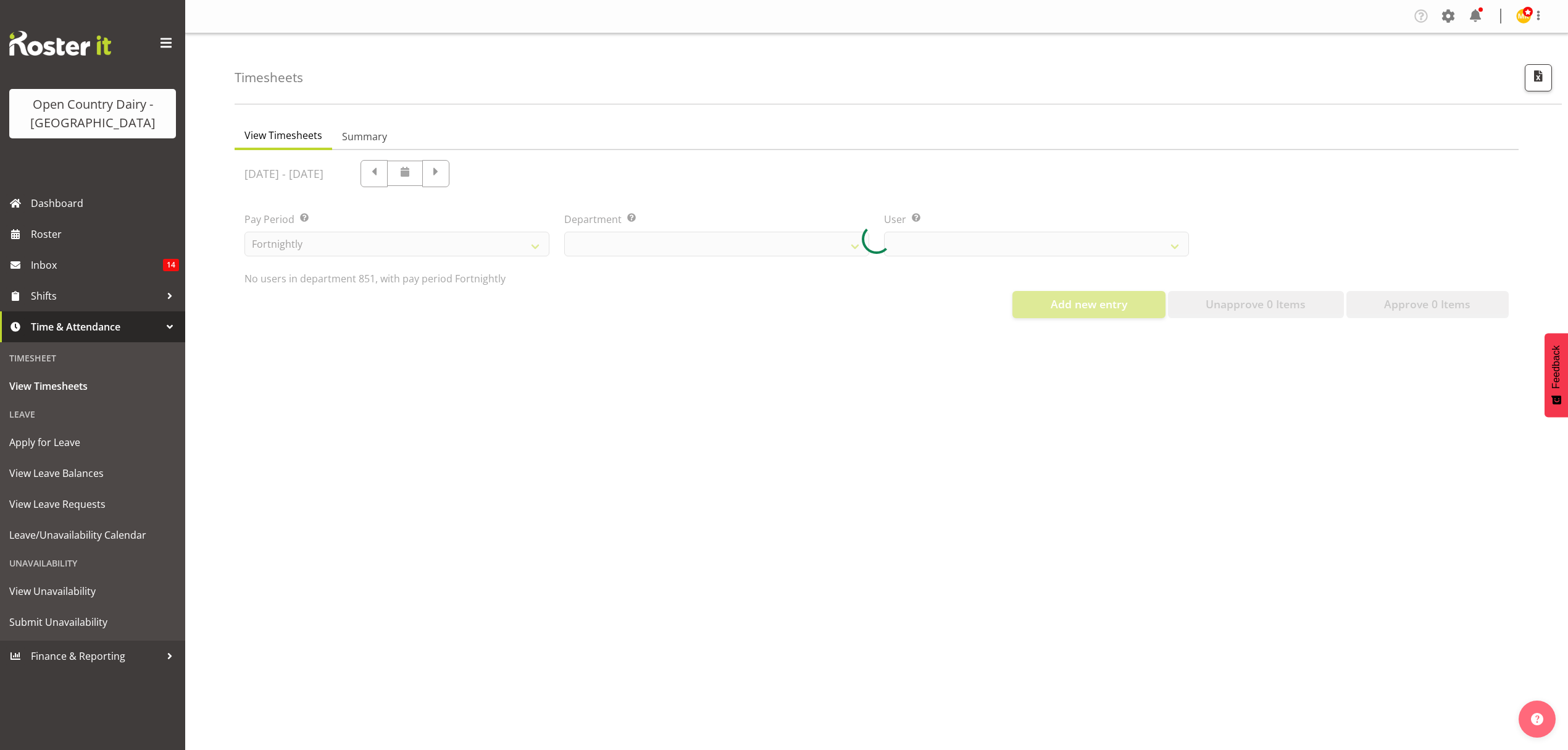
select select "667"
select select "7425"
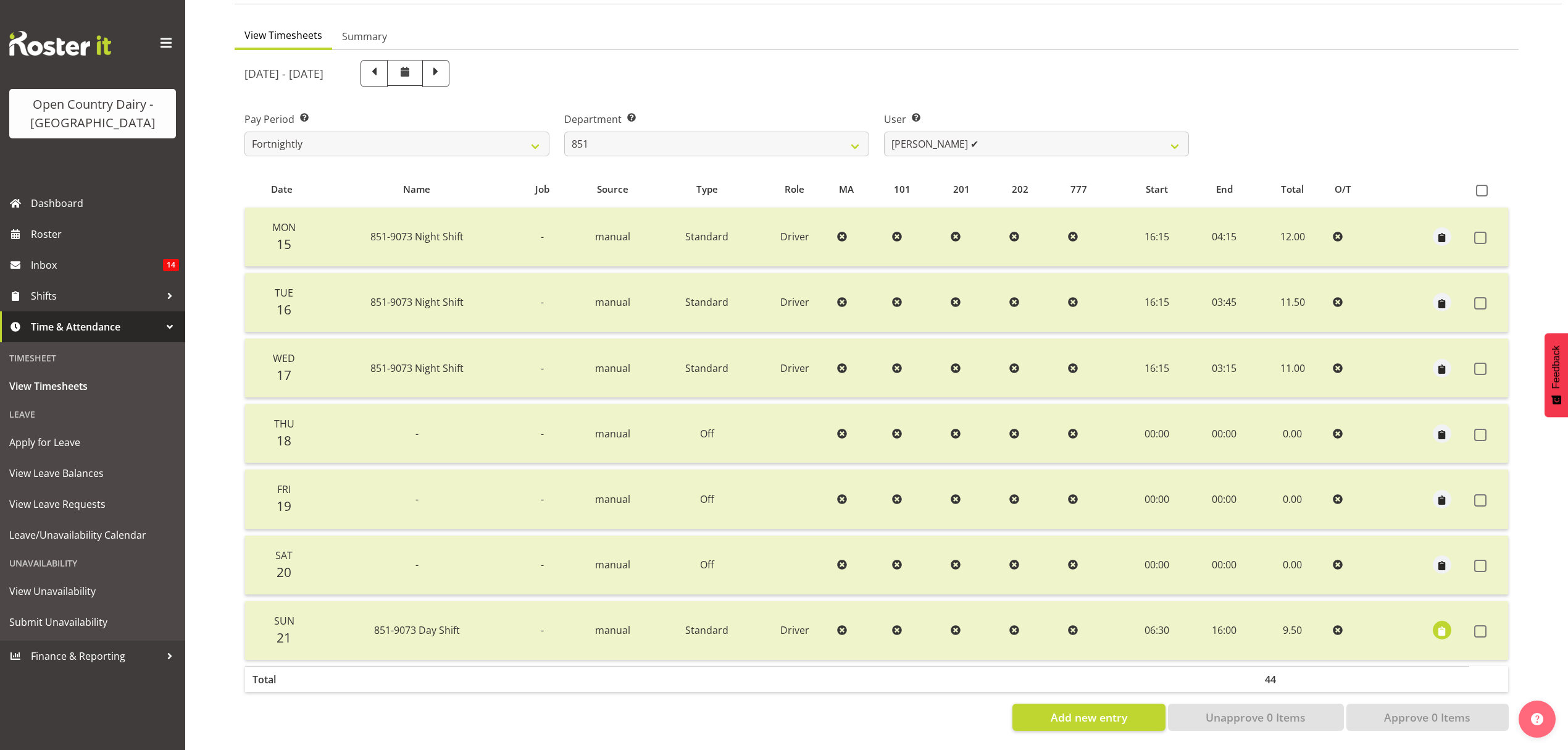
scroll to position [109, 0]
click at [444, 65] on span at bounding box center [436, 72] width 16 height 16
select select
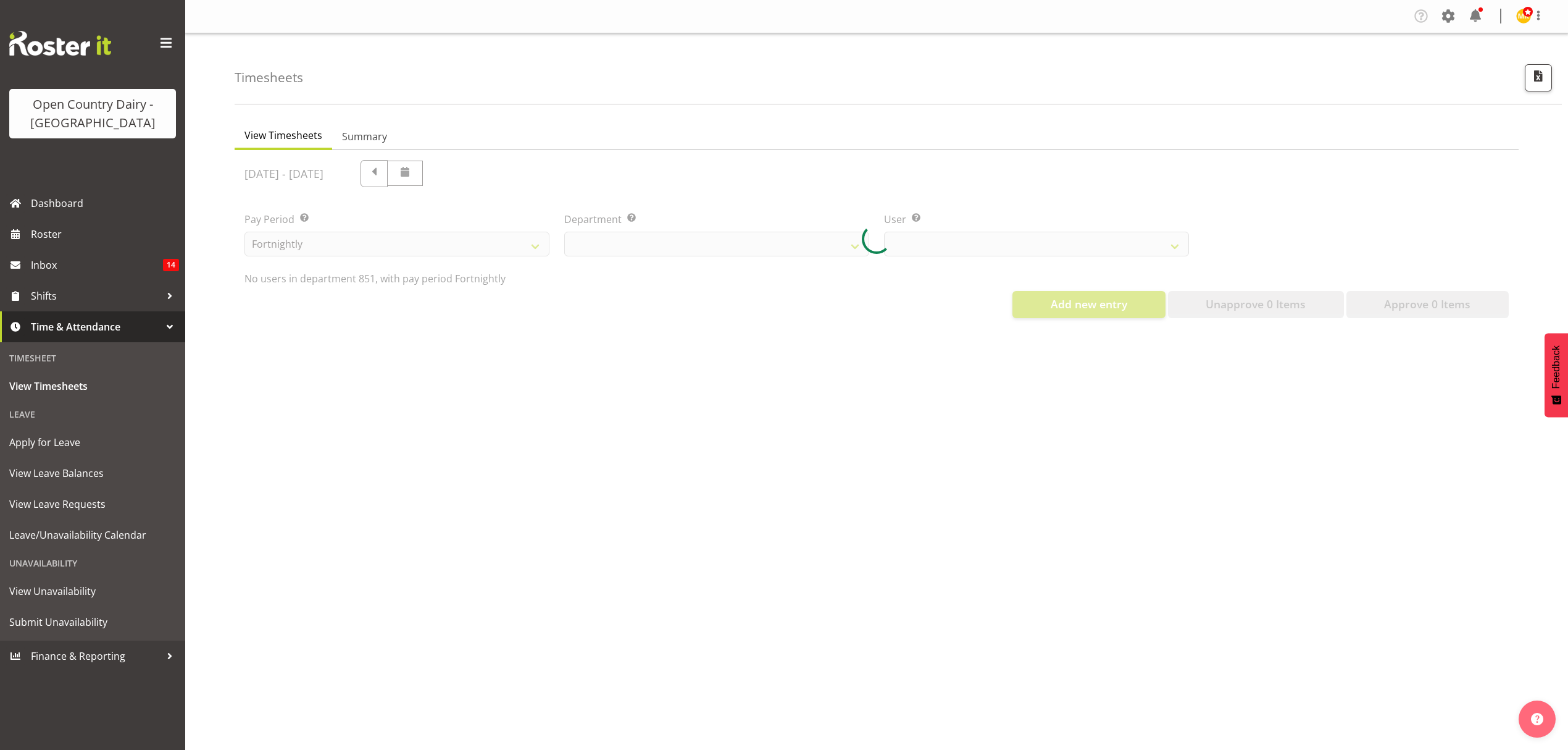
select select "667"
select select "7425"
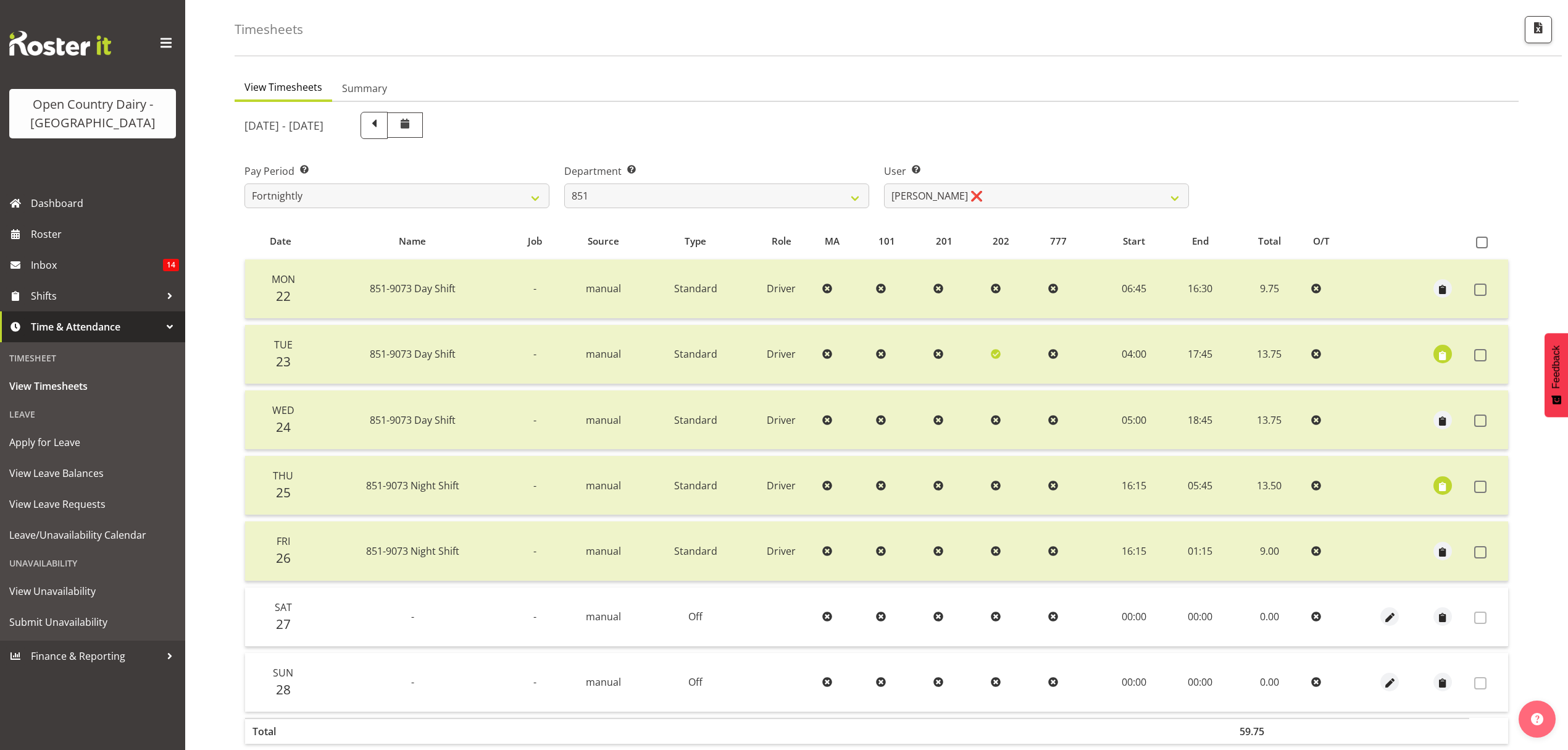
scroll to position [109, 0]
